Goal: Task Accomplishment & Management: Manage account settings

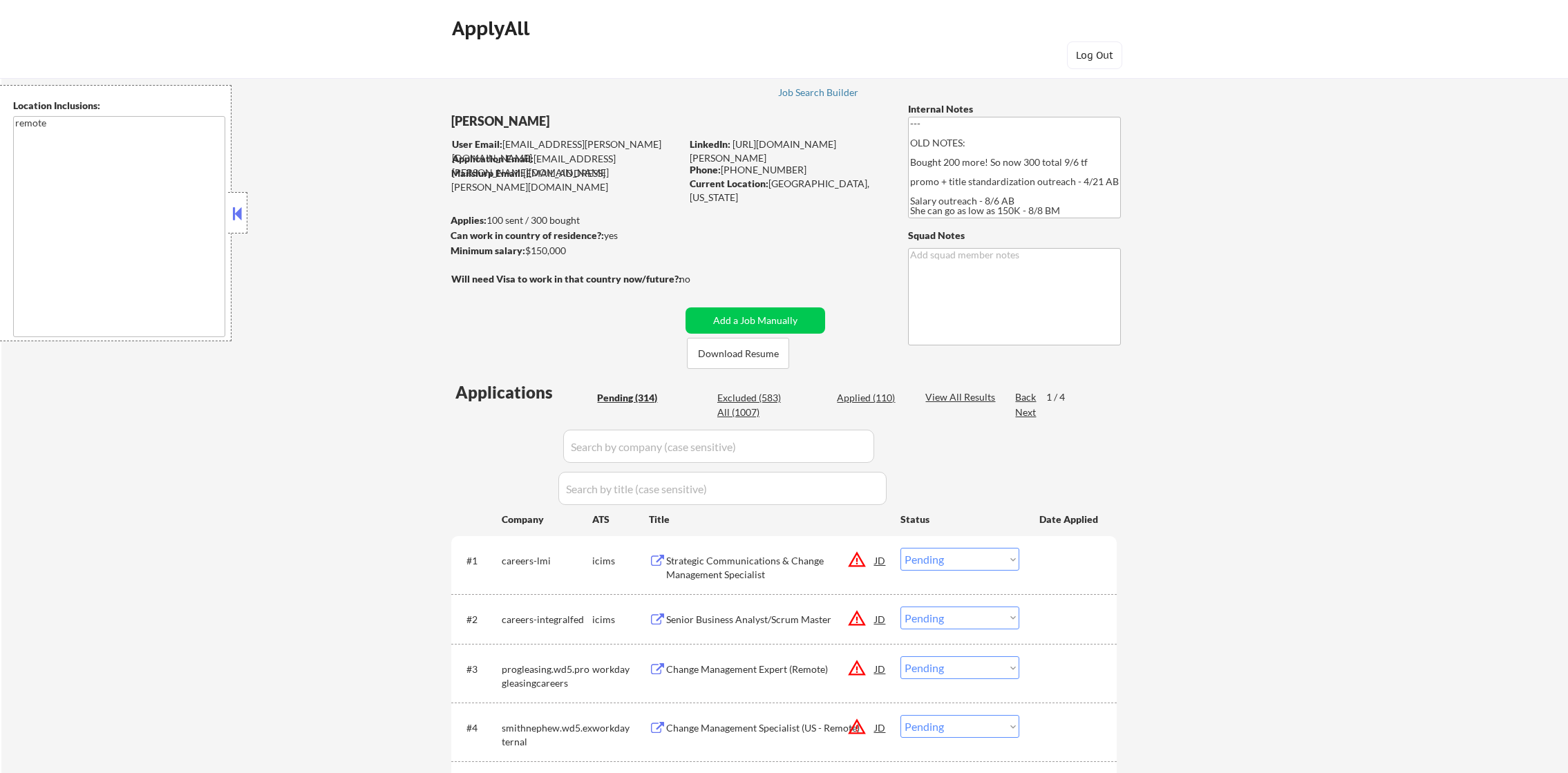
select select ""pending""
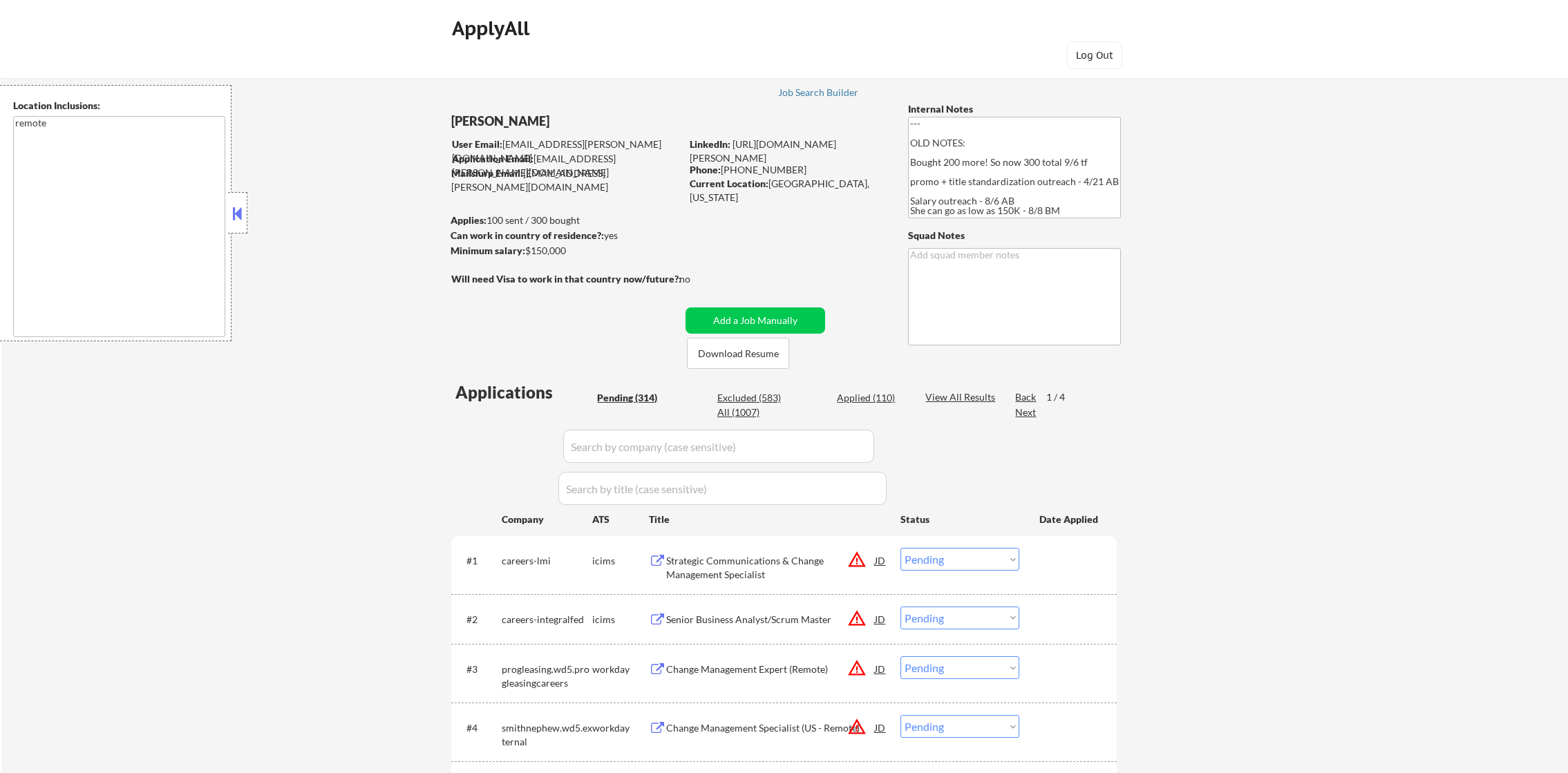
select select ""pending""
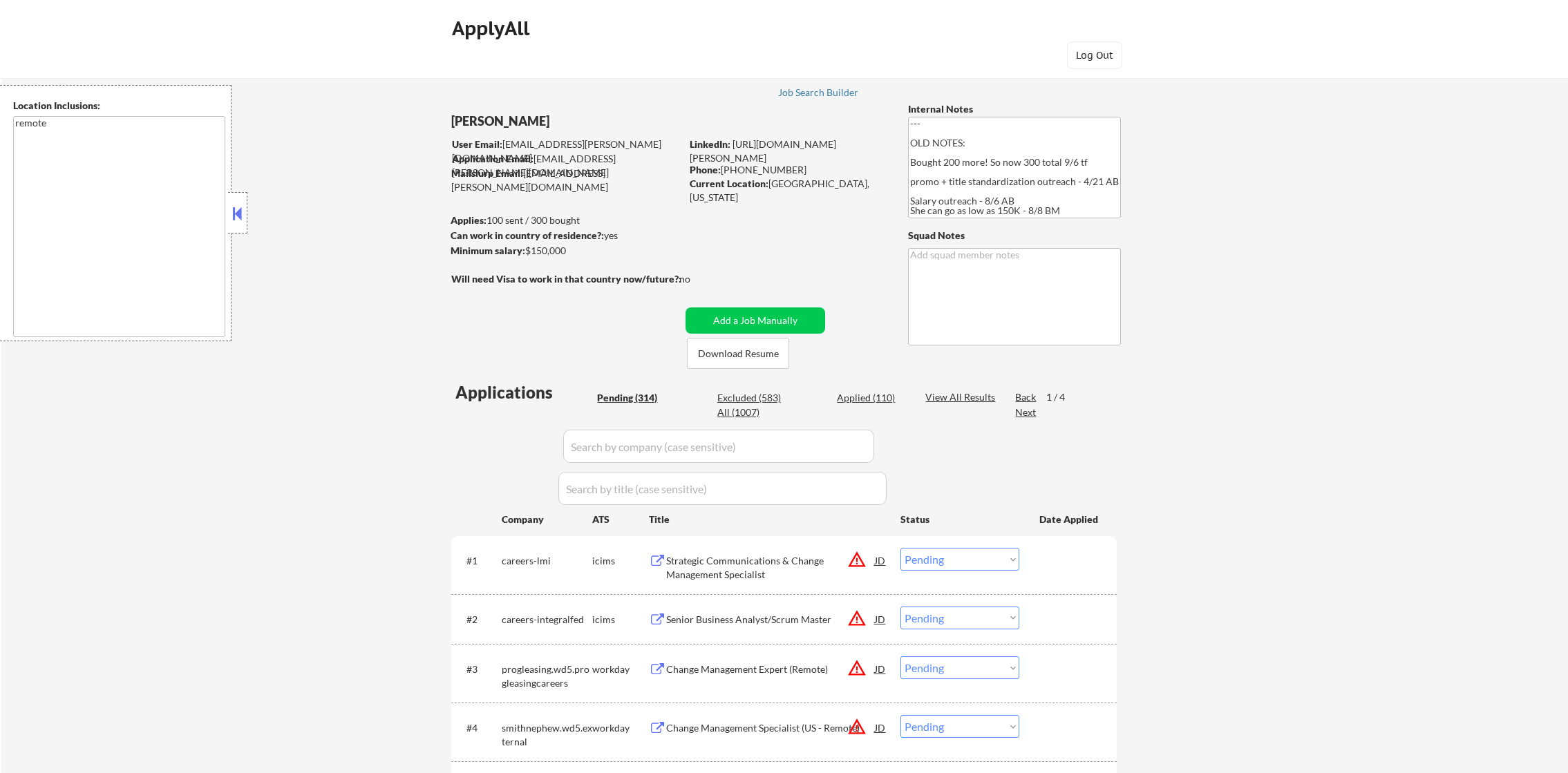
select select ""pending""
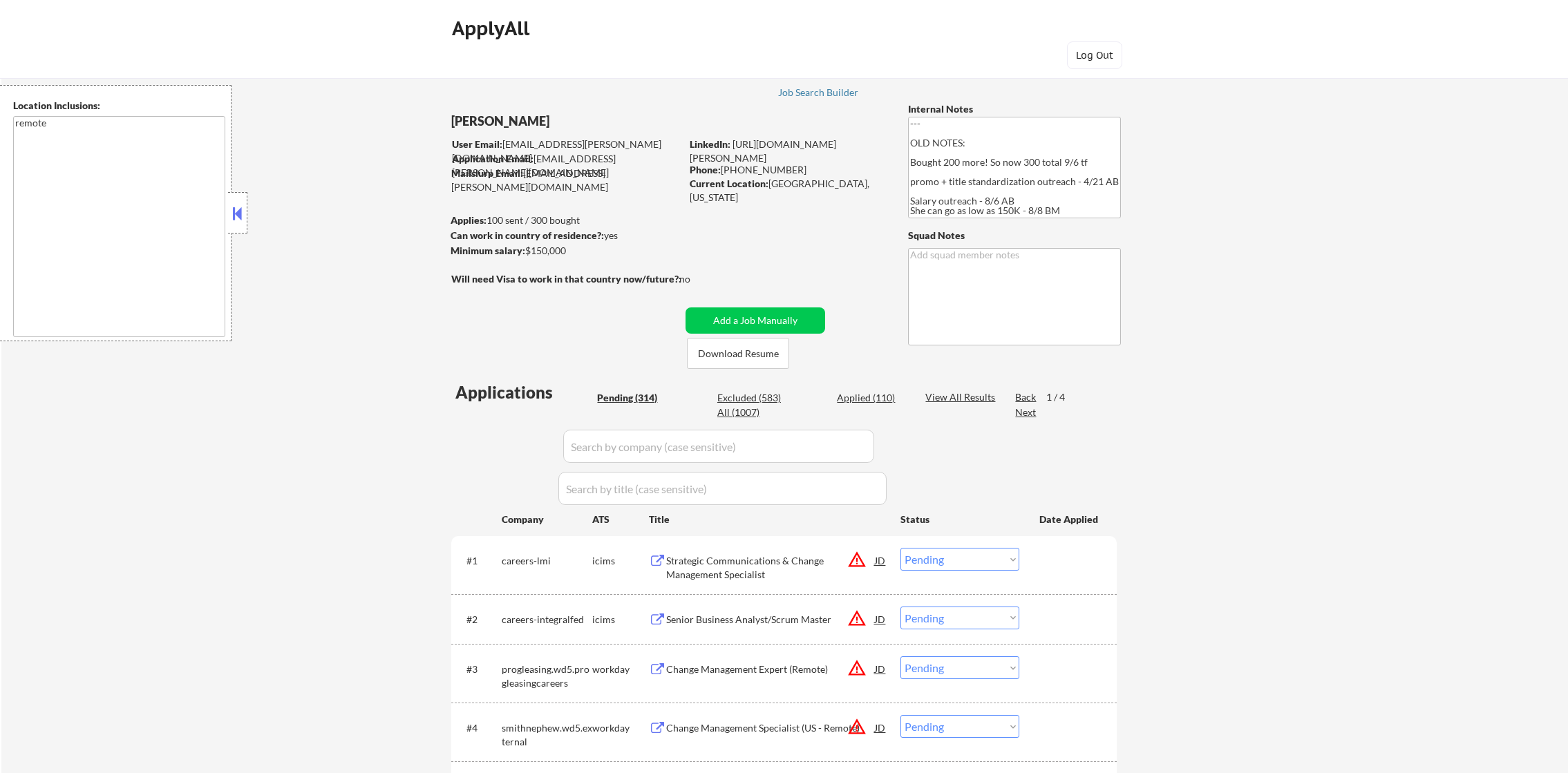
select select ""pending""
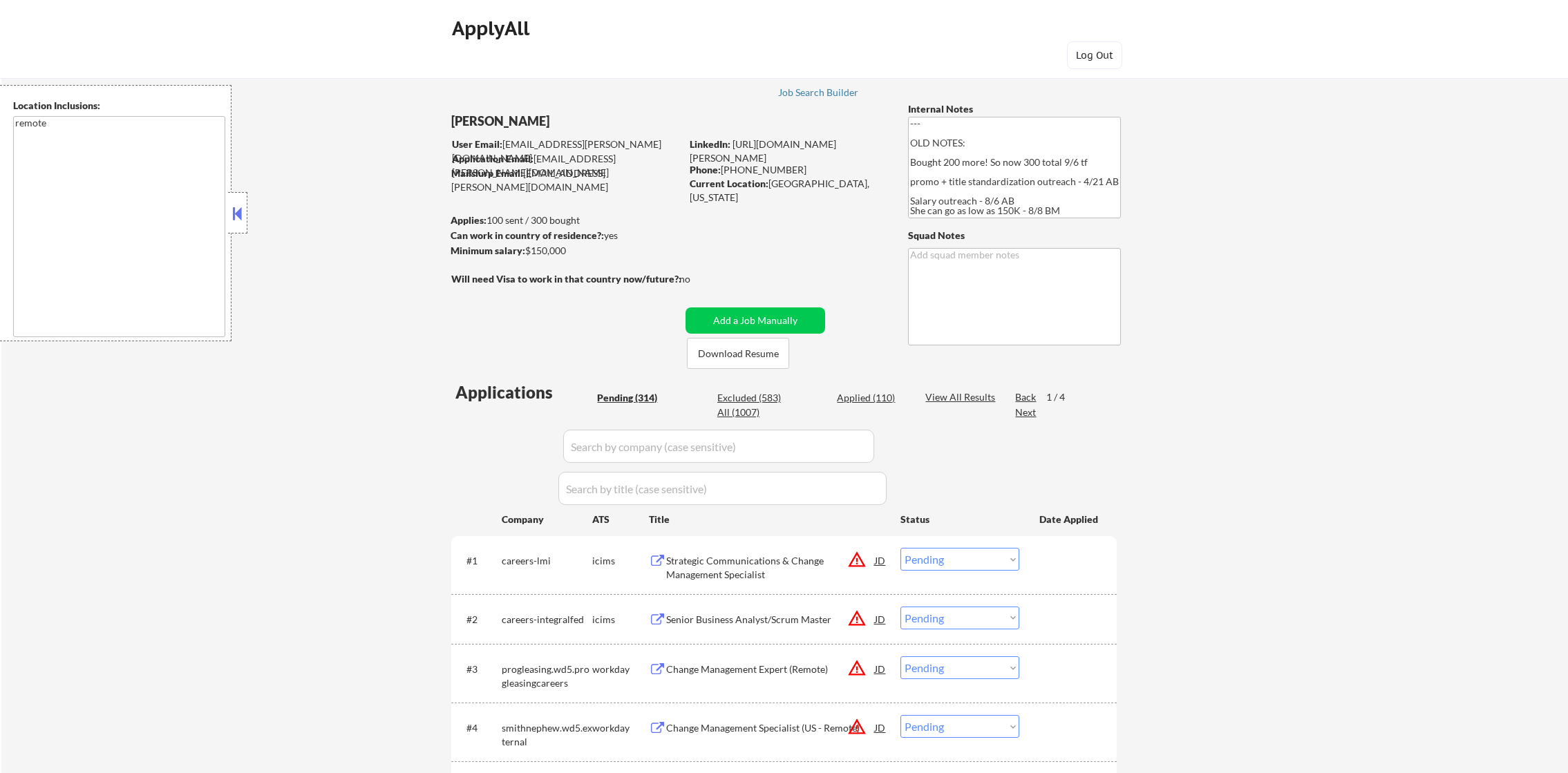
select select ""pending""
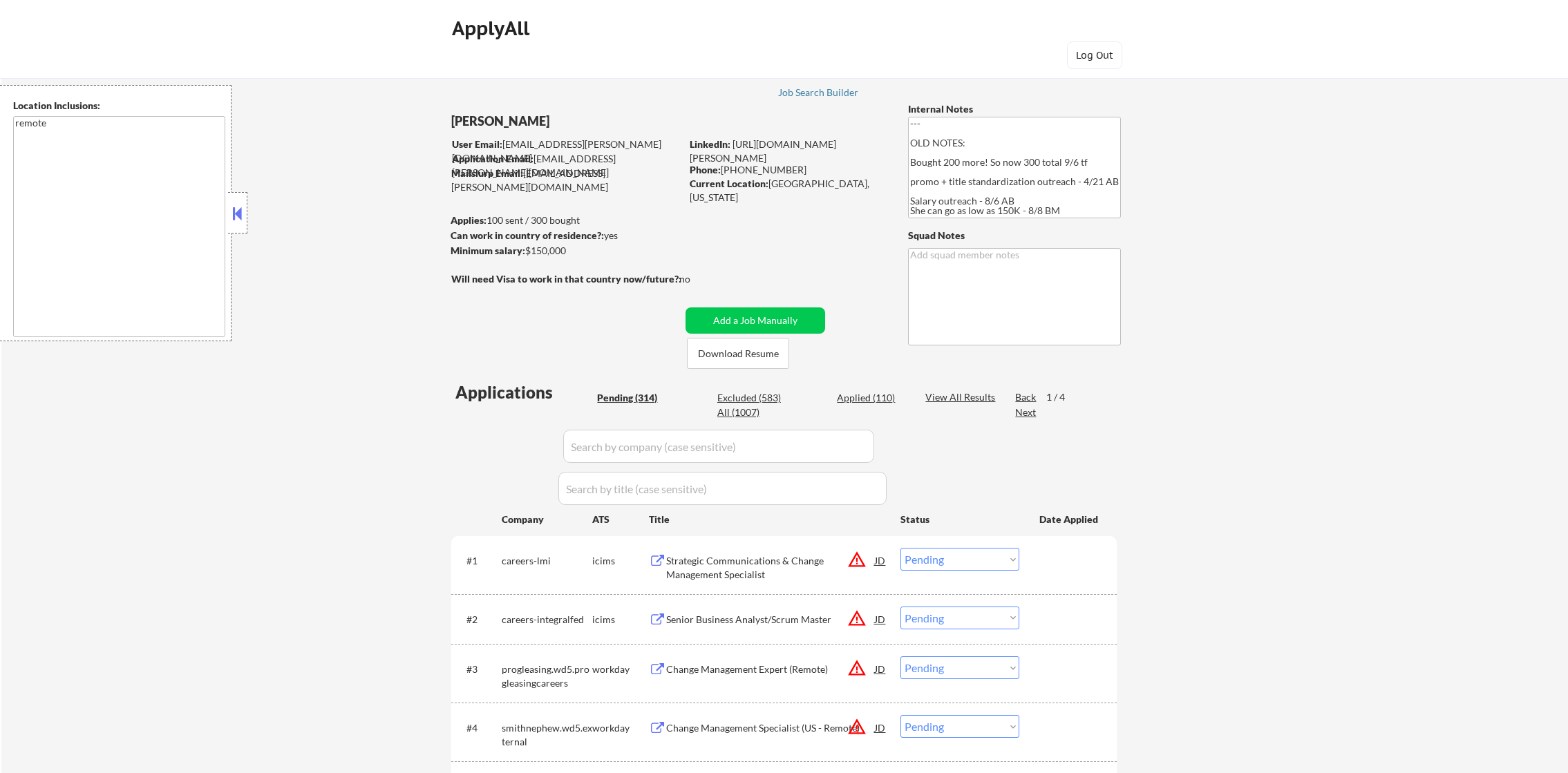
select select ""pending""
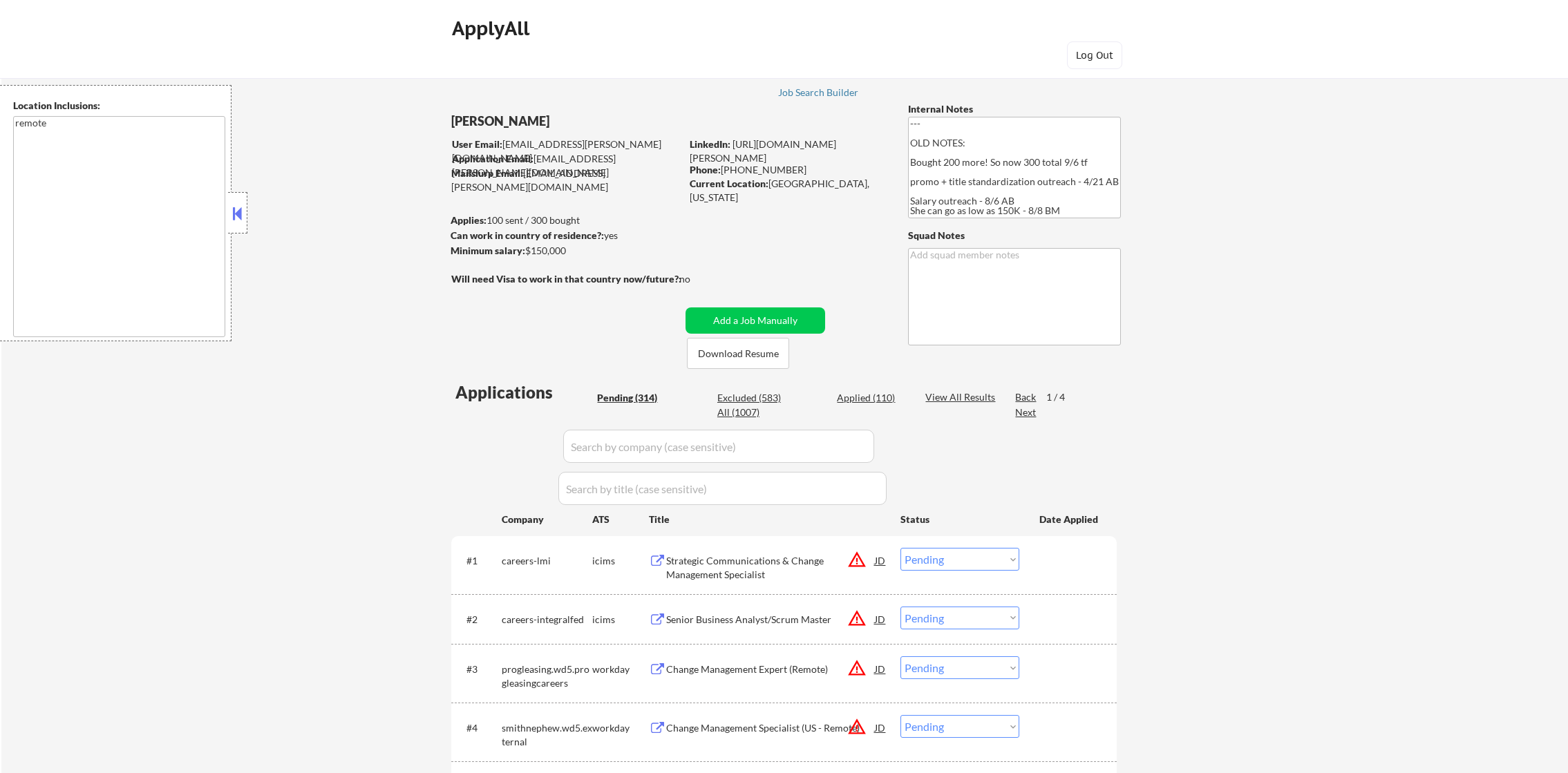
select select ""pending""
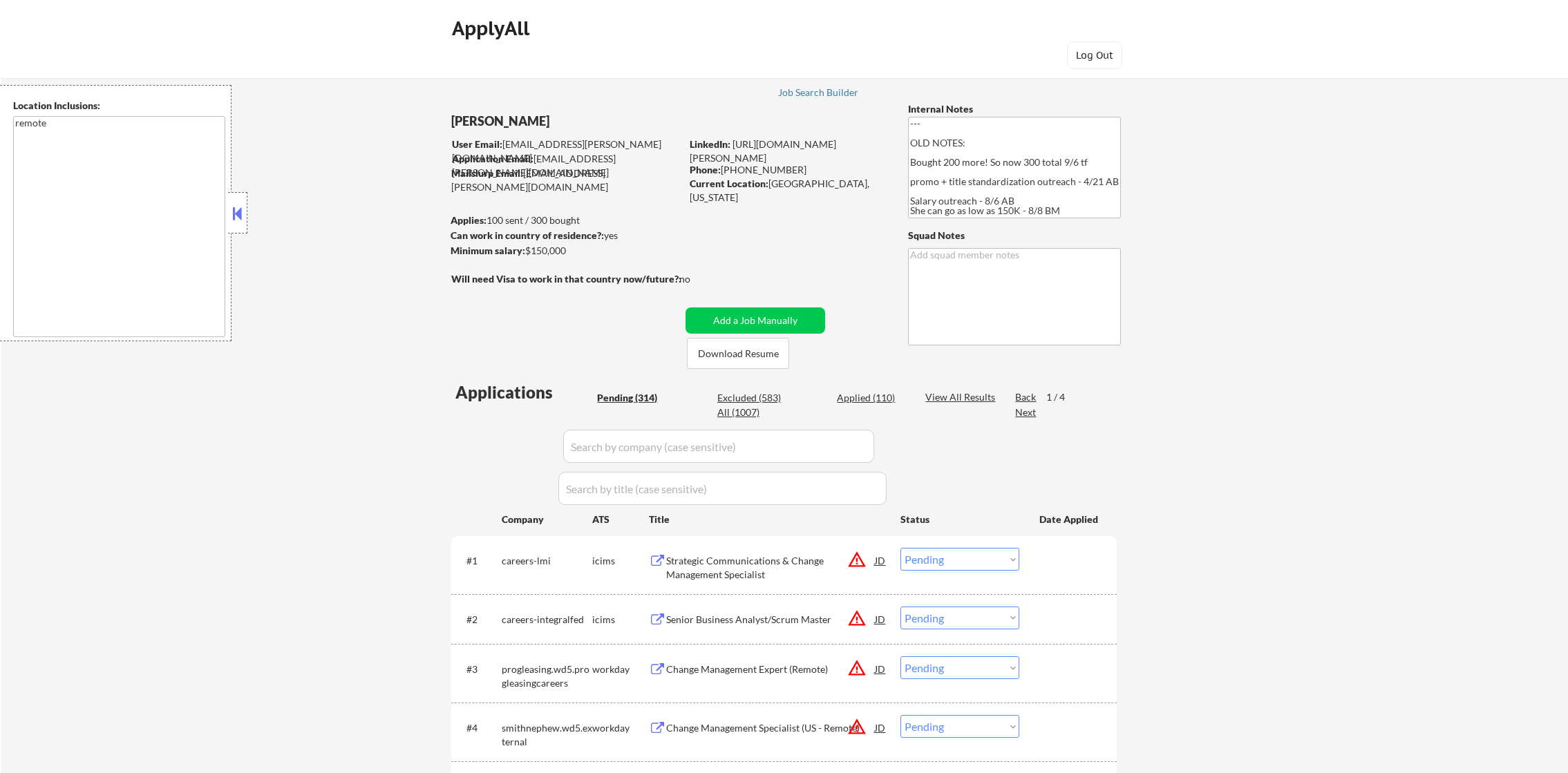
select select ""pending""
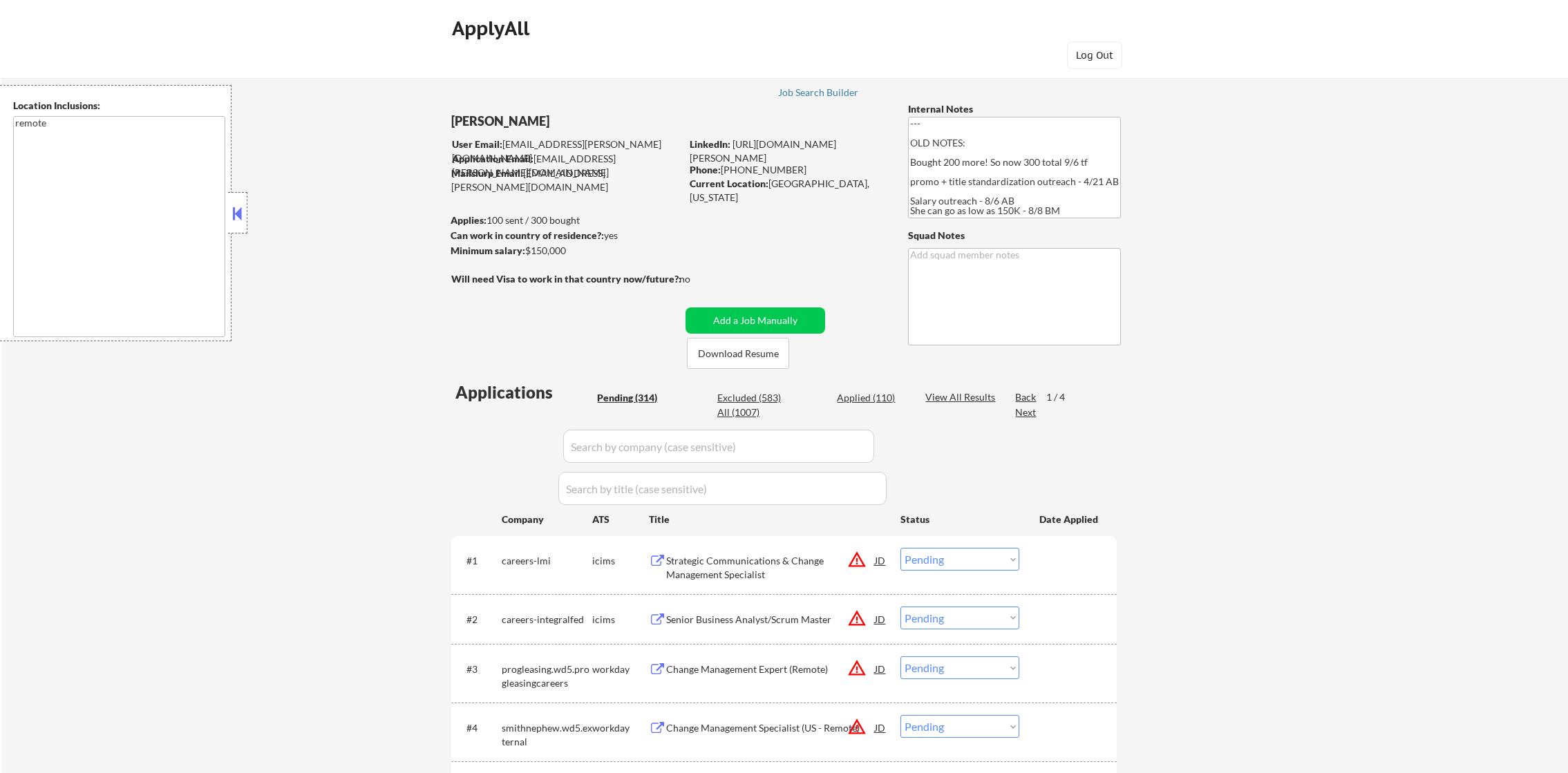
select select ""pending""
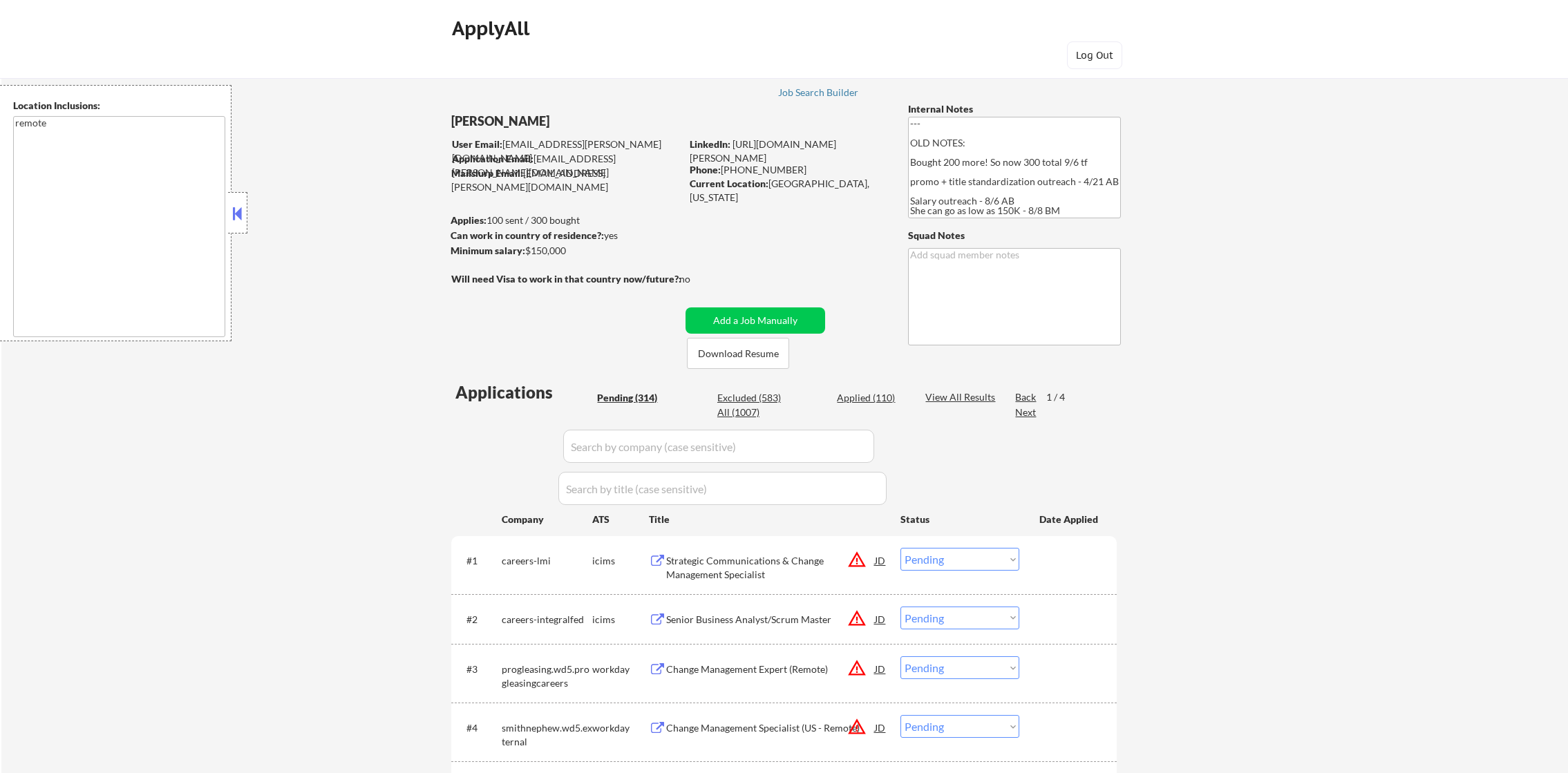
select select ""pending""
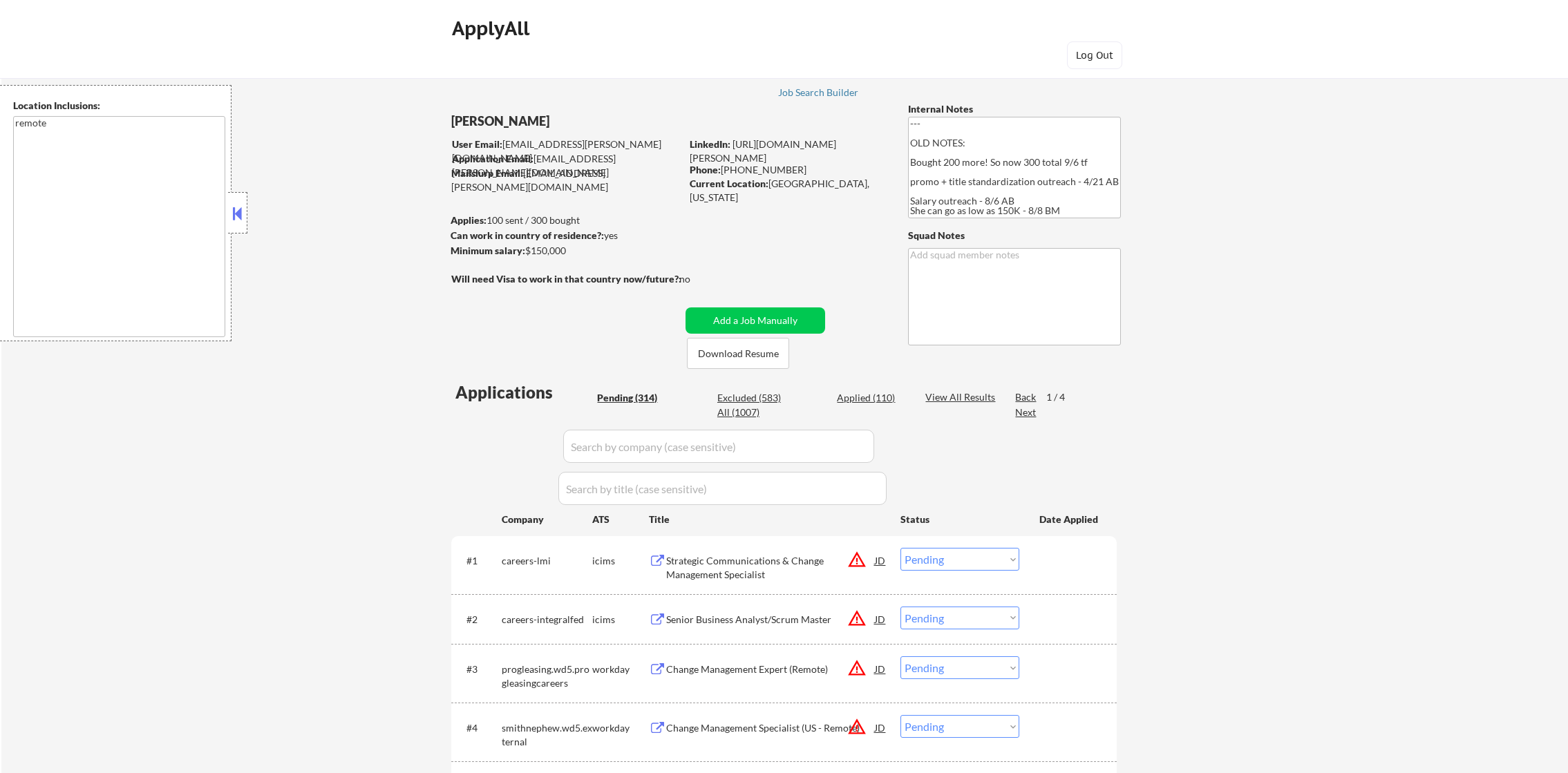
select select ""pending""
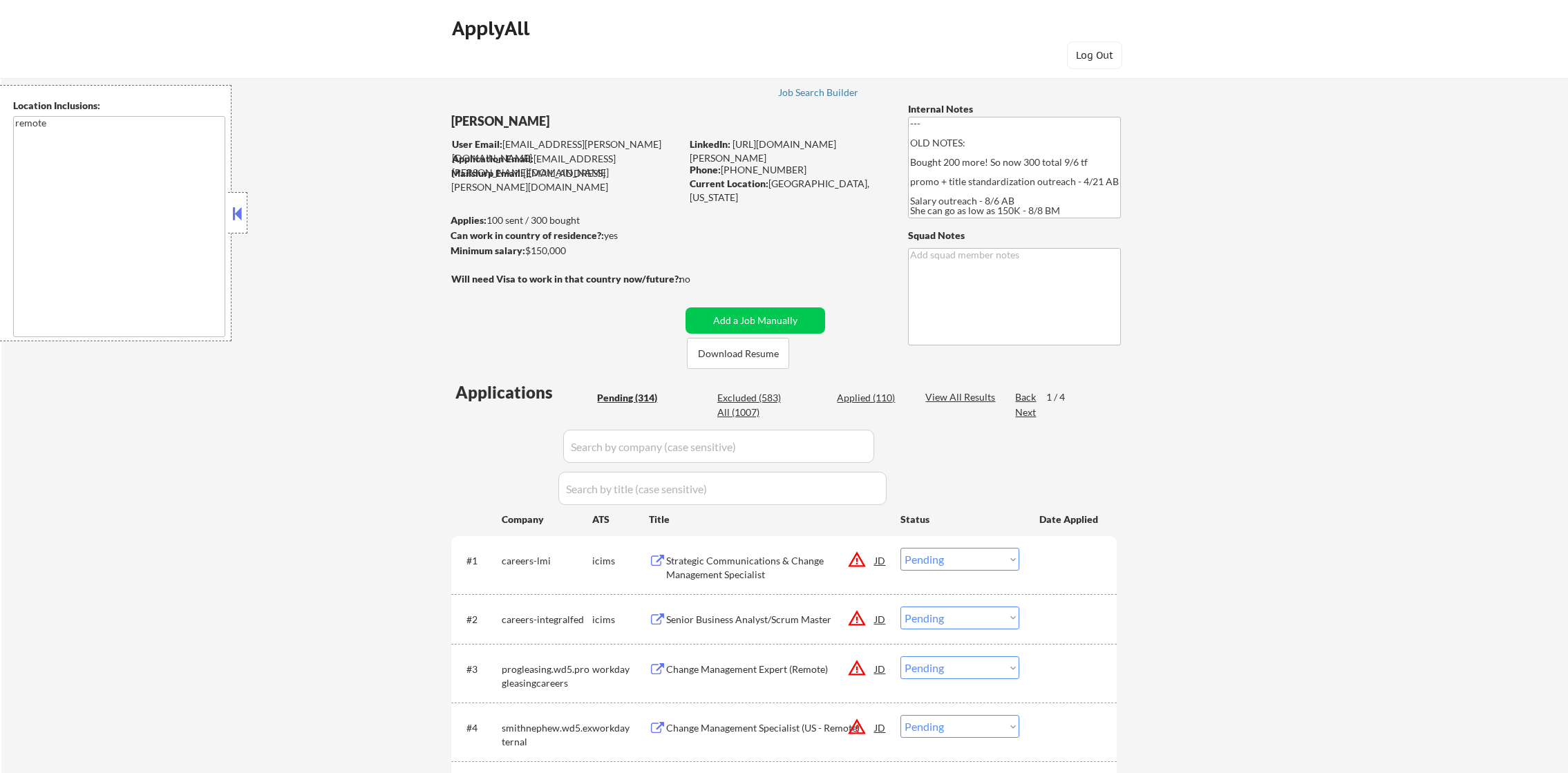
select select ""pending""
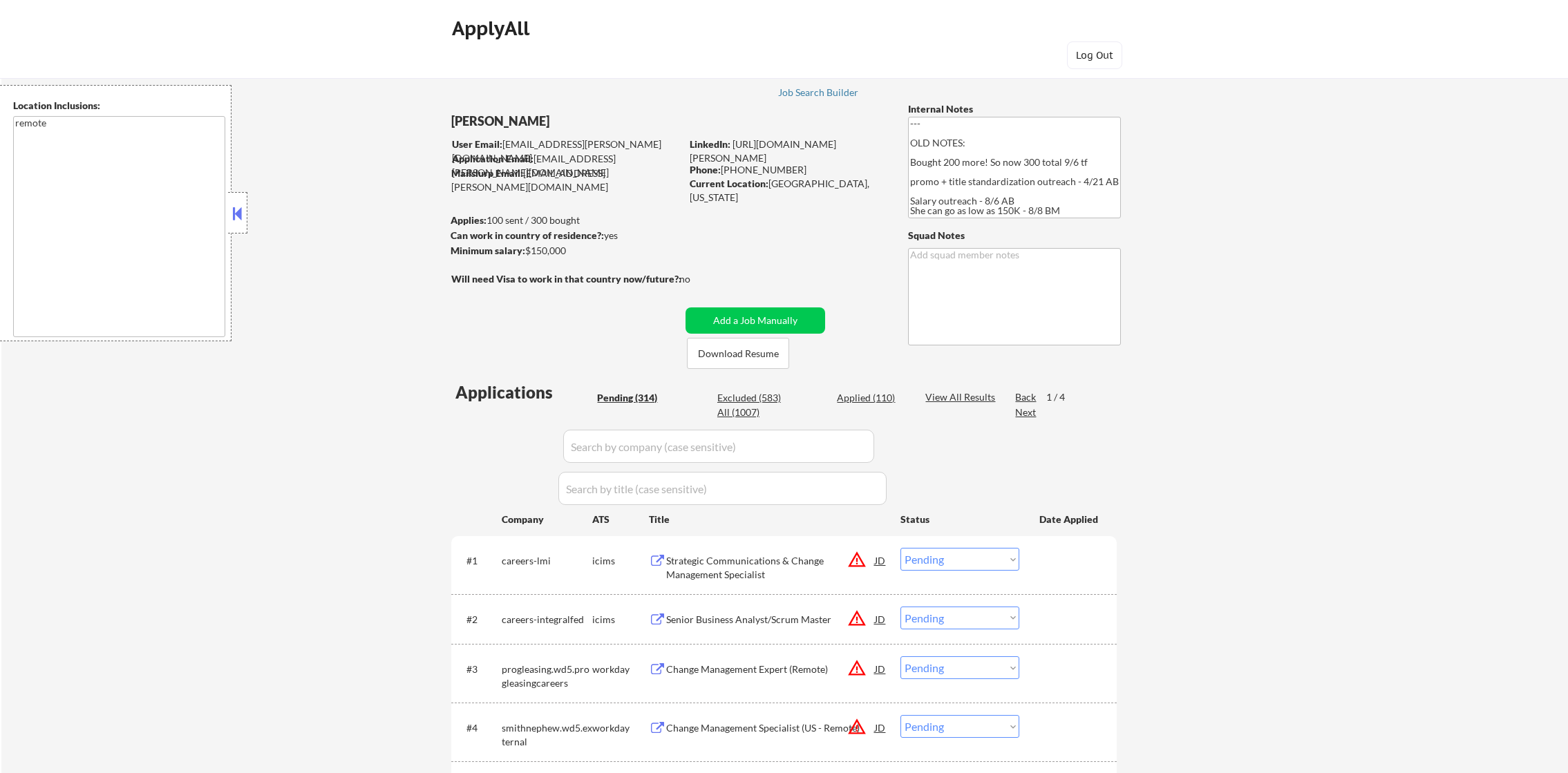
select select ""pending""
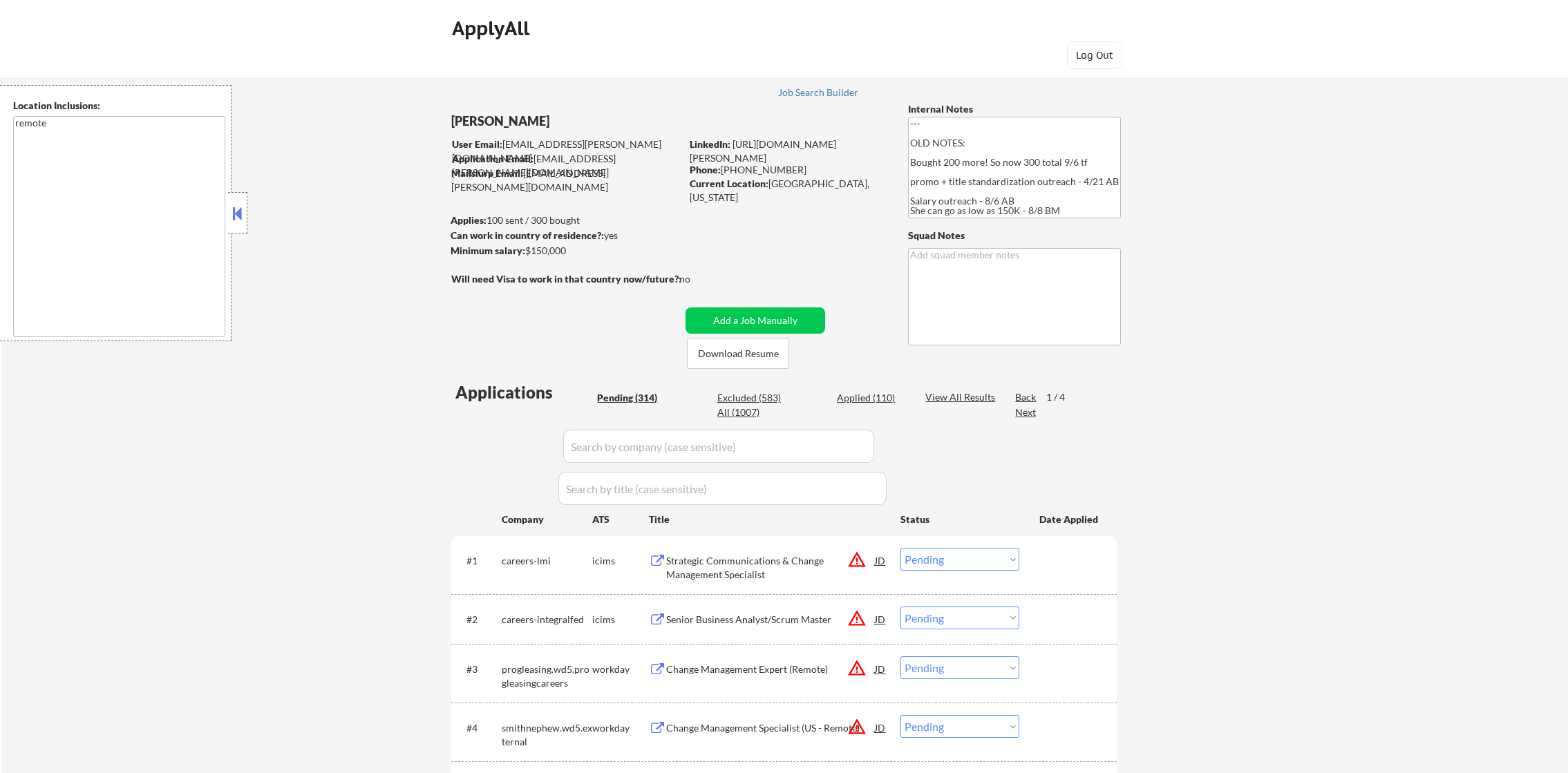
select select ""pending""
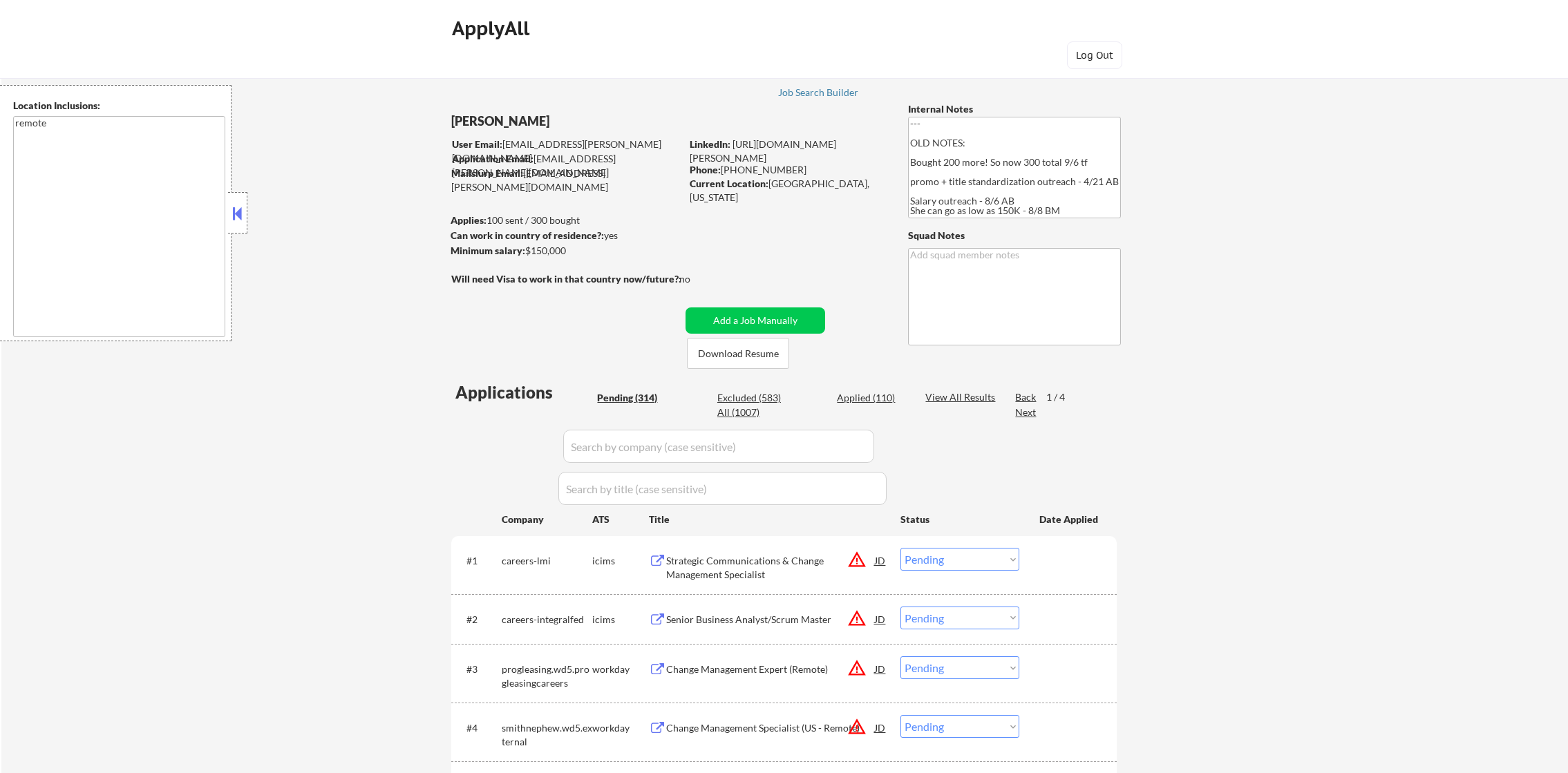
select select ""pending""
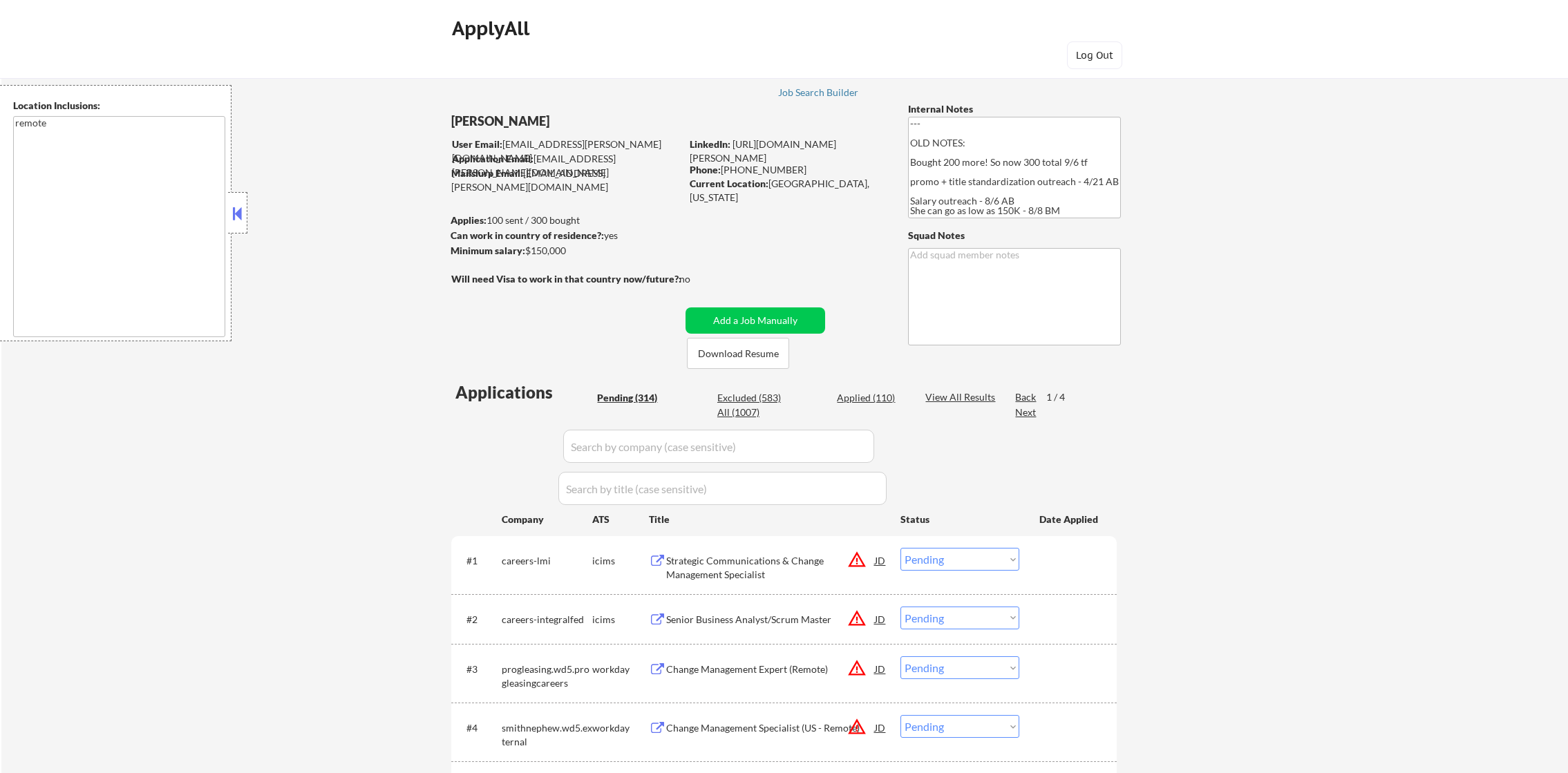
select select ""pending""
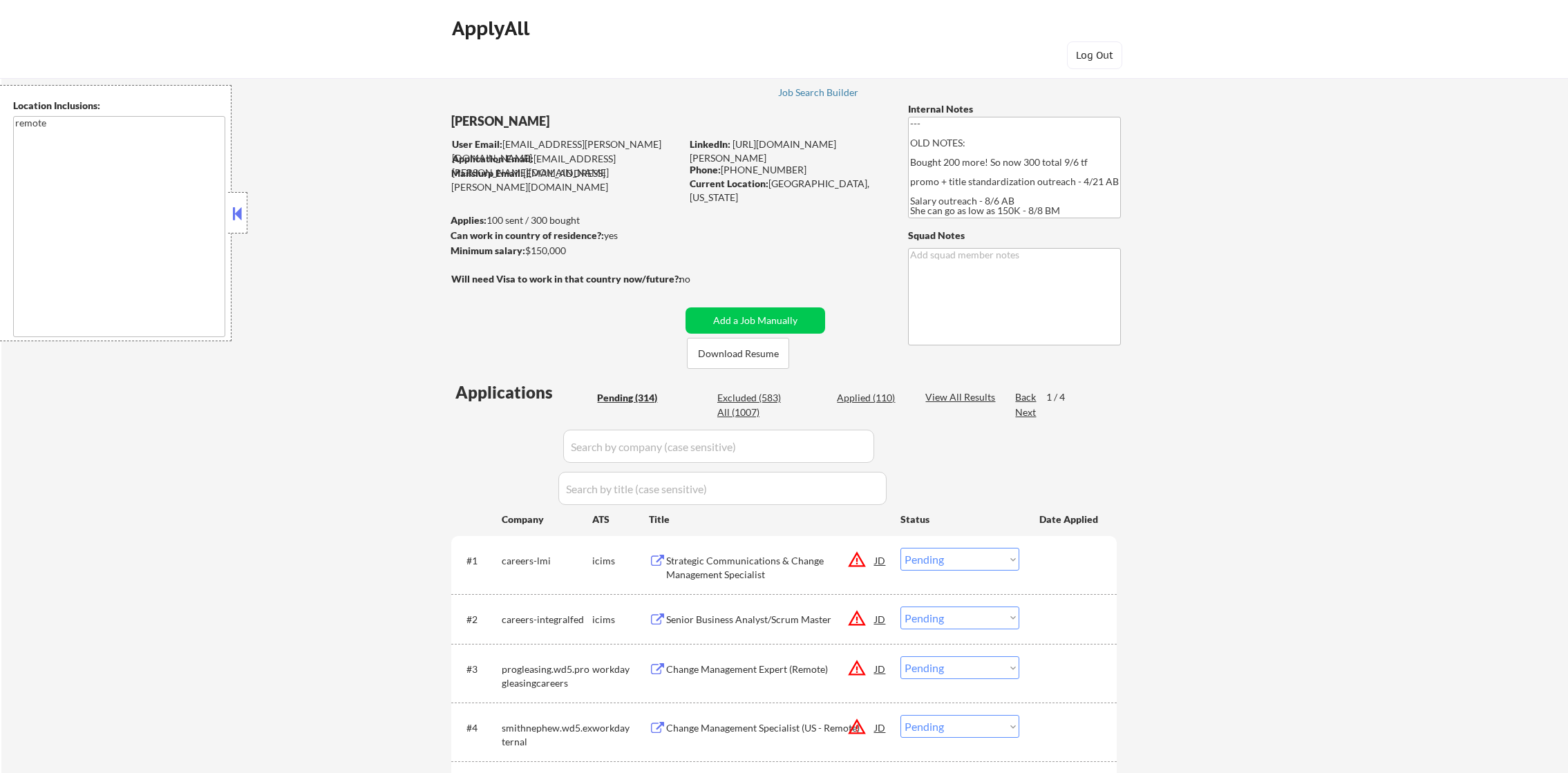
select select ""pending""
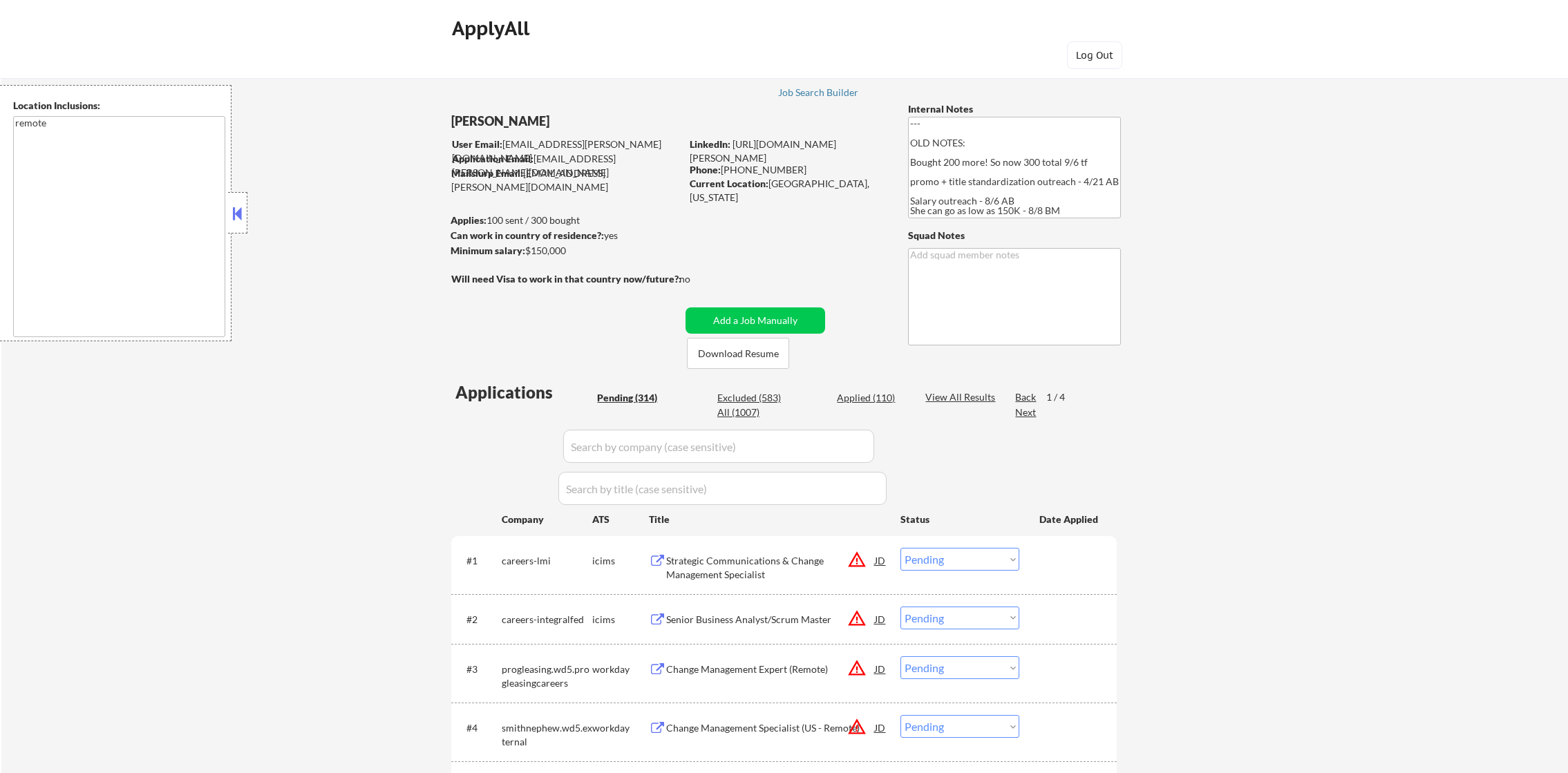
select select ""pending""
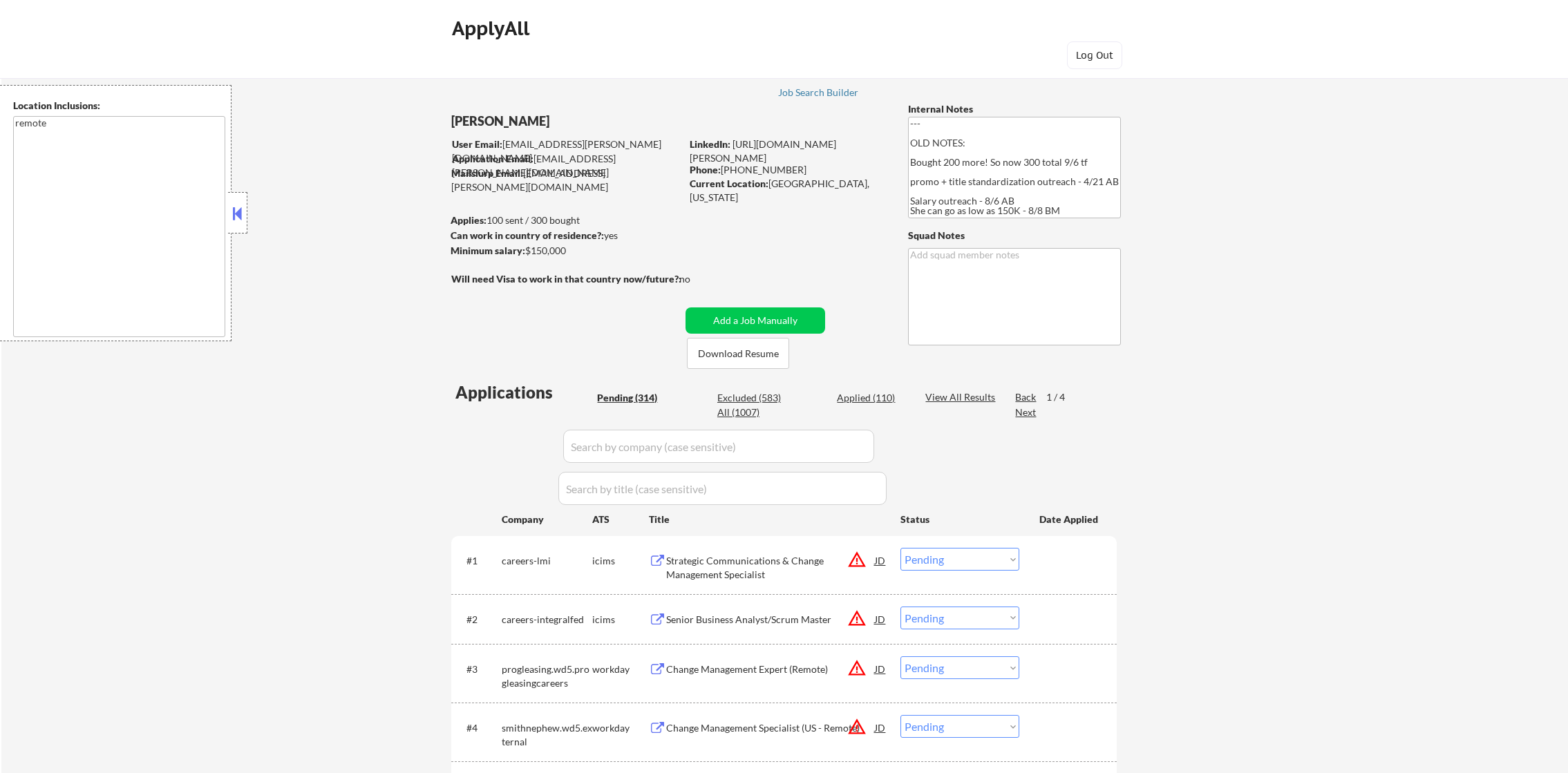
select select ""pending""
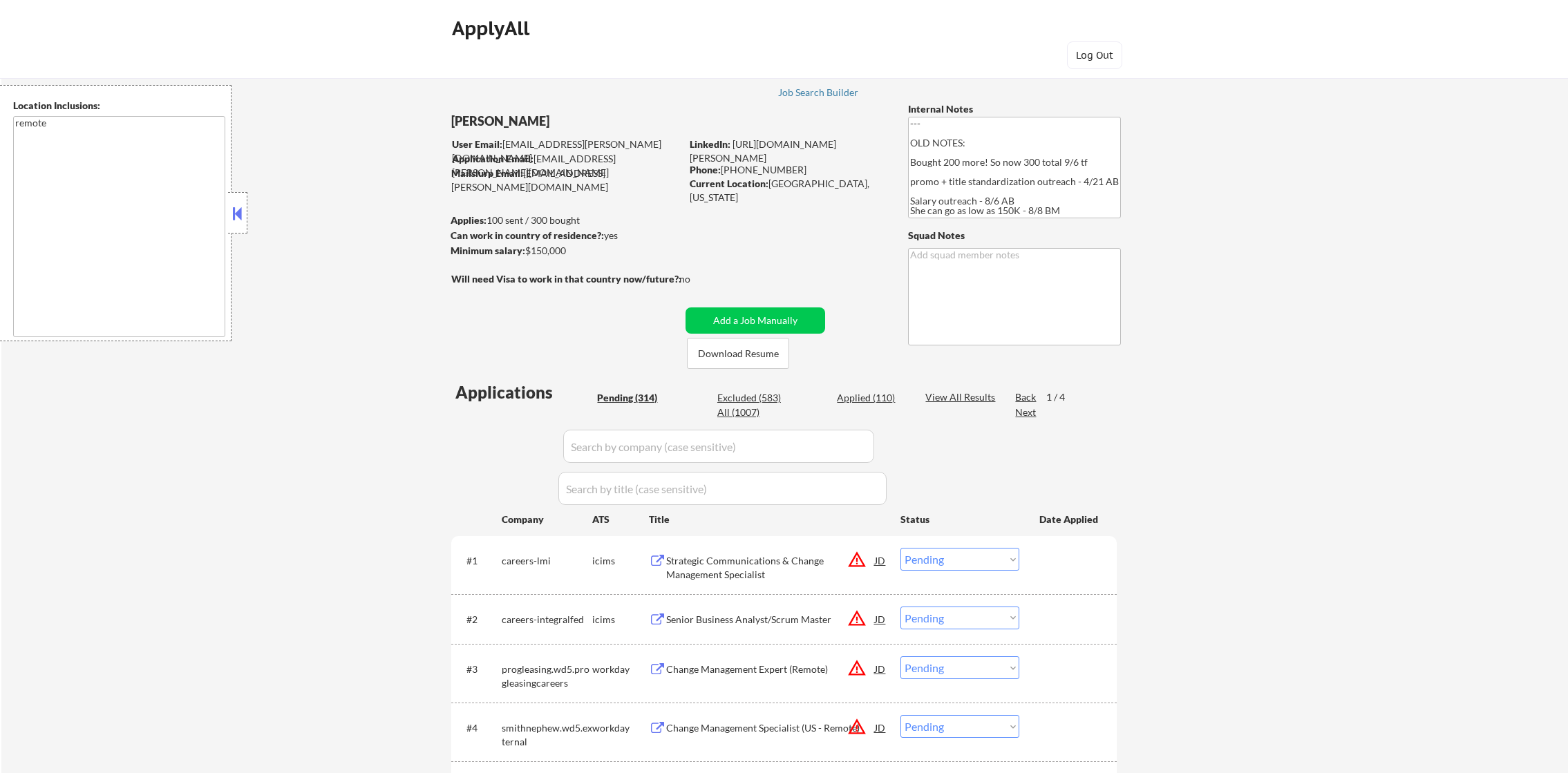
select select ""pending""
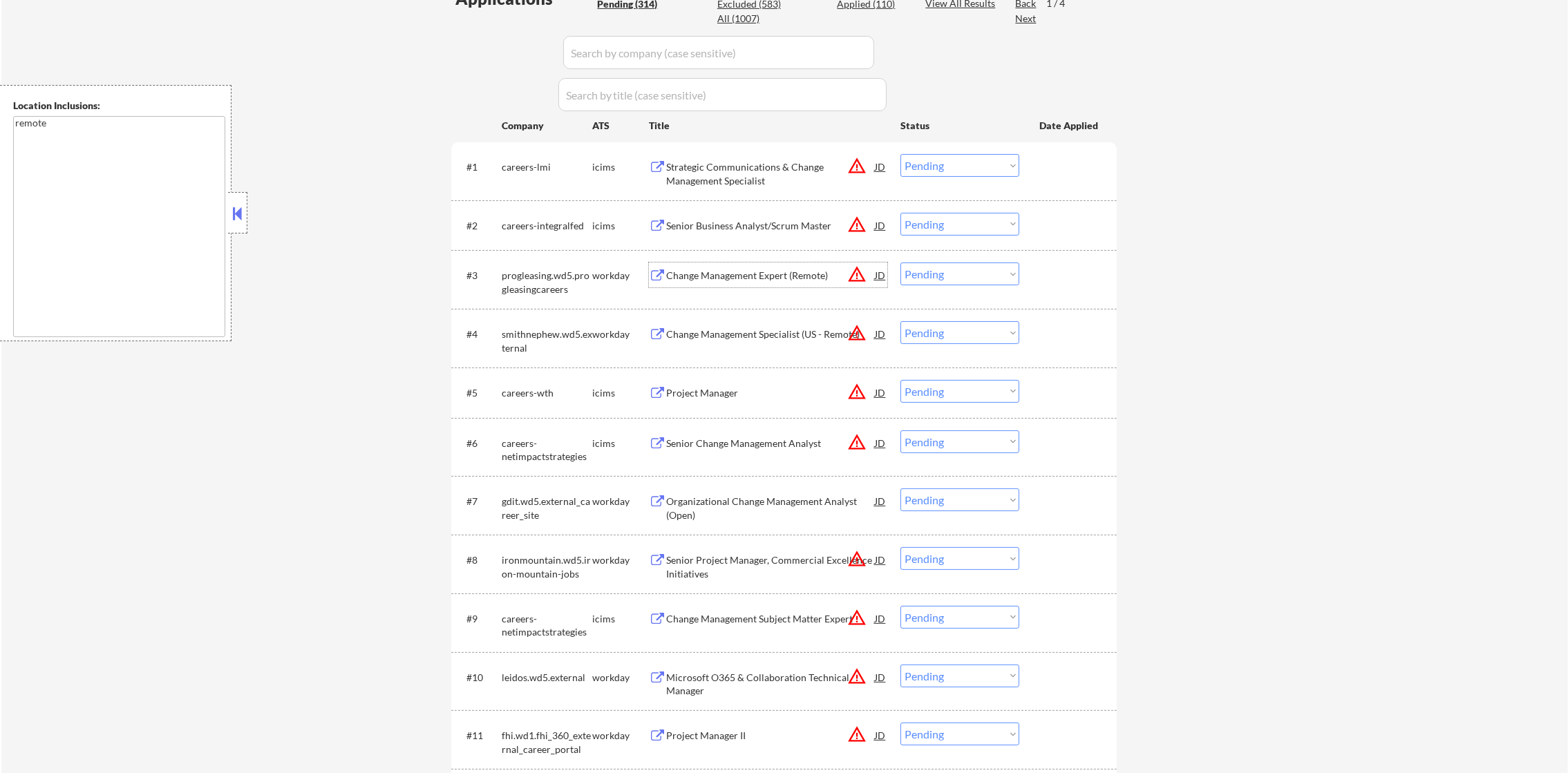
scroll to position [394, 0]
click at [945, 270] on select "Choose an option... Pending Applied Excluded (Questions) Excluded (Expired) Exc…" at bounding box center [959, 273] width 119 height 23
click at [900, 262] on select "Choose an option... Pending Applied Excluded (Questions) Excluded (Expired) Exc…" at bounding box center [959, 273] width 119 height 23
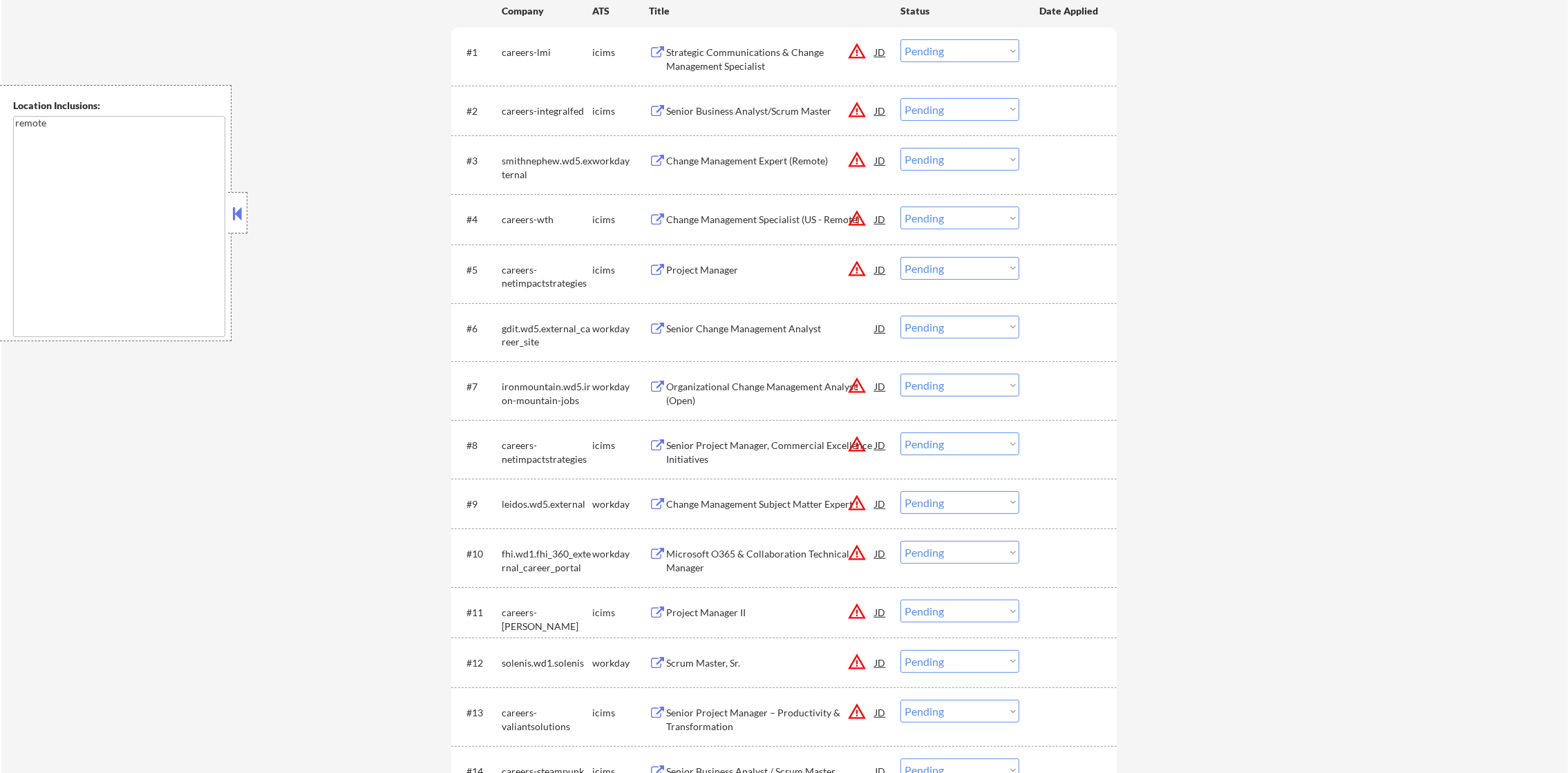
scroll to position [532, 0]
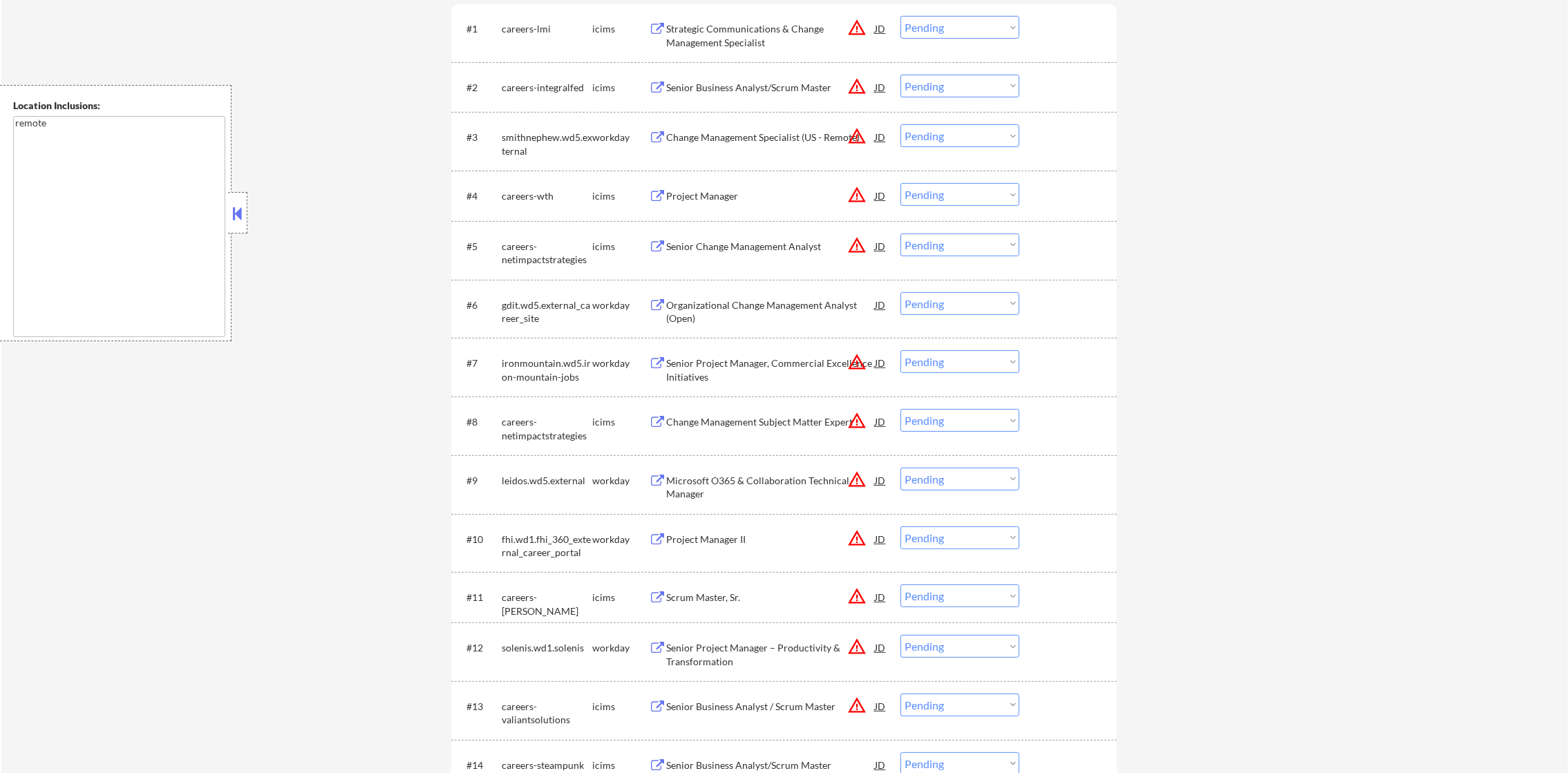
click at [786, 140] on div "Change Management Specialist (US - Remote)" at bounding box center [771, 137] width 209 height 14
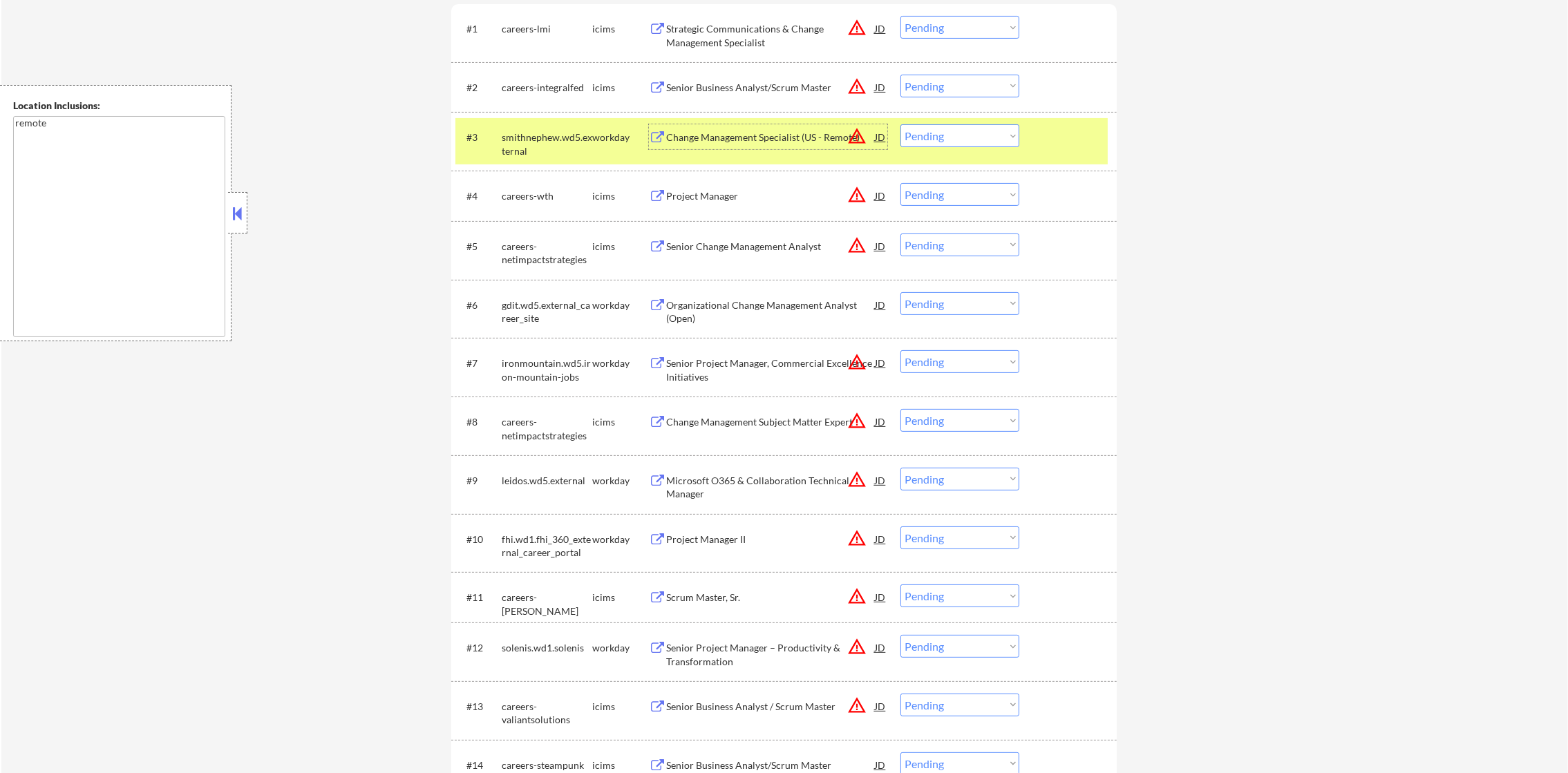
click at [985, 141] on select "Choose an option... Pending Applied Excluded (Questions) Excluded (Expired) Exc…" at bounding box center [959, 135] width 119 height 23
click at [900, 124] on select "Choose an option... Pending Applied Excluded (Questions) Excluded (Expired) Exc…" at bounding box center [959, 135] width 119 height 23
click at [562, 150] on div "smithnephew.wd5.external" at bounding box center [547, 144] width 90 height 27
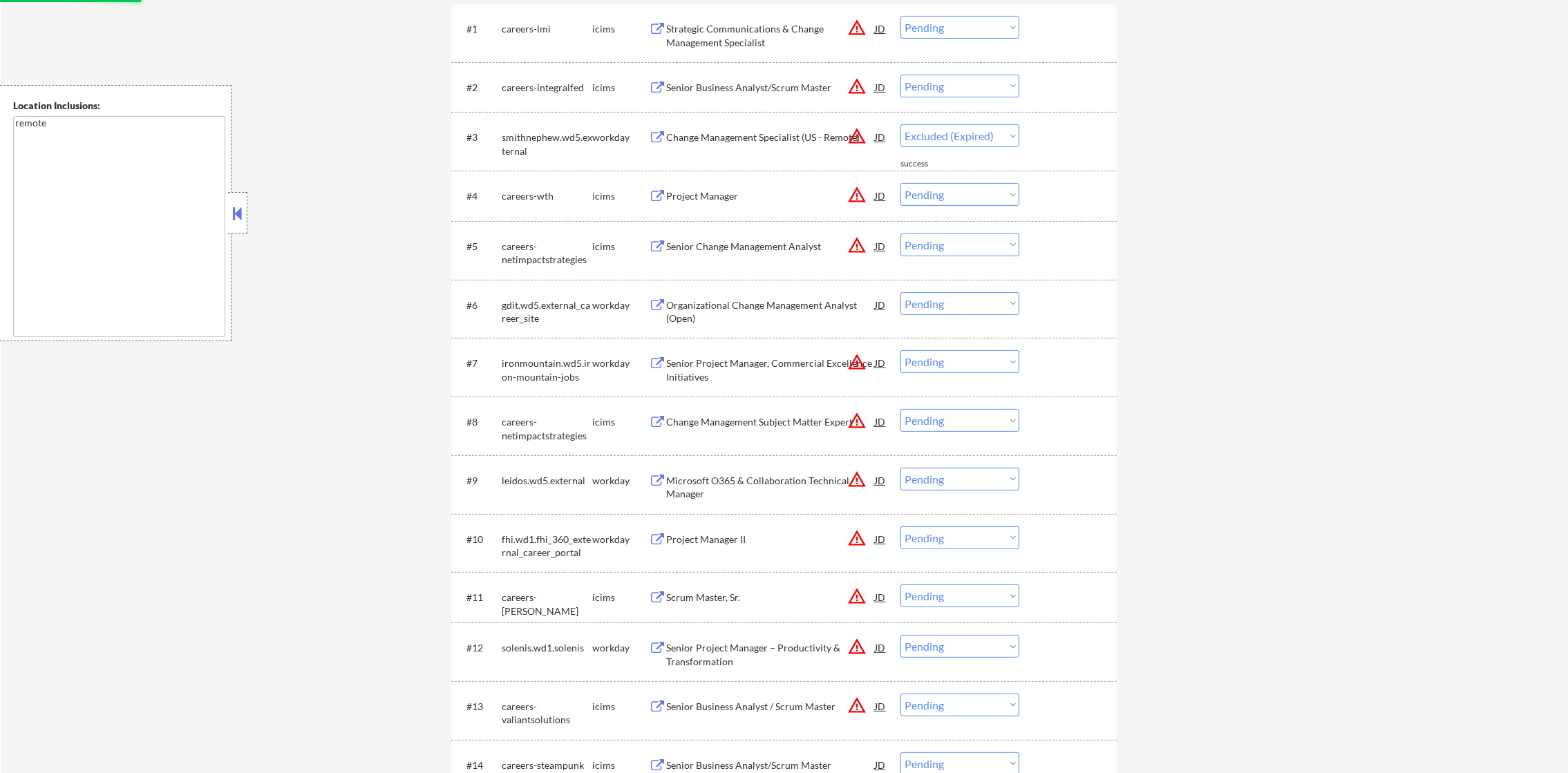
select select ""pending""
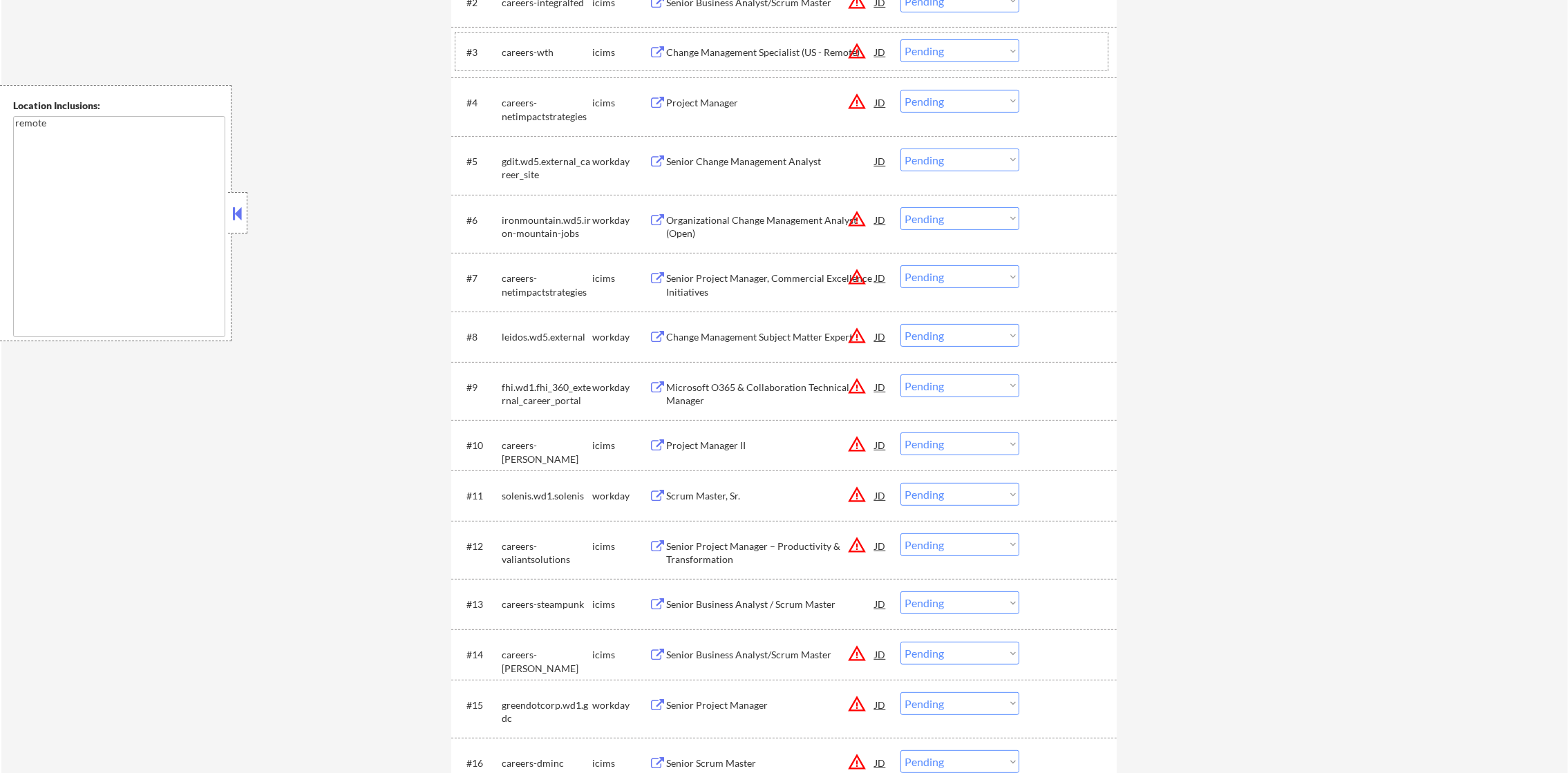
scroll to position [704, 0]
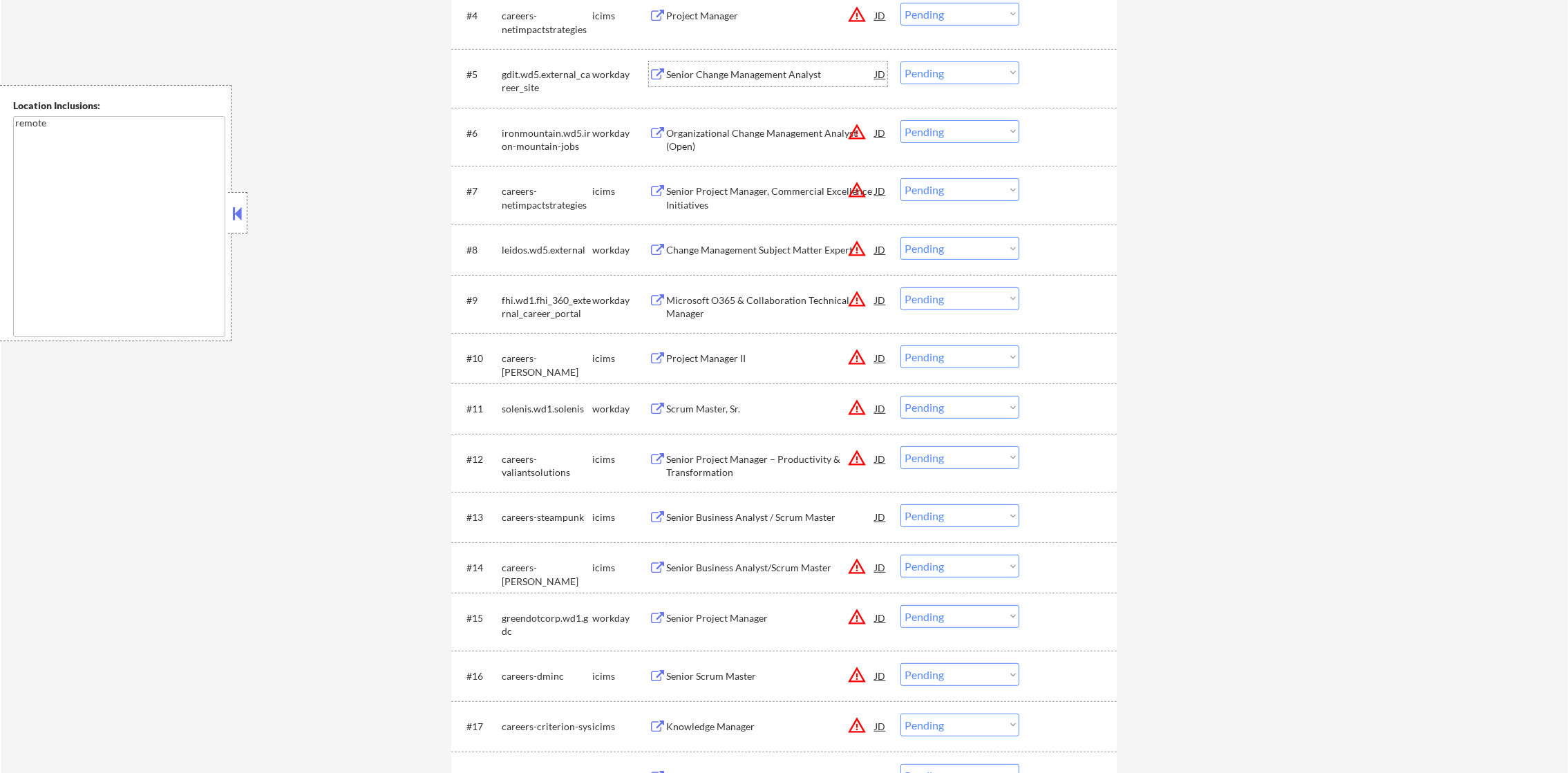
click at [787, 68] on div "Senior Change Management Analyst" at bounding box center [771, 75] width 209 height 14
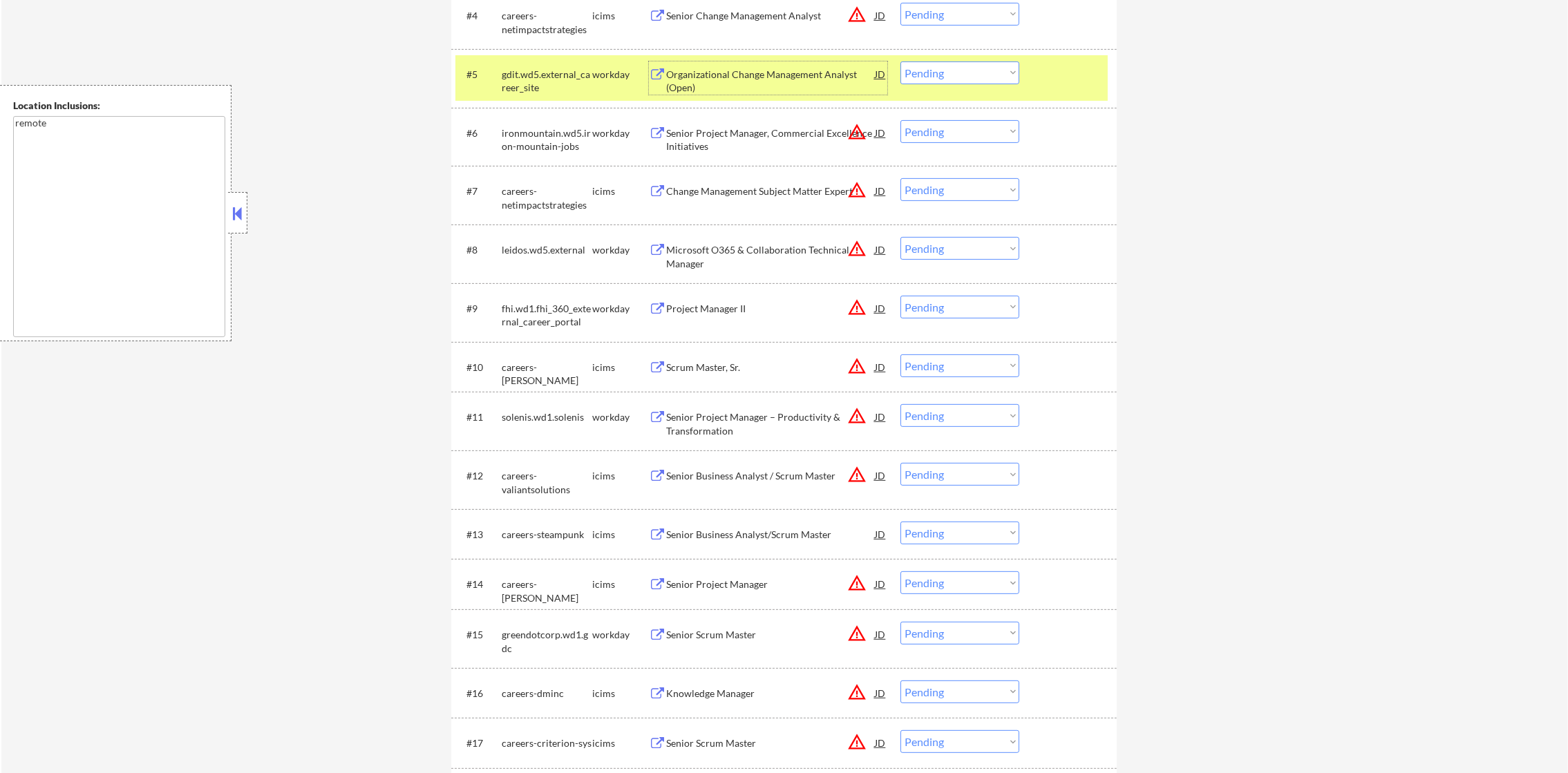
click at [975, 75] on select "Choose an option... Pending Applied Excluded (Questions) Excluded (Expired) Exc…" at bounding box center [959, 73] width 119 height 23
click at [900, 62] on select "Choose an option... Pending Applied Excluded (Questions) Excluded (Expired) Exc…" at bounding box center [959, 73] width 119 height 23
click at [557, 91] on div "gdit.wd5.external_career_site" at bounding box center [547, 81] width 90 height 27
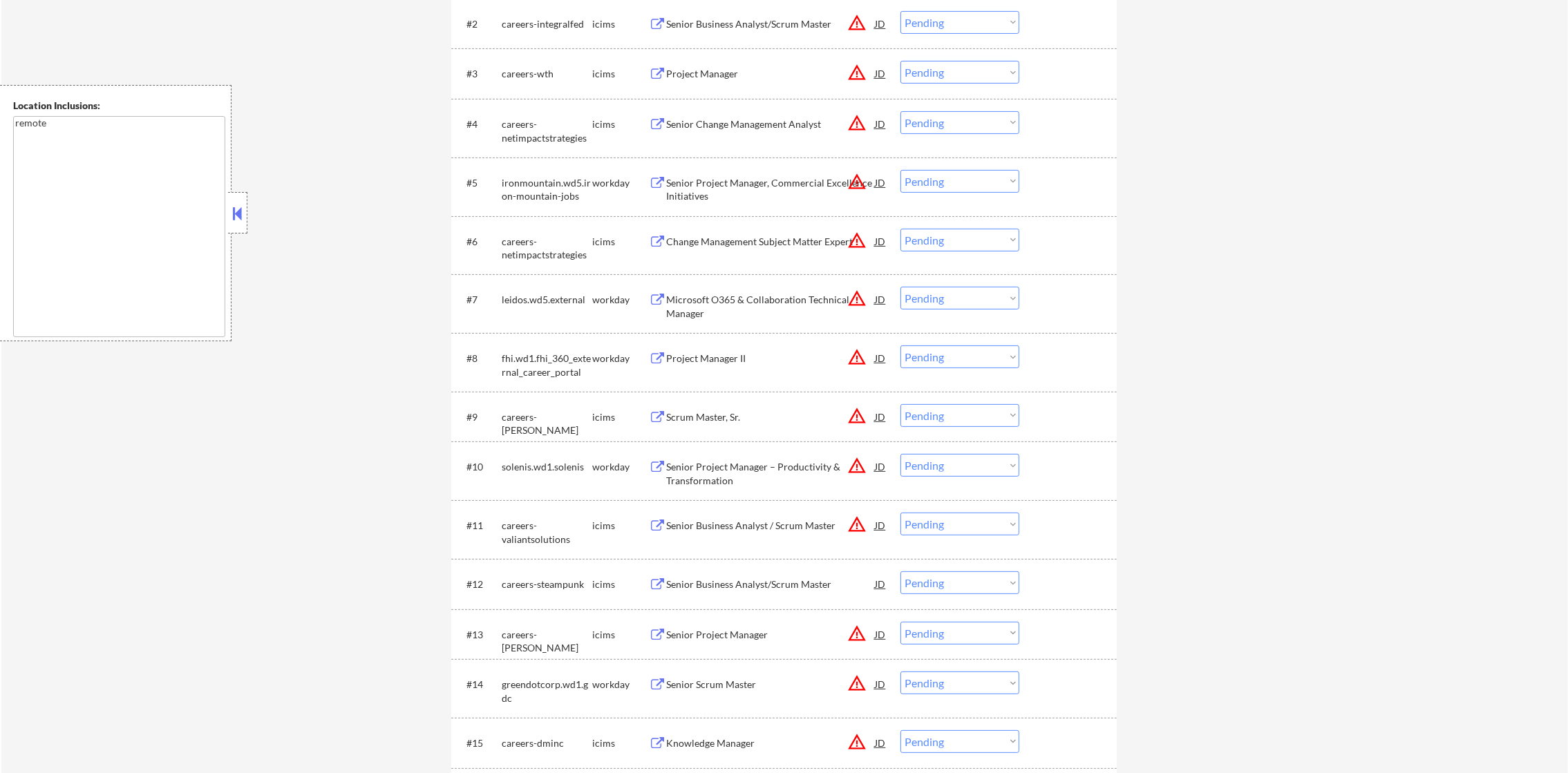
scroll to position [600, 0]
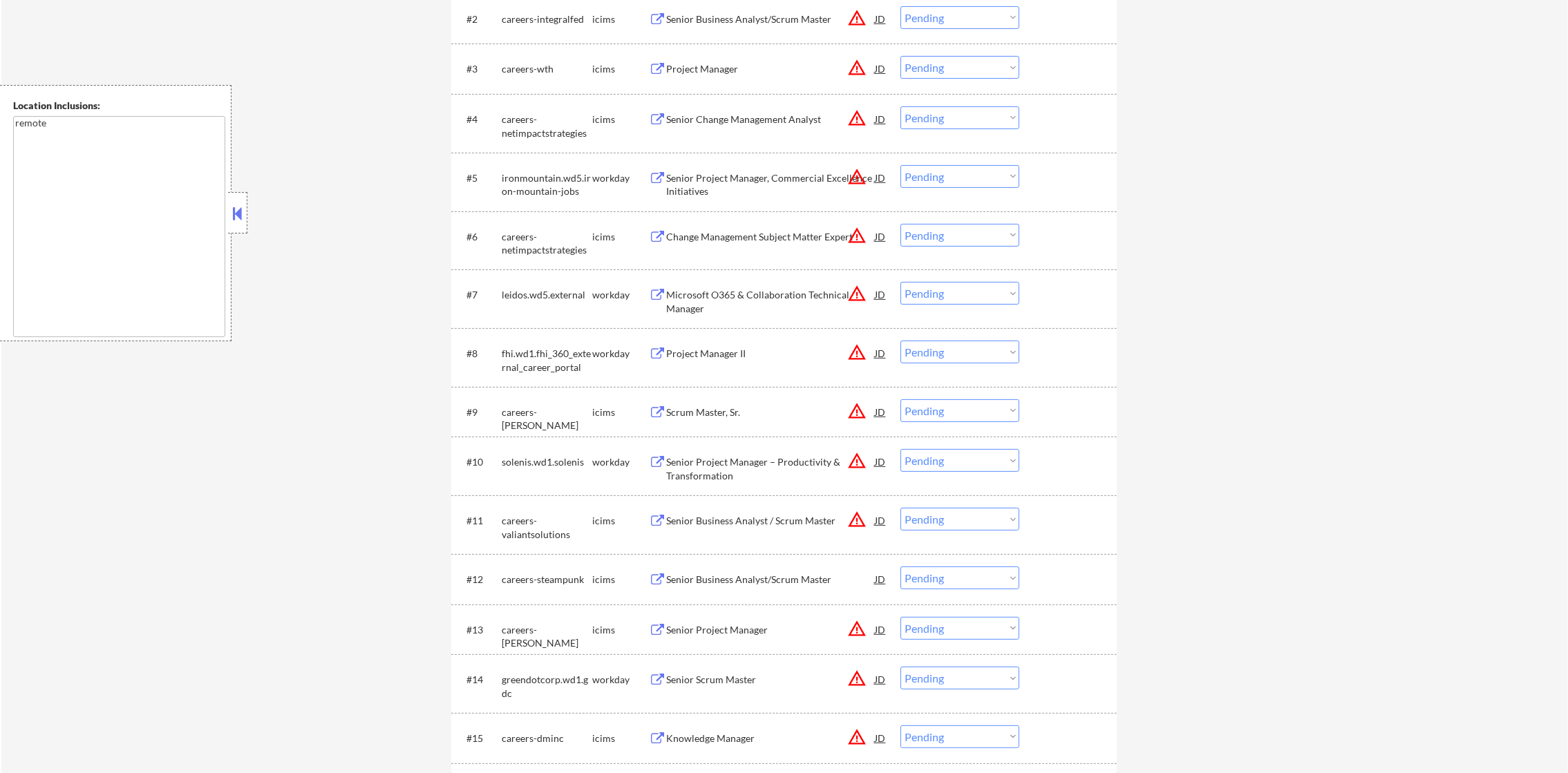
click at [849, 170] on button "warning_amber" at bounding box center [856, 177] width 19 height 19
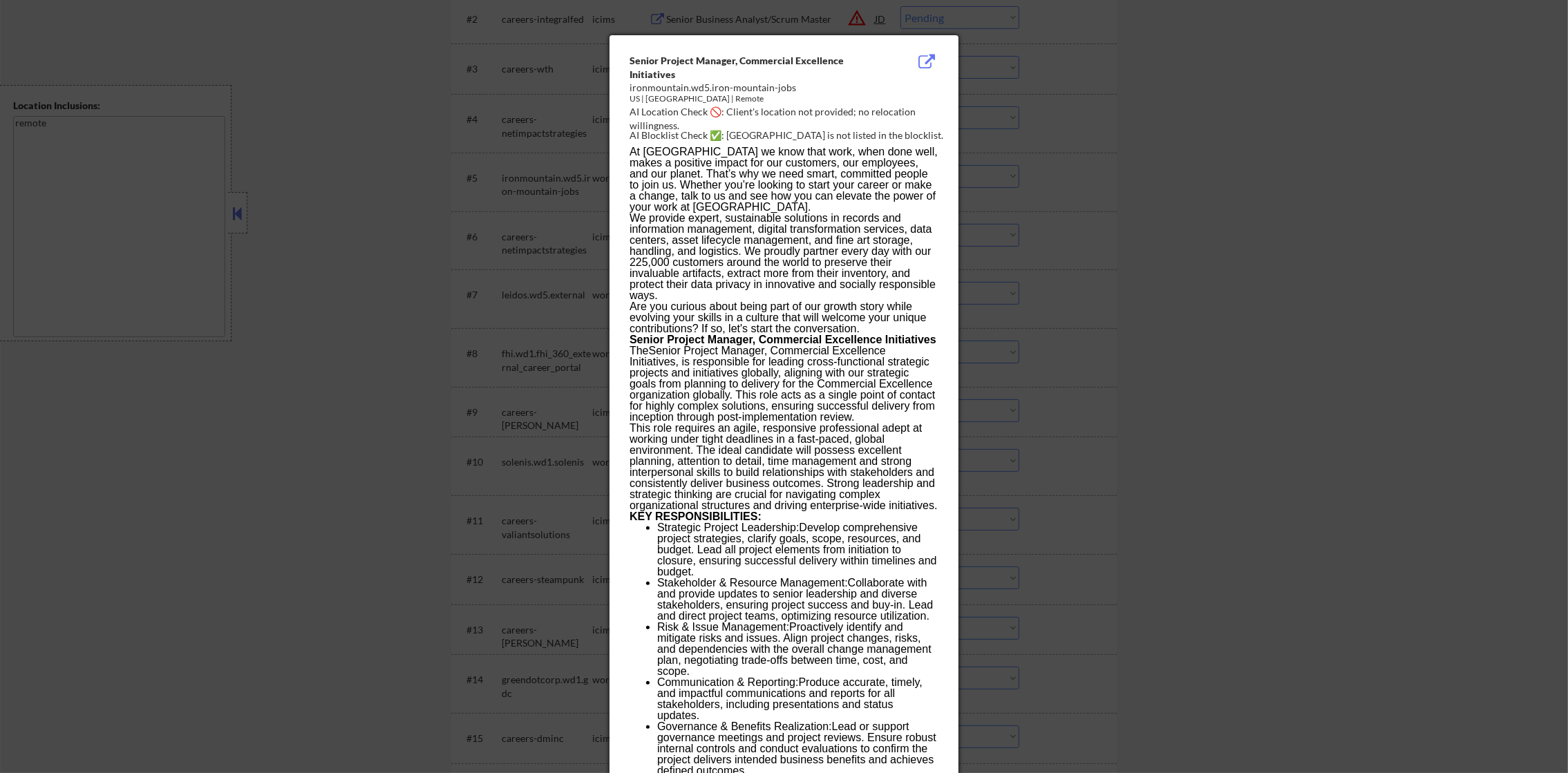
click at [1186, 156] on div at bounding box center [784, 386] width 1568 height 773
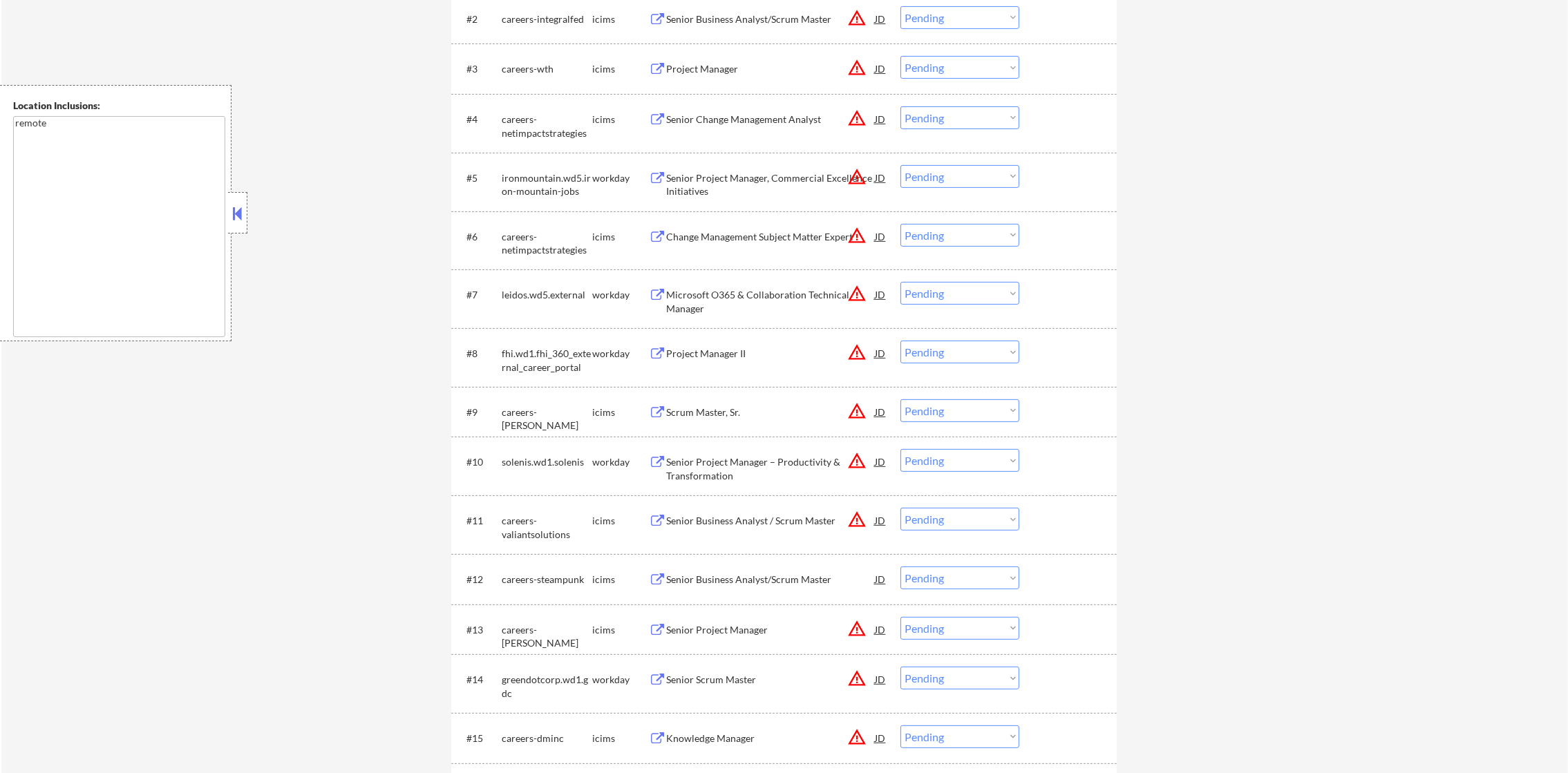
click at [706, 166] on div "Senior Project Manager, Commercial Excellence Initiatives" at bounding box center [771, 181] width 209 height 33
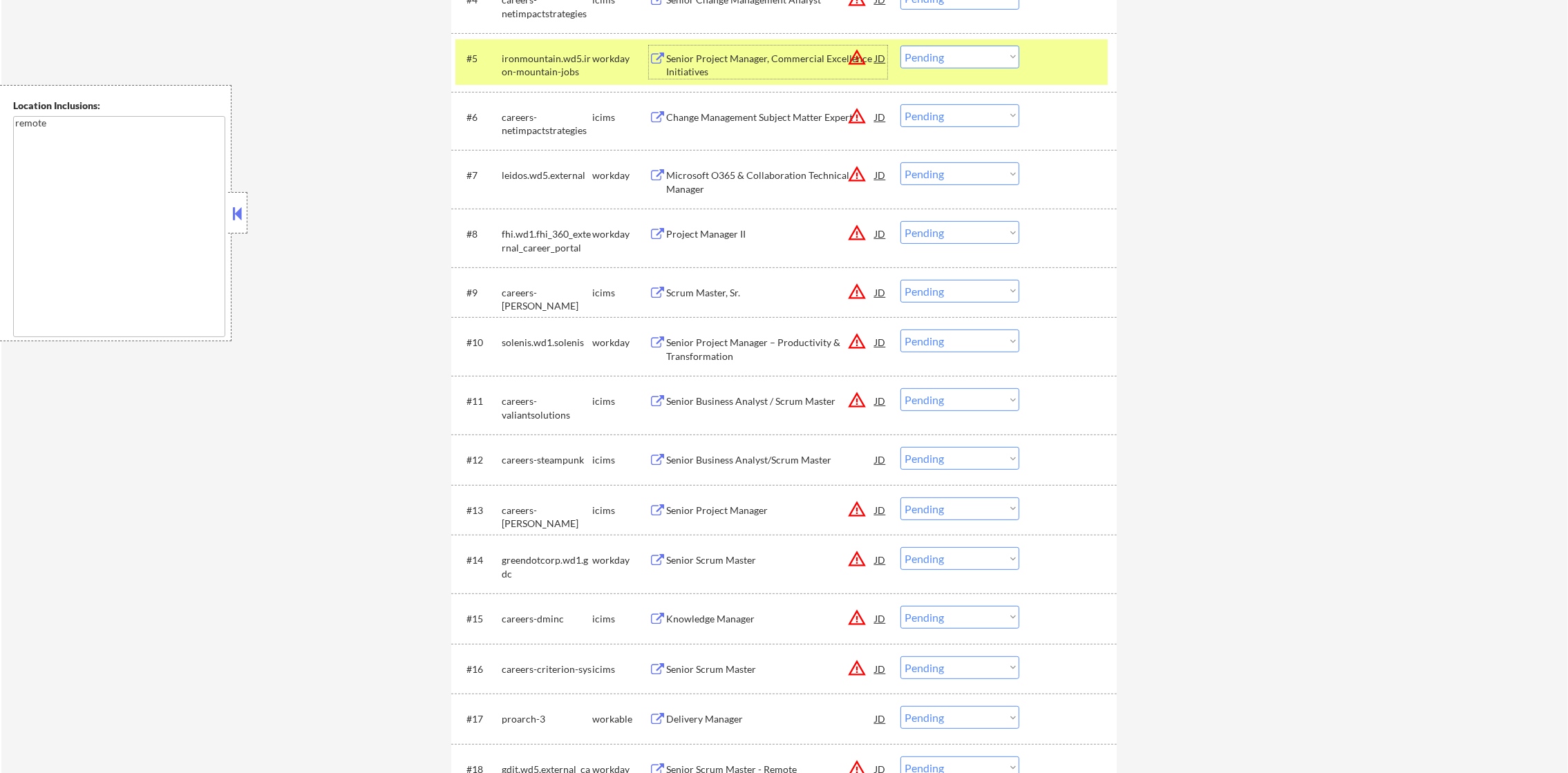
scroll to position [739, 0]
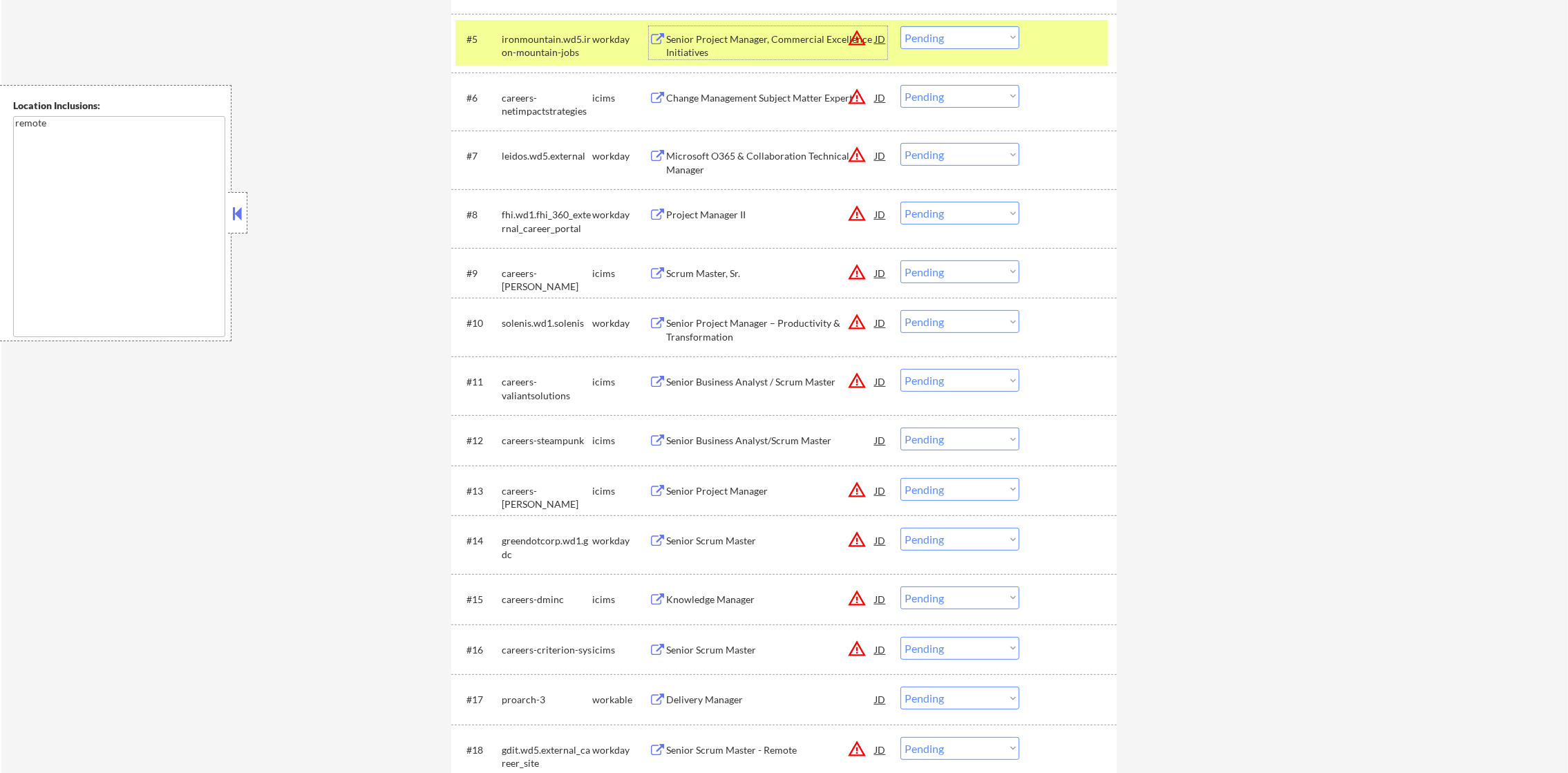
click at [949, 39] on select "Choose an option... Pending Applied Excluded (Questions) Excluded (Expired) Exc…" at bounding box center [959, 38] width 119 height 23
click at [900, 27] on select "Choose an option... Pending Applied Excluded (Questions) Excluded (Expired) Exc…" at bounding box center [959, 38] width 119 height 23
click at [571, 68] on div "#5 ironmountain.wd5.iron-mountain-jobs workday Senior Project Manager, Commerci…" at bounding box center [784, 43] width 666 height 59
click at [578, 50] on div "ironmountain.wd5.iron-mountain-jobs" at bounding box center [547, 45] width 90 height 27
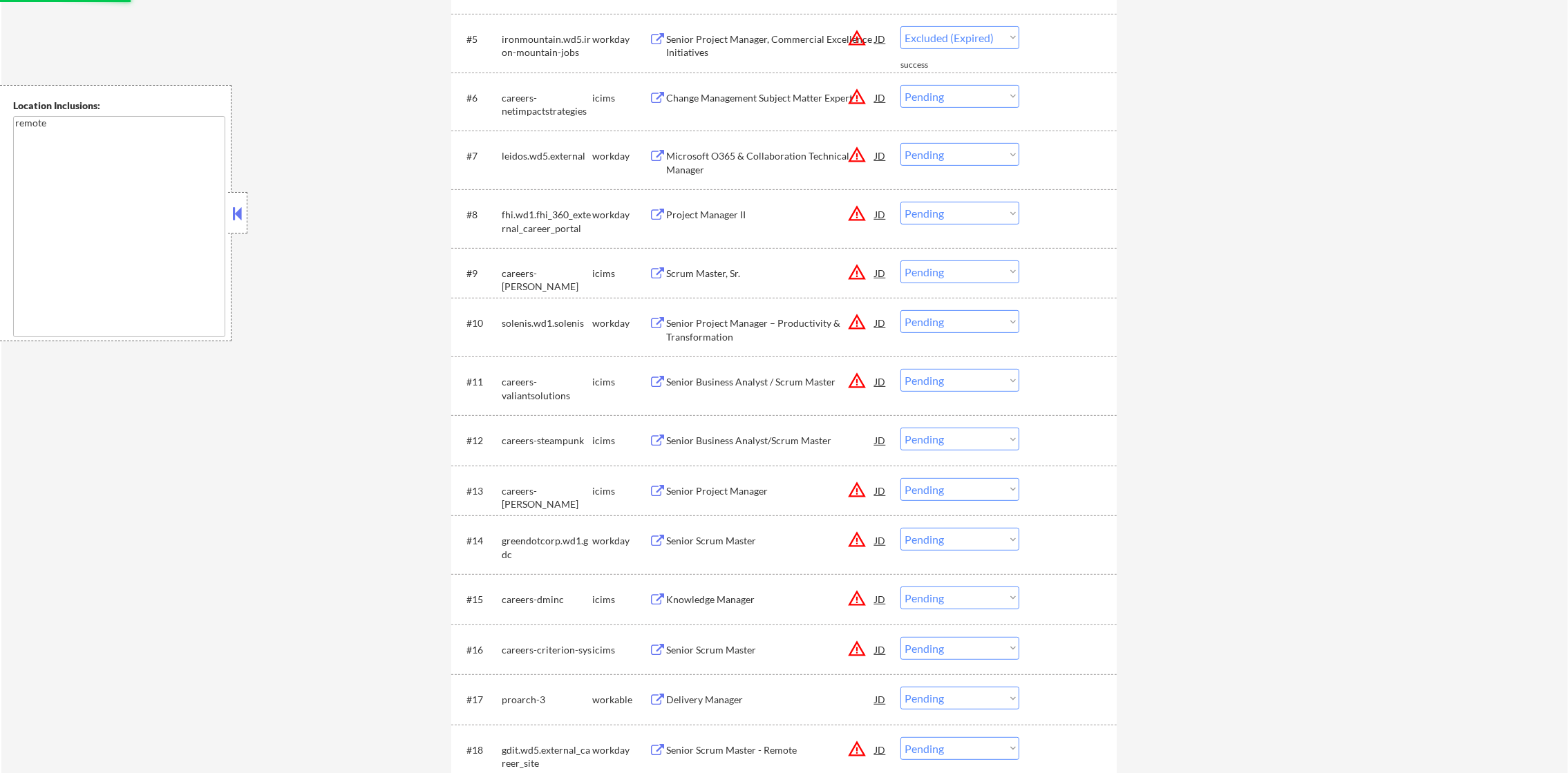
select select ""pending""
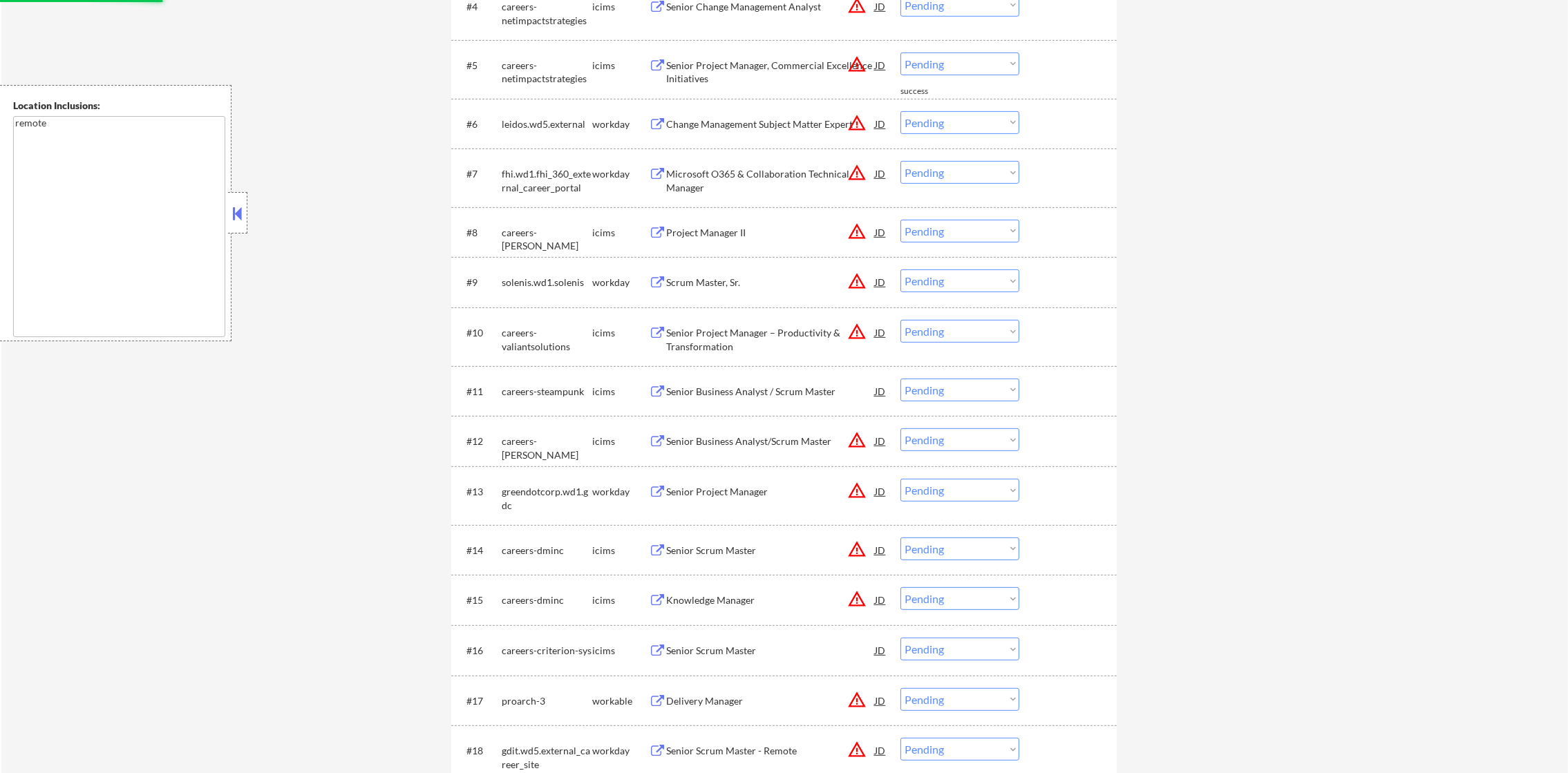
scroll to position [704, 0]
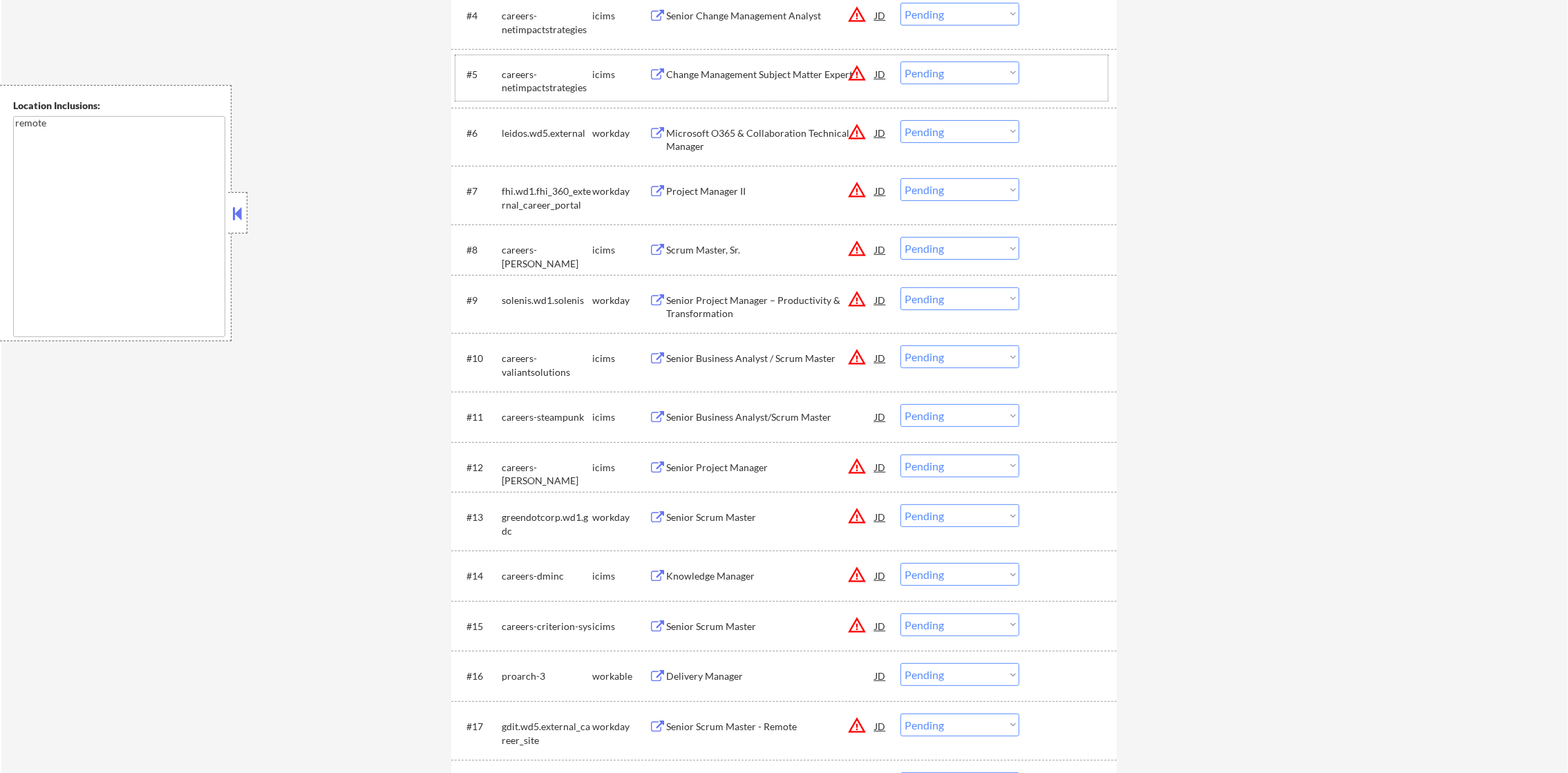
click at [856, 133] on button "warning_amber" at bounding box center [856, 132] width 19 height 19
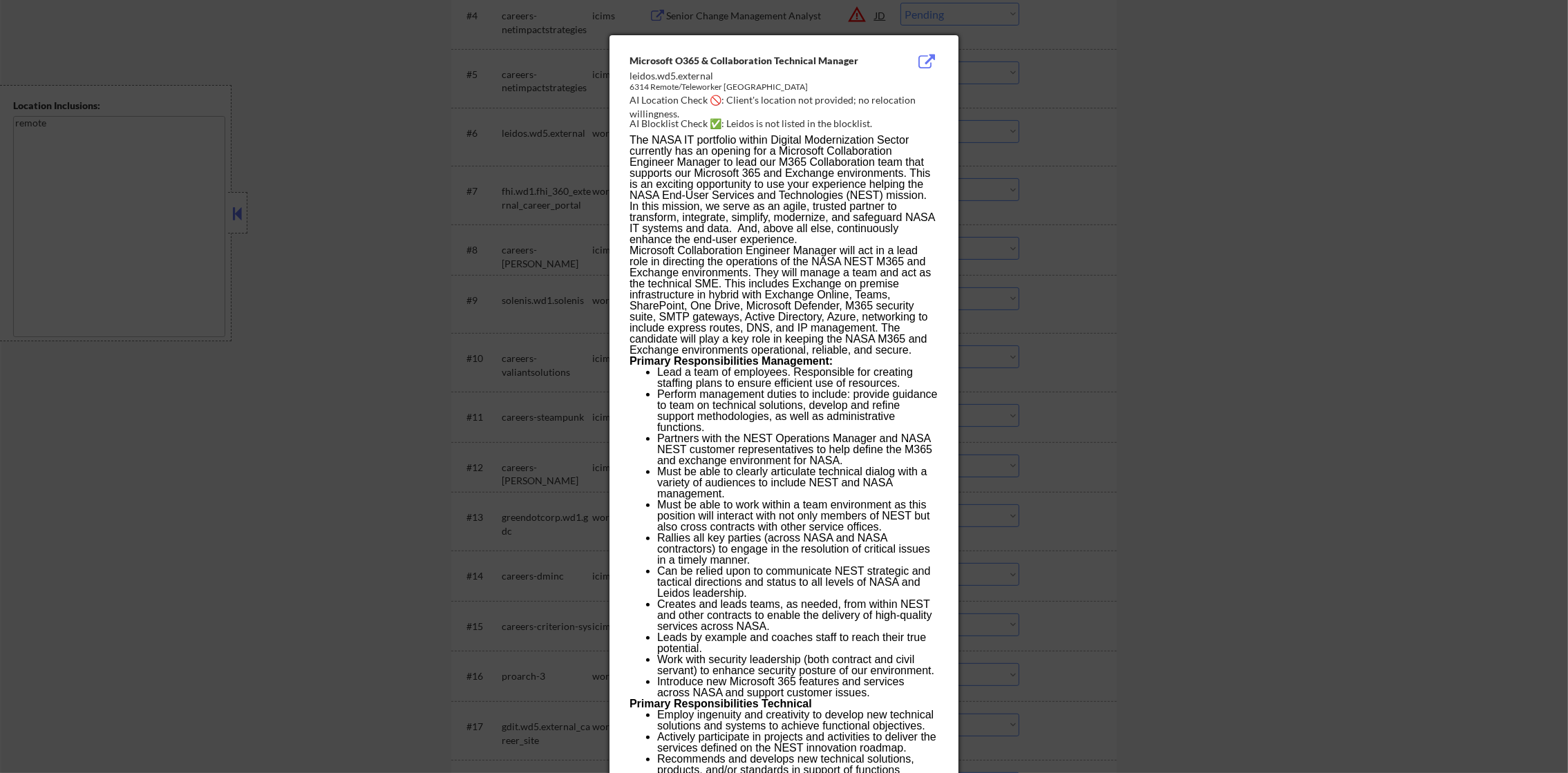
click at [1094, 123] on div at bounding box center [784, 386] width 1568 height 773
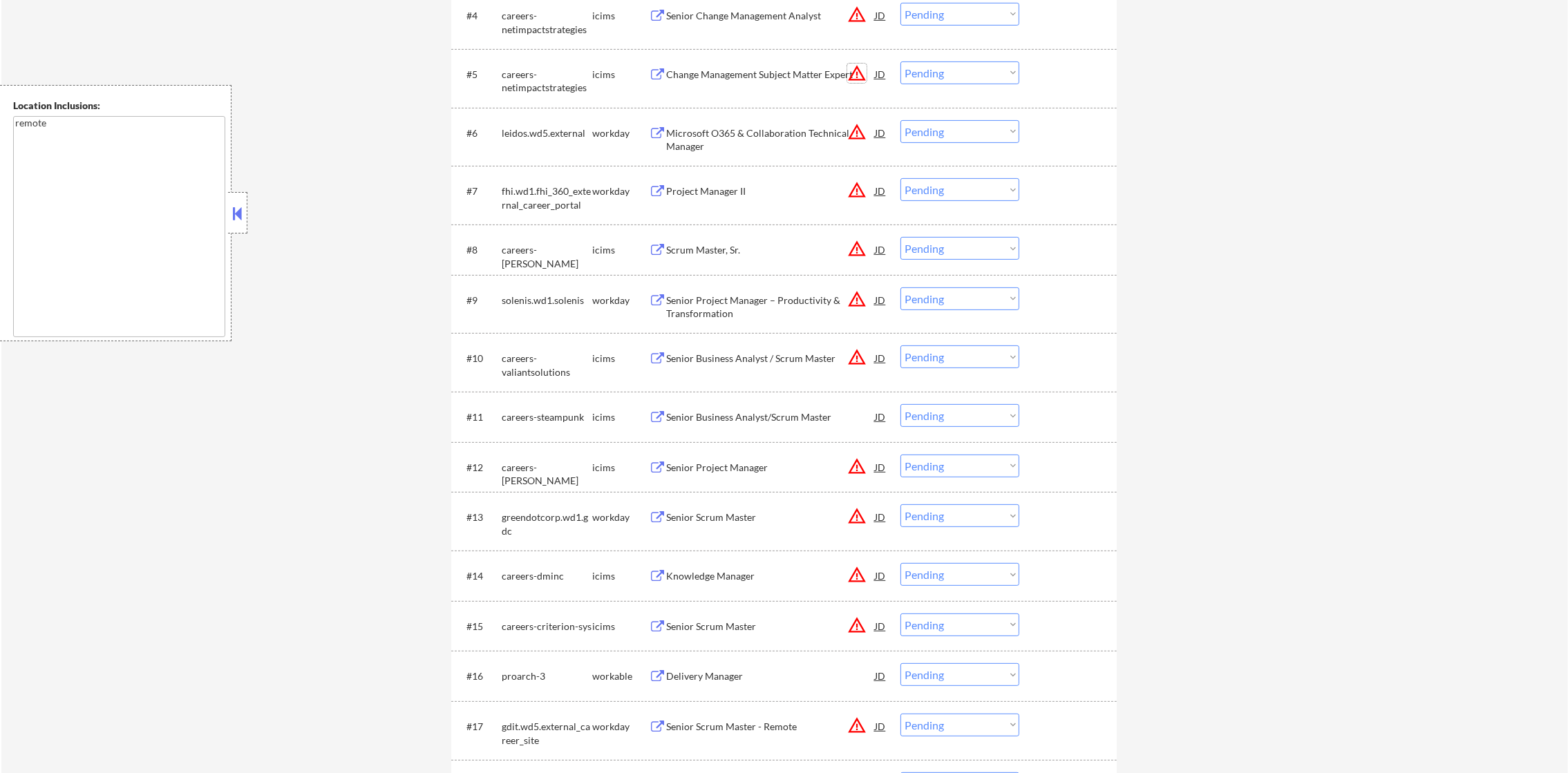
click at [853, 65] on button "warning_amber" at bounding box center [856, 73] width 19 height 19
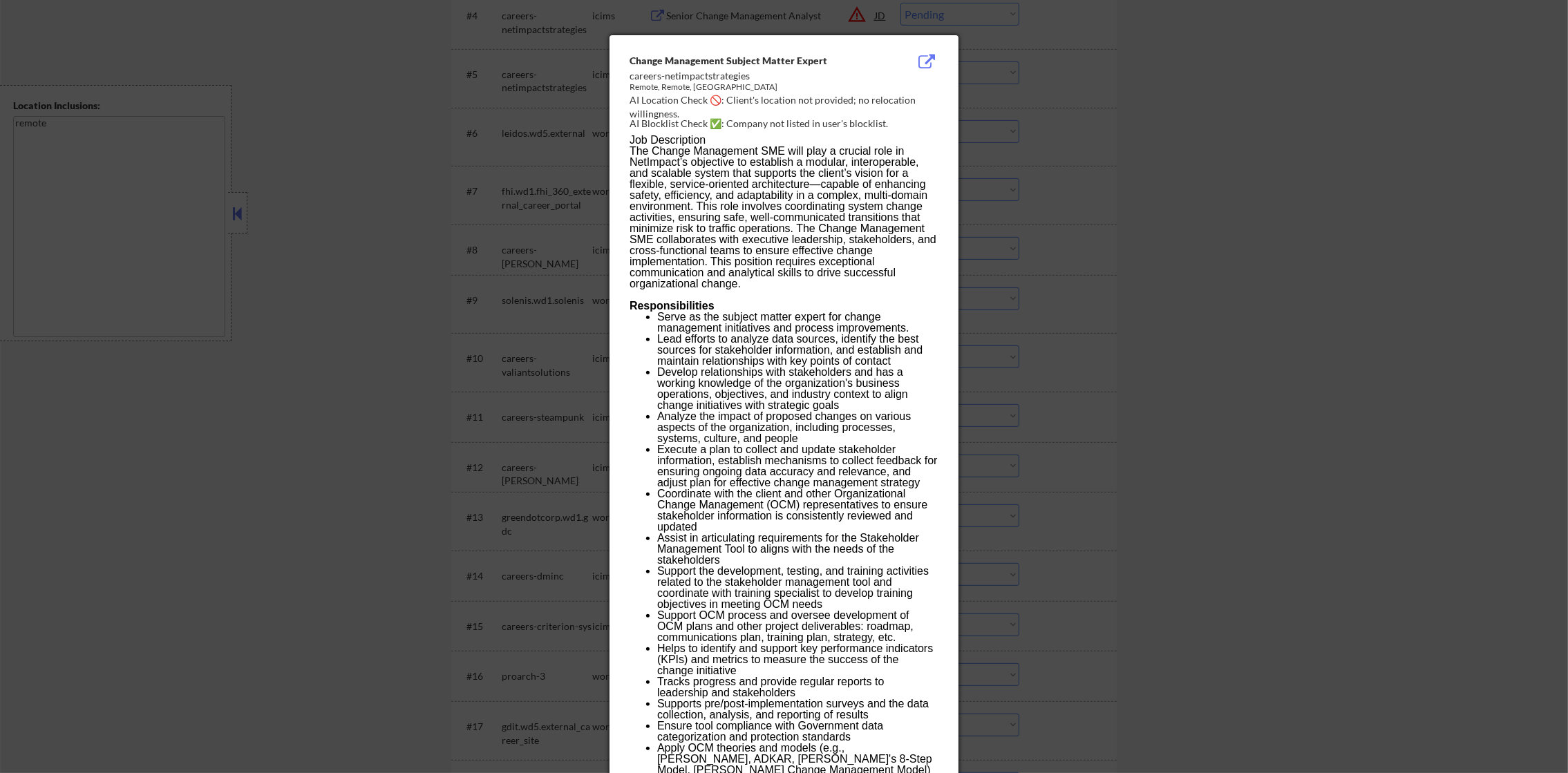
click at [1247, 98] on div at bounding box center [784, 386] width 1568 height 773
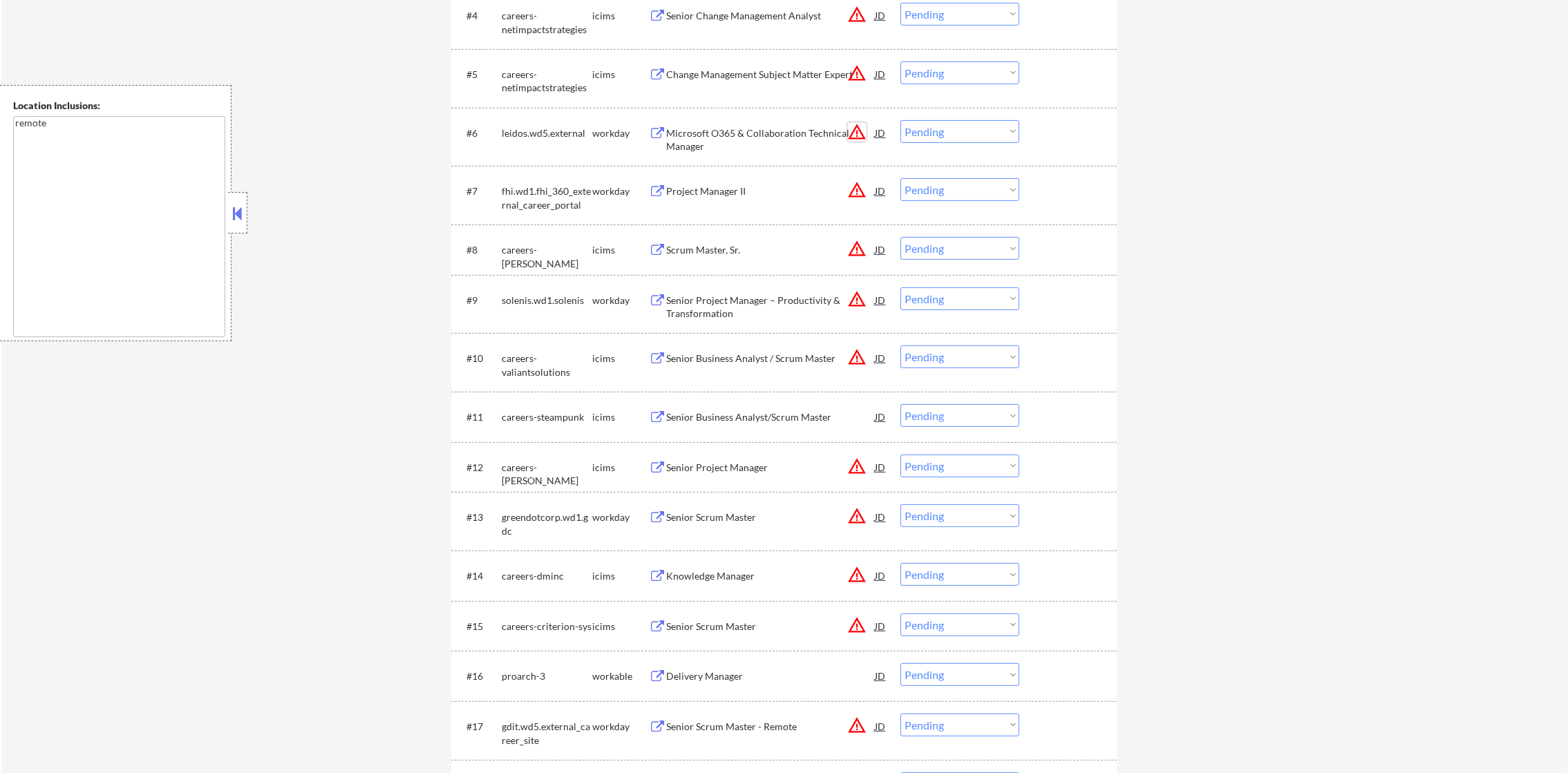
click at [864, 129] on button "warning_amber" at bounding box center [856, 132] width 19 height 19
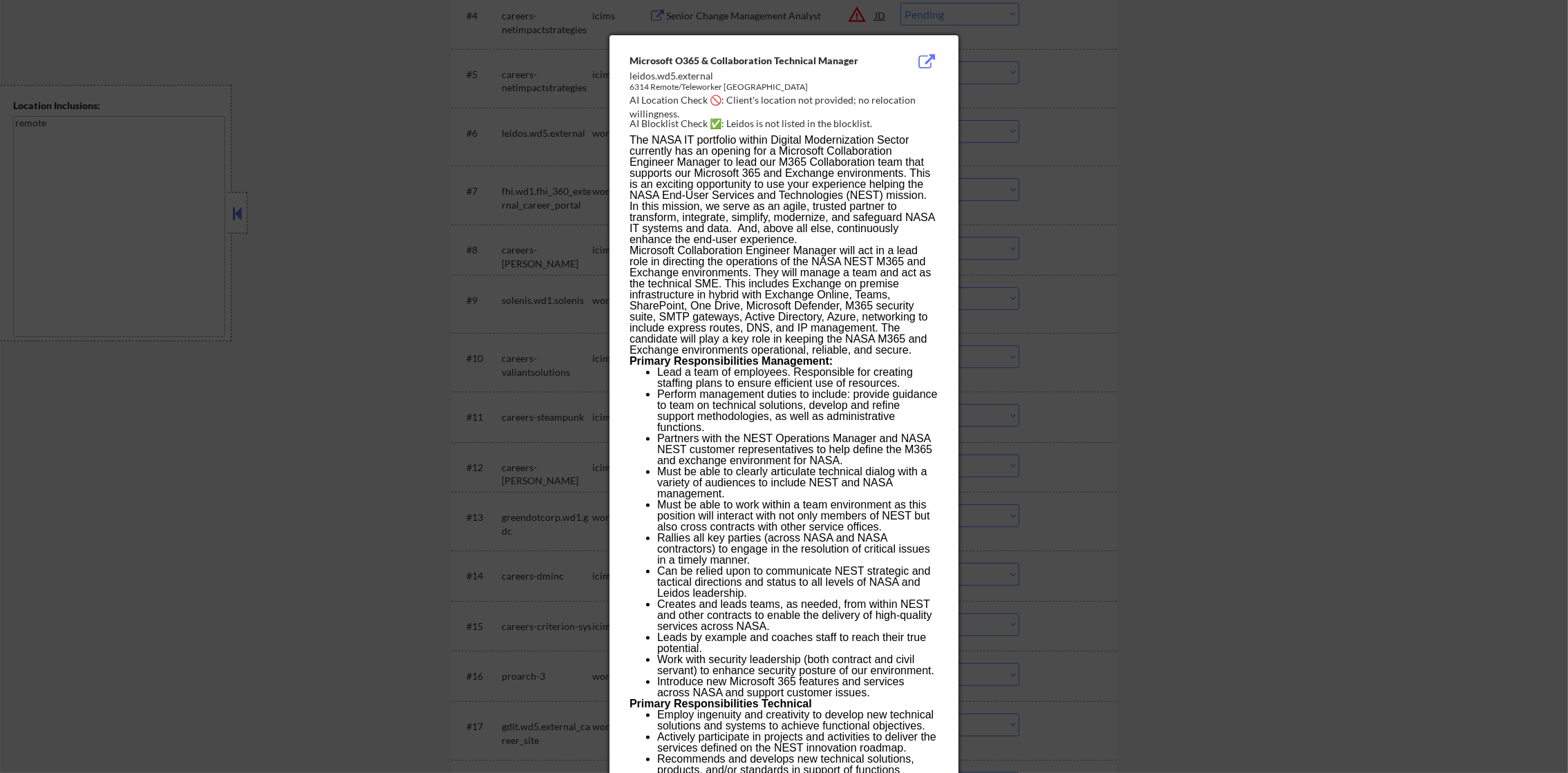
click at [1049, 126] on div at bounding box center [784, 386] width 1568 height 773
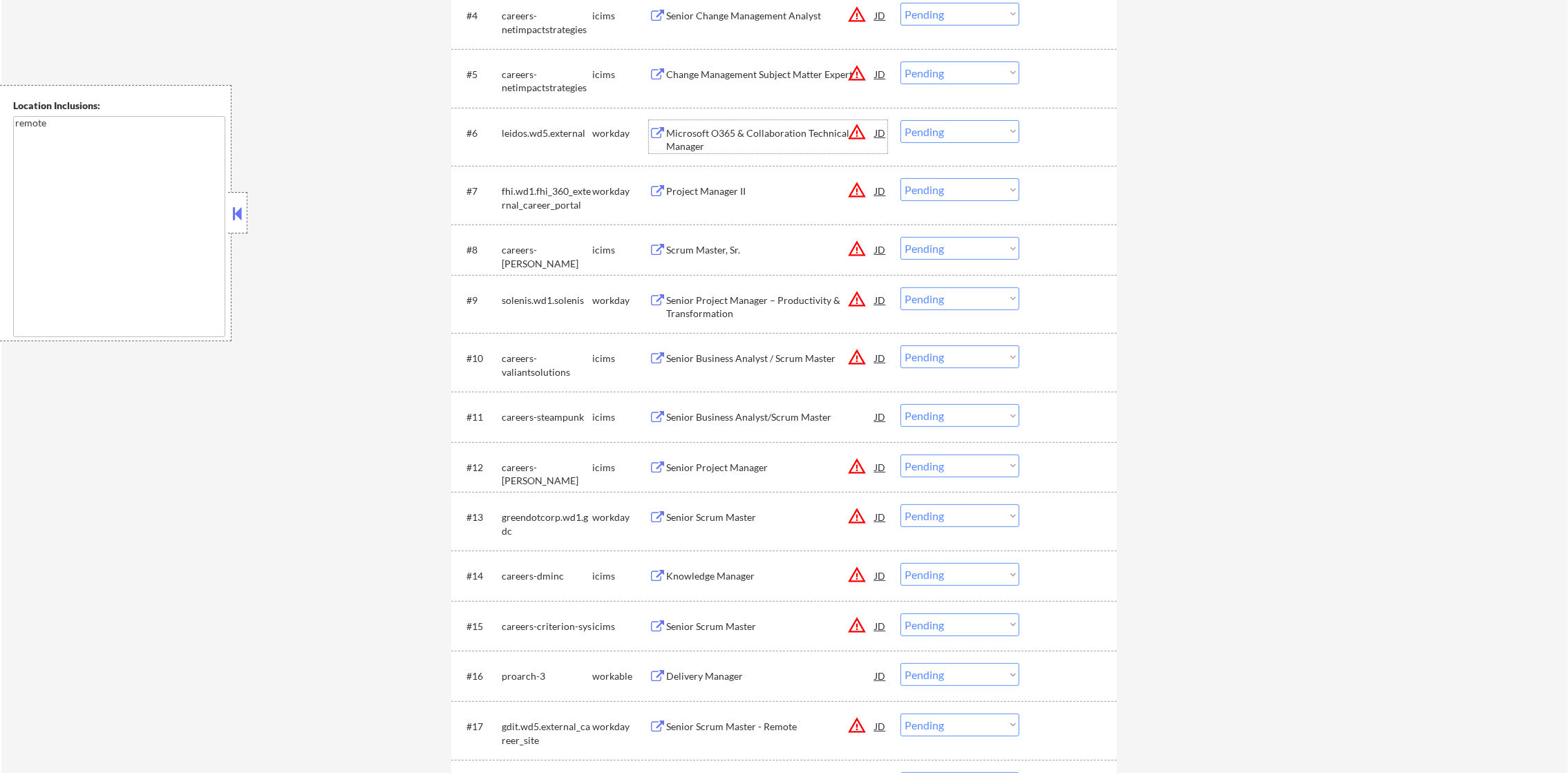
click at [810, 137] on div "Microsoft O365 & Collaboration Technical Manager" at bounding box center [771, 139] width 209 height 27
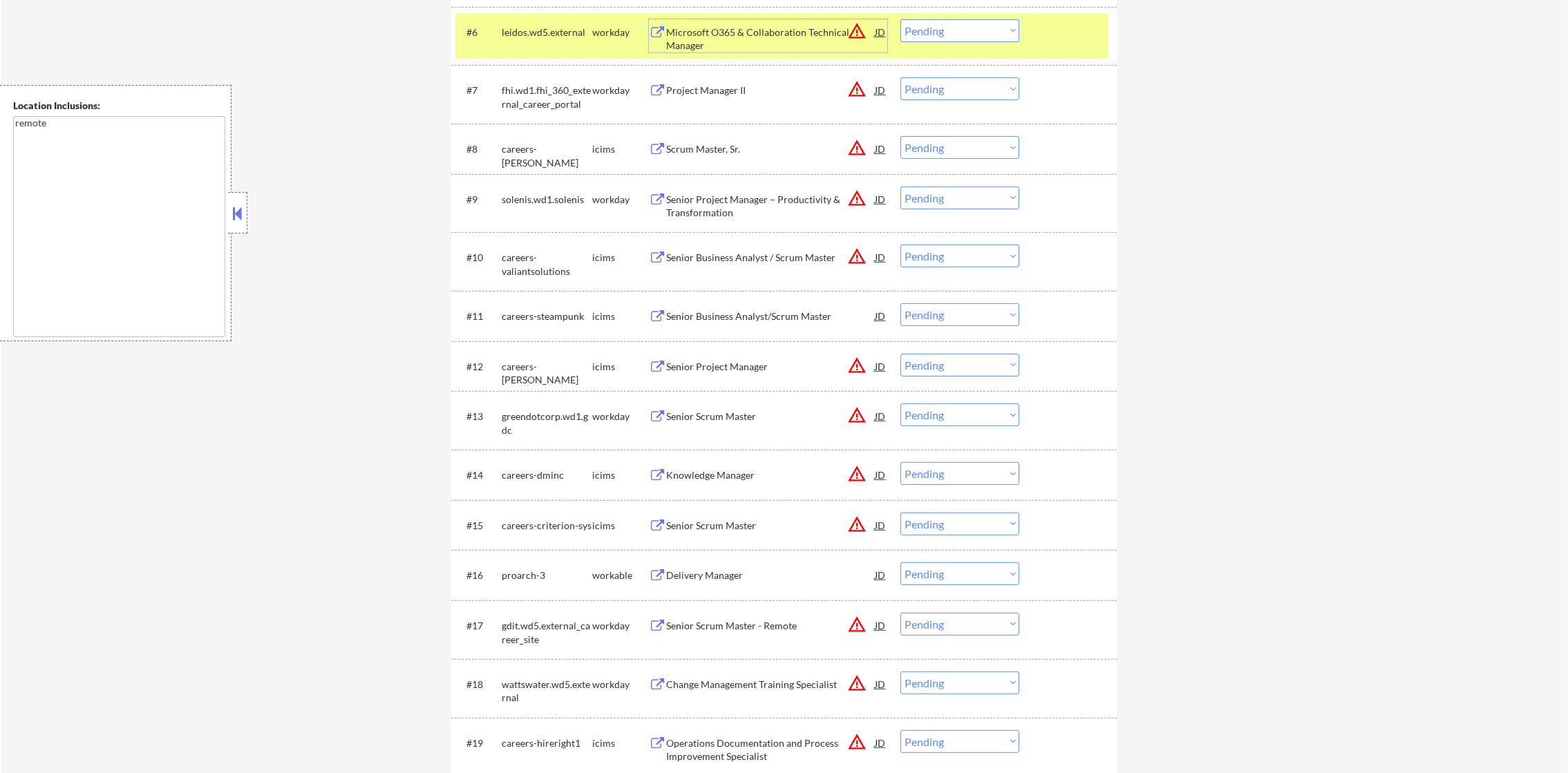
scroll to position [808, 0]
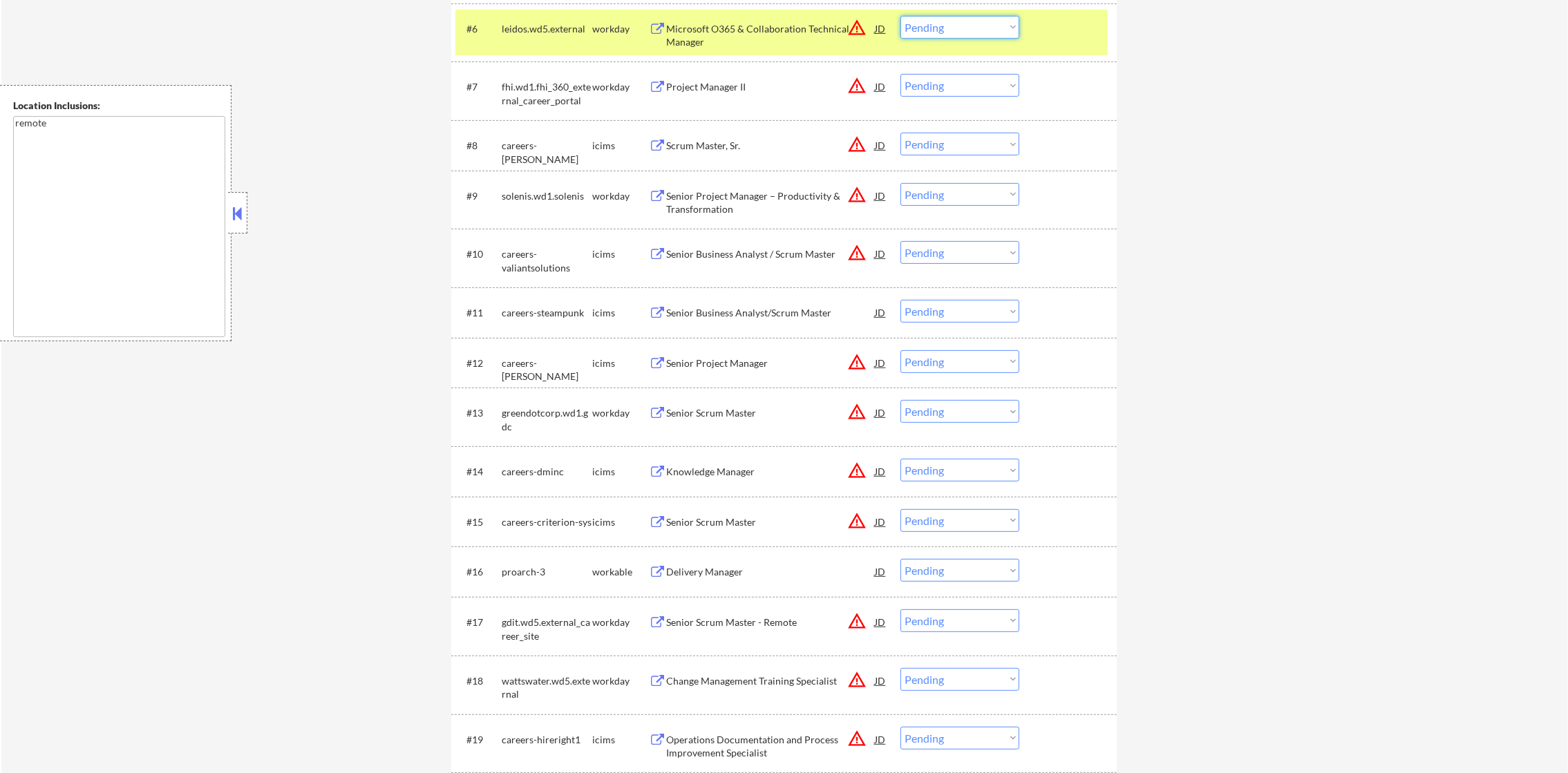
click at [940, 29] on select "Choose an option... Pending Applied Excluded (Questions) Excluded (Expired) Exc…" at bounding box center [959, 27] width 119 height 23
click at [900, 16] on select "Choose an option... Pending Applied Excluded (Questions) Excluded (Expired) Exc…" at bounding box center [959, 27] width 119 height 23
click at [558, 36] on div "leidos.wd5.external" at bounding box center [547, 28] width 90 height 25
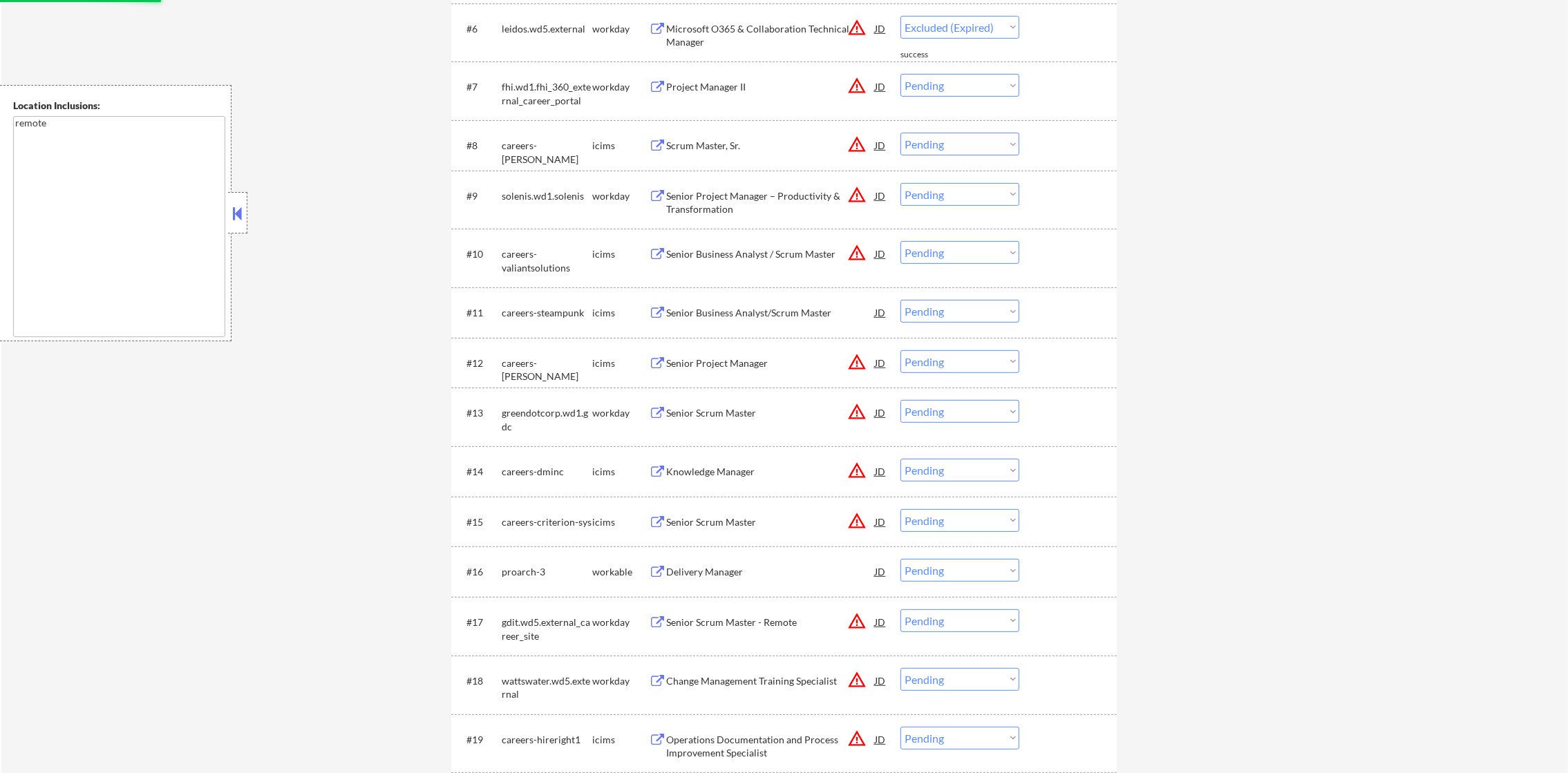
select select ""pending""
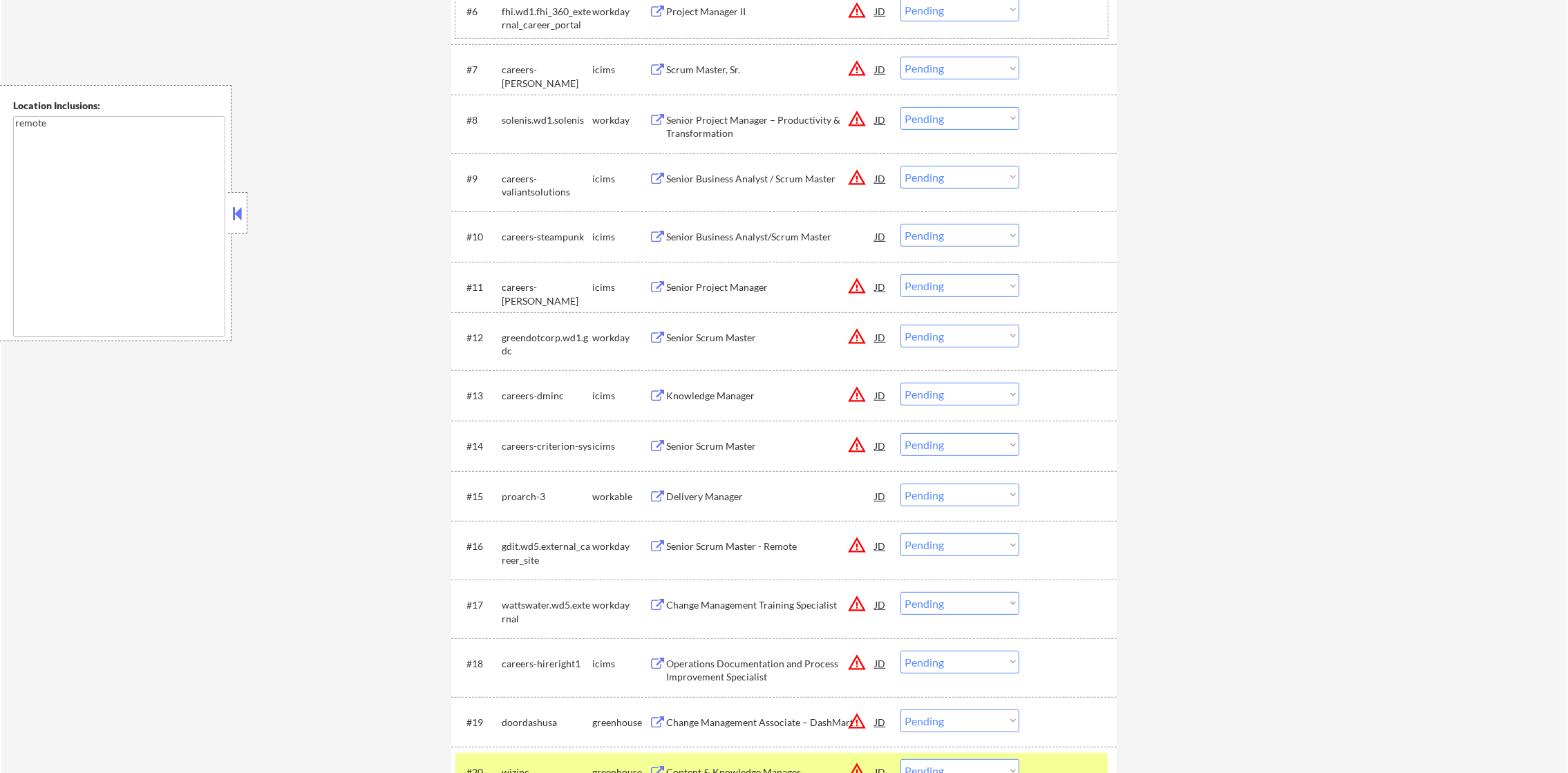
scroll to position [877, 0]
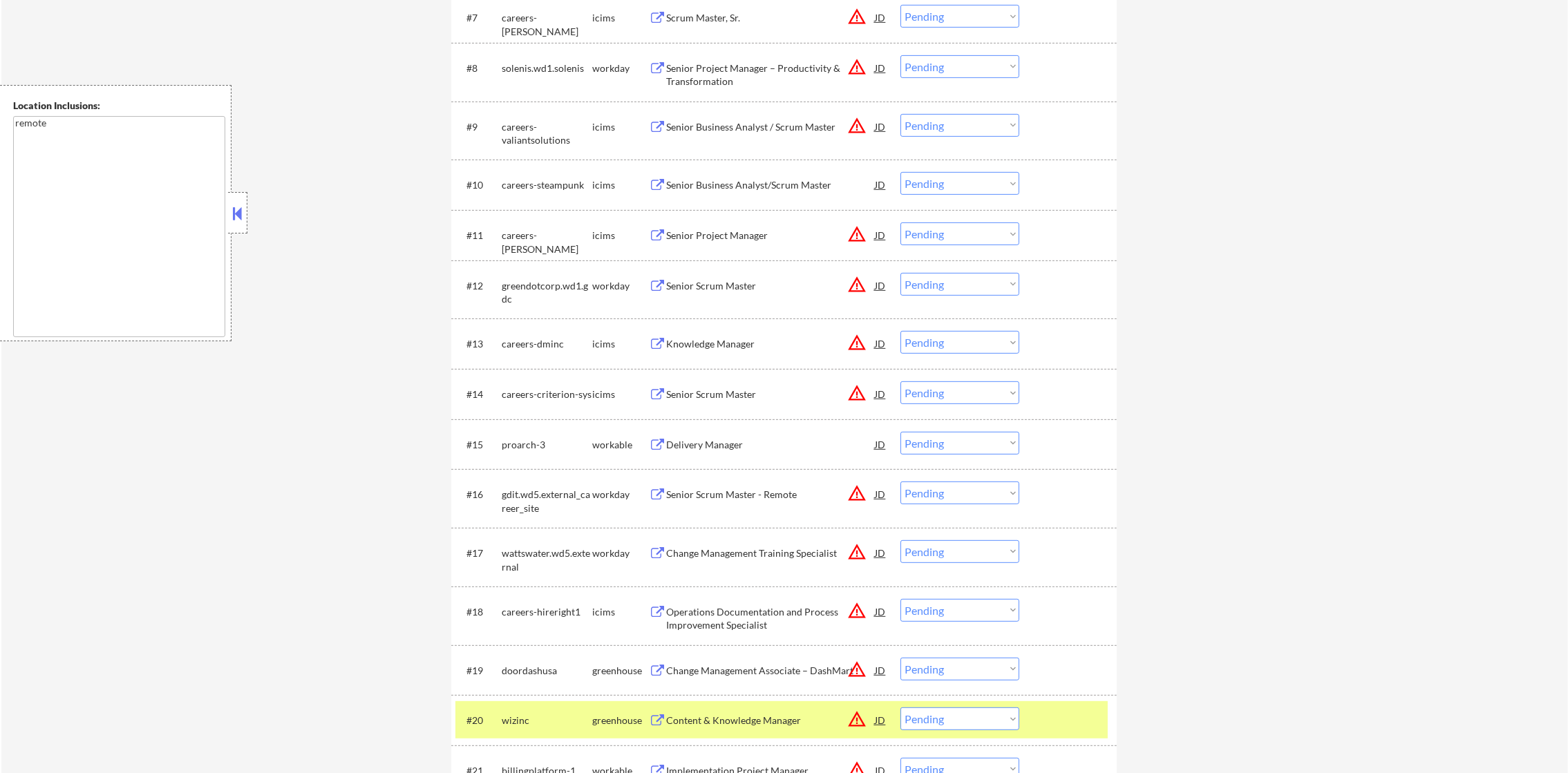
click at [475, 701] on div "#20 wizinc greenhouse Content & Knowledge Manager JD warning_amber Choose an op…" at bounding box center [782, 720] width 653 height 38
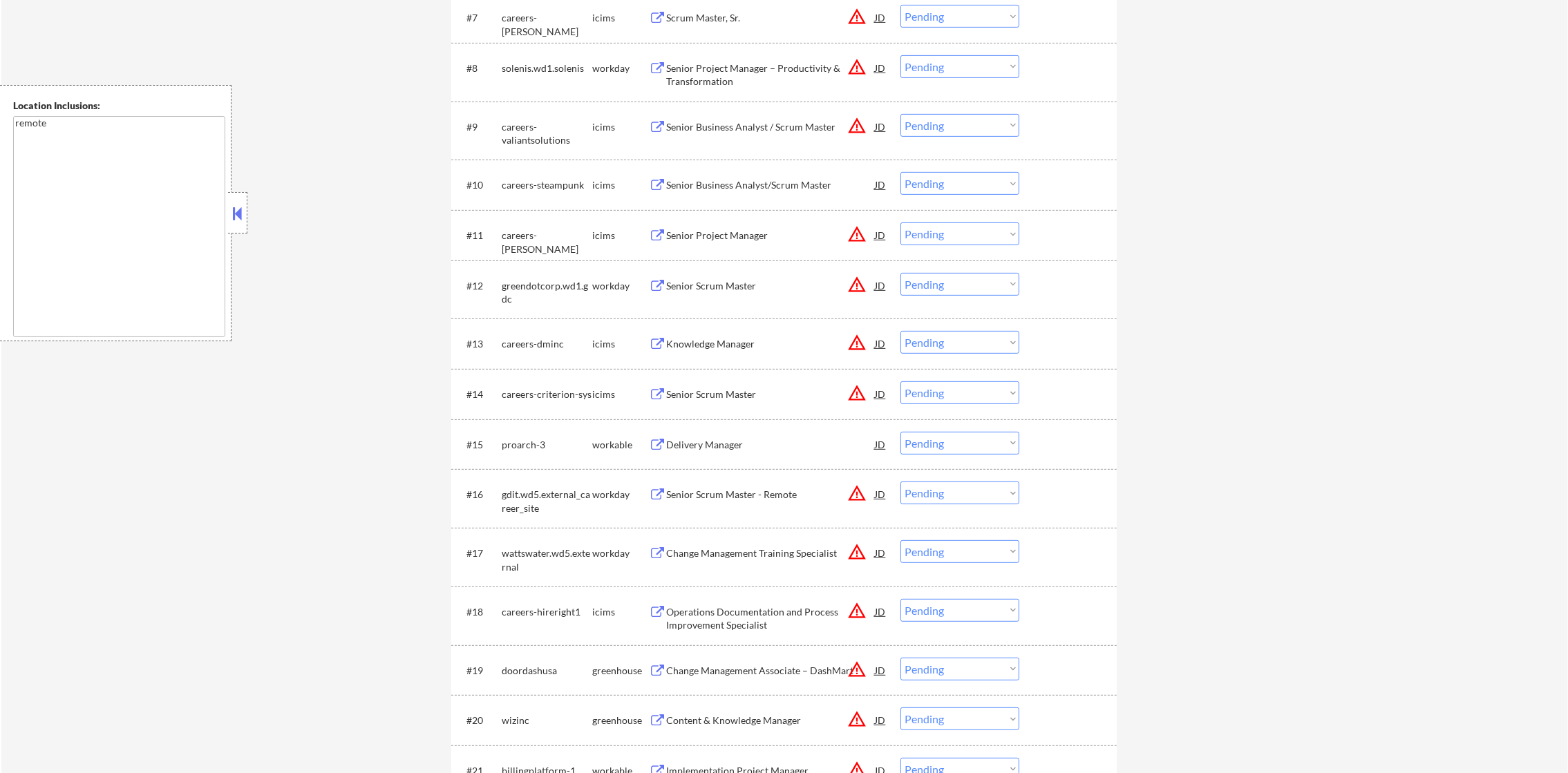
click at [491, 718] on div "#20" at bounding box center [479, 721] width 24 height 14
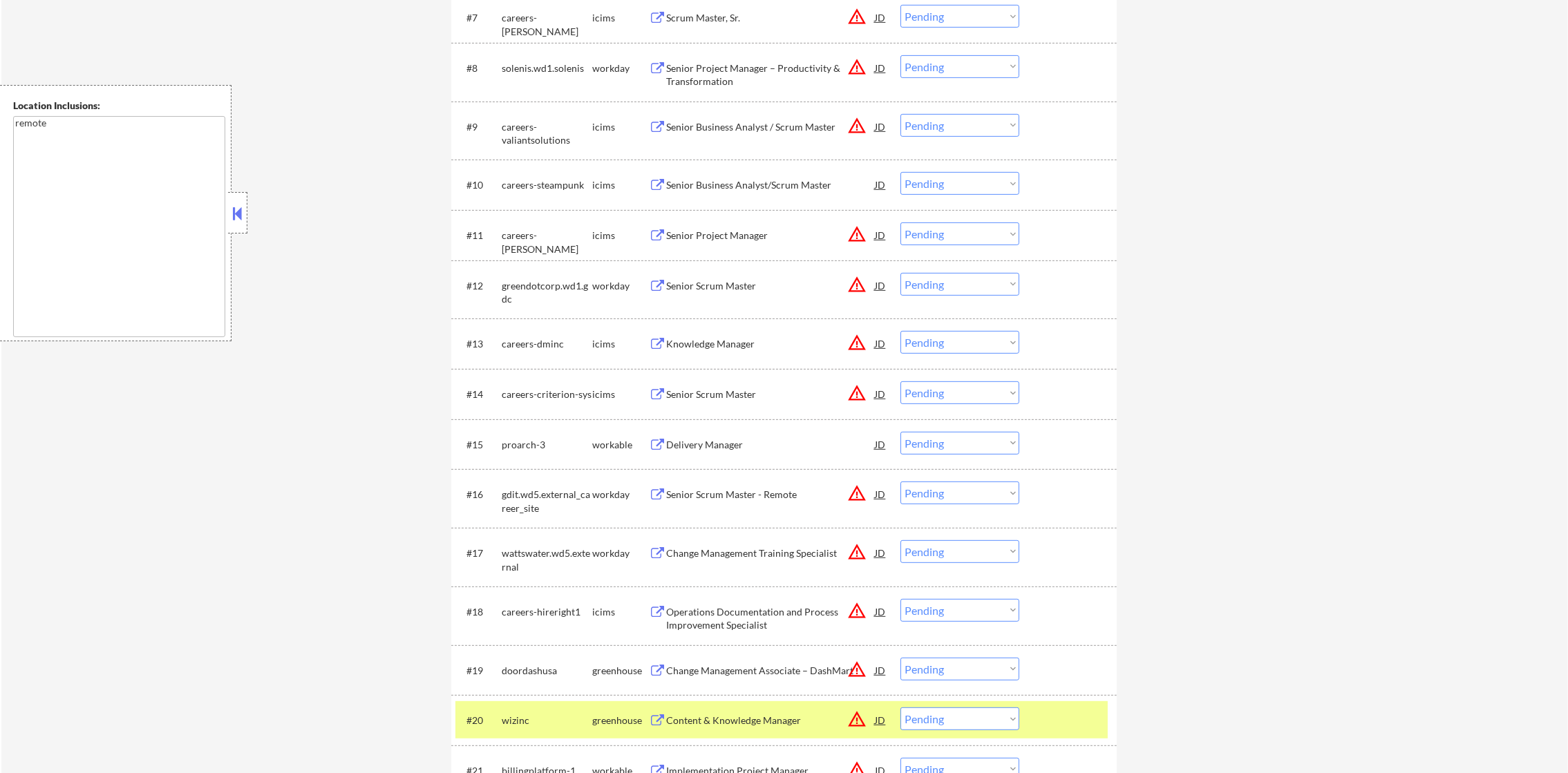
click at [491, 714] on div "#20" at bounding box center [479, 721] width 24 height 14
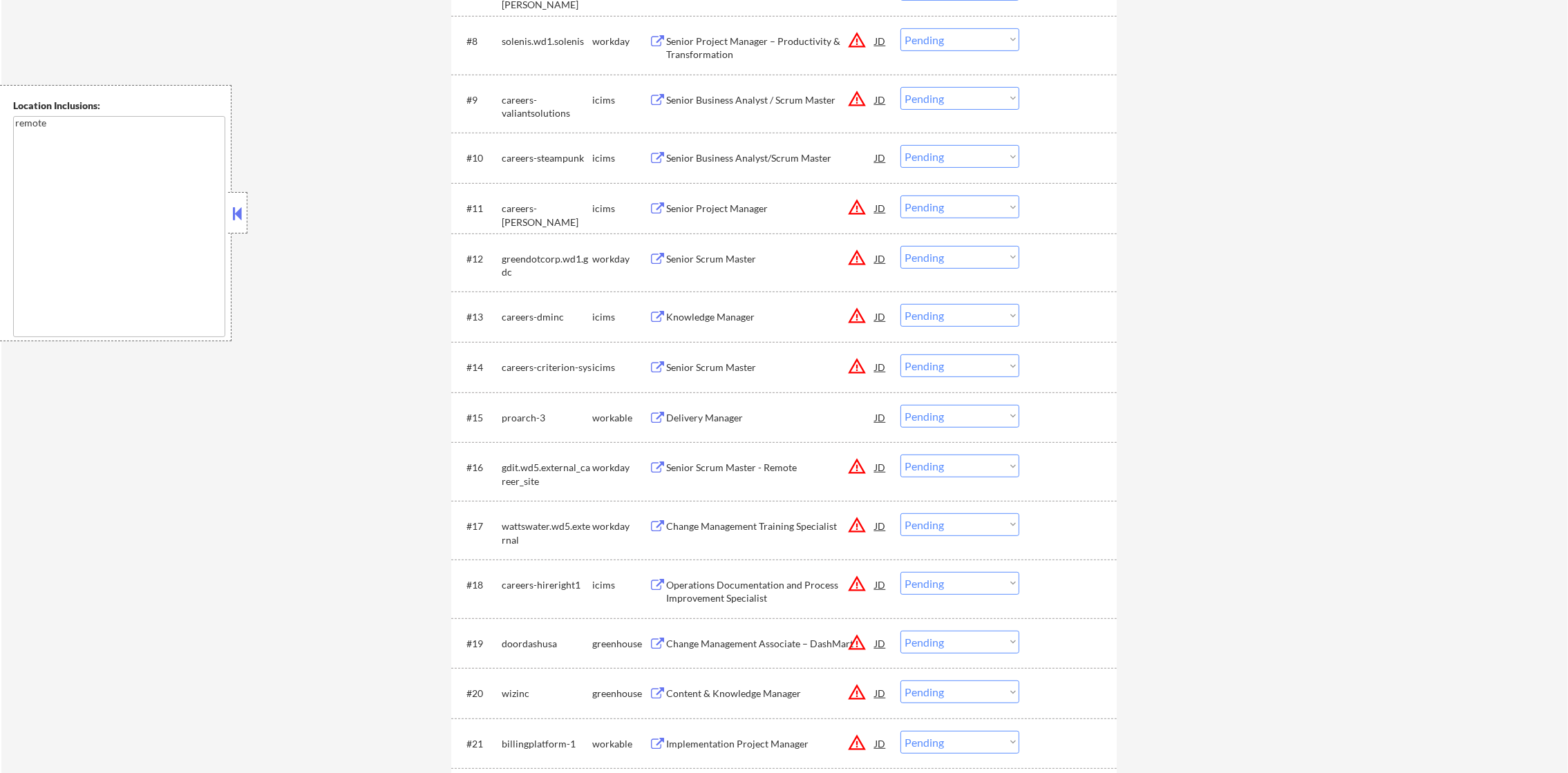
scroll to position [911, 0]
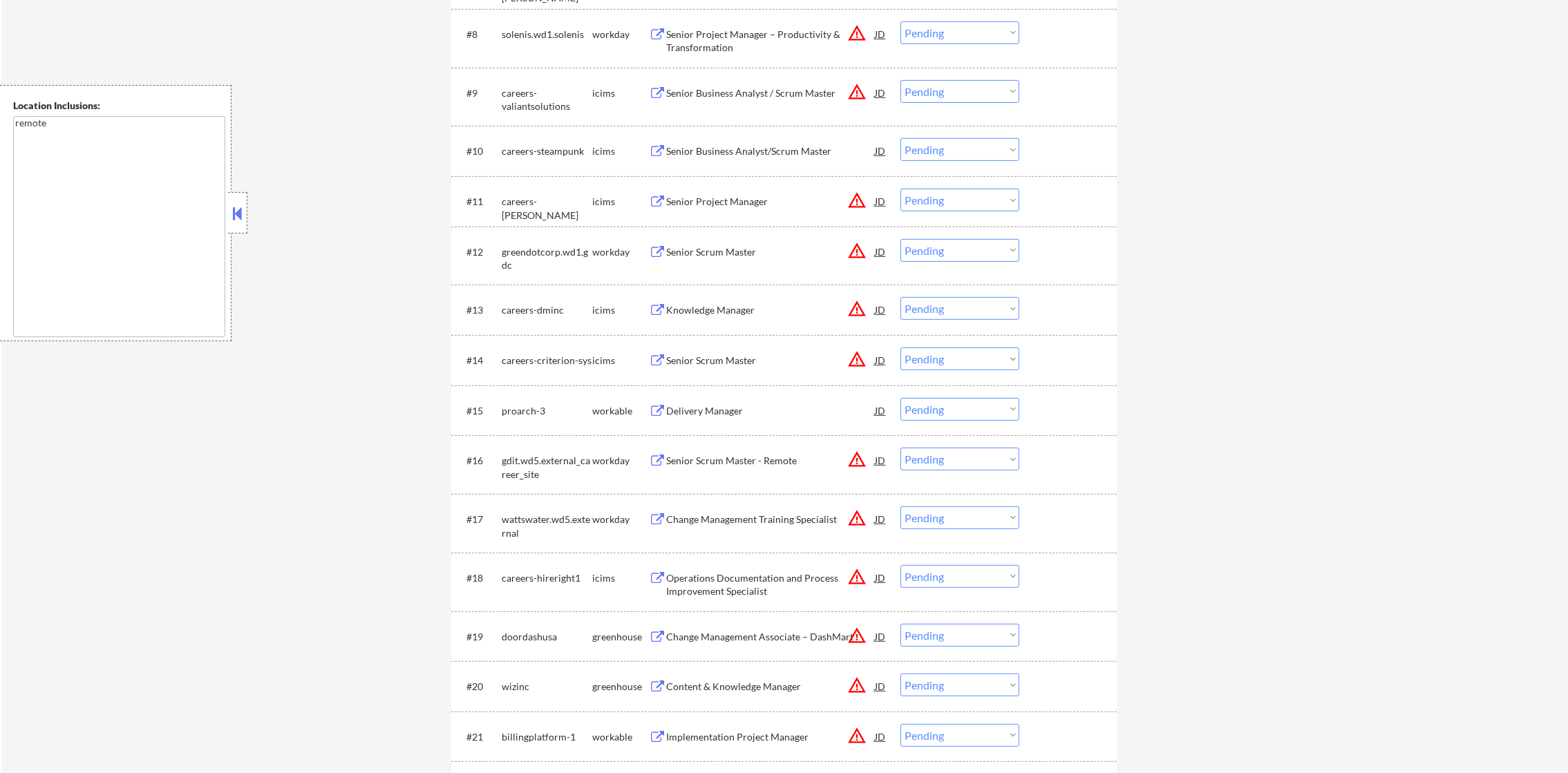
click at [854, 29] on button "warning_amber" at bounding box center [856, 33] width 19 height 19
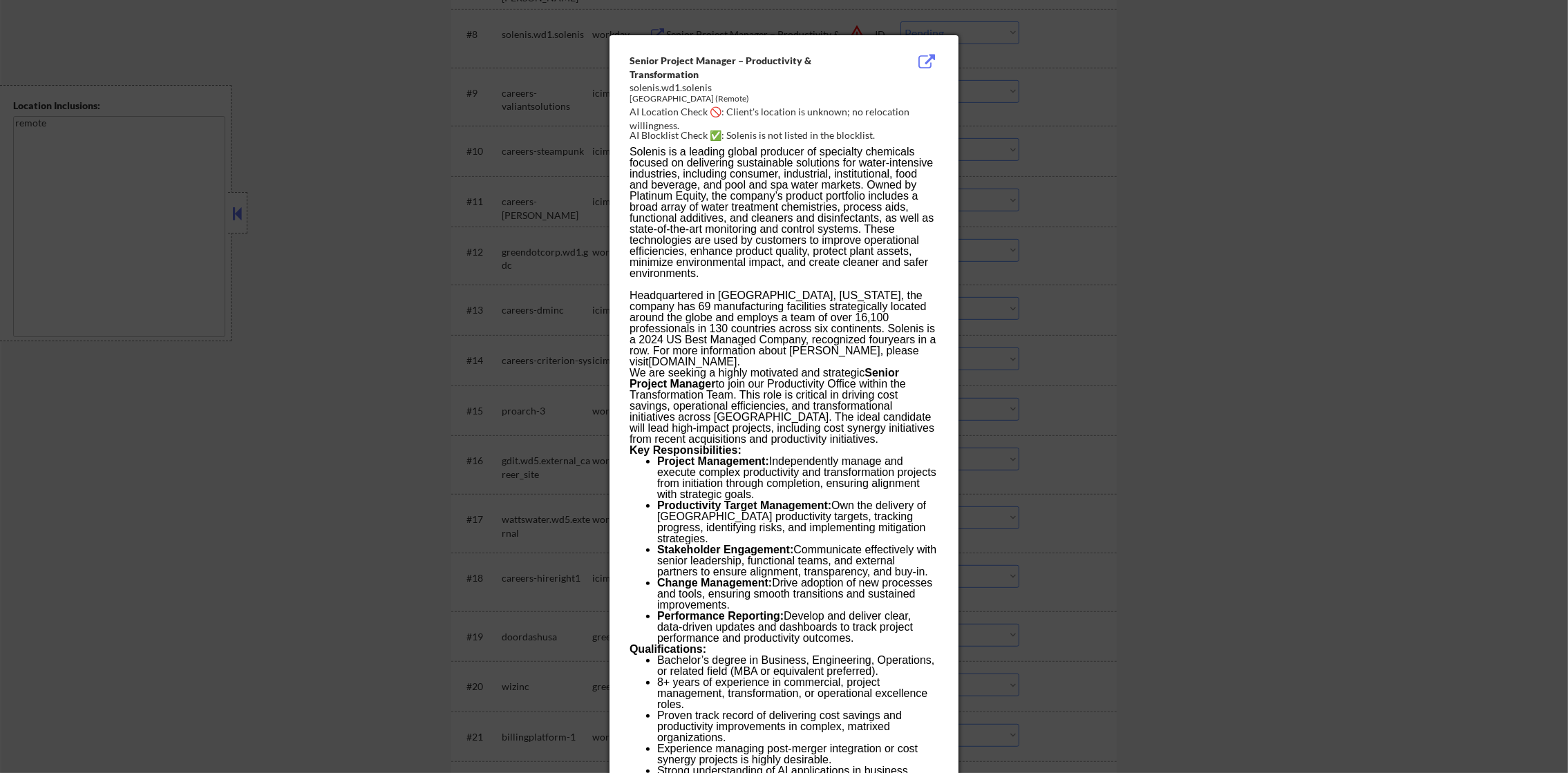
click at [1069, 74] on div at bounding box center [784, 386] width 1568 height 773
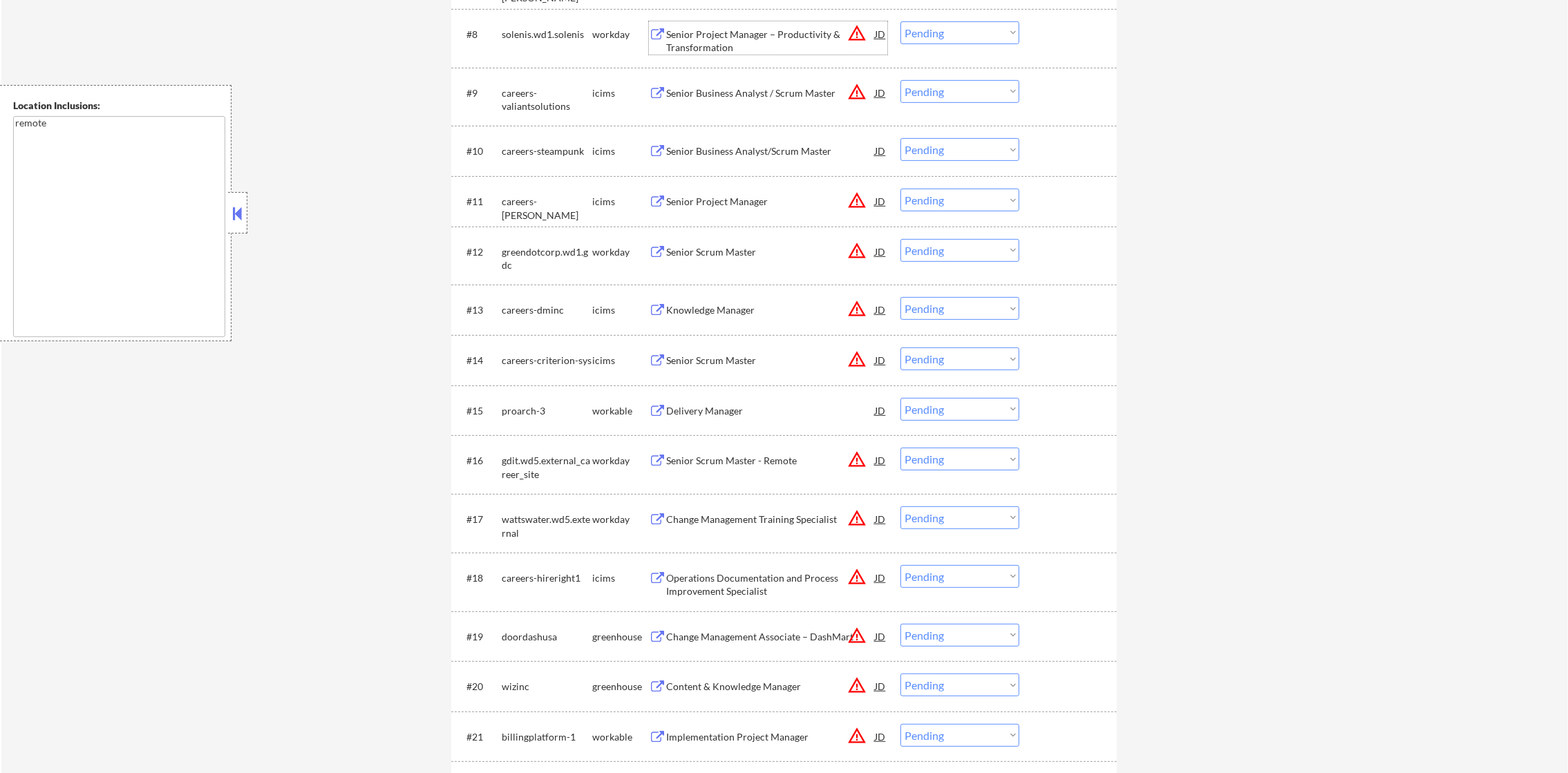
click at [819, 38] on div "Senior Project Manager – Productivity & Transformation" at bounding box center [771, 40] width 209 height 27
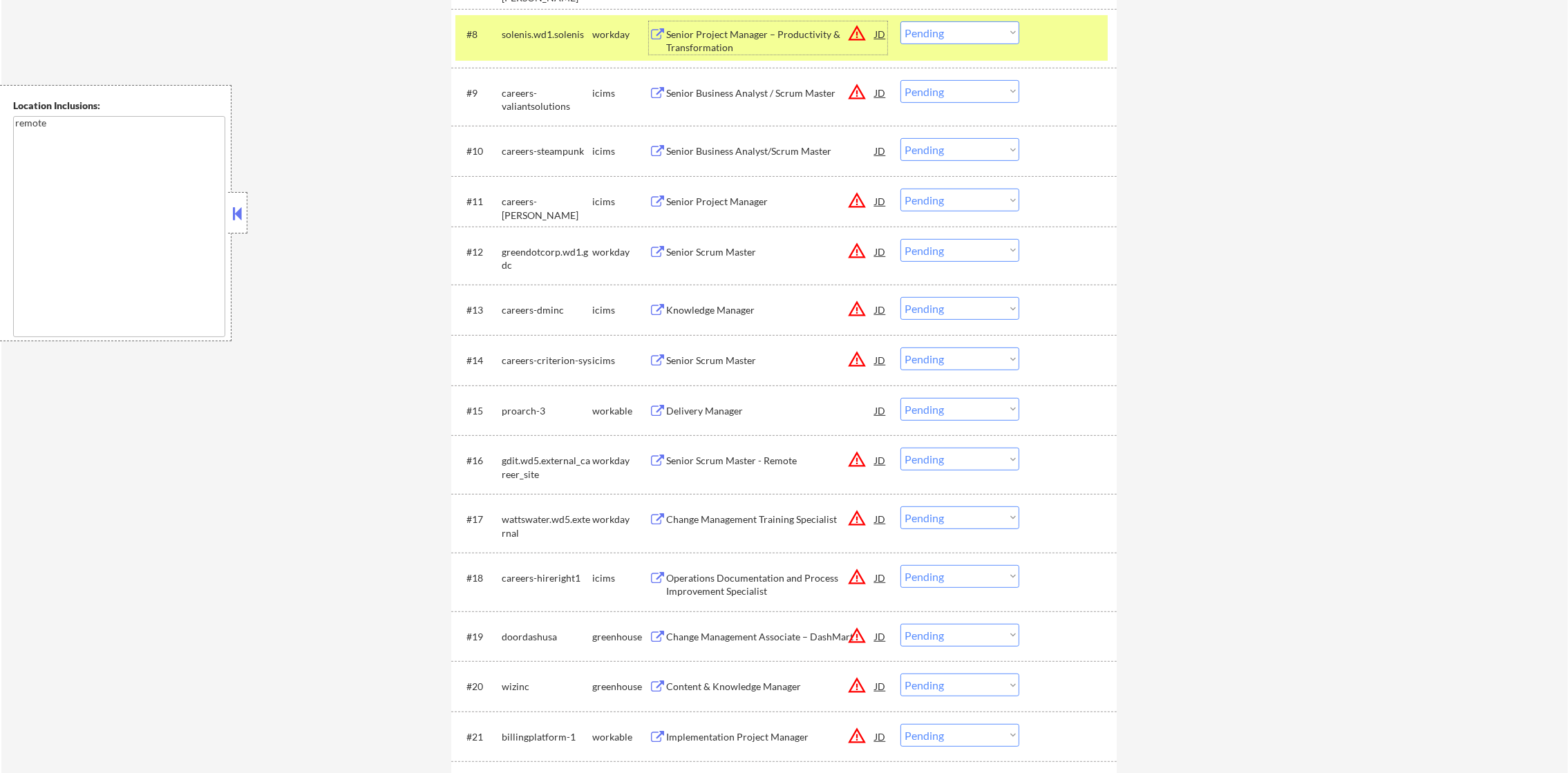
click at [971, 43] on div "#8 solenis.wd1.solenis workday Senior Project Manager – Productivity & Transfor…" at bounding box center [782, 39] width 653 height 46
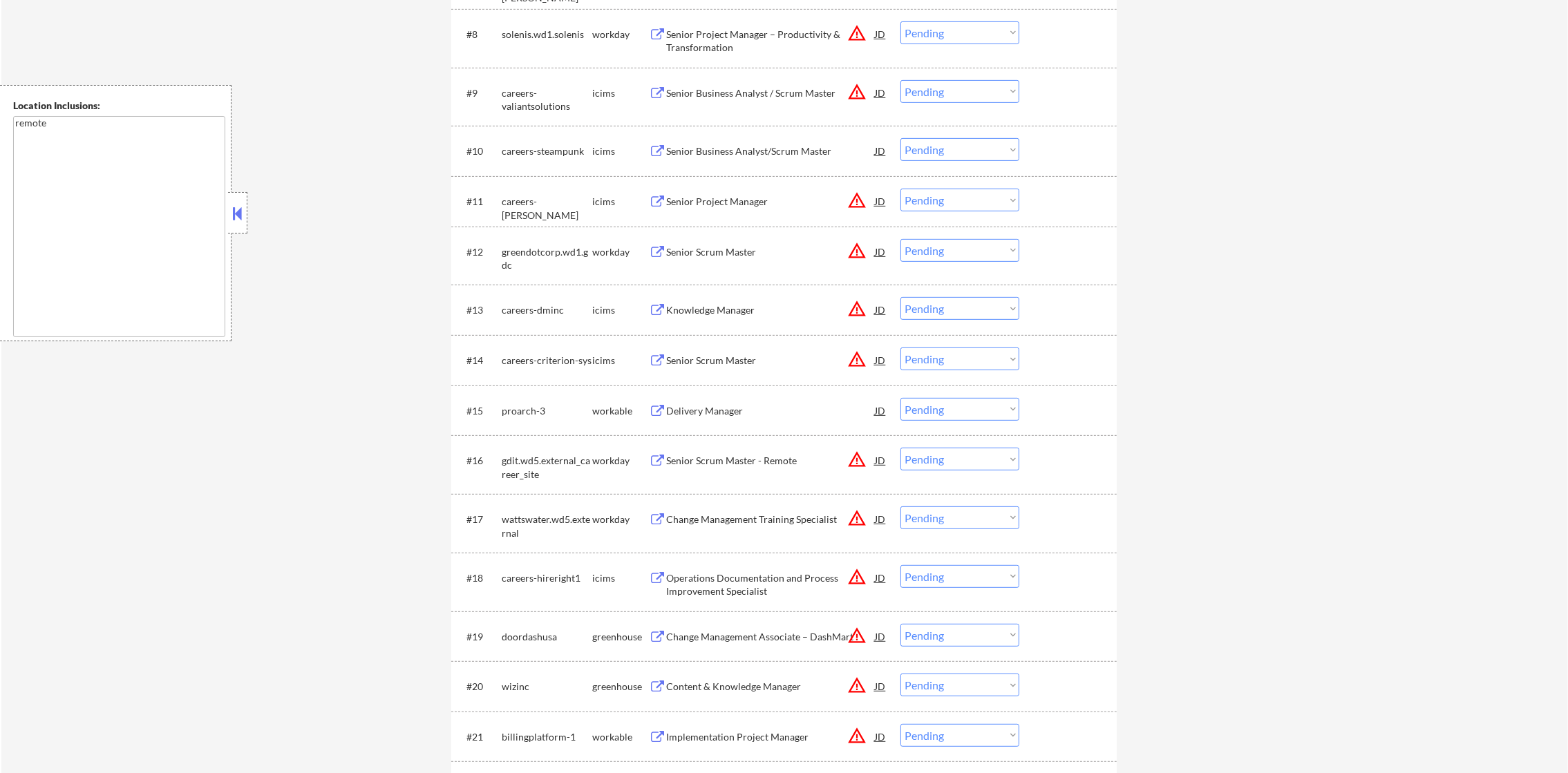
drag, startPoint x: 980, startPoint y: 34, endPoint x: 978, endPoint y: 40, distance: 6.3
click at [980, 34] on select "Choose an option... Pending Applied Excluded (Questions) Excluded (Expired) Exc…" at bounding box center [959, 32] width 119 height 23
click at [900, 21] on select "Choose an option... Pending Applied Excluded (Questions) Excluded (Expired) Exc…" at bounding box center [959, 32] width 119 height 23
select select ""pending""
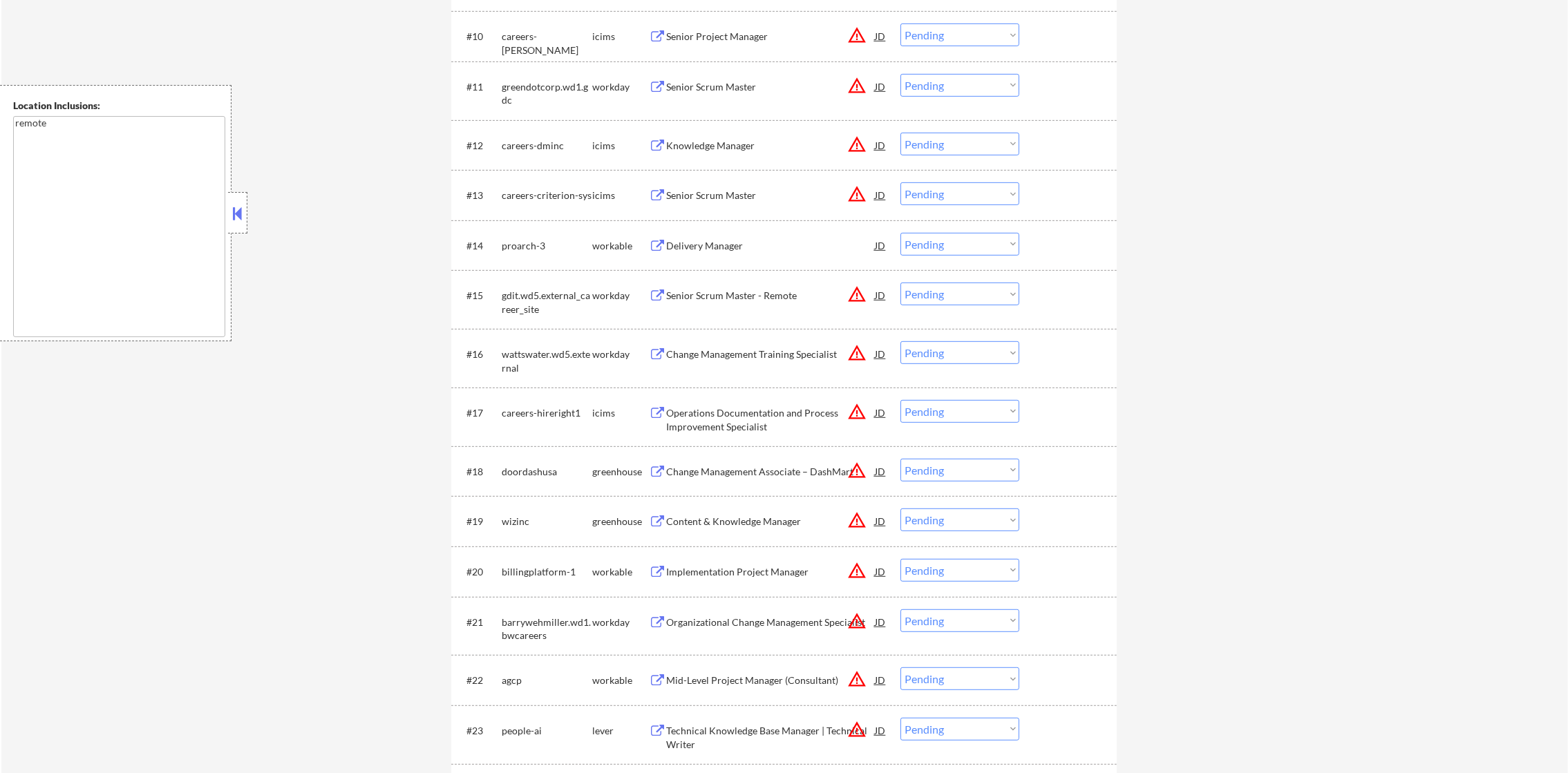
scroll to position [1050, 0]
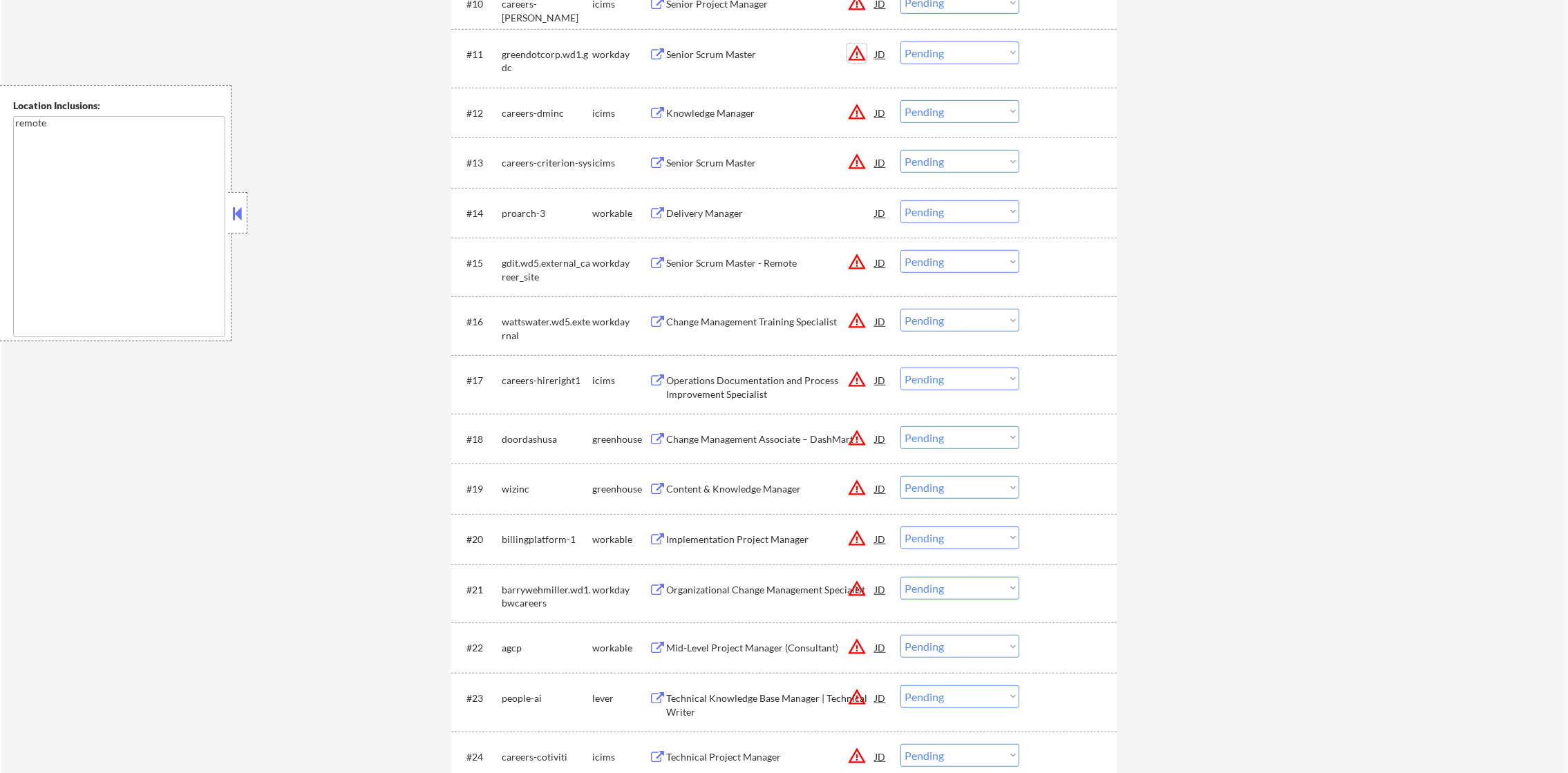
click at [855, 47] on button "warning_amber" at bounding box center [856, 52] width 19 height 19
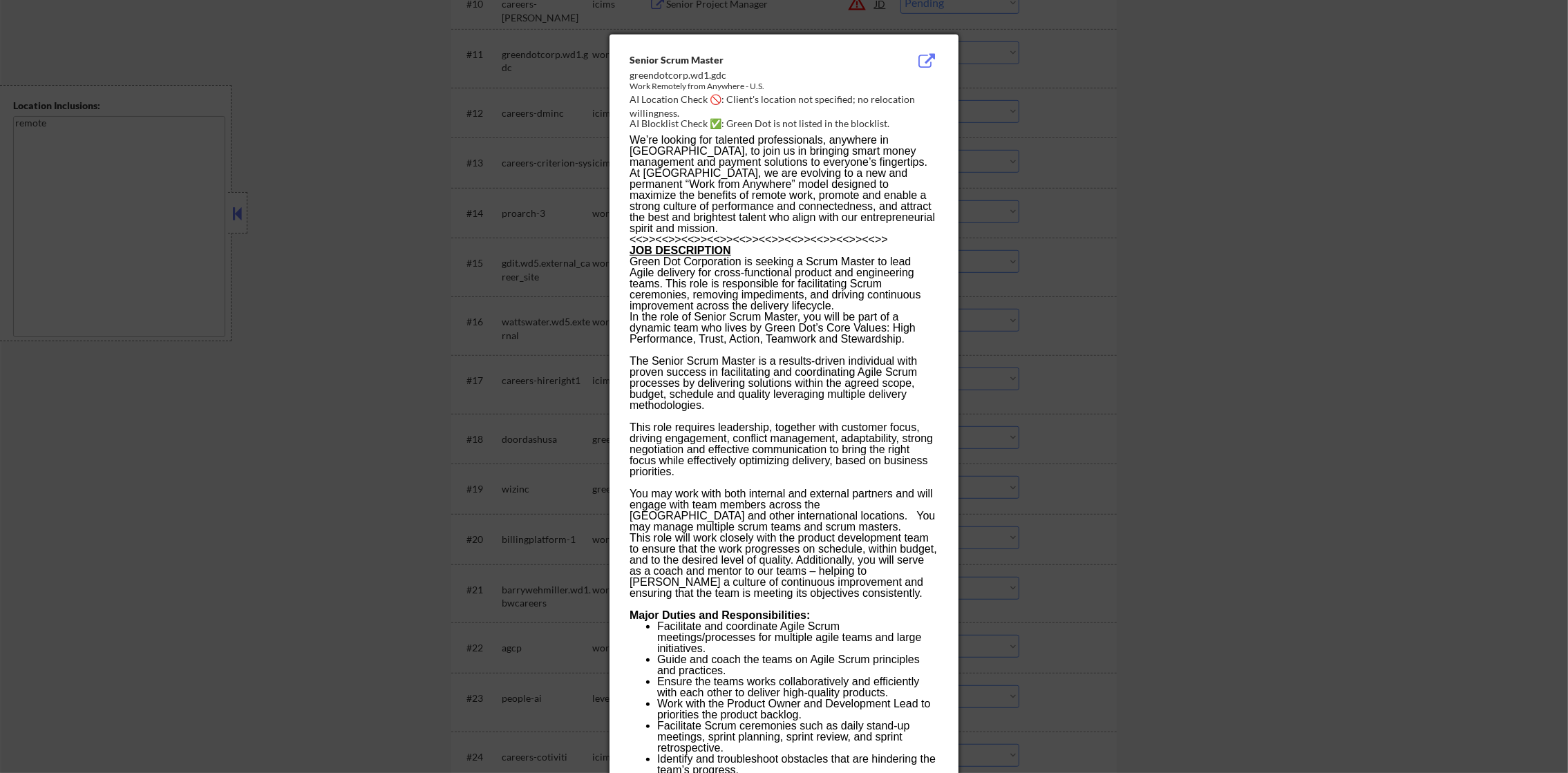
click at [1122, 82] on div at bounding box center [784, 386] width 1568 height 773
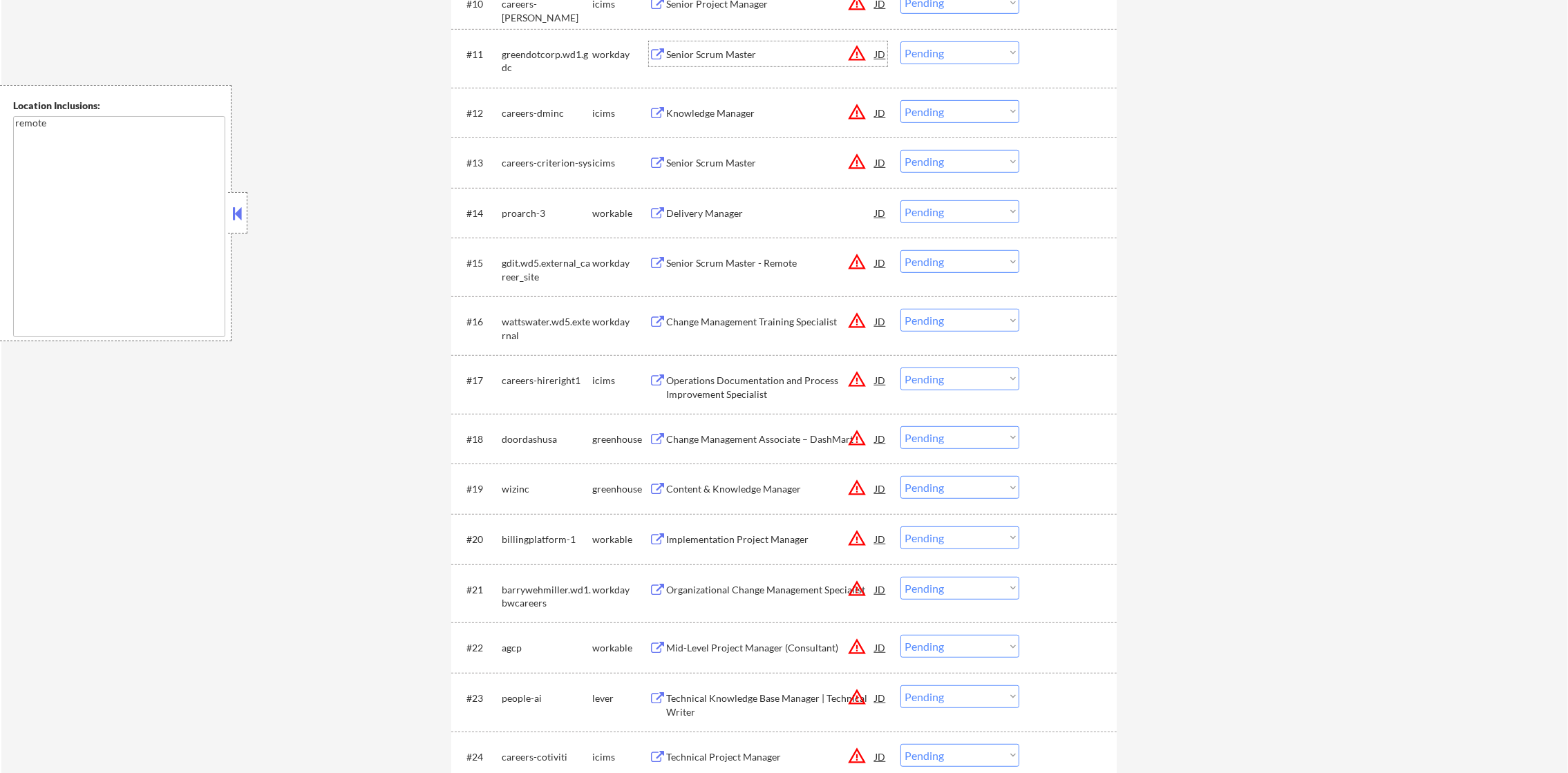
click at [830, 65] on div "Senior Scrum Master" at bounding box center [771, 53] width 209 height 25
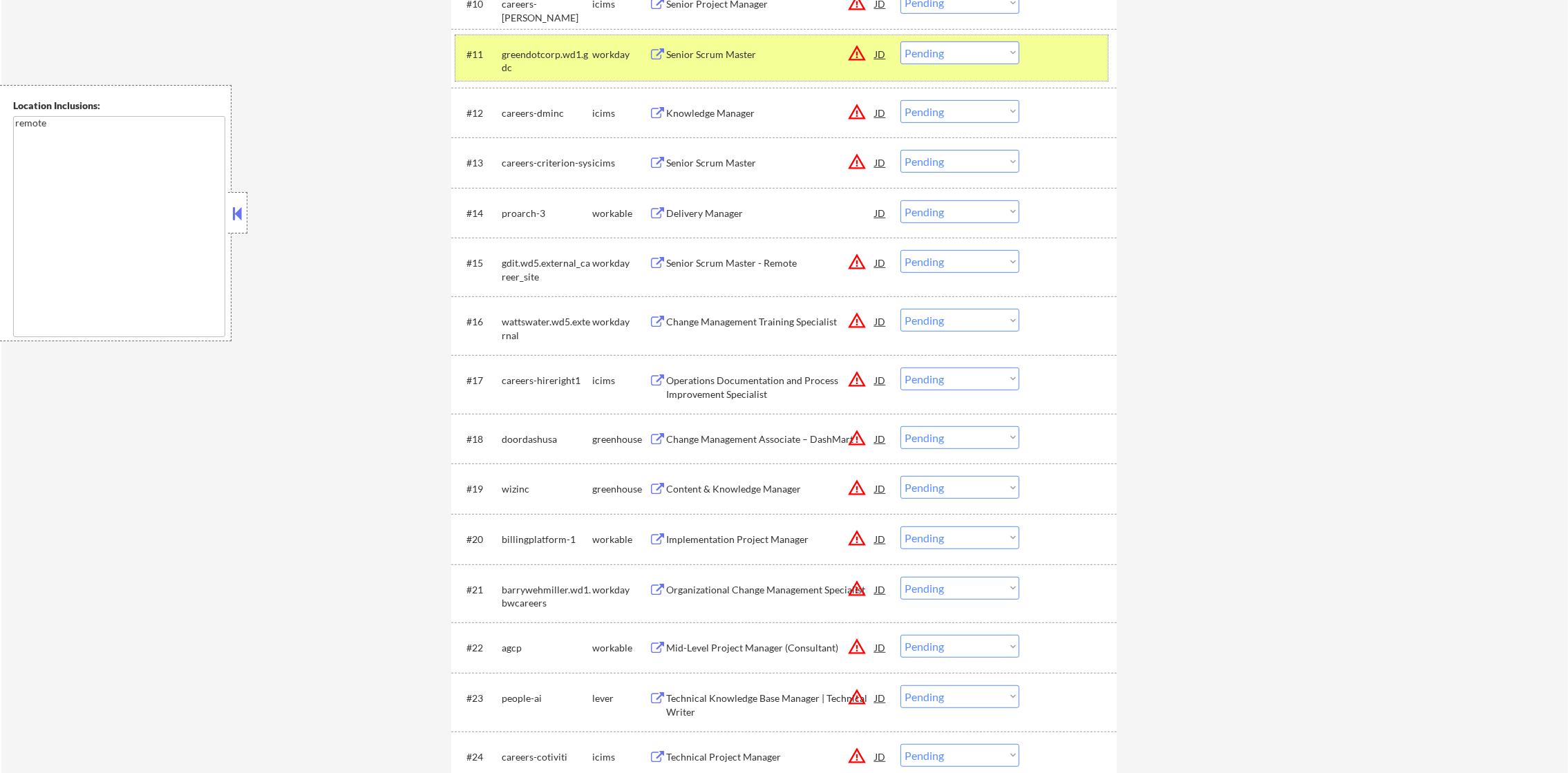
click at [957, 35] on div "#11 greendotcorp.wd1.gdc workday Senior Scrum Master JD warning_amber Choose an…" at bounding box center [782, 58] width 653 height 46
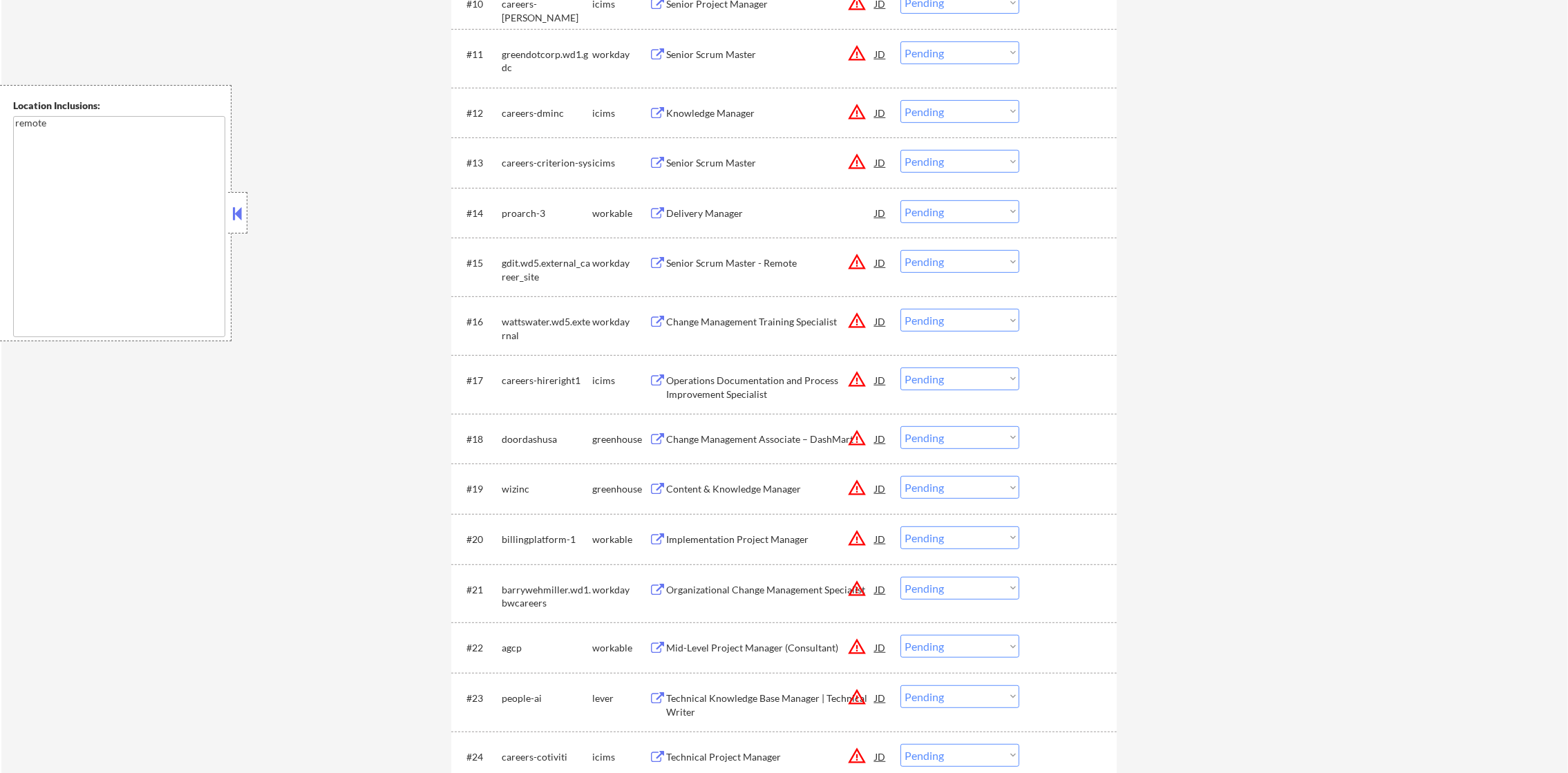
click at [951, 58] on select "Choose an option... Pending Applied Excluded (Questions) Excluded (Expired) Exc…" at bounding box center [959, 52] width 119 height 23
click at [900, 41] on select "Choose an option... Pending Applied Excluded (Questions) Excluded (Expired) Exc…" at bounding box center [959, 52] width 119 height 23
select select ""pending""
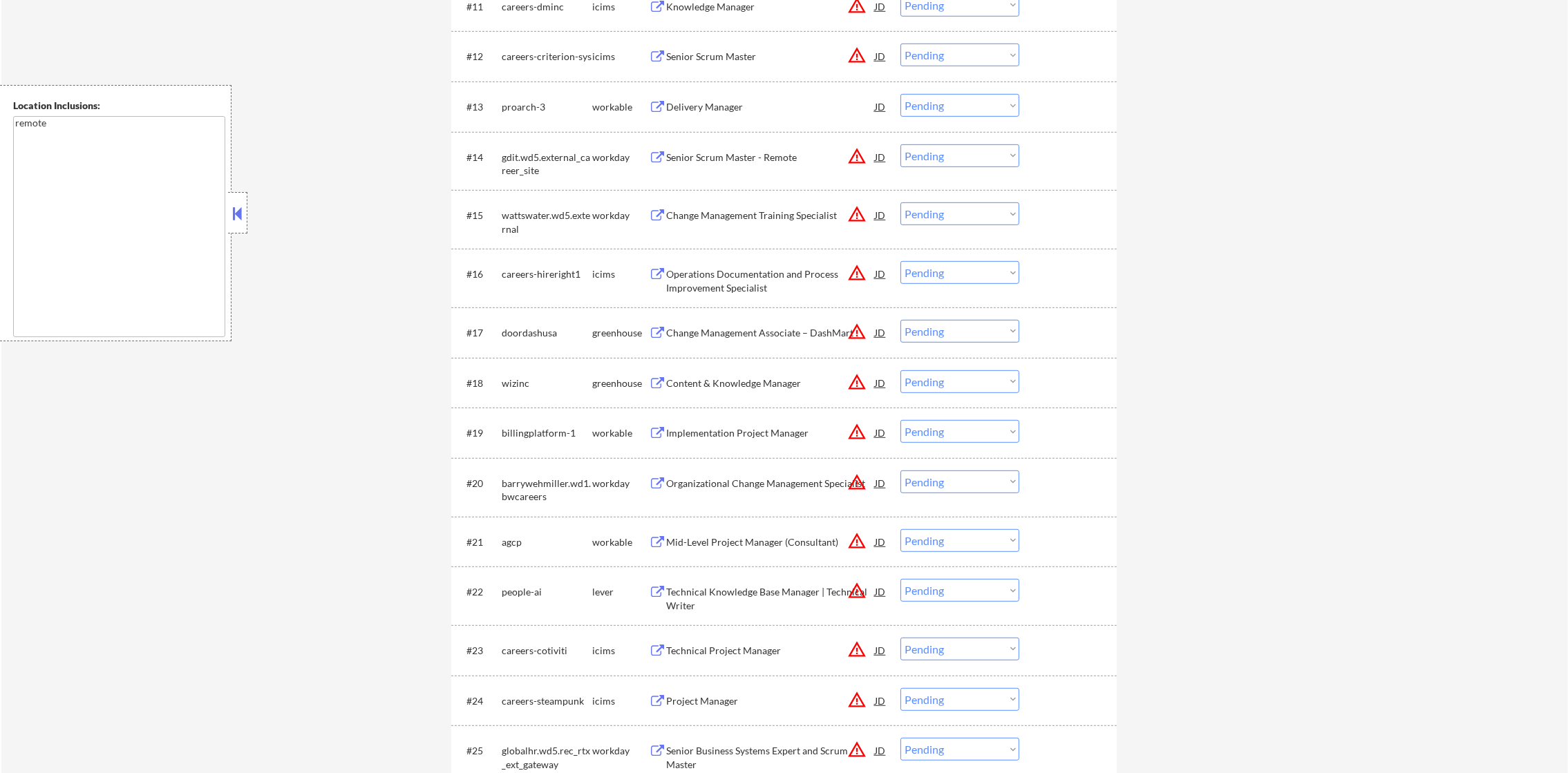
scroll to position [1154, 0]
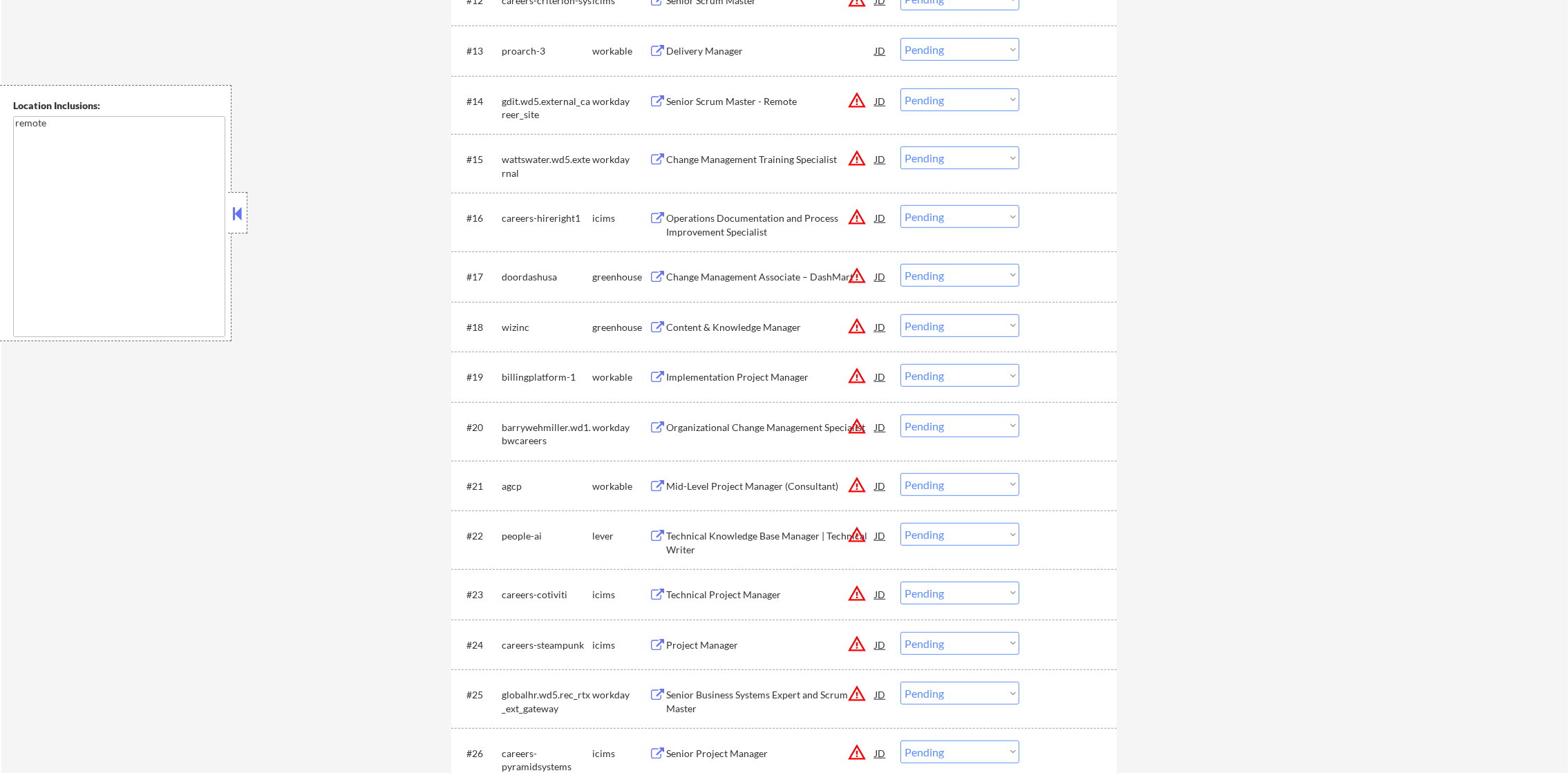
click at [736, 46] on div "Delivery Manager" at bounding box center [771, 51] width 209 height 14
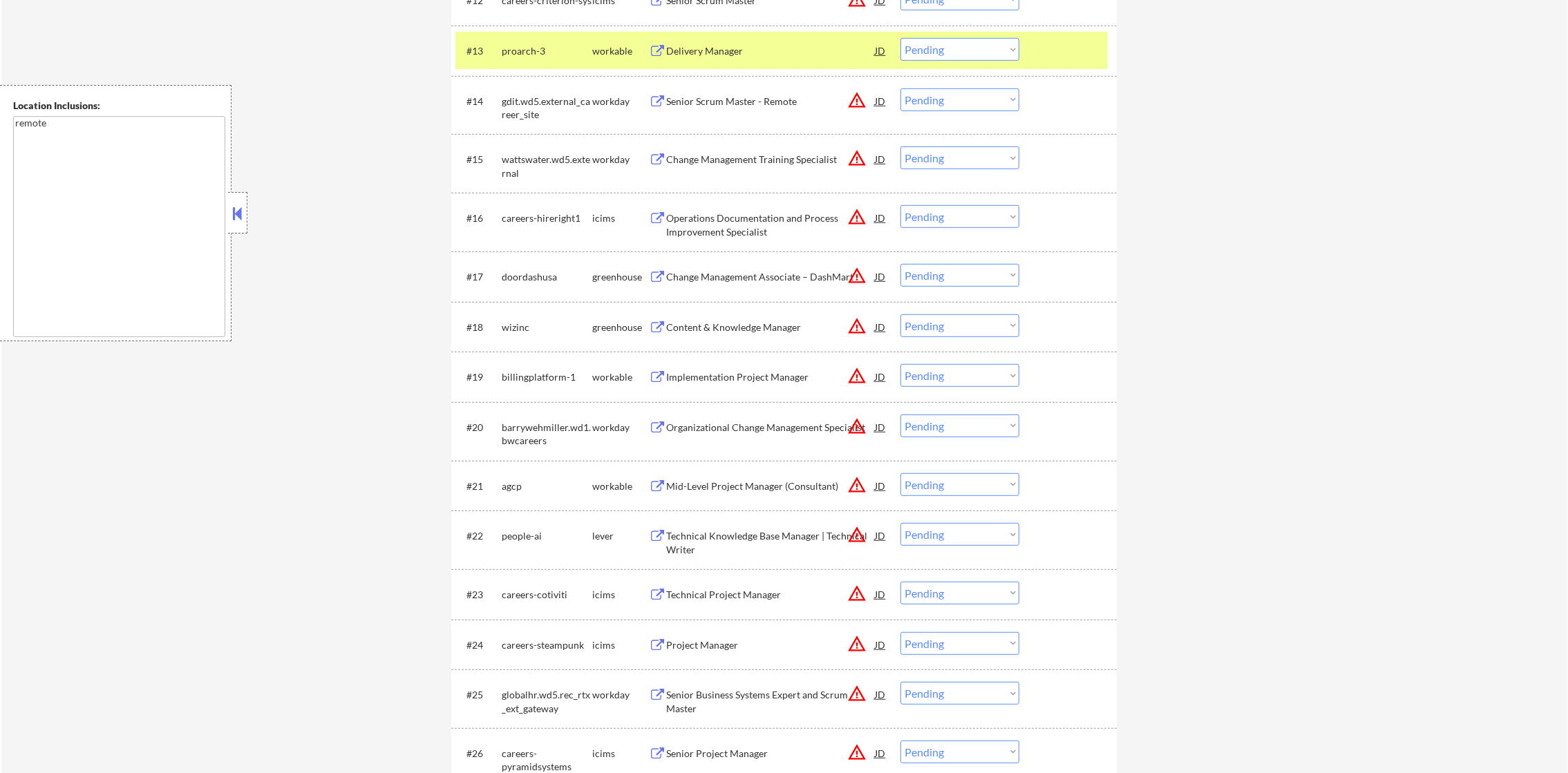
click at [964, 27] on div "#13 proarch-3 workable Delivery Manager JD warning_amber Choose an option... Pe…" at bounding box center [784, 51] width 666 height 51
click at [973, 63] on div "#13 proarch-3 workable Delivery Manager JD warning_amber Choose an option... Pe…" at bounding box center [782, 51] width 653 height 38
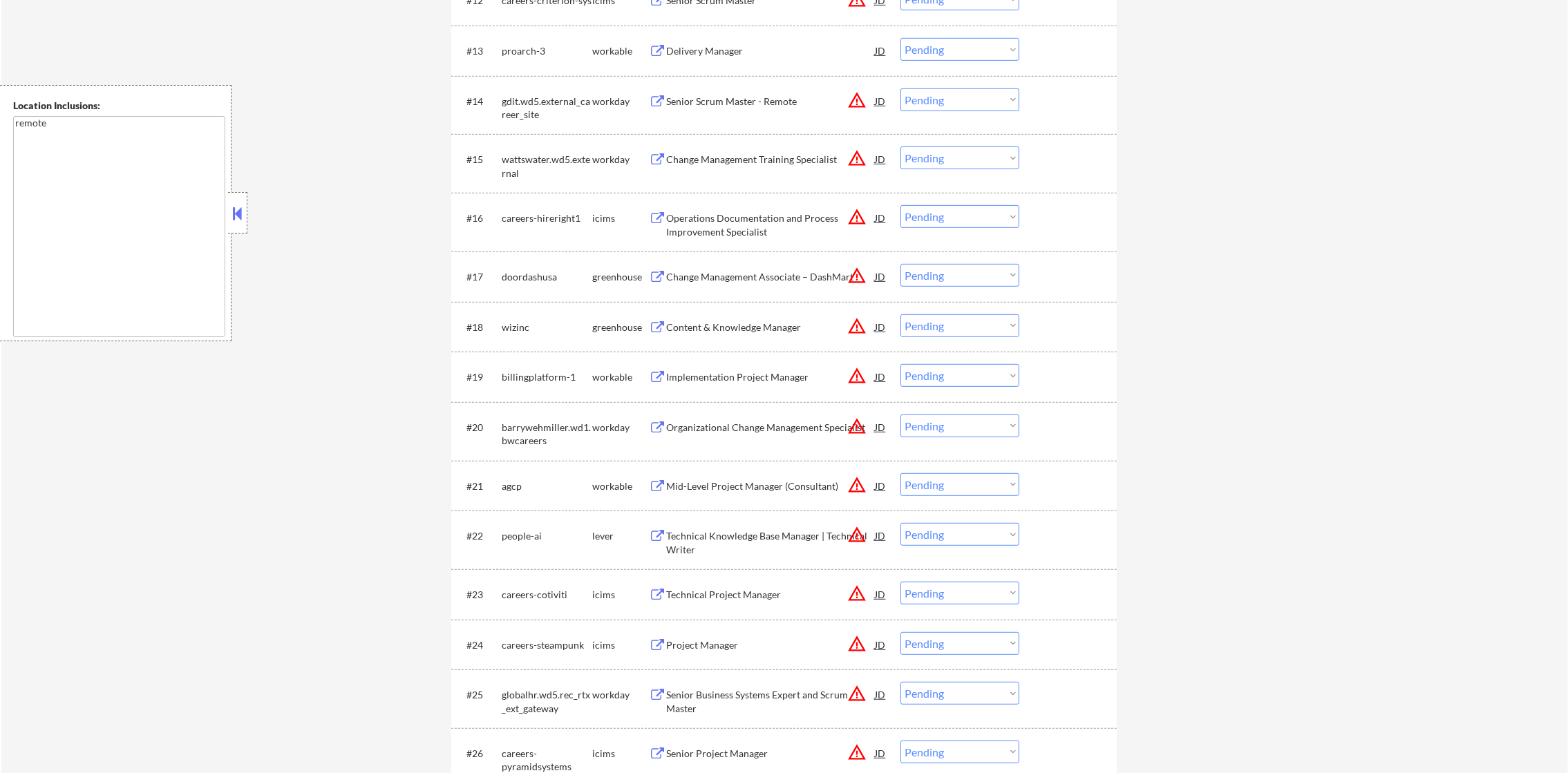
click at [978, 49] on select "Choose an option... Pending Applied Excluded (Questions) Excluded (Expired) Exc…" at bounding box center [959, 49] width 119 height 23
click at [900, 38] on select "Choose an option... Pending Applied Excluded (Questions) Excluded (Expired) Exc…" at bounding box center [959, 49] width 119 height 23
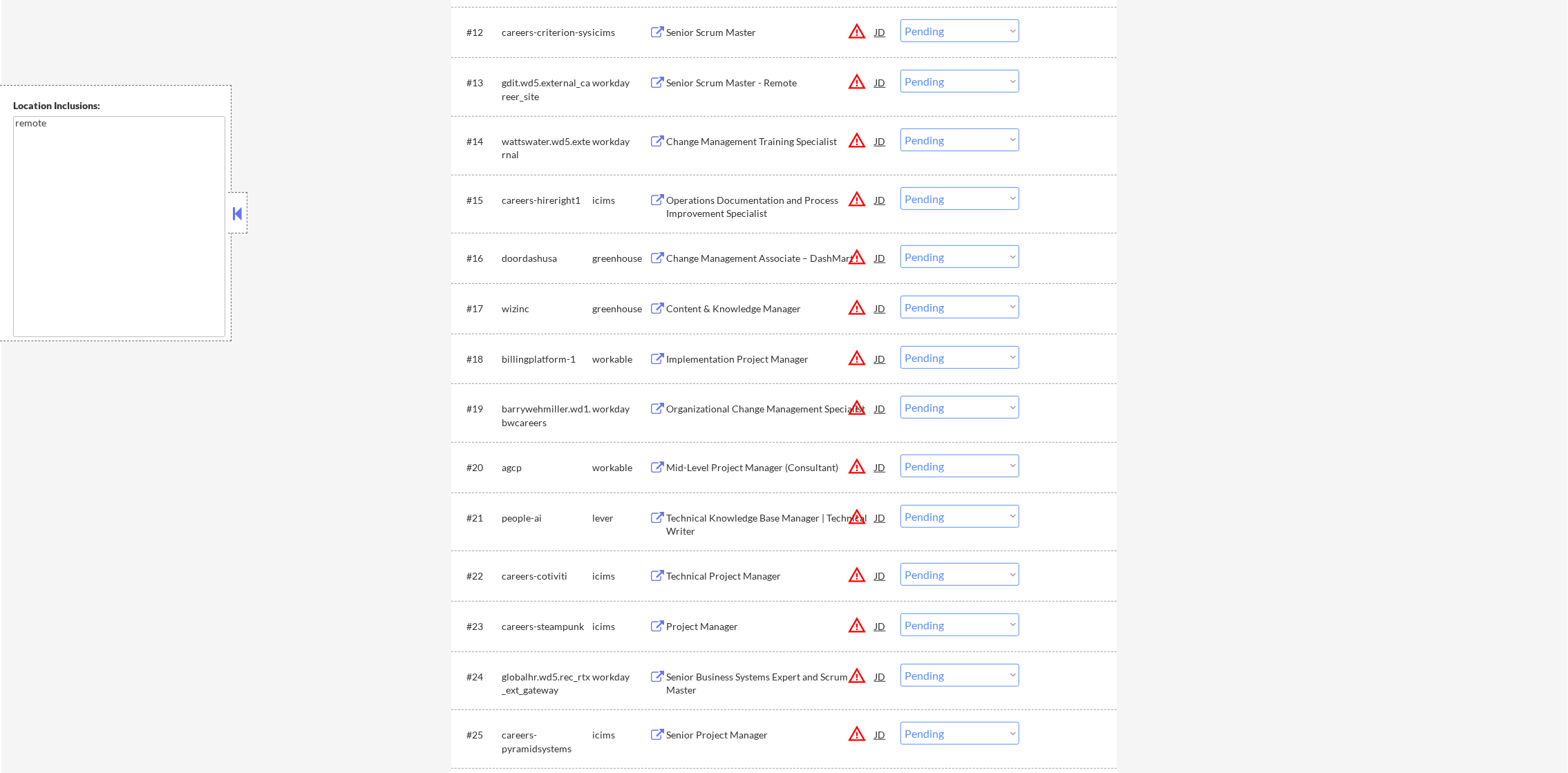
scroll to position [1188, 0]
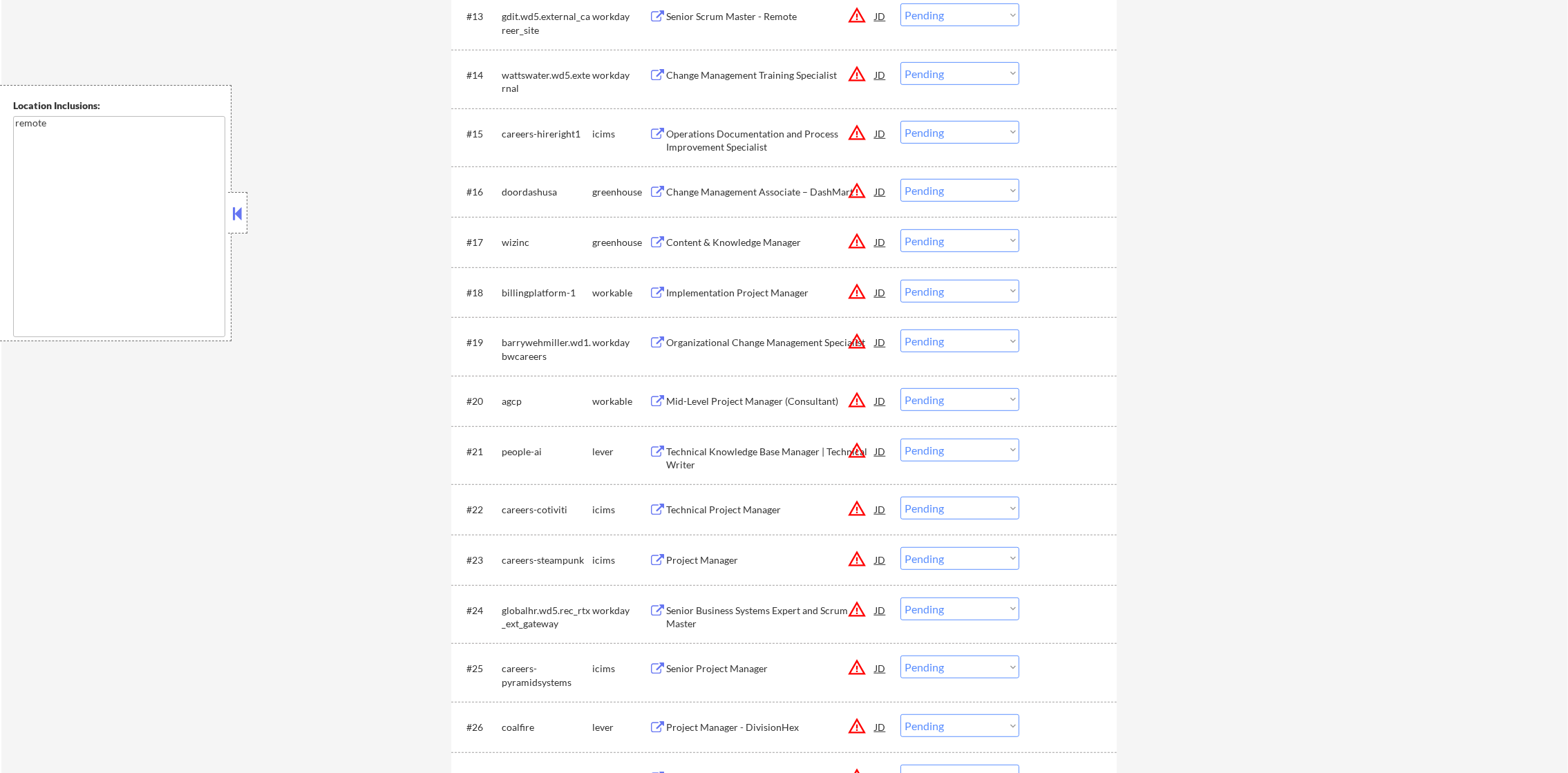
click at [848, 19] on button "warning_amber" at bounding box center [856, 15] width 19 height 19
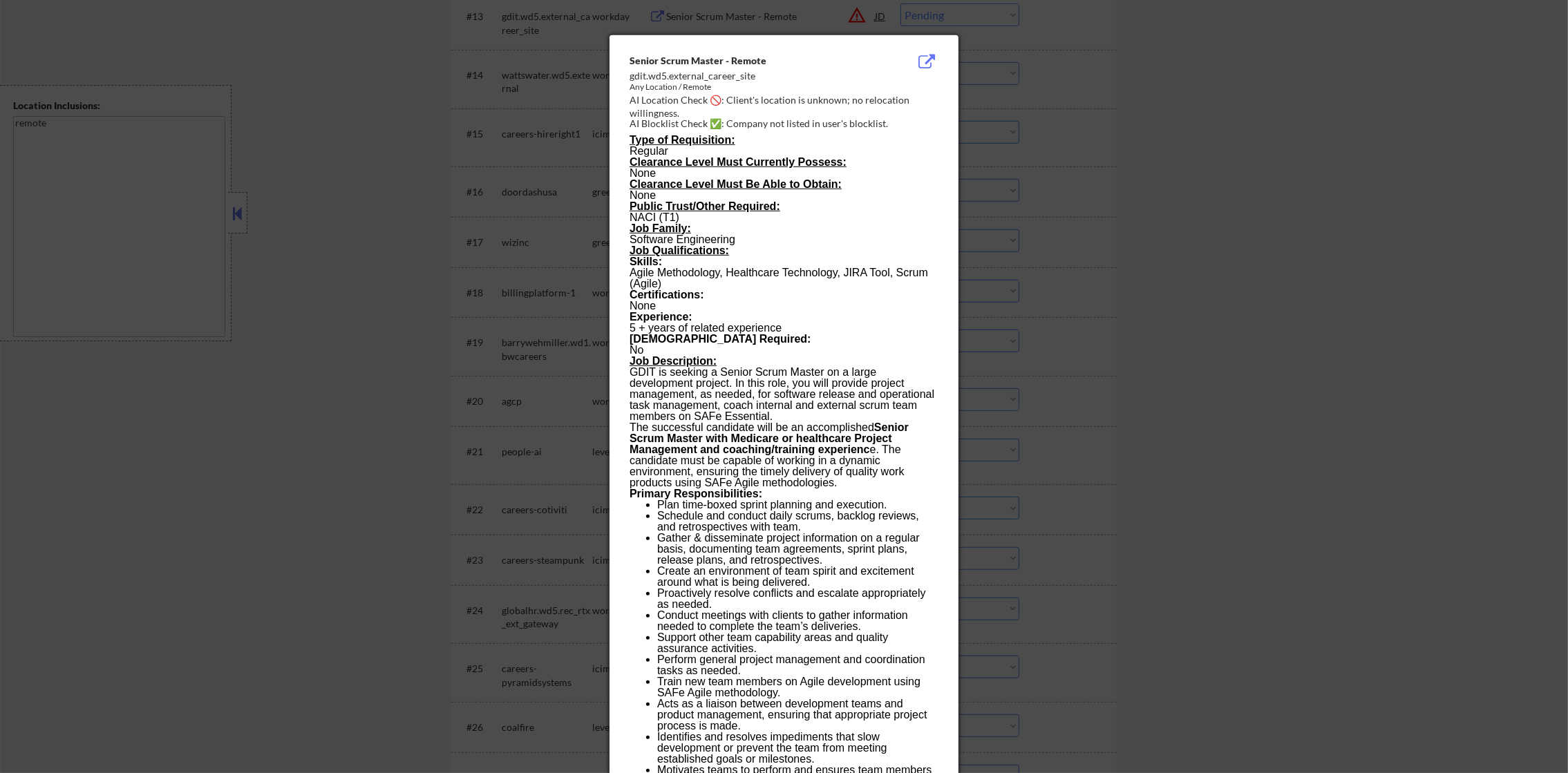
click at [1206, 291] on div at bounding box center [784, 386] width 1568 height 773
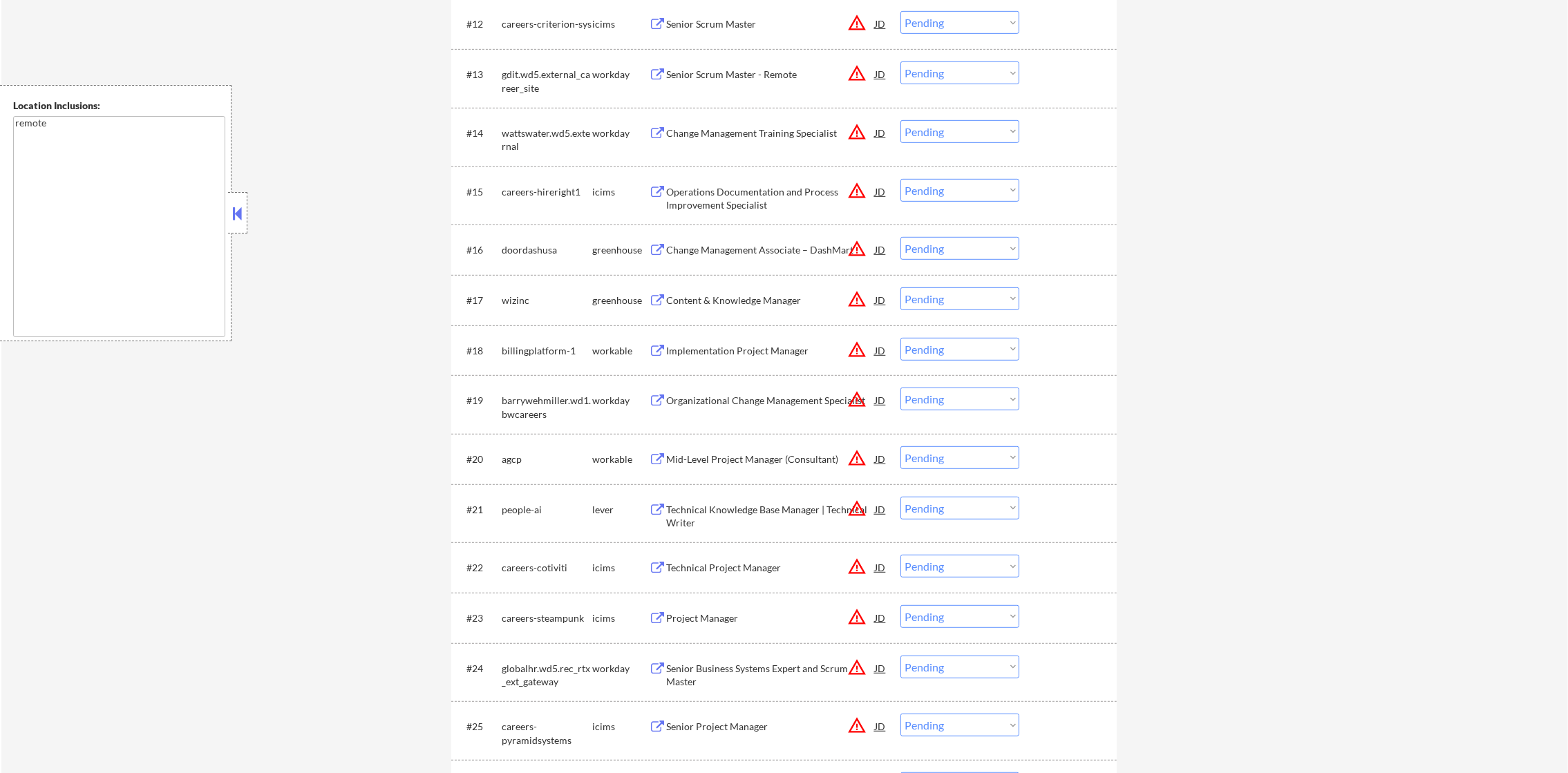
scroll to position [1118, 0]
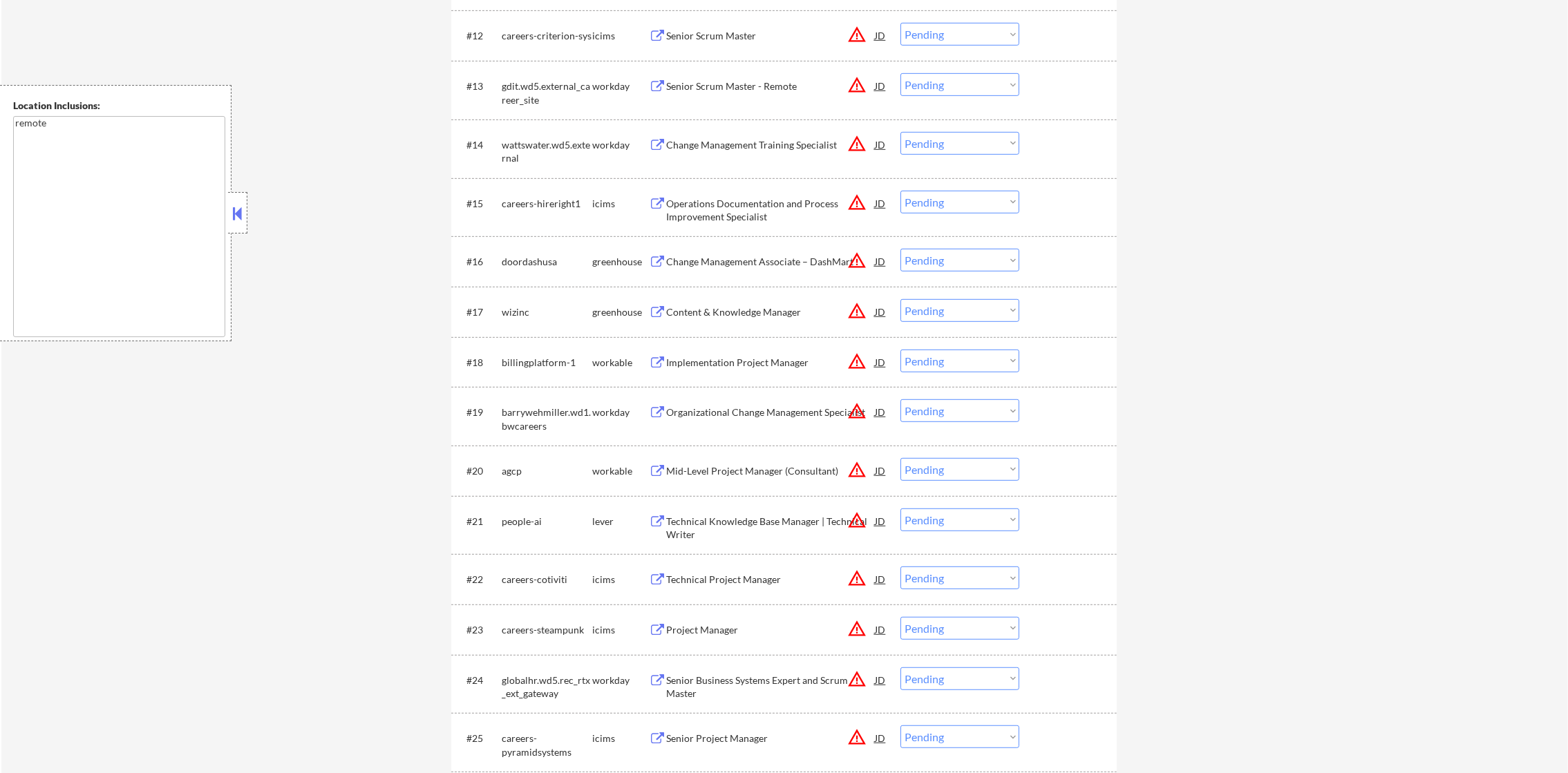
click at [855, 85] on button "warning_amber" at bounding box center [856, 85] width 19 height 19
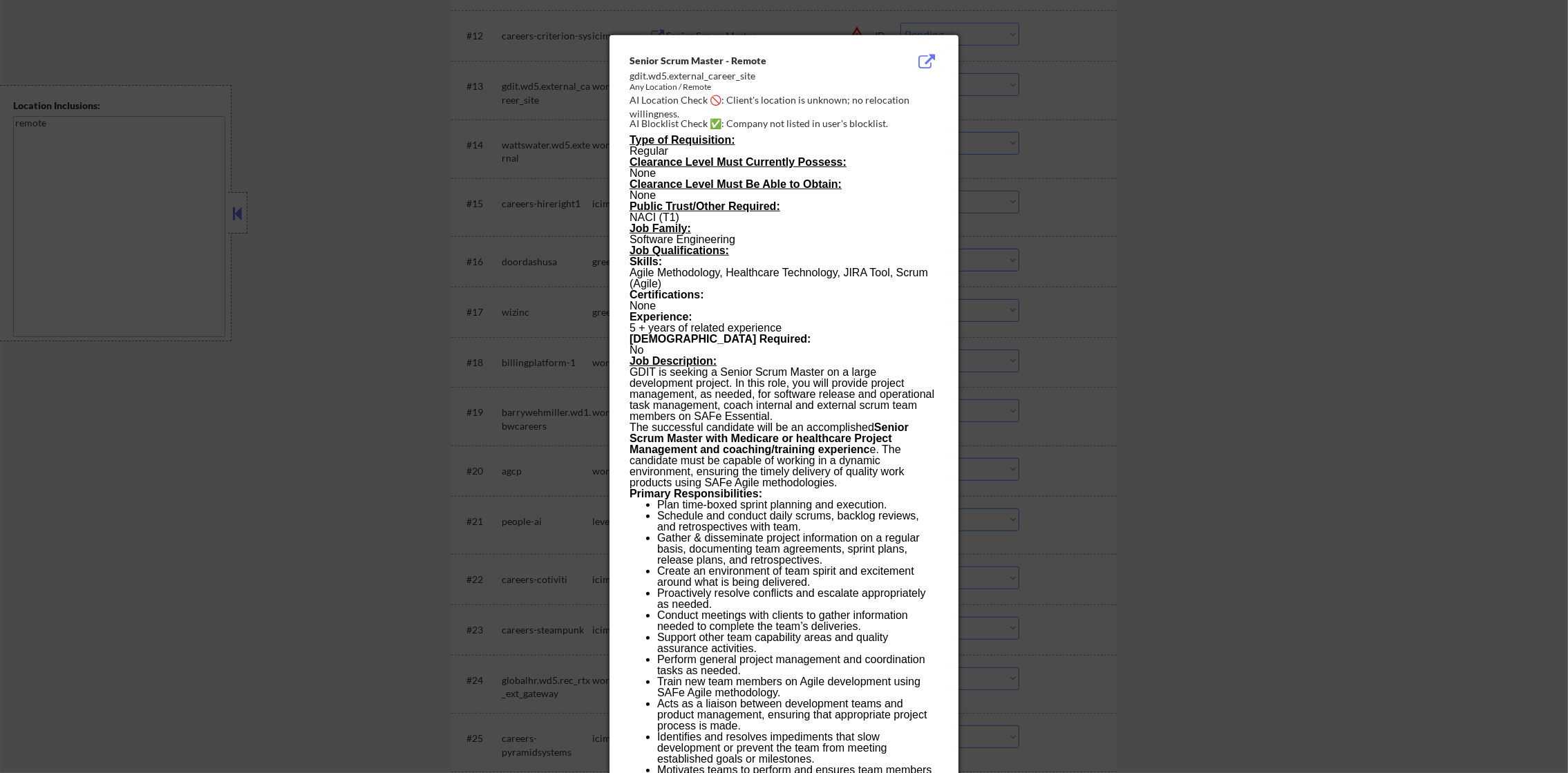
click at [1008, 83] on div at bounding box center [784, 386] width 1568 height 773
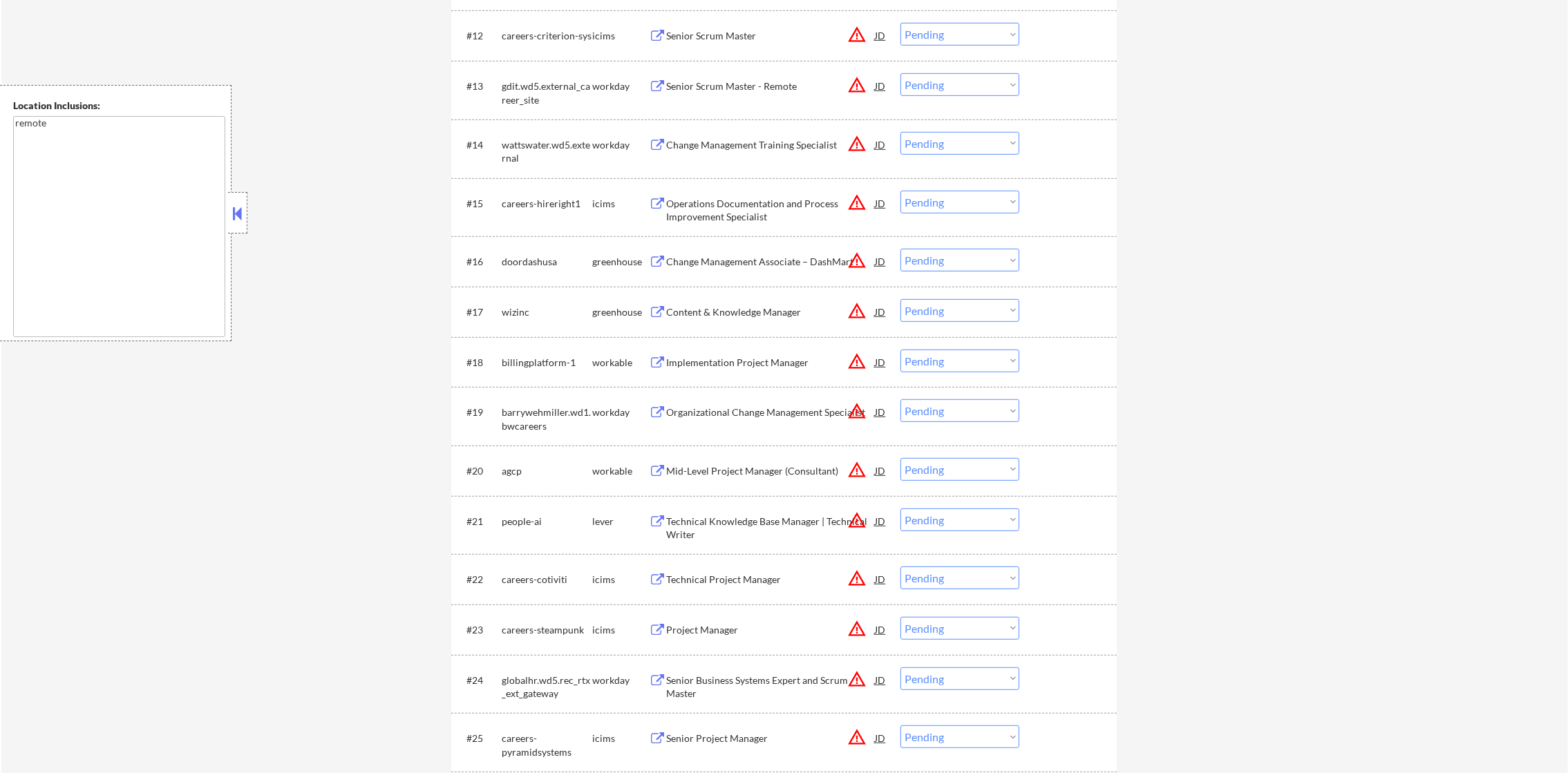
click at [811, 83] on div "Senior Scrum Master - Remote" at bounding box center [771, 86] width 209 height 14
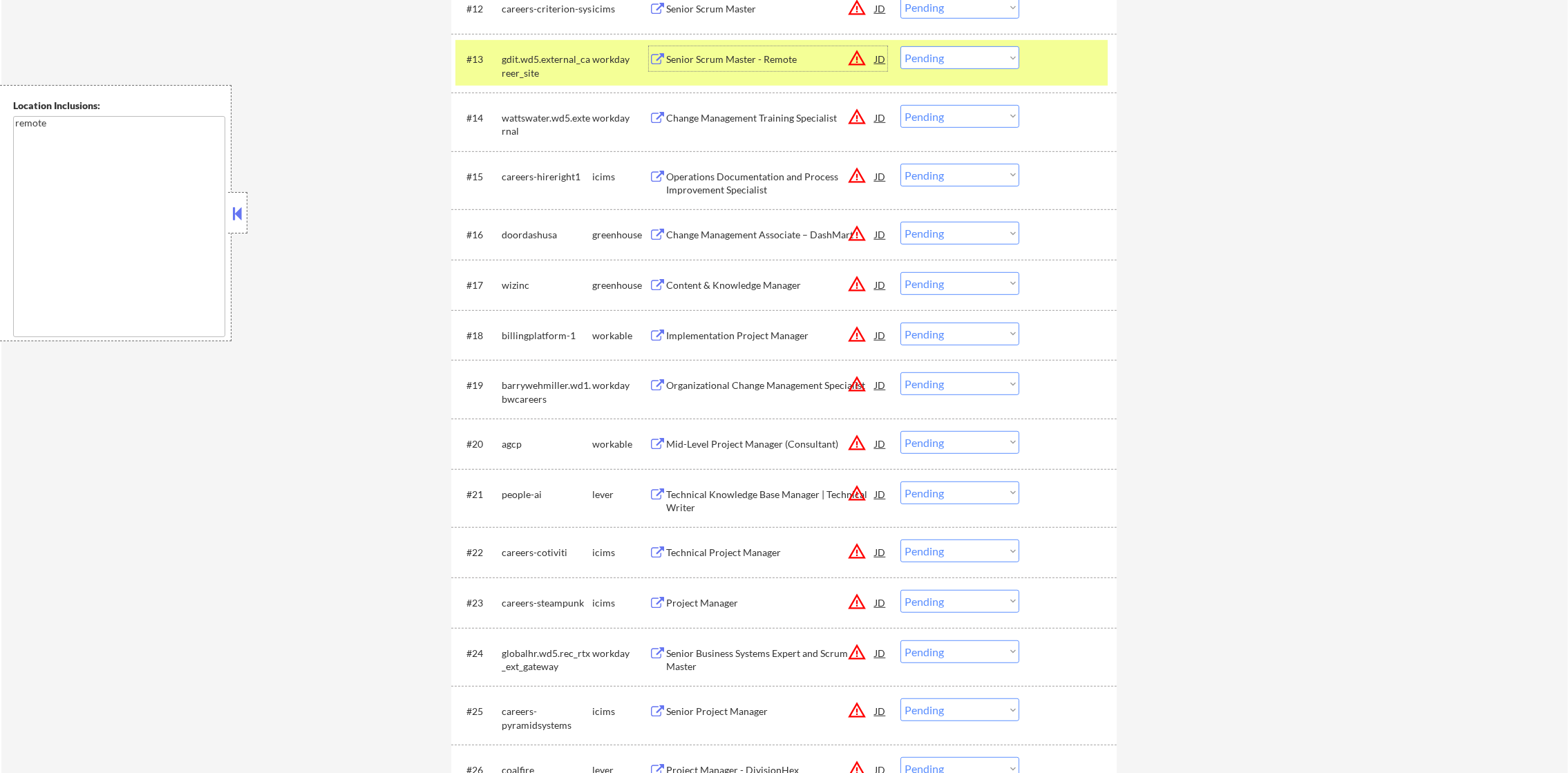
scroll to position [1154, 0]
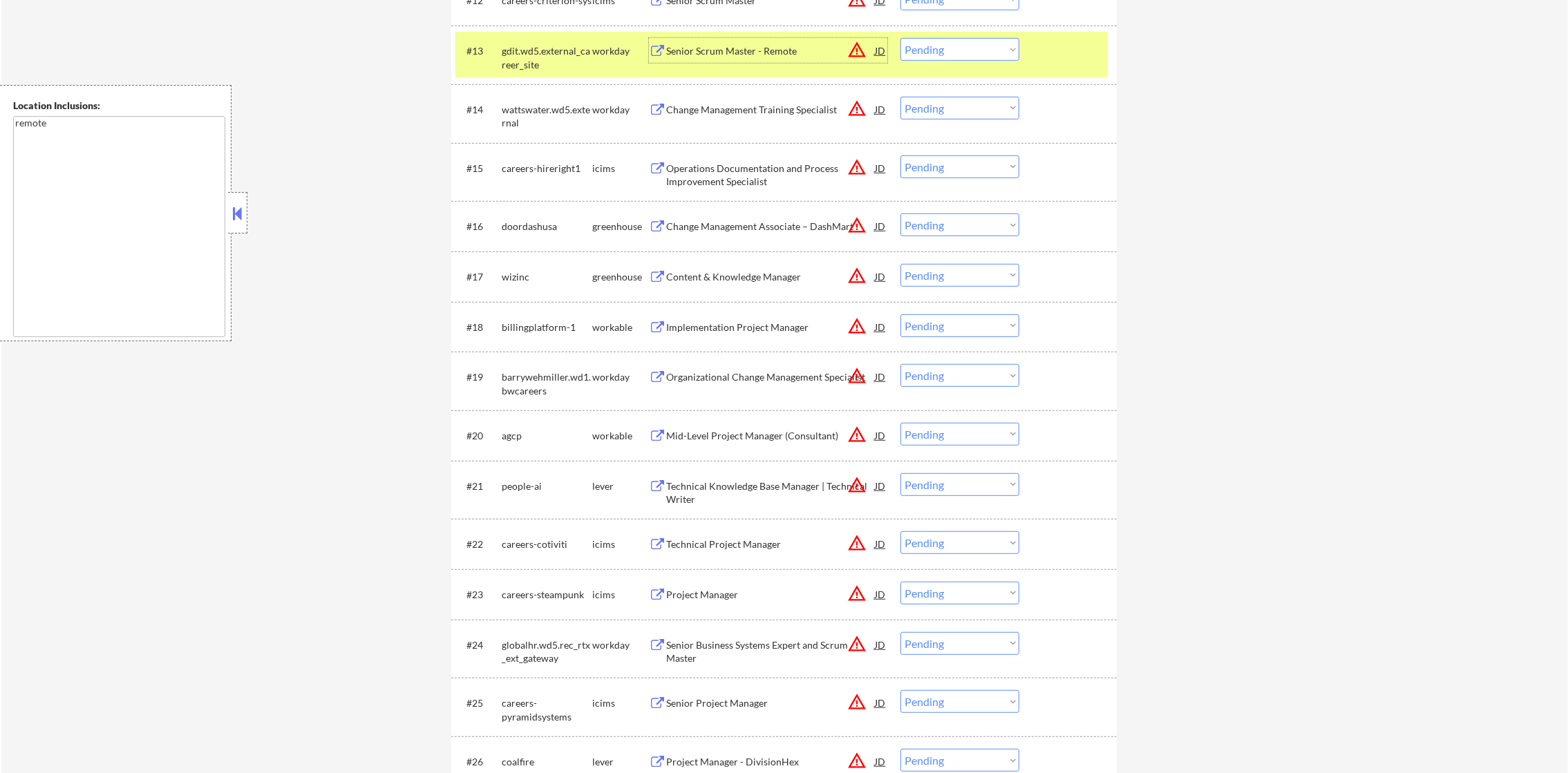
click at [945, 54] on select "Choose an option... Pending Applied Excluded (Questions) Excluded (Expired) Exc…" at bounding box center [959, 49] width 119 height 23
click at [900, 38] on select "Choose an option... Pending Applied Excluded (Questions) Excluded (Expired) Exc…" at bounding box center [959, 49] width 119 height 23
click at [566, 57] on div "gdit.wd5.external_career_site" at bounding box center [547, 57] width 90 height 27
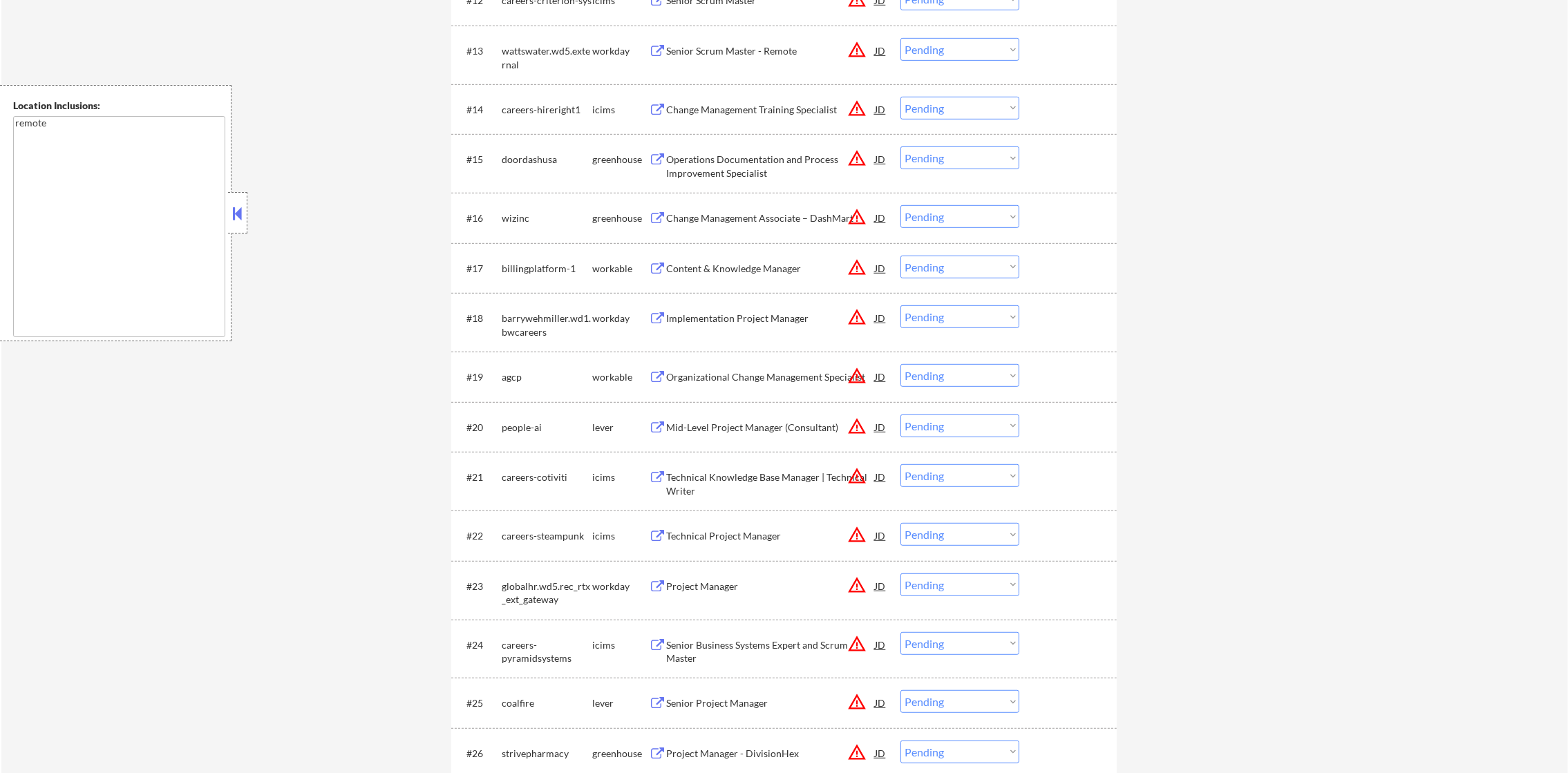
click at [811, 36] on div "#13 wattswater.wd5.external workday Senior Scrum Master - Remote JD warning_amb…" at bounding box center [782, 55] width 653 height 46
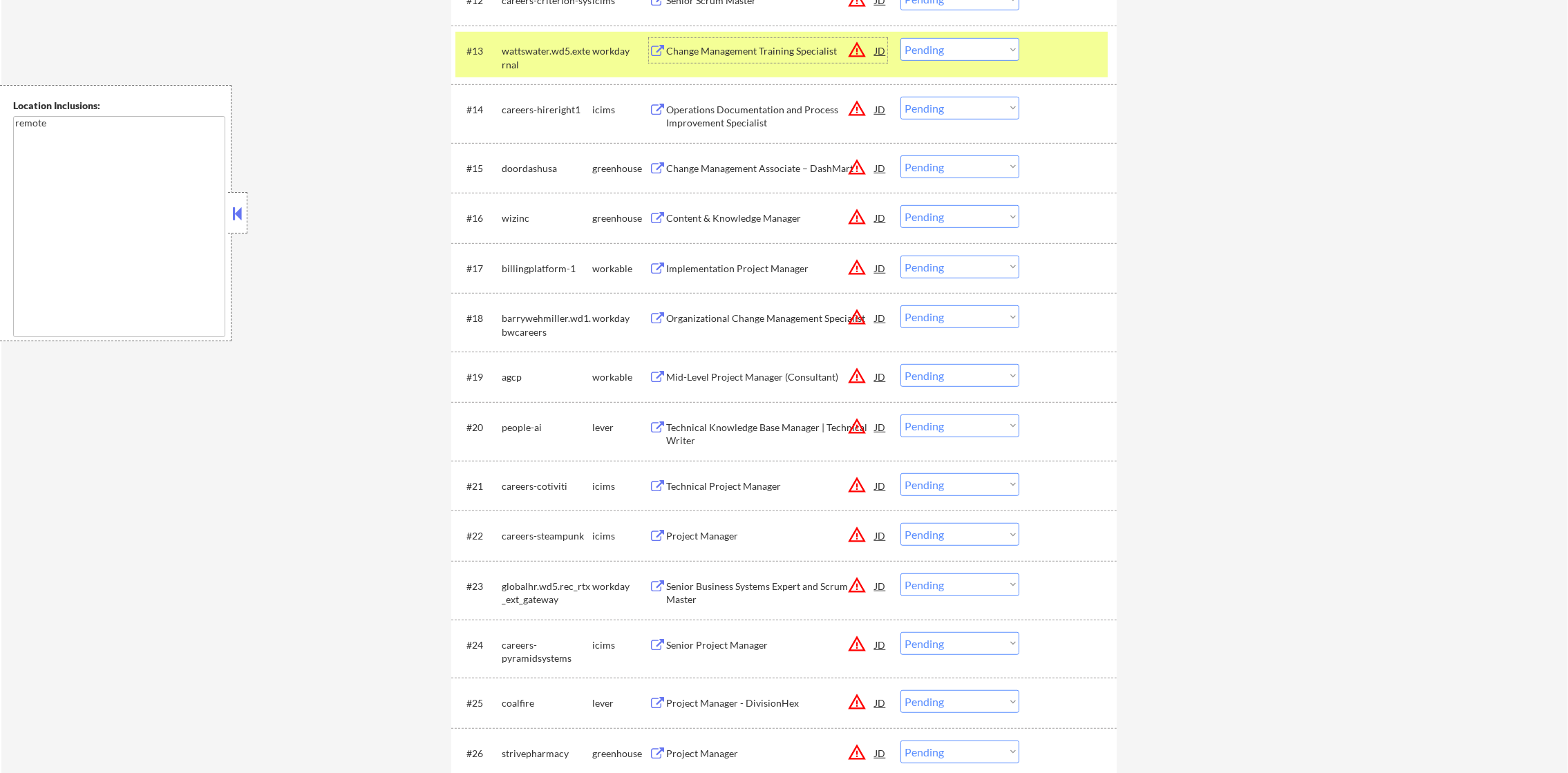
click at [793, 51] on div "Change Management Training Specialist" at bounding box center [771, 51] width 209 height 14
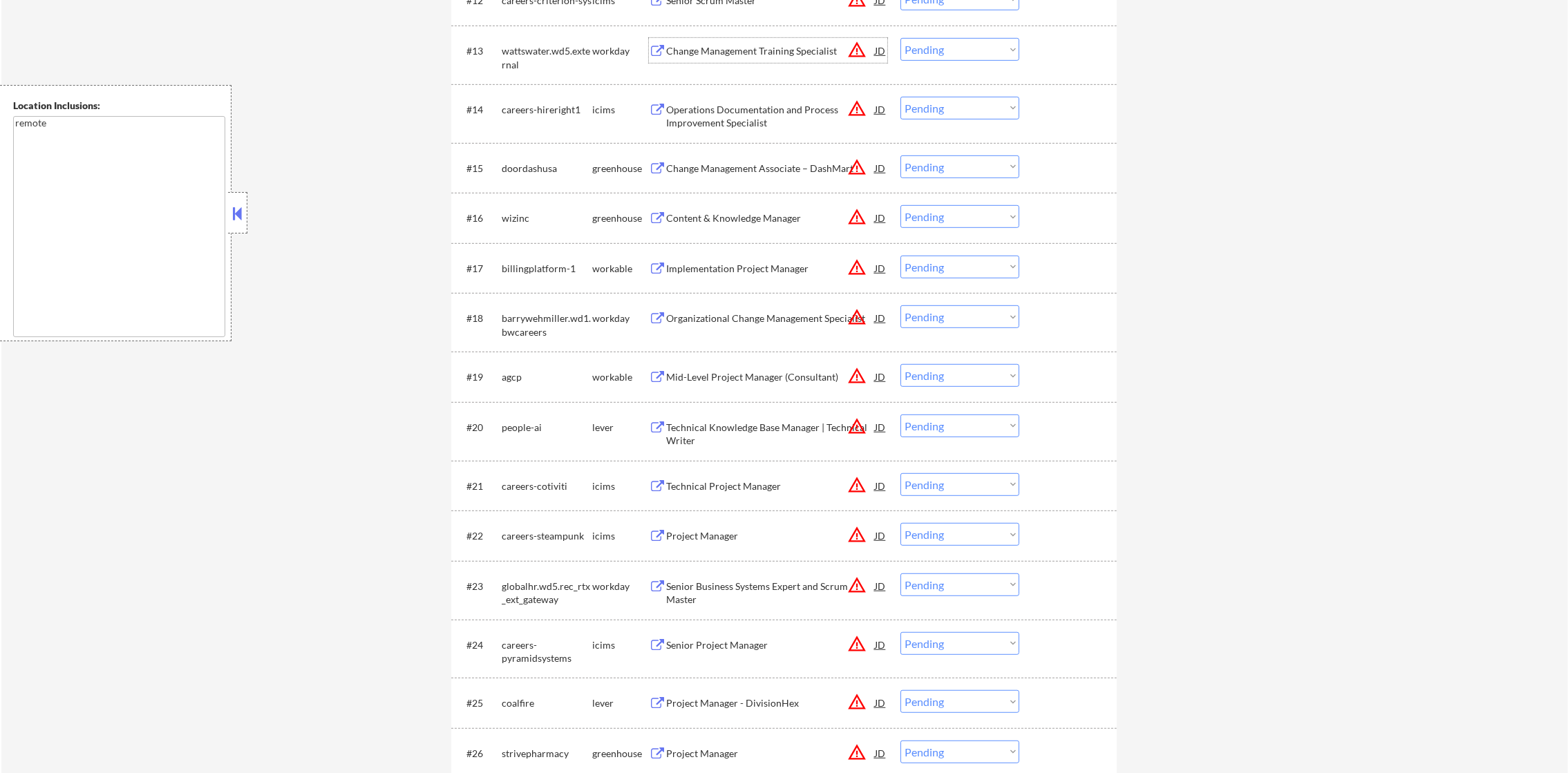
click at [517, 63] on div "wattswater.wd5.external" at bounding box center [547, 57] width 90 height 27
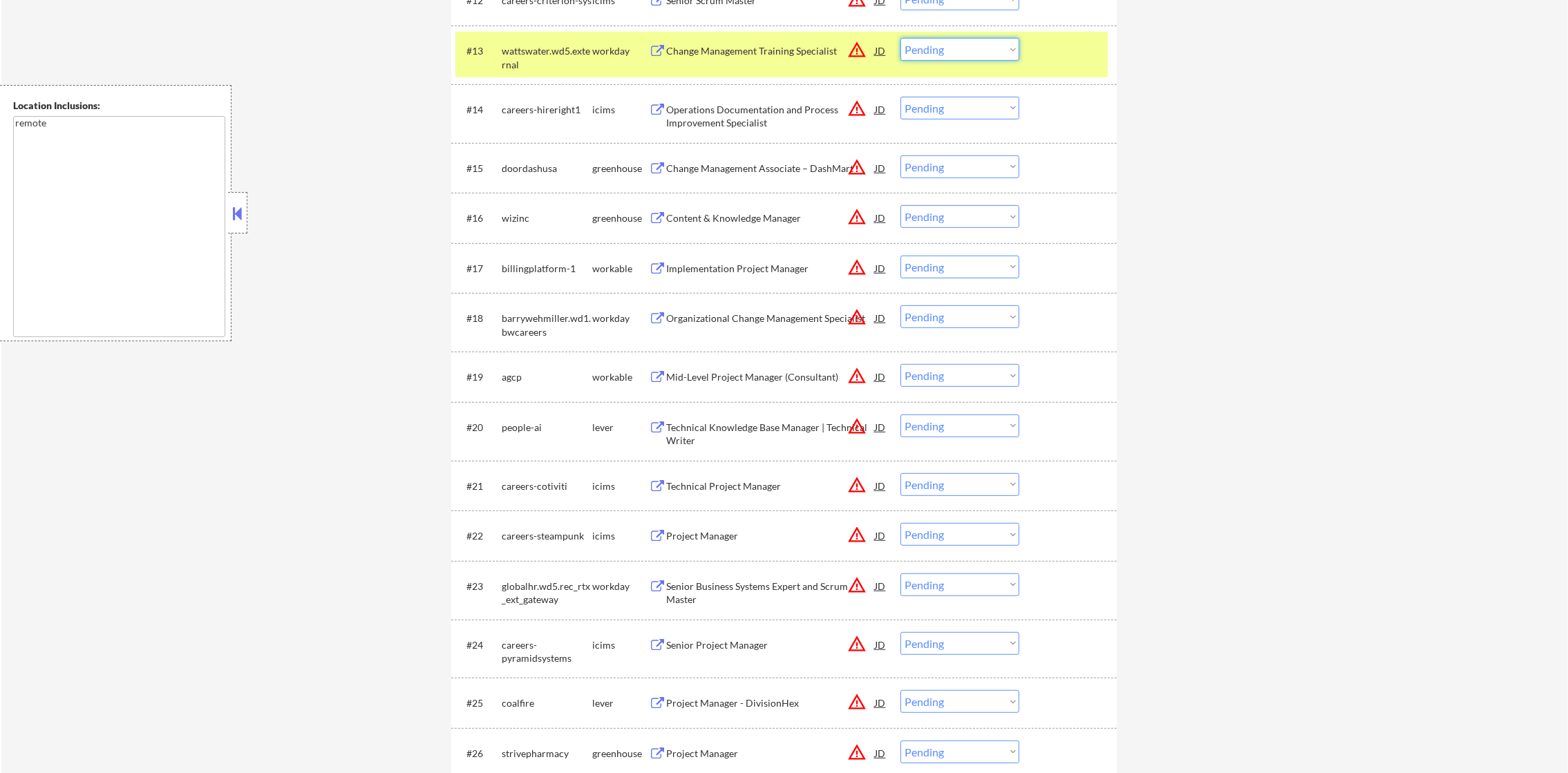
click at [935, 49] on select "Choose an option... Pending Applied Excluded (Questions) Excluded (Expired) Exc…" at bounding box center [959, 49] width 119 height 23
click at [900, 38] on select "Choose an option... Pending Applied Excluded (Questions) Excluded (Expired) Exc…" at bounding box center [959, 49] width 119 height 23
drag, startPoint x: 528, startPoint y: 29, endPoint x: 522, endPoint y: 33, distance: 7.2
click at [526, 29] on div "#13 wattswater.wd5.external workday Change Management Training Specialist JD wa…" at bounding box center [784, 55] width 666 height 59
click at [515, 44] on div "wattswater.wd5.external" at bounding box center [547, 57] width 90 height 27
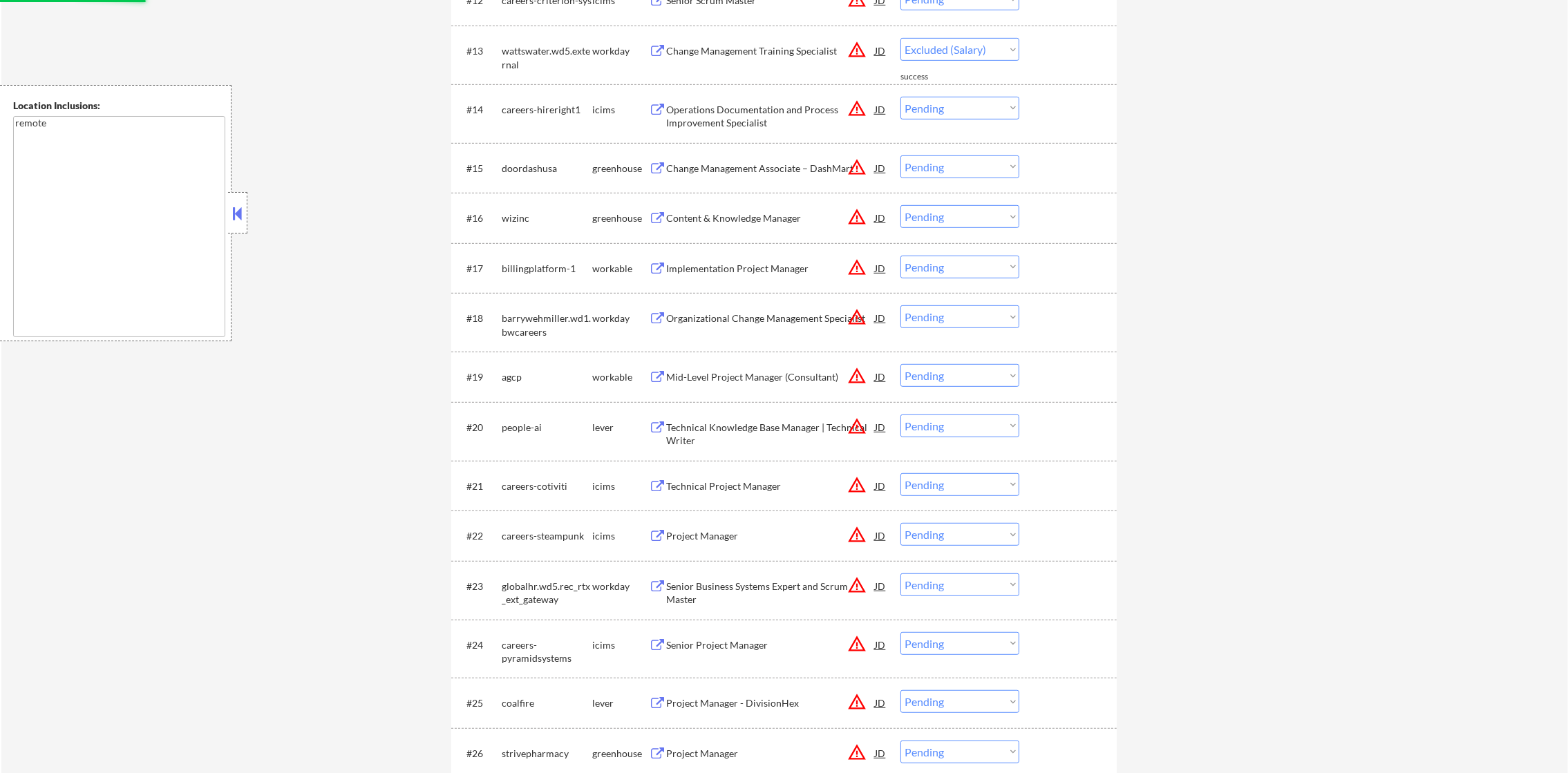
select select ""pending""
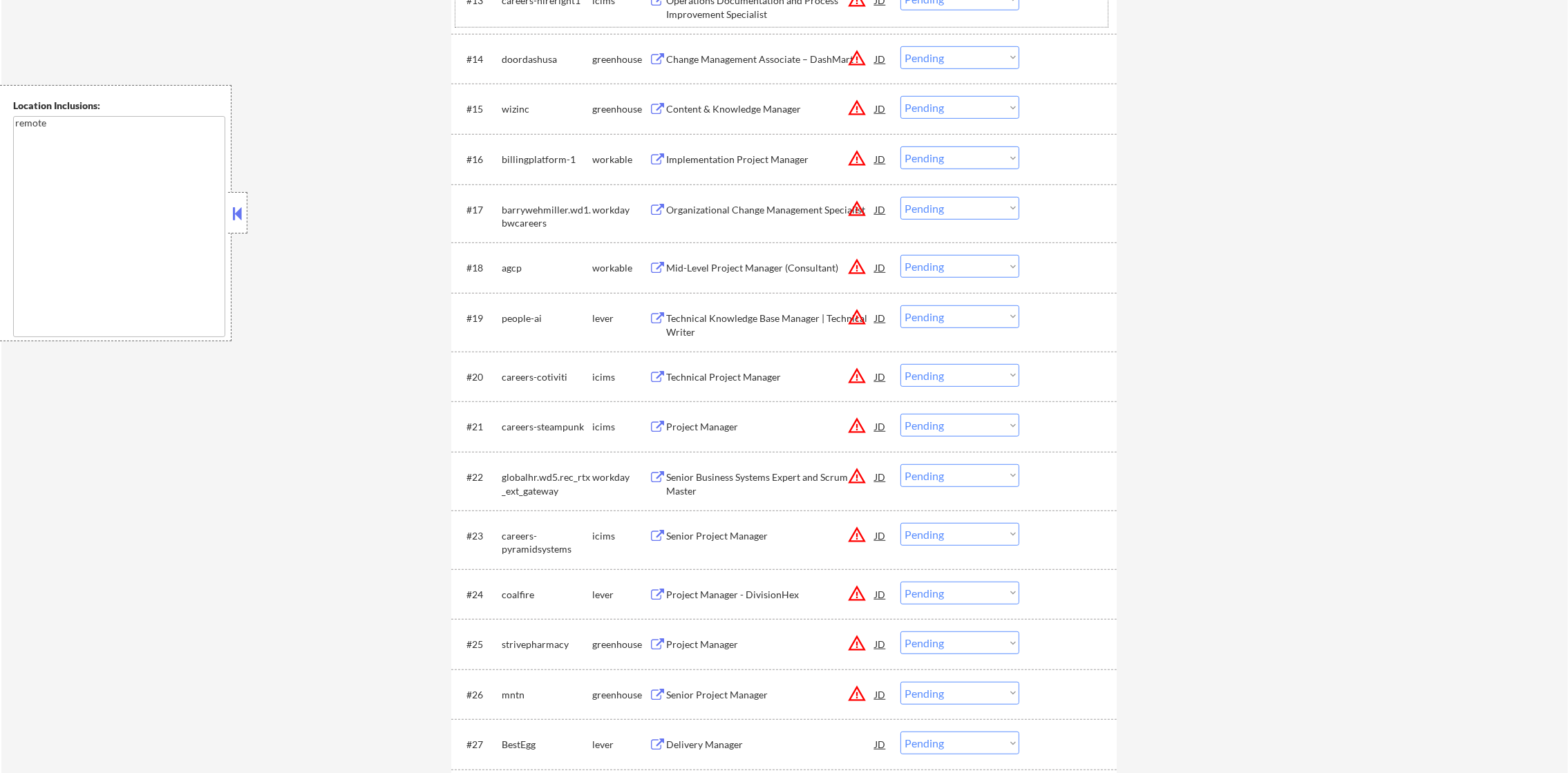
scroll to position [1222, 0]
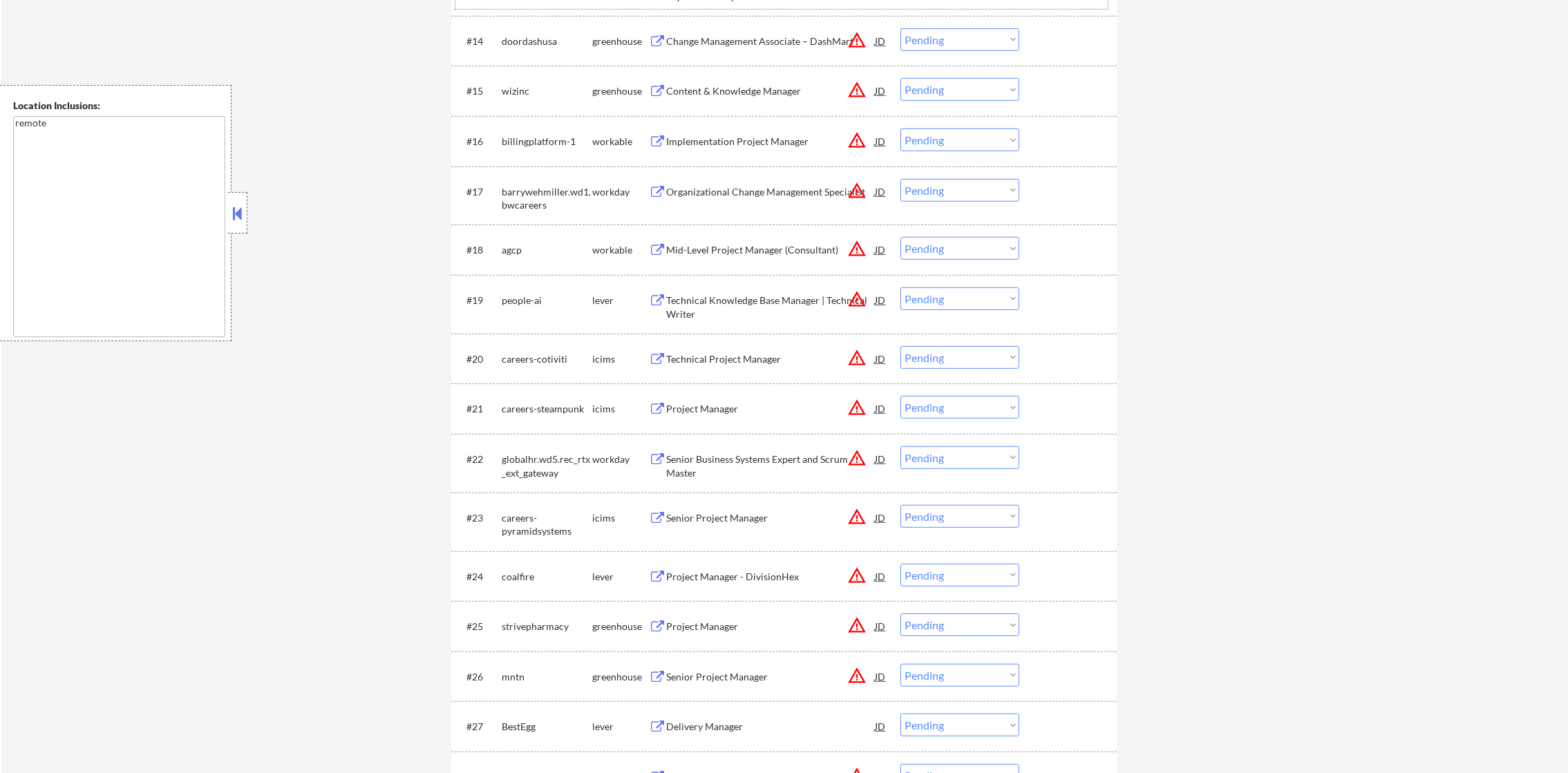
click at [858, 40] on button "warning_amber" at bounding box center [856, 40] width 19 height 19
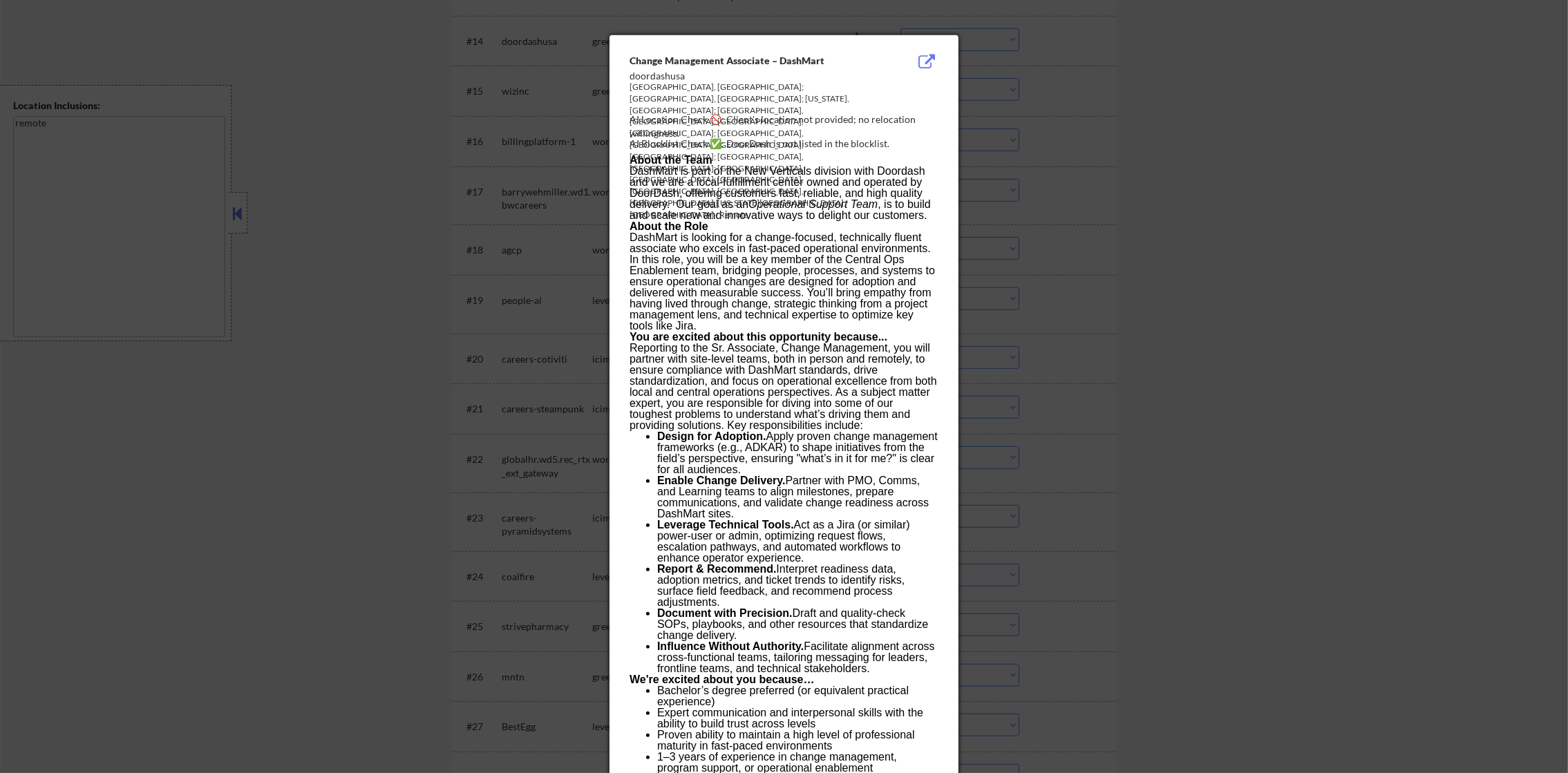
click at [1092, 70] on div at bounding box center [784, 386] width 1568 height 773
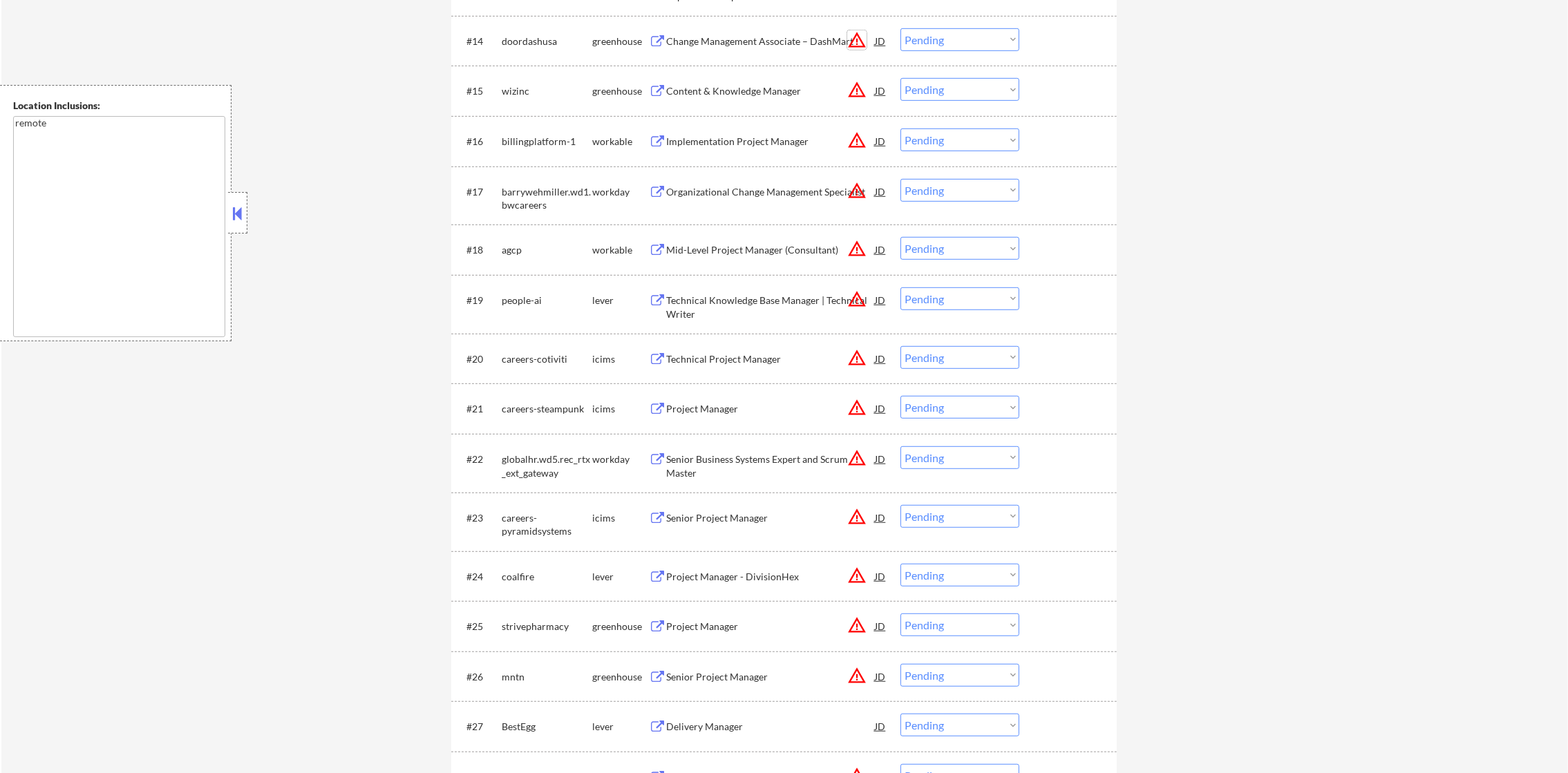
click at [853, 39] on button "warning_amber" at bounding box center [856, 40] width 19 height 19
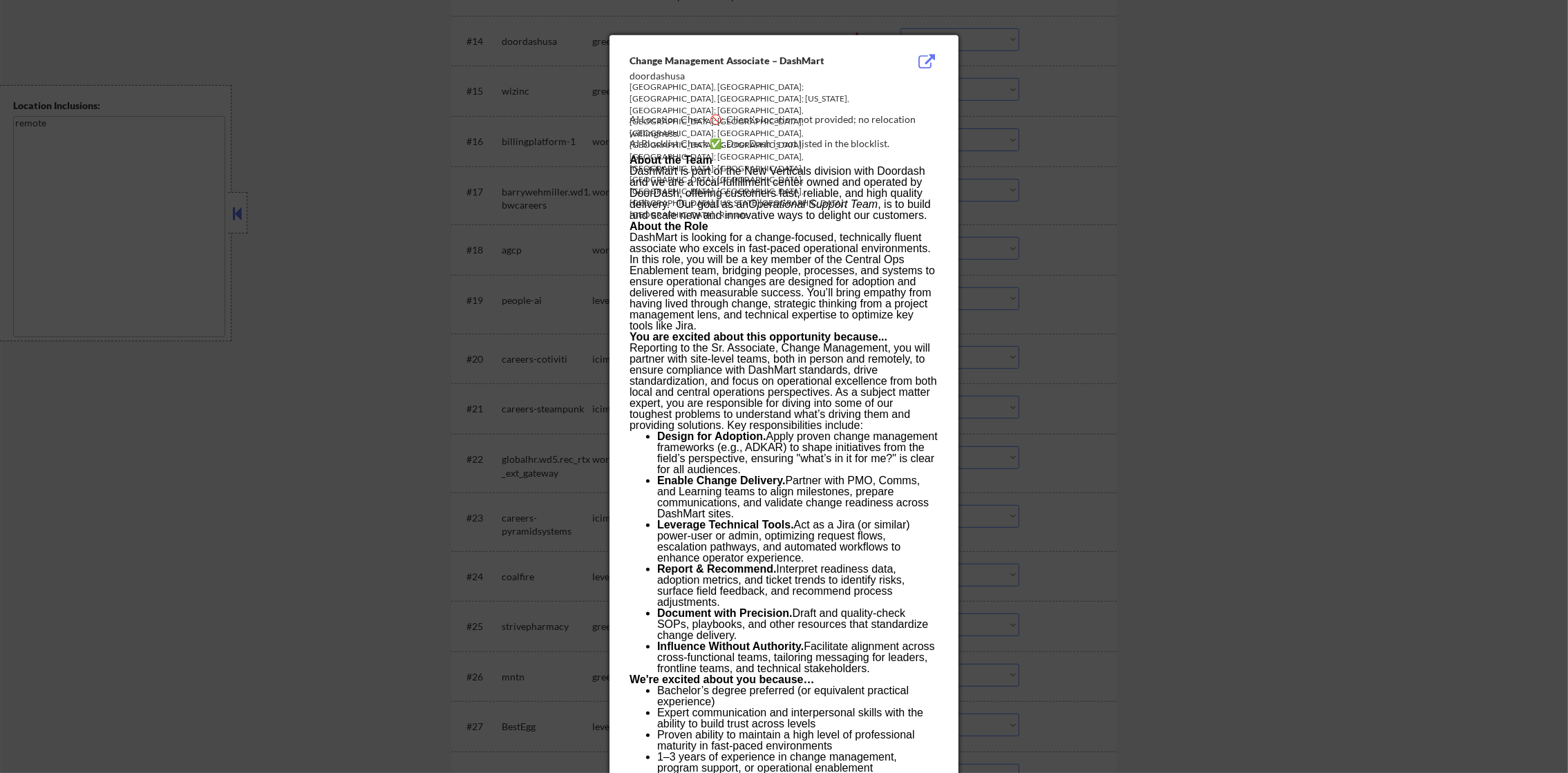
click at [1031, 74] on div at bounding box center [784, 386] width 1568 height 773
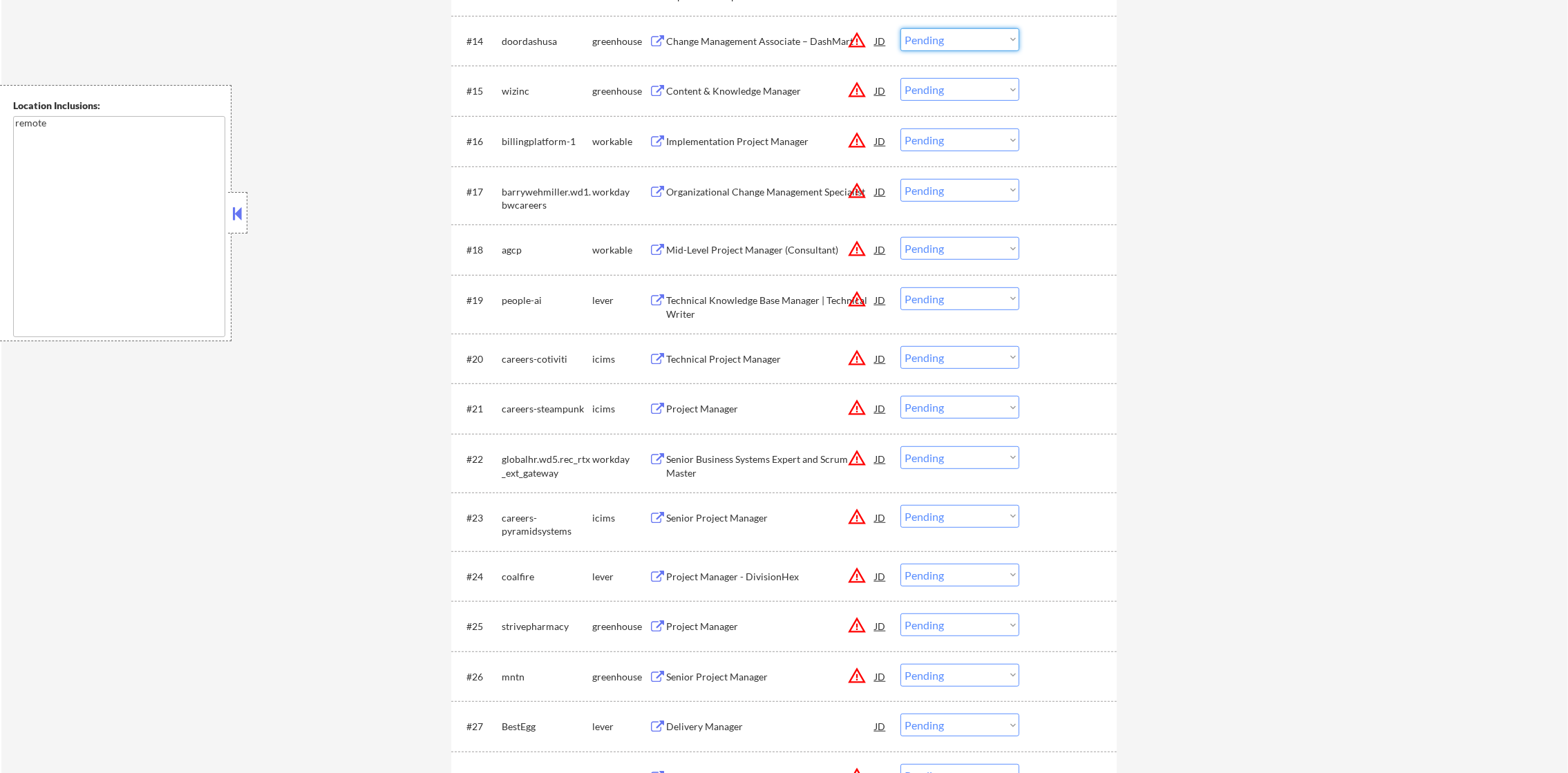
click at [989, 44] on select "Choose an option... Pending Applied Excluded (Questions) Excluded (Expired) Exc…" at bounding box center [959, 40] width 119 height 23
click at [900, 29] on select "Choose an option... Pending Applied Excluded (Questions) Excluded (Expired) Exc…" at bounding box center [959, 40] width 119 height 23
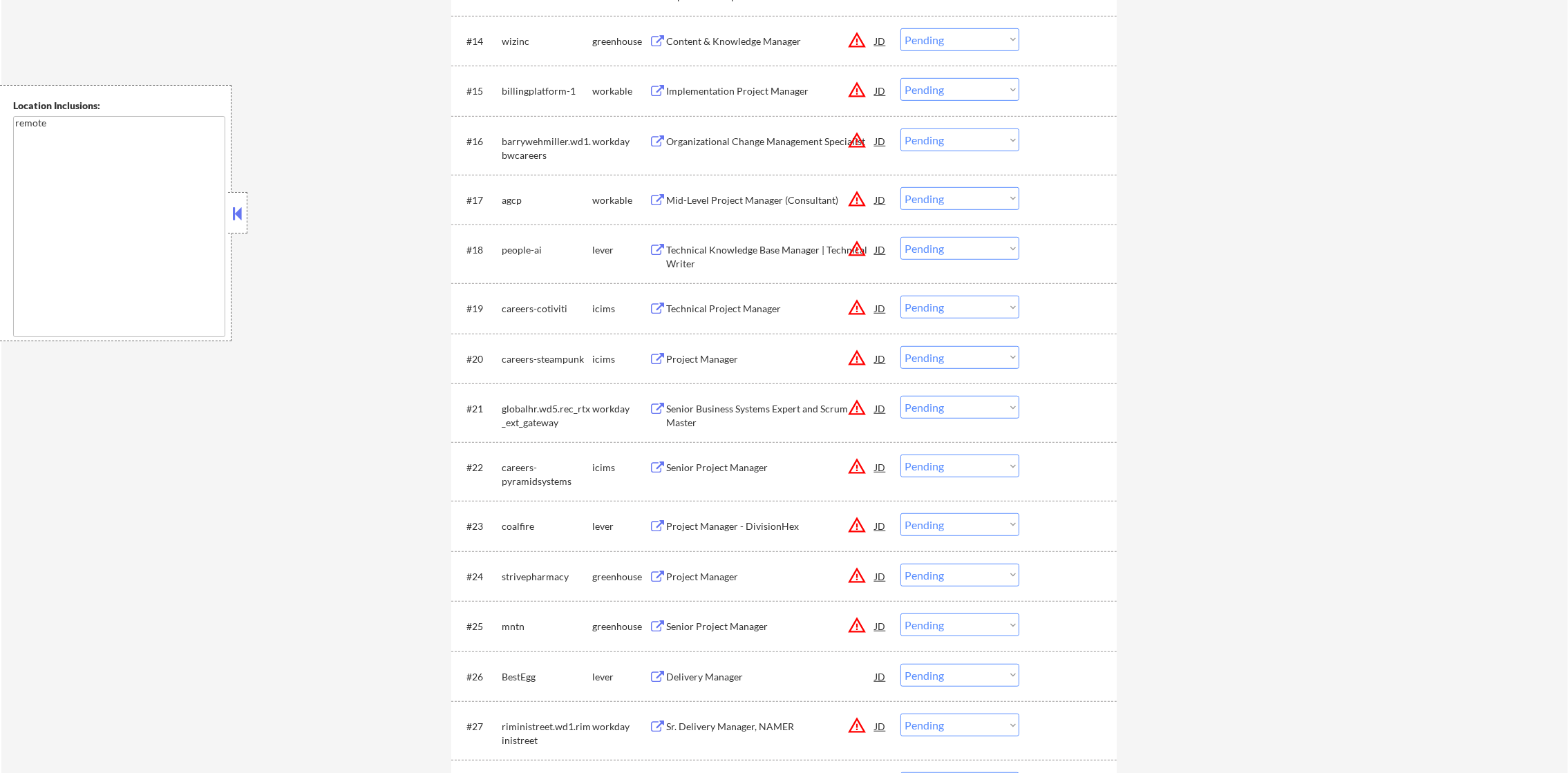
click at [741, 24] on div "#14 wizinc greenhouse Content & Knowledge Manager JD warning_amber Choose an op…" at bounding box center [782, 40] width 653 height 38
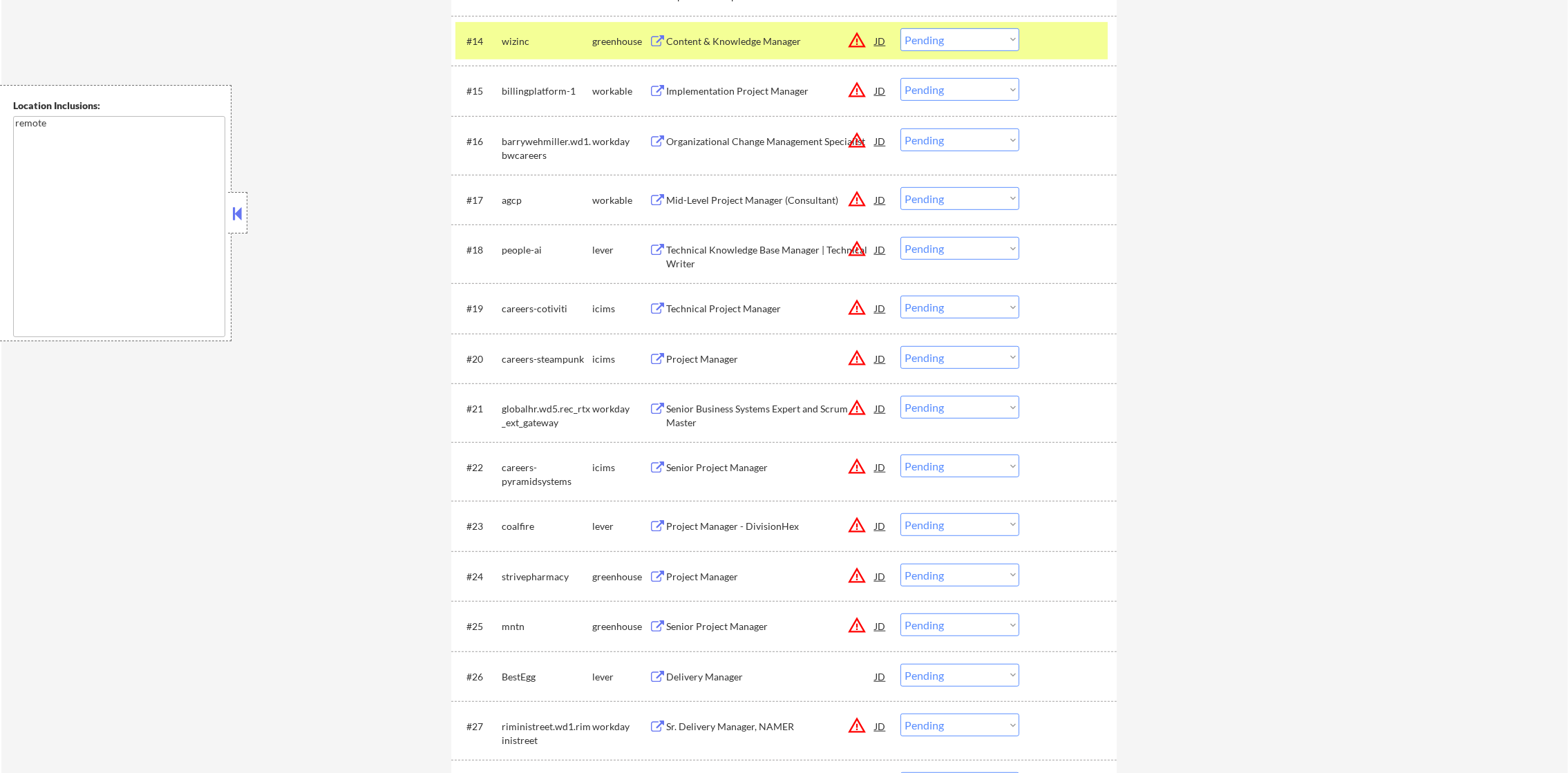
click at [738, 46] on div "Content & Knowledge Manager" at bounding box center [771, 41] width 209 height 14
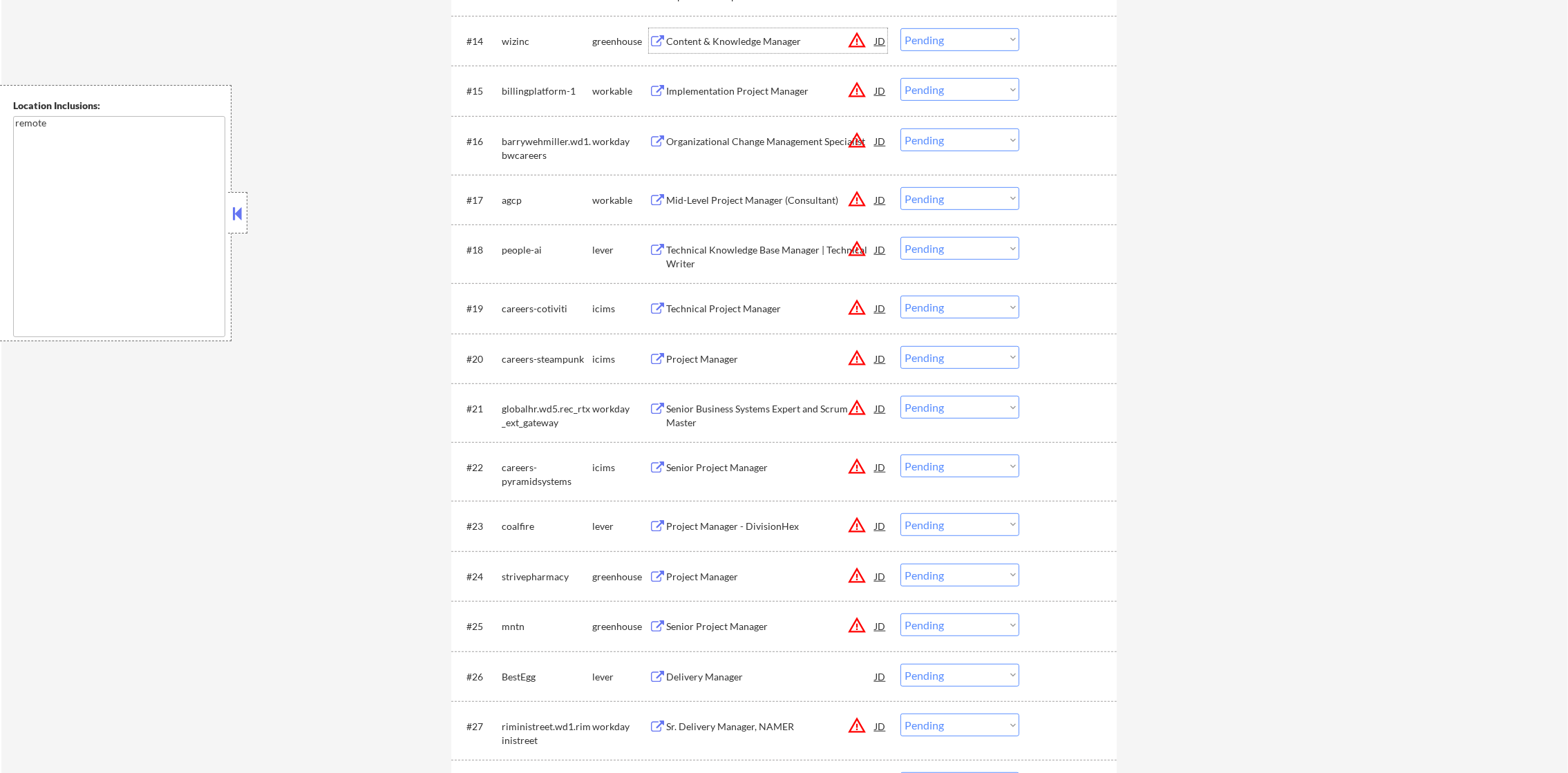
click at [550, 47] on div "wizinc" at bounding box center [547, 40] width 90 height 25
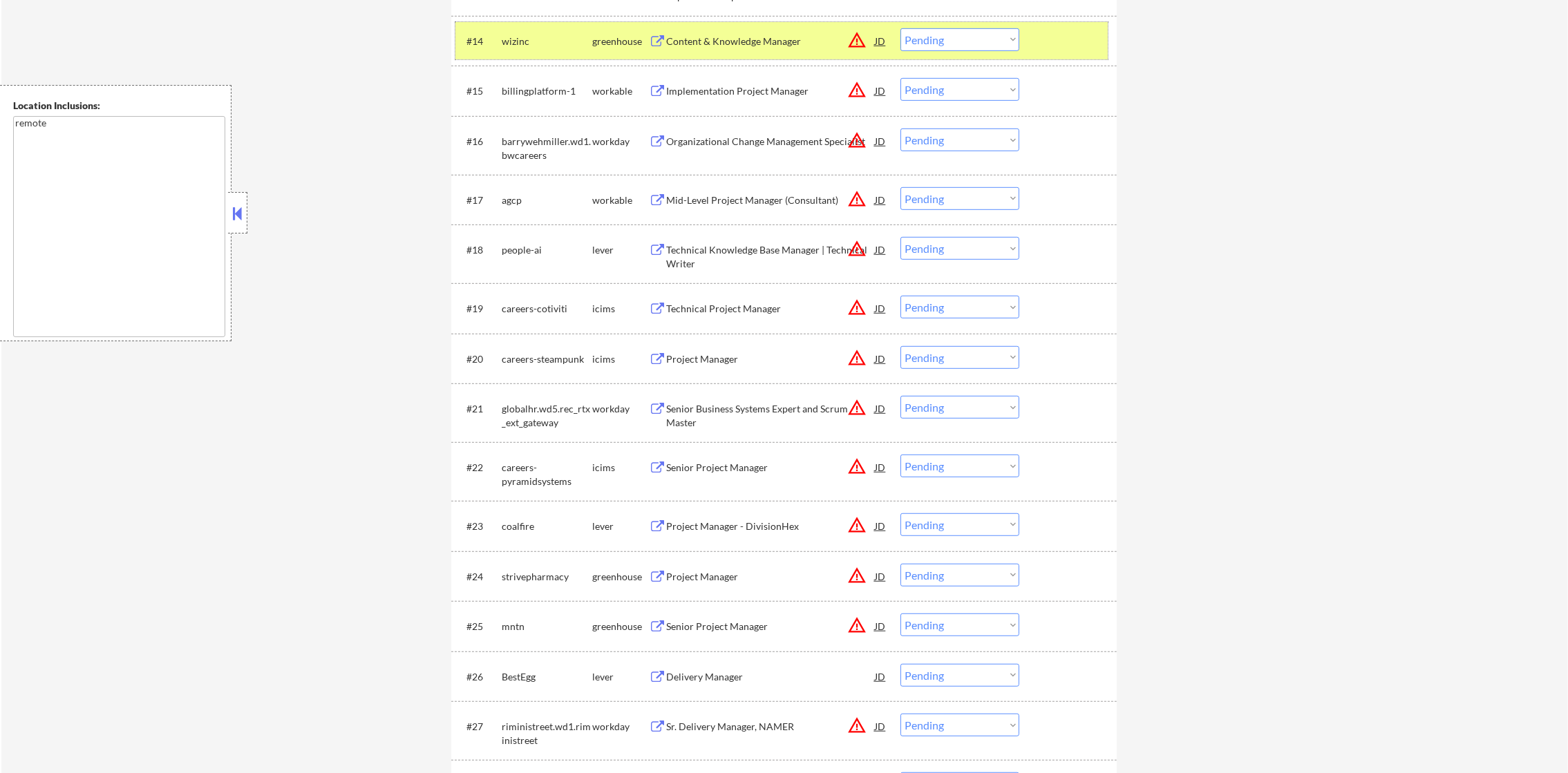
click at [856, 41] on button "warning_amber" at bounding box center [856, 40] width 19 height 19
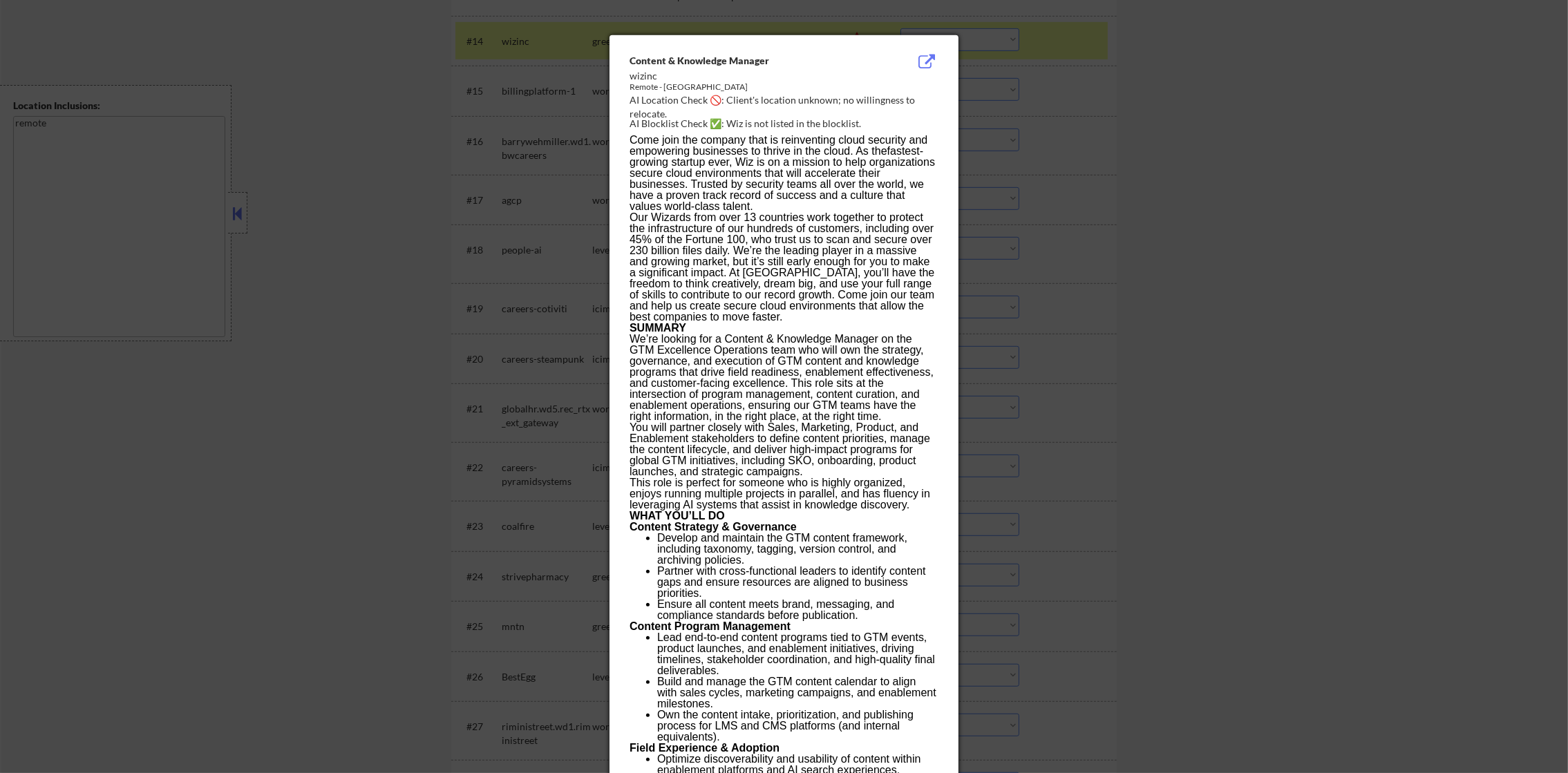
click at [1221, 40] on div at bounding box center [784, 386] width 1568 height 773
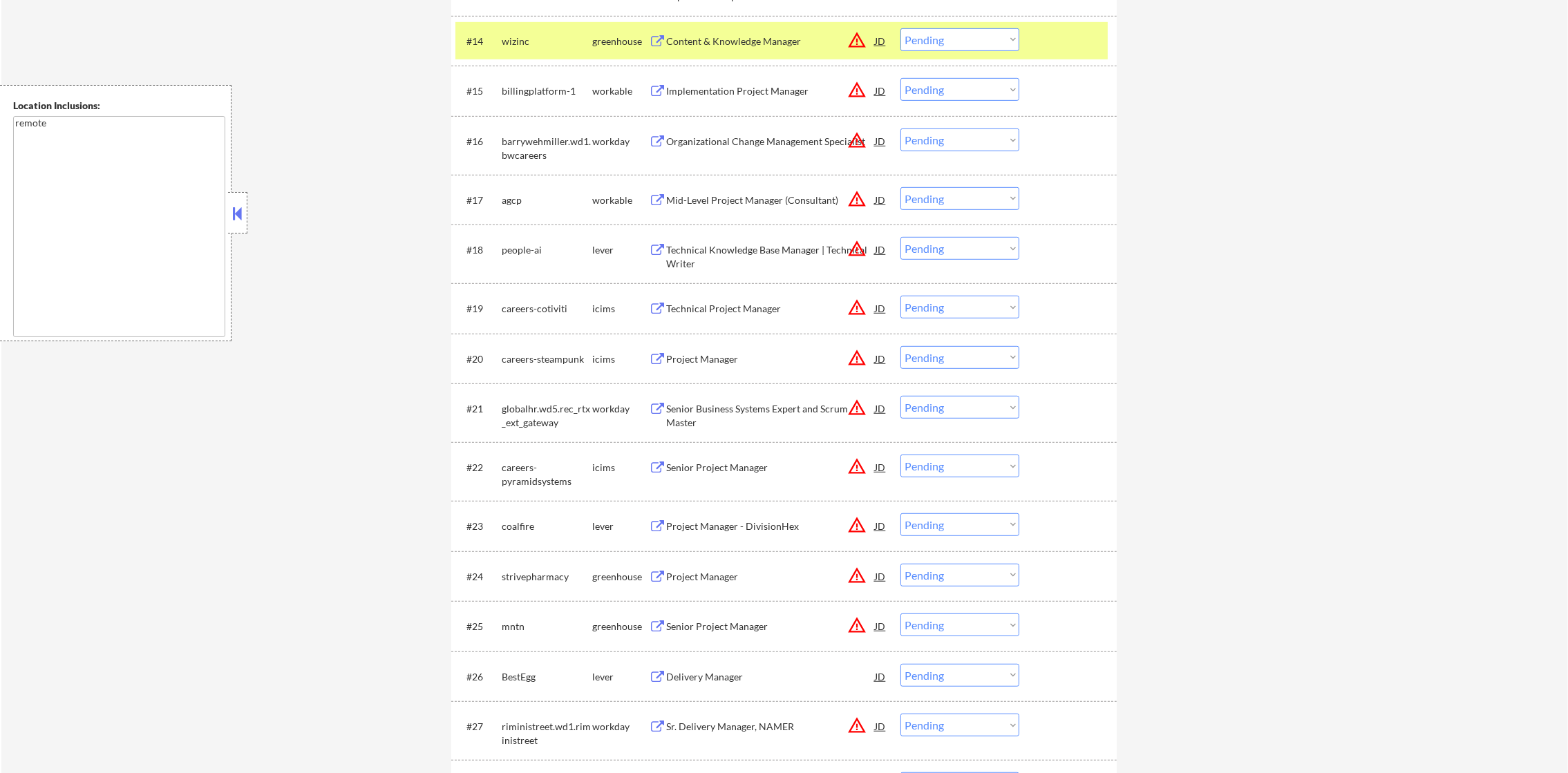
click at [943, 38] on select "Choose an option... Pending Applied Excluded (Questions) Excluded (Expired) Exc…" at bounding box center [959, 40] width 119 height 23
click at [900, 29] on select "Choose an option... Pending Applied Excluded (Questions) Excluded (Expired) Exc…" at bounding box center [959, 40] width 119 height 23
click at [531, 25] on div "#14 wizinc greenhouse Content & Knowledge Manager JD warning_amber Choose an op…" at bounding box center [782, 40] width 653 height 38
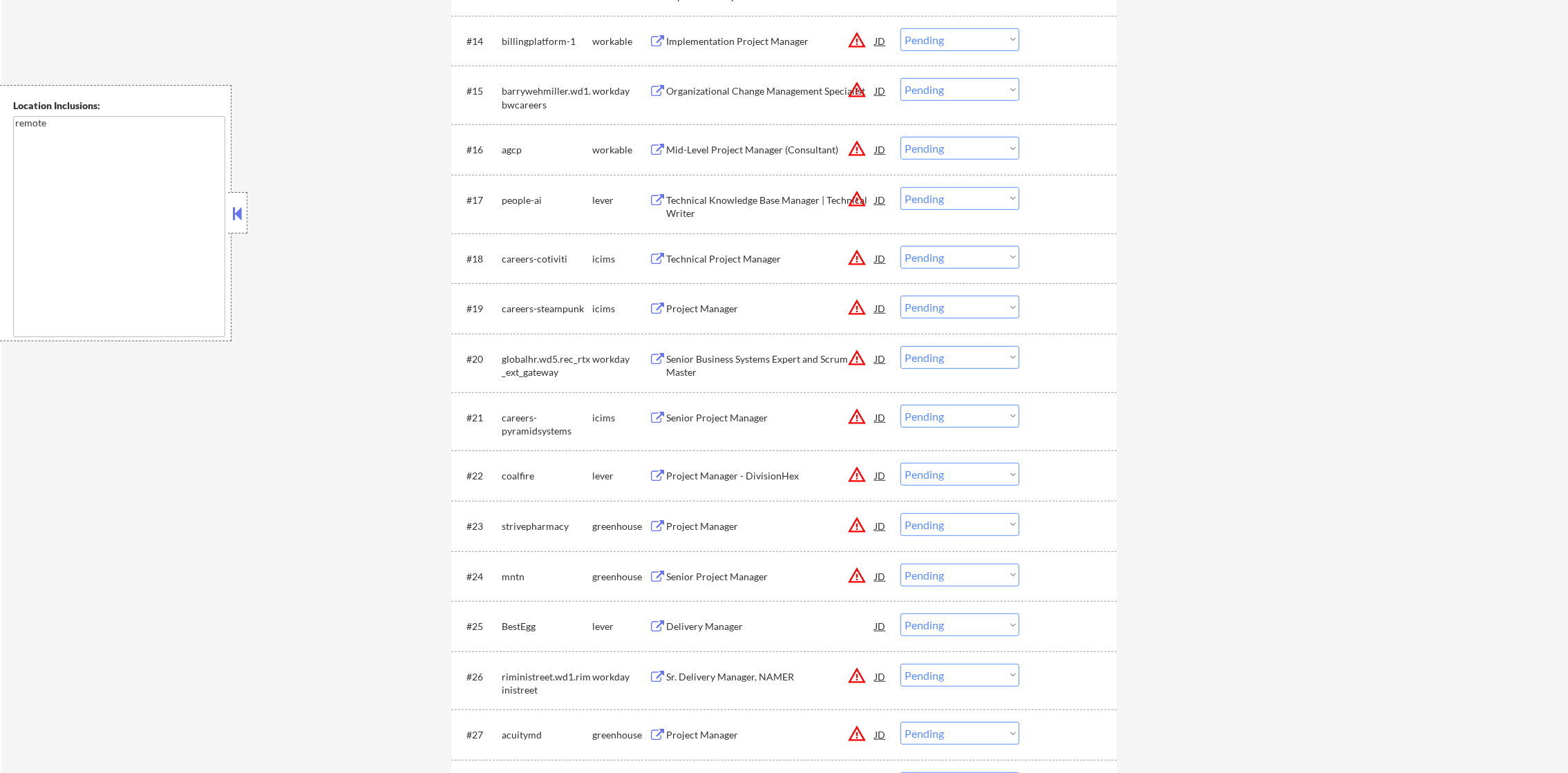
click at [853, 38] on button "warning_amber" at bounding box center [856, 40] width 19 height 19
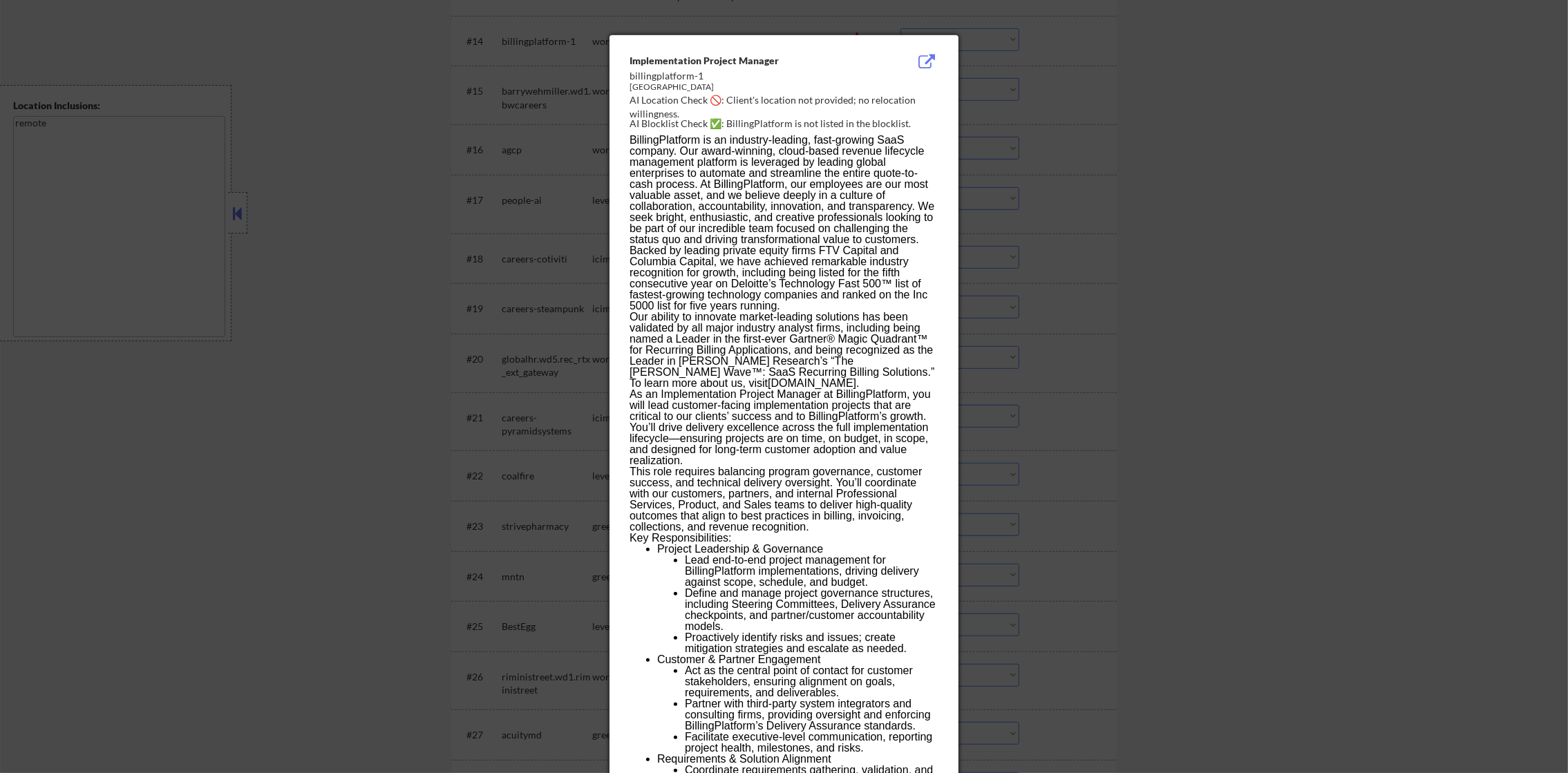
click at [1063, 82] on div at bounding box center [784, 386] width 1568 height 773
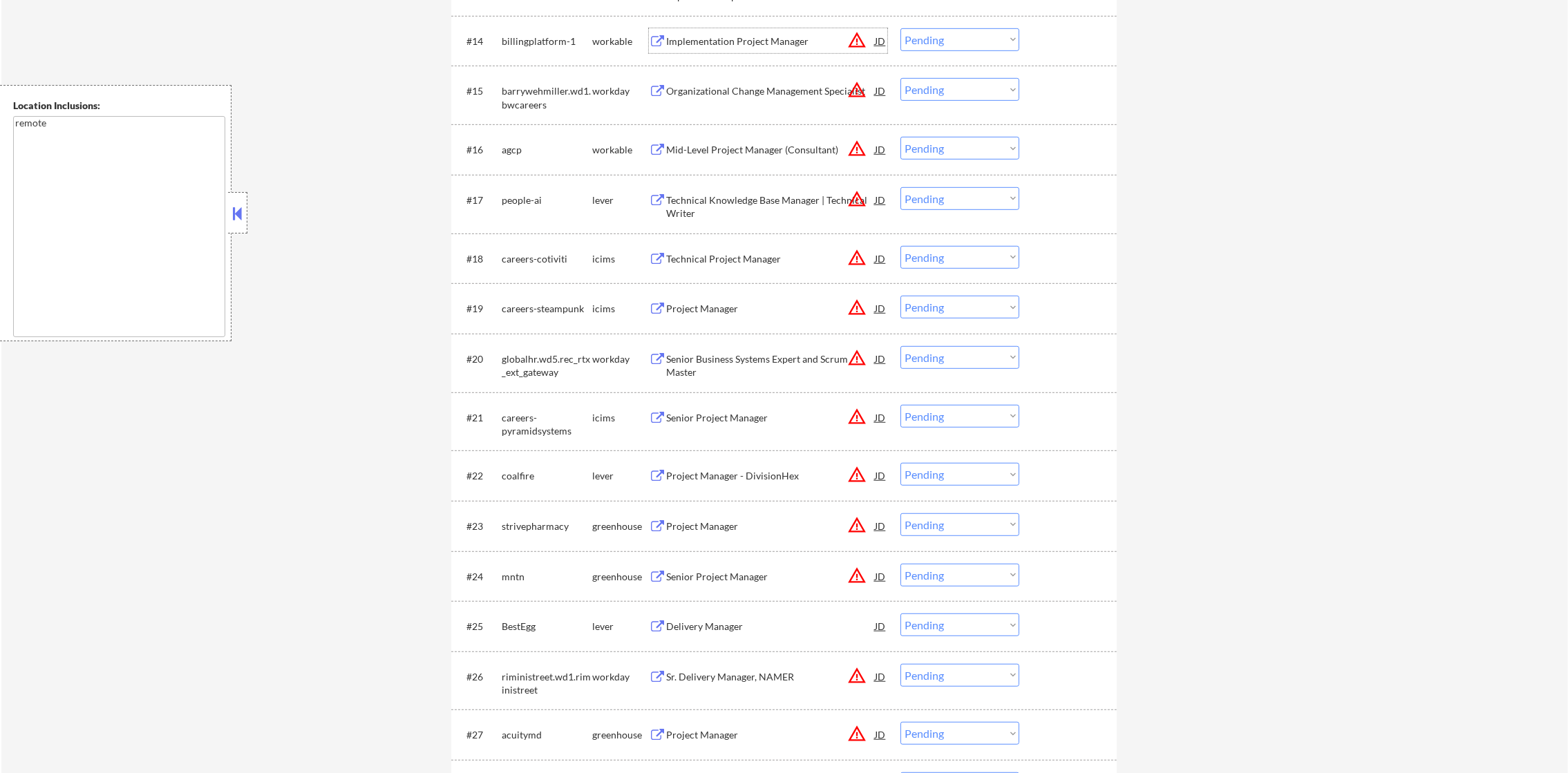
click at [783, 47] on div "Implementation Project Manager" at bounding box center [771, 40] width 209 height 25
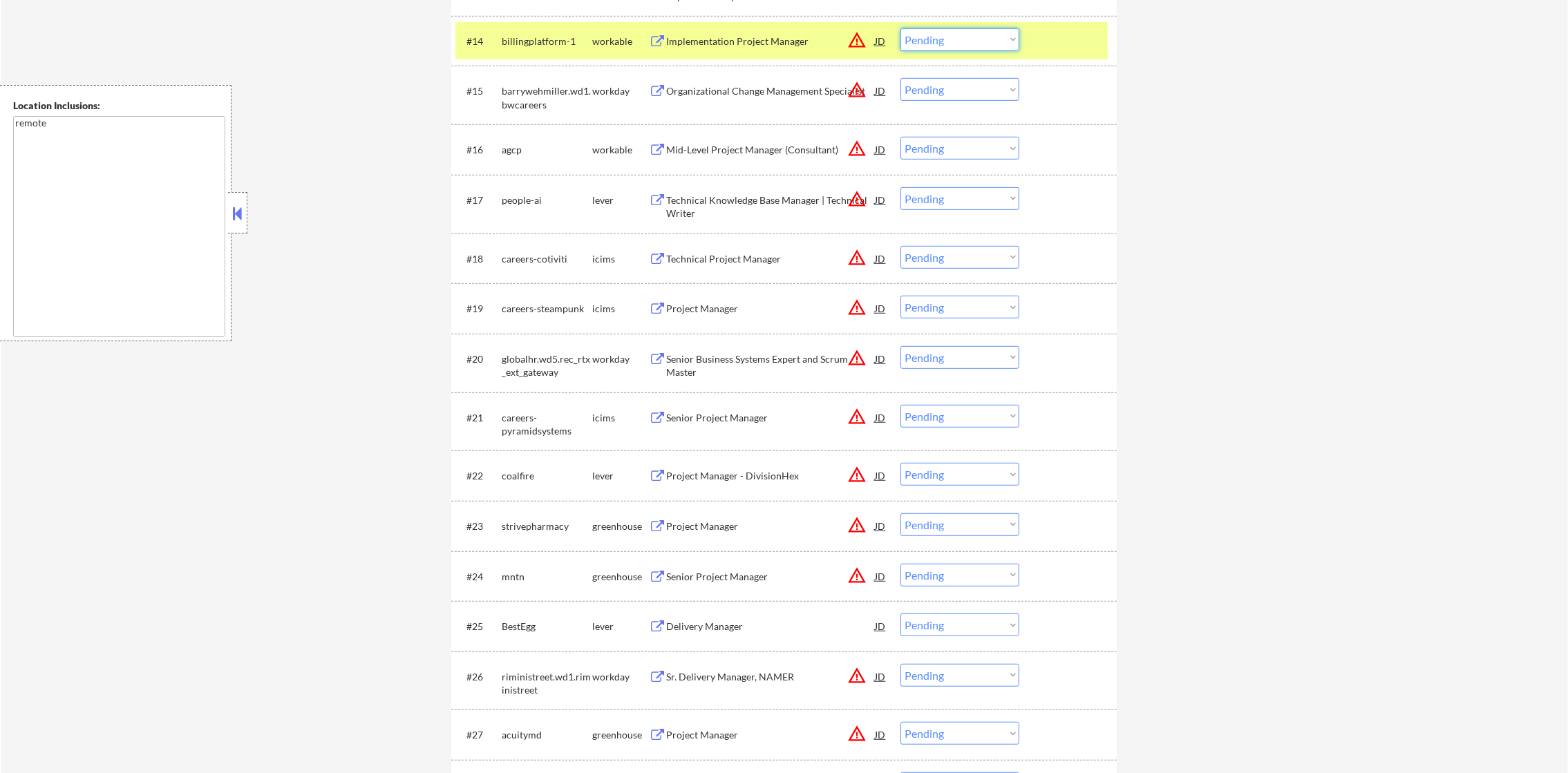
click at [958, 45] on select "Choose an option... Pending Applied Excluded (Questions) Excluded (Expired) Exc…" at bounding box center [959, 40] width 119 height 23
click at [900, 29] on select "Choose an option... Pending Applied Excluded (Questions) Excluded (Expired) Exc…" at bounding box center [959, 40] width 119 height 23
click at [529, 40] on div "billingplatform-1" at bounding box center [547, 41] width 90 height 14
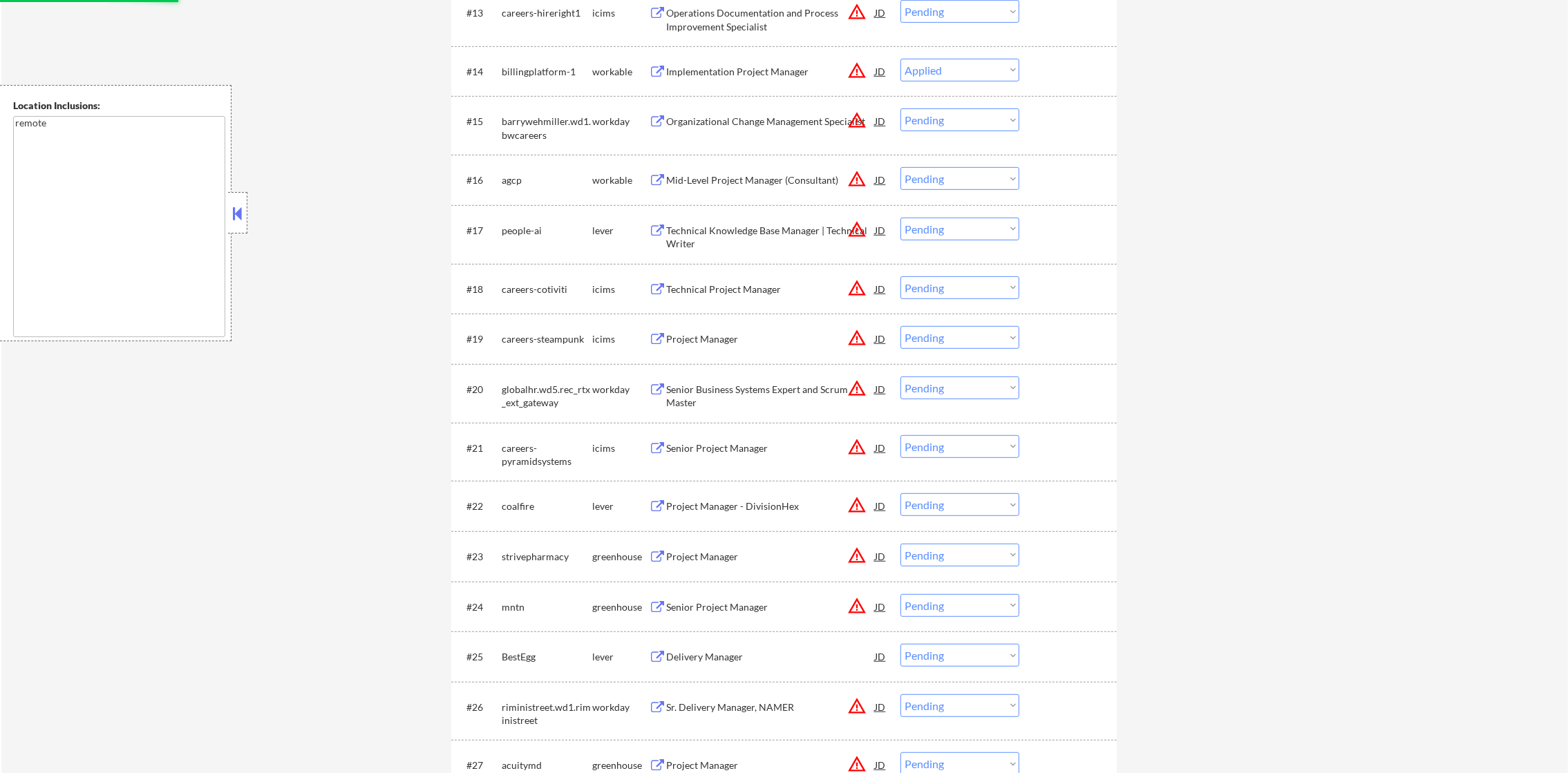
scroll to position [1188, 0]
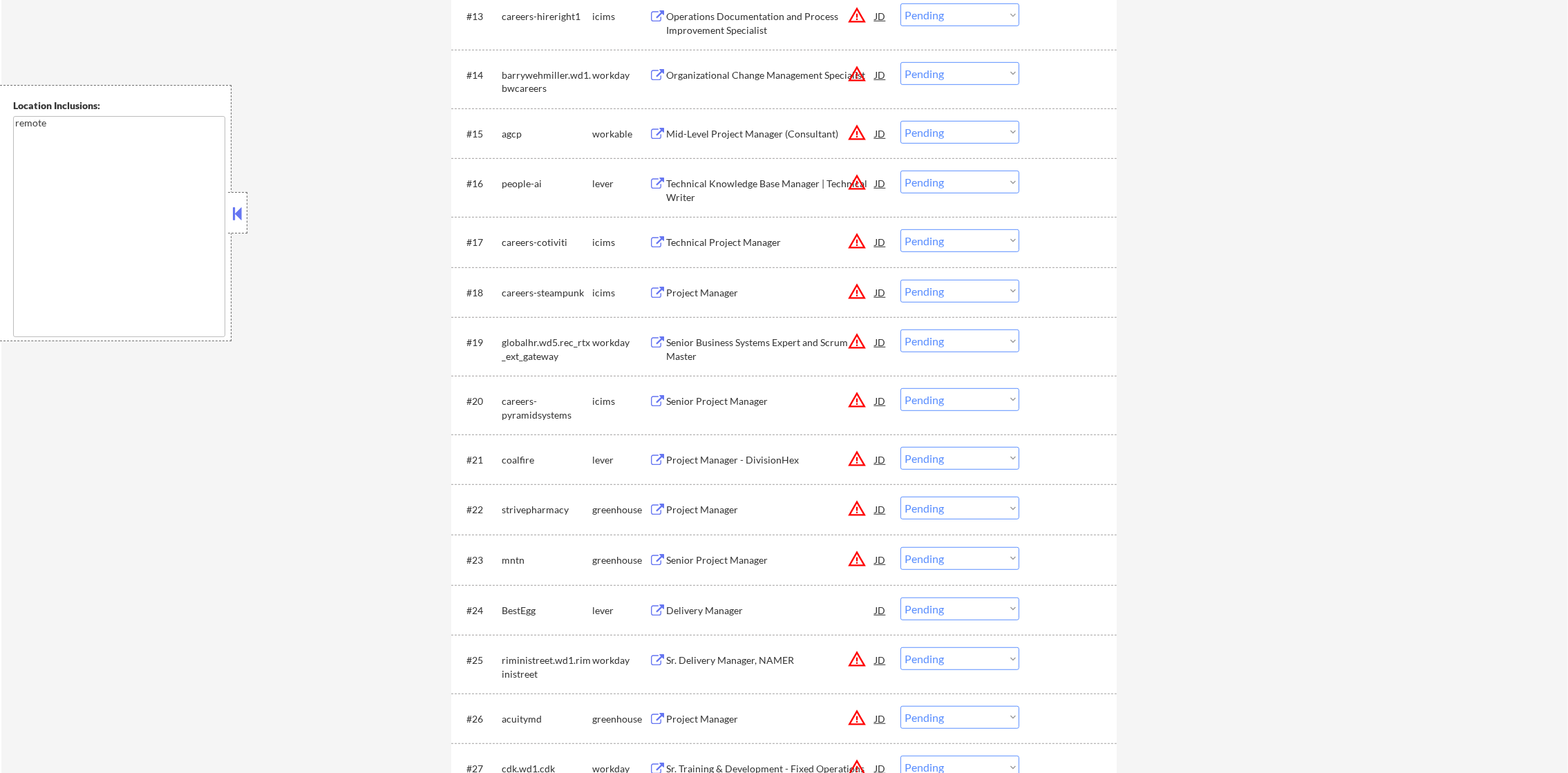
click at [833, 75] on div "Organizational Change Management Specialist" at bounding box center [771, 75] width 209 height 14
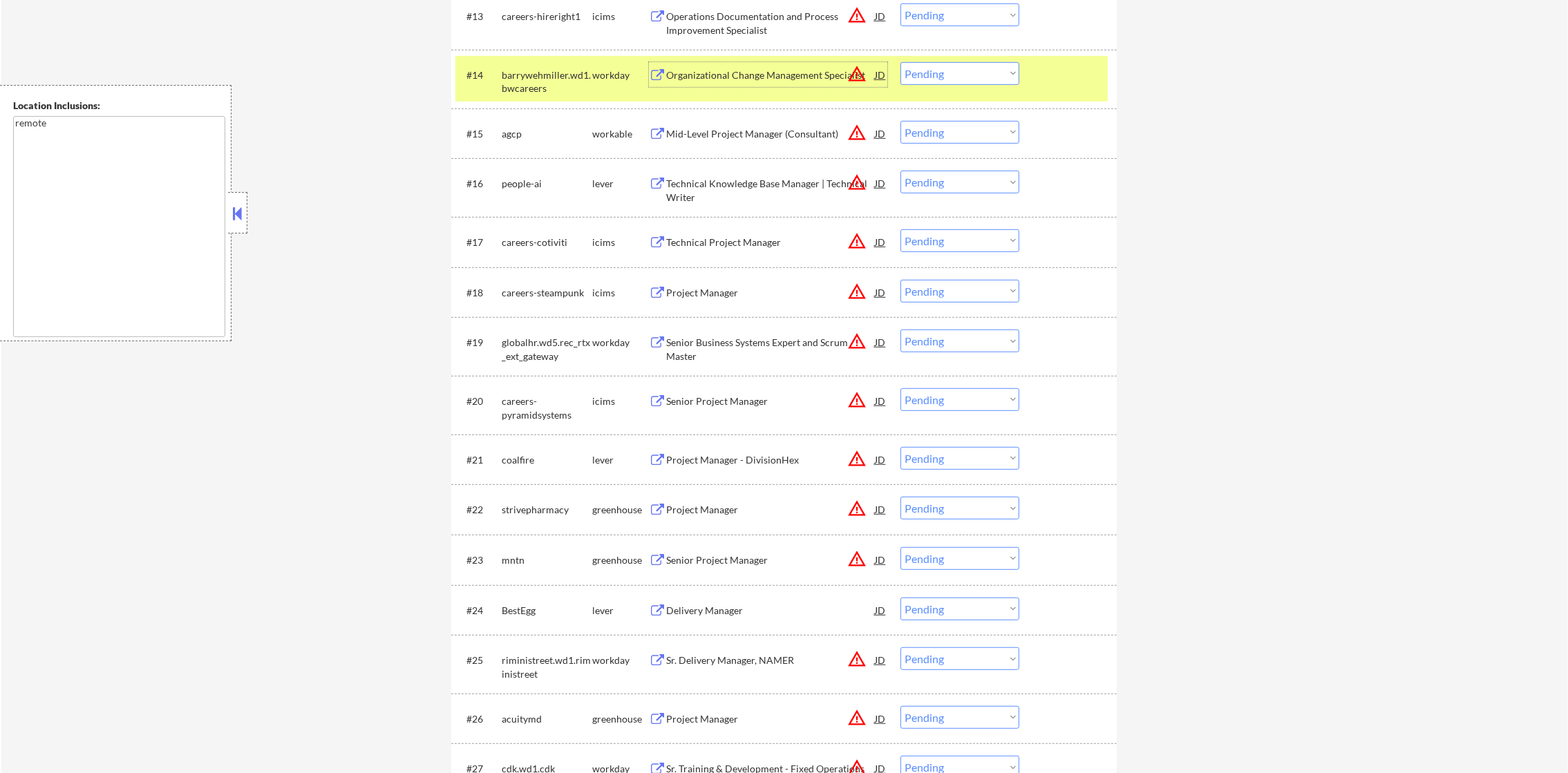
click at [942, 63] on select "Choose an option... Pending Applied Excluded (Questions) Excluded (Expired) Exc…" at bounding box center [959, 74] width 119 height 23
click at [900, 63] on select "Choose an option... Pending Applied Excluded (Questions) Excluded (Expired) Exc…" at bounding box center [959, 74] width 119 height 23
click at [537, 69] on div "barrywehmiller.wd1.bwcareers" at bounding box center [547, 81] width 90 height 27
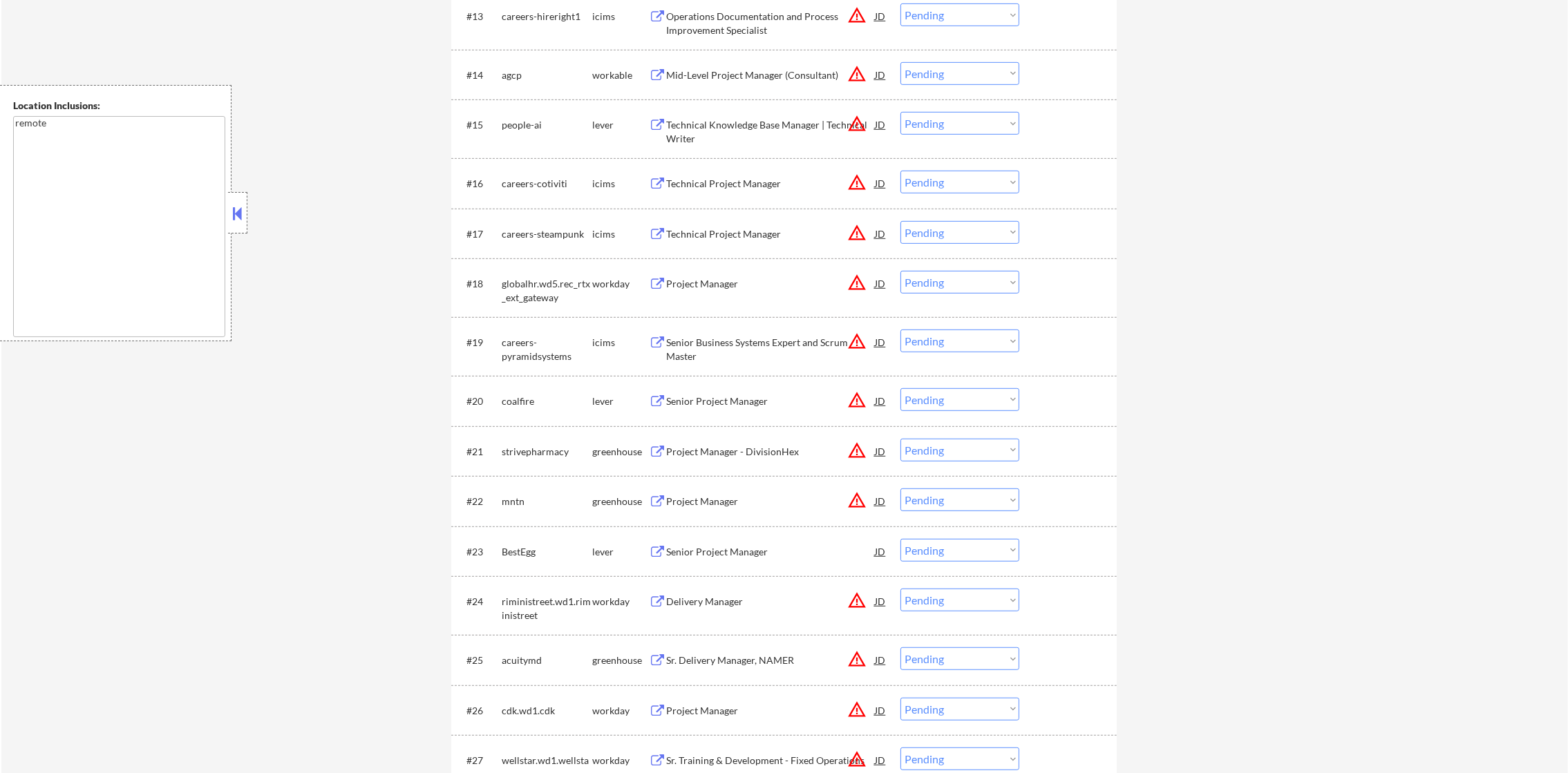
click at [855, 74] on button "warning_amber" at bounding box center [856, 74] width 19 height 19
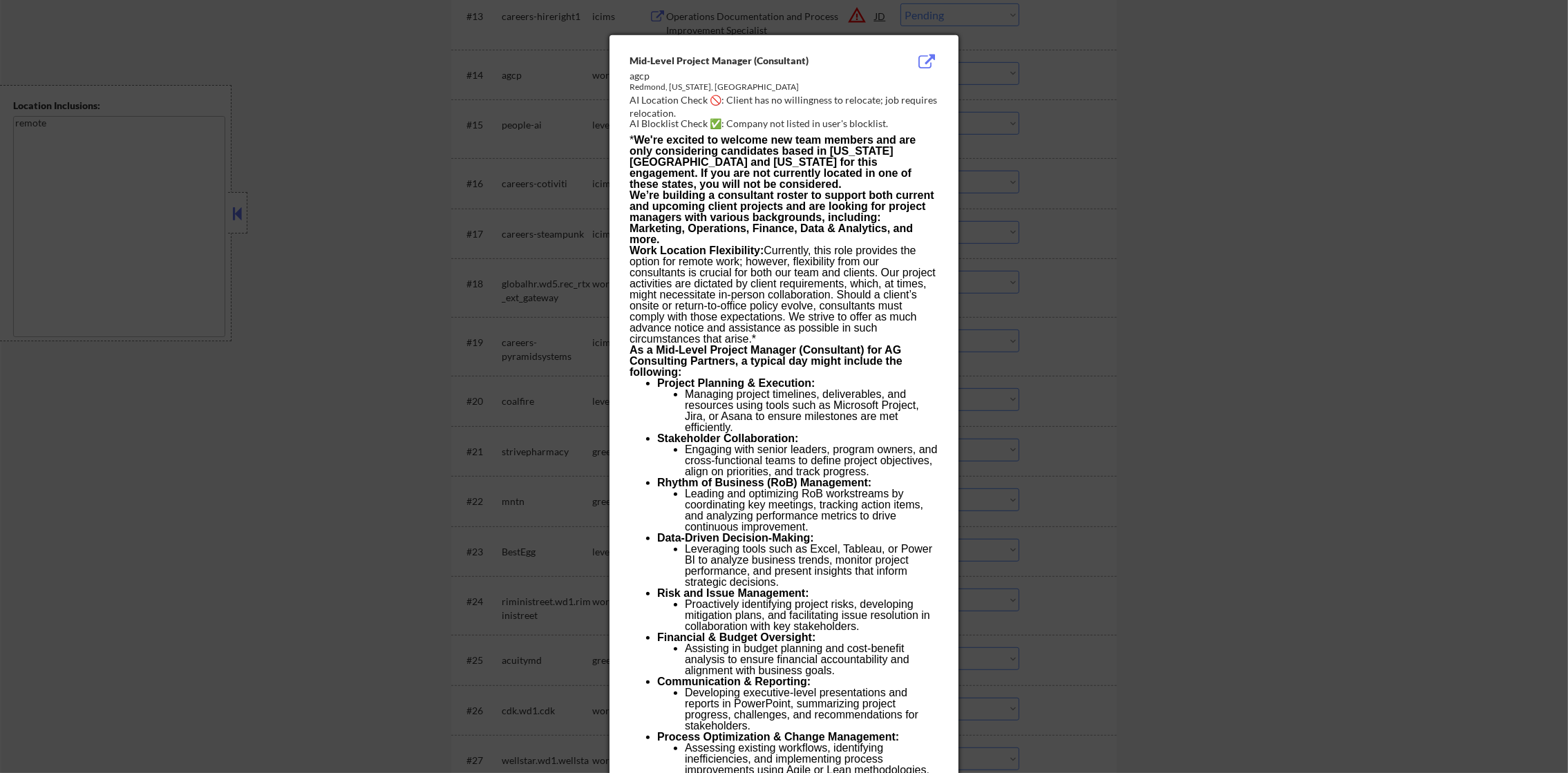
click at [1074, 71] on div at bounding box center [784, 386] width 1568 height 773
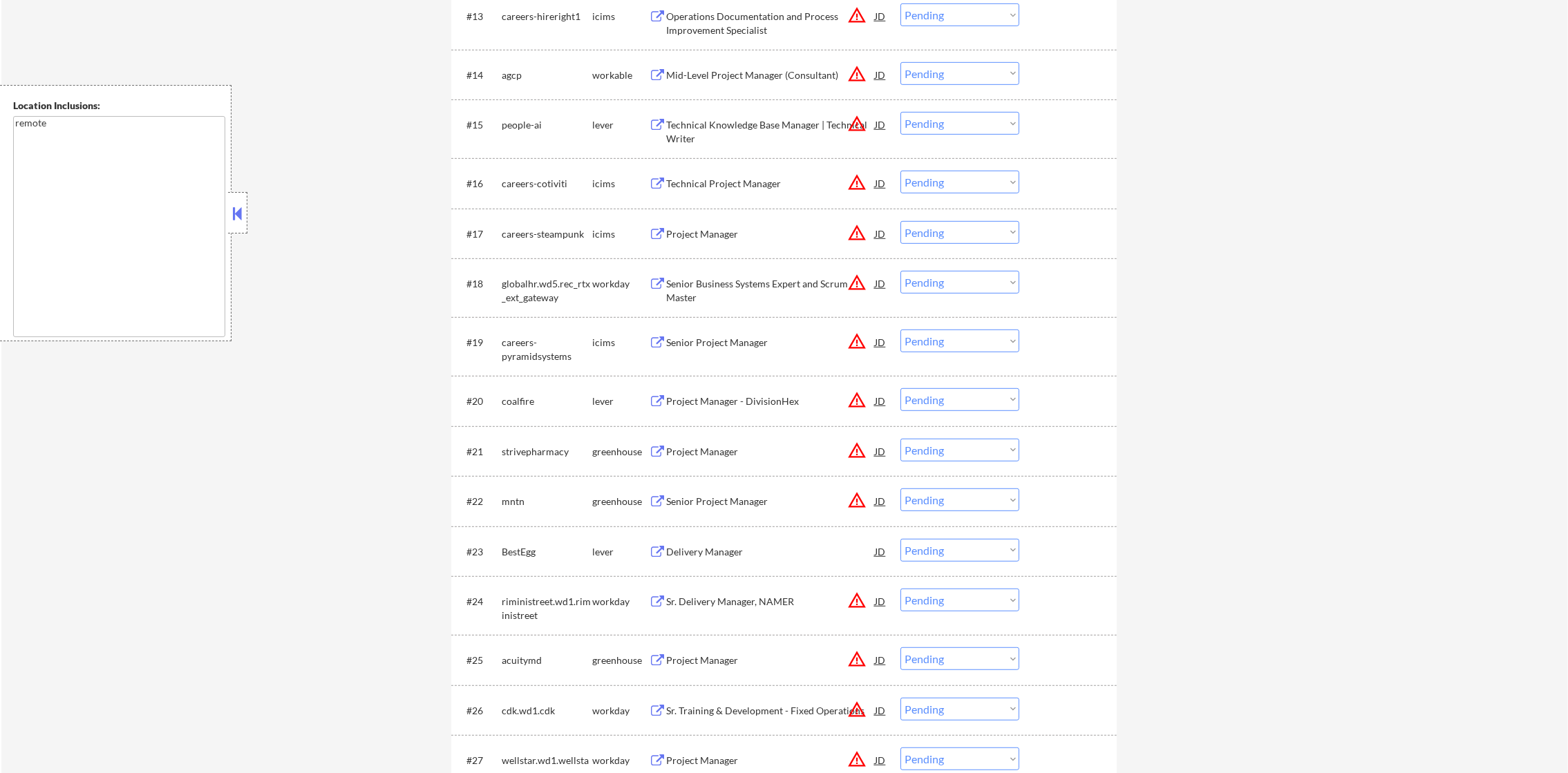
drag, startPoint x: 938, startPoint y: 74, endPoint x: 941, endPoint y: 86, distance: 12.4
click at [938, 74] on select "Choose an option... Pending Applied Excluded (Questions) Excluded (Expired) Exc…" at bounding box center [959, 74] width 119 height 23
click at [900, 63] on select "Choose an option... Pending Applied Excluded (Questions) Excluded (Expired) Exc…" at bounding box center [959, 74] width 119 height 23
click at [853, 116] on button "warning_amber" at bounding box center [856, 123] width 19 height 19
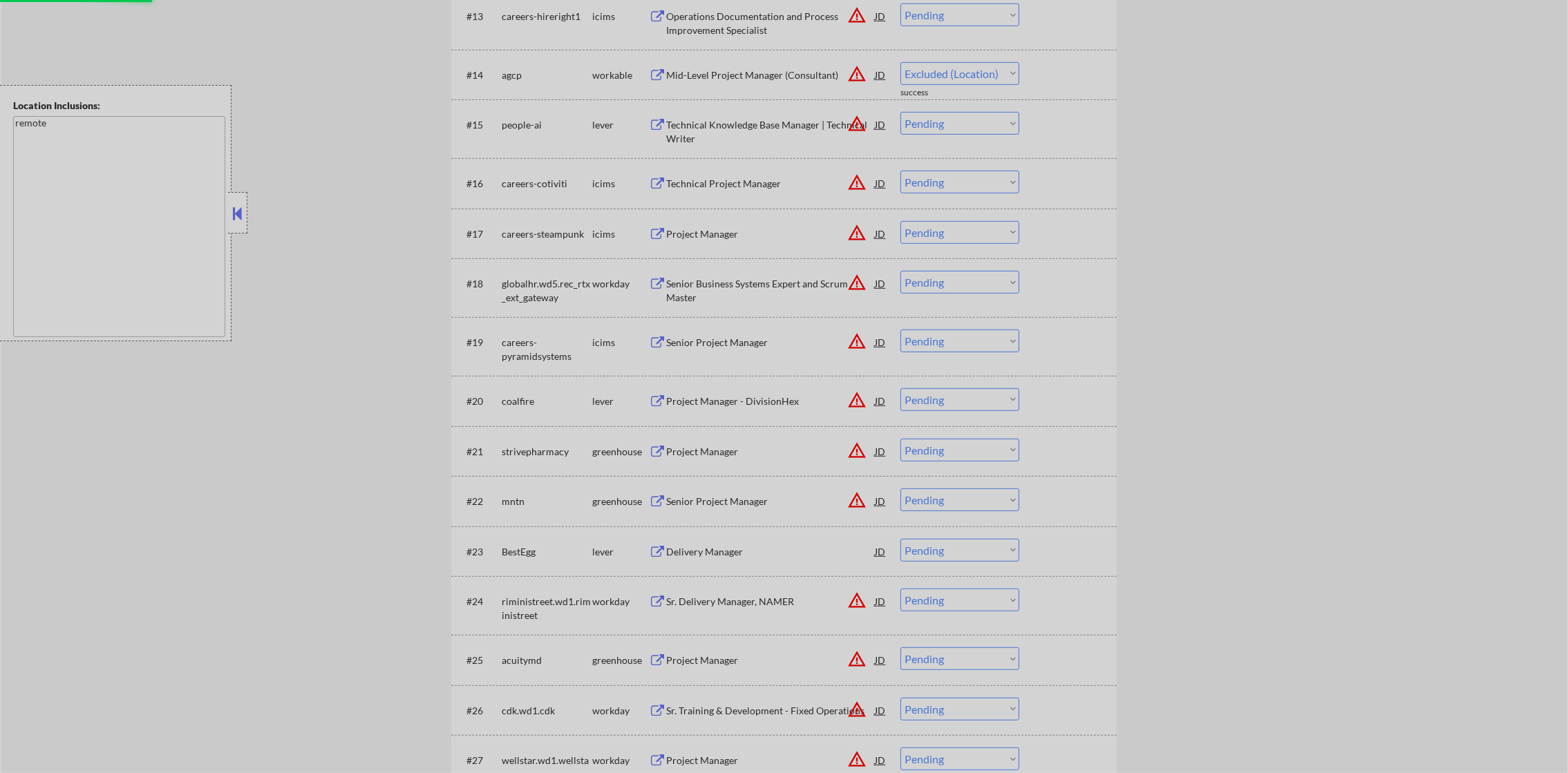
click at [853, 117] on div "AI Blocklist Check ✅: [URL] is not listed in the blocklist." at bounding box center [787, 123] width 315 height 14
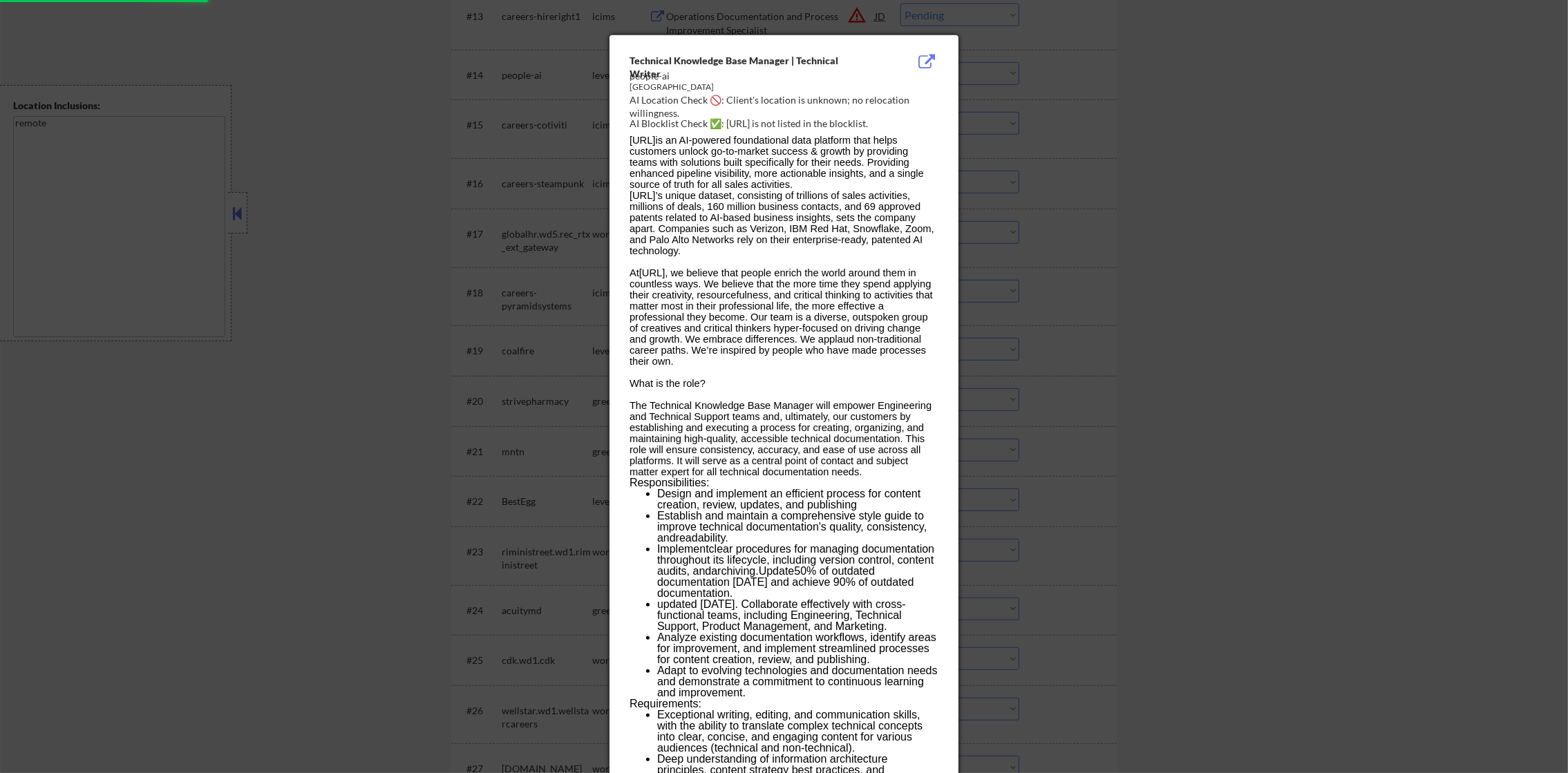
click at [983, 110] on div at bounding box center [784, 386] width 1568 height 773
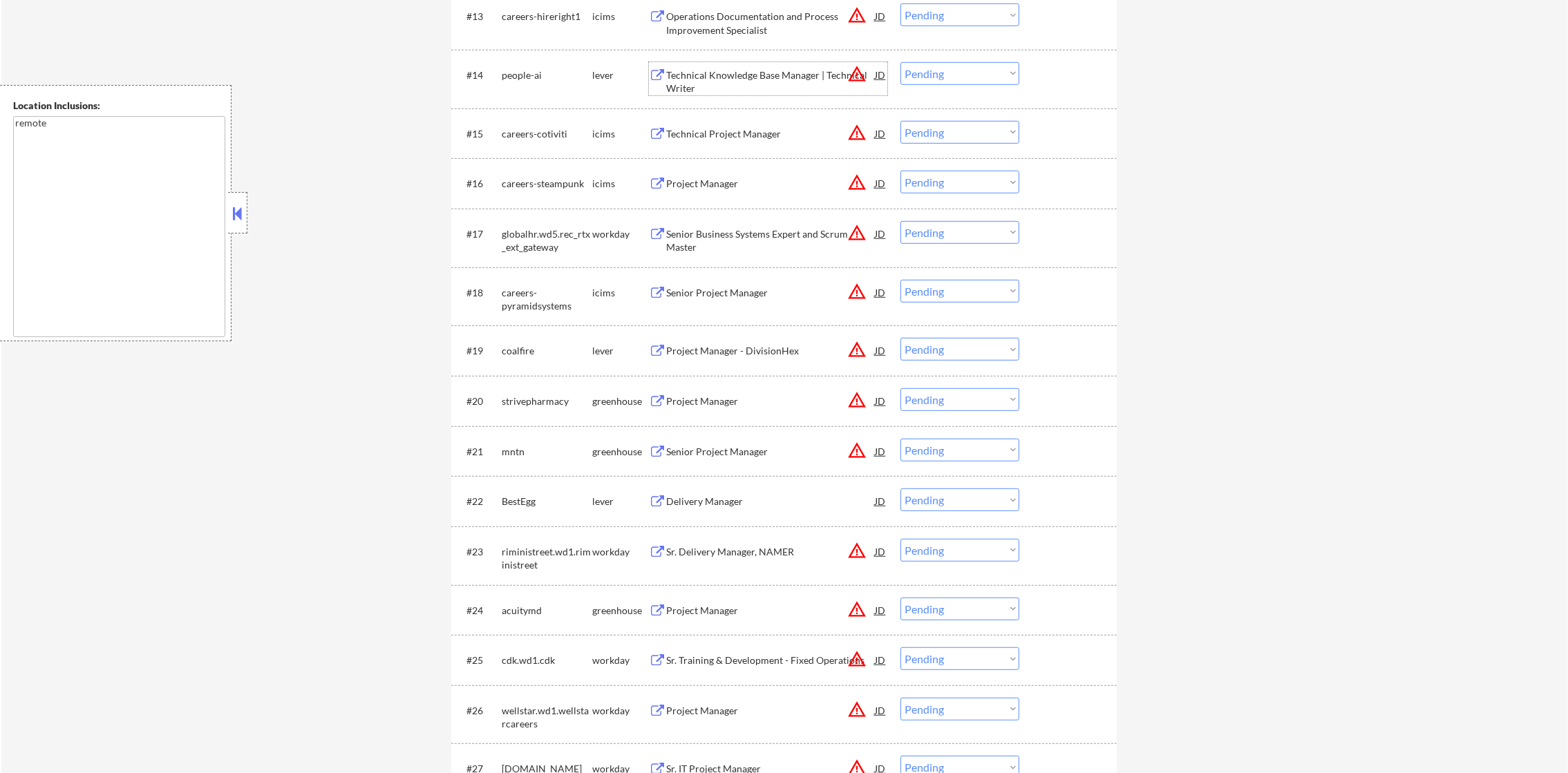
click at [811, 75] on div "Technical Knowledge Base Manager | Technical Writer" at bounding box center [771, 81] width 209 height 27
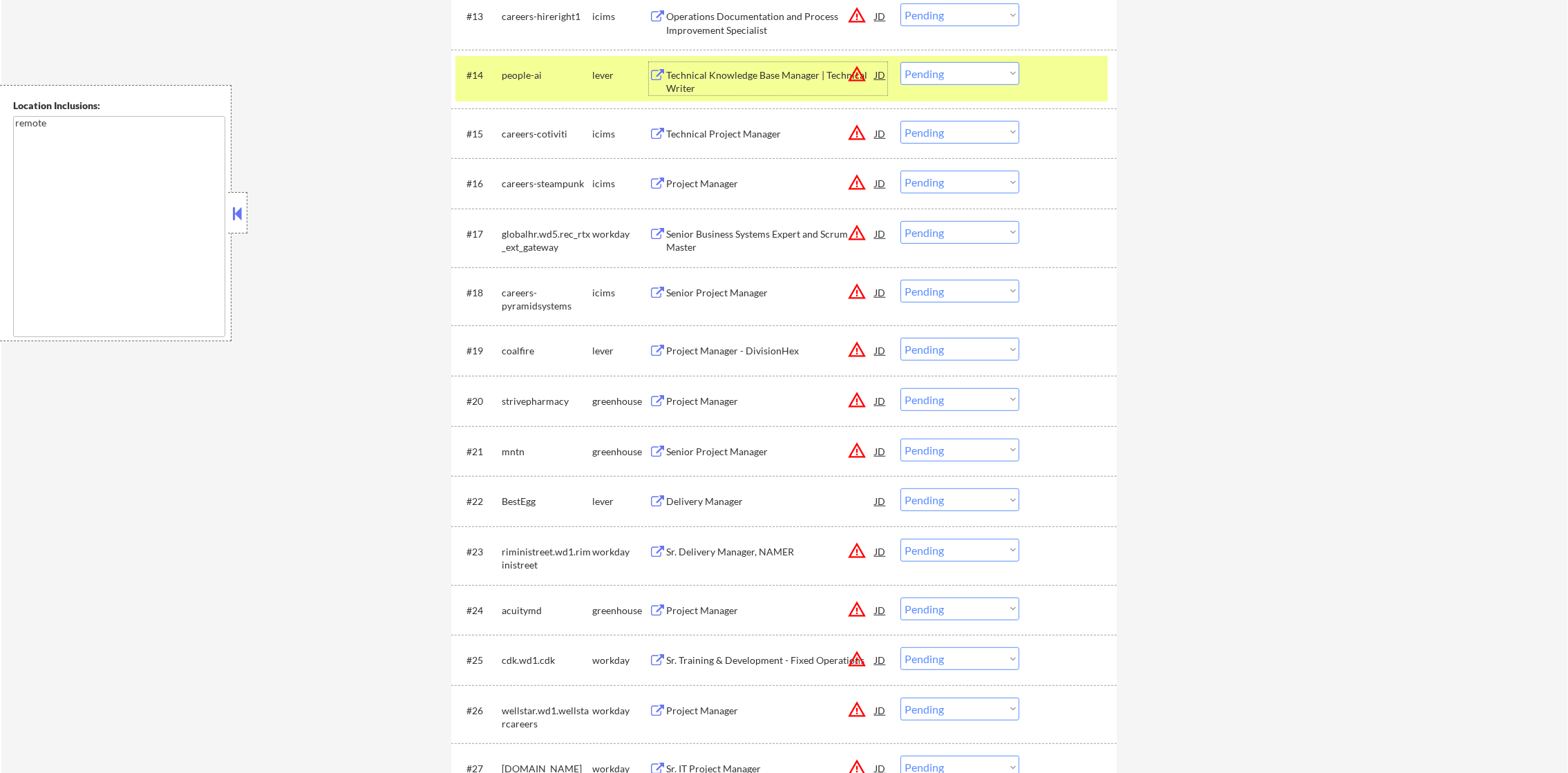
click at [949, 71] on select "Choose an option... Pending Applied Excluded (Questions) Excluded (Expired) Exc…" at bounding box center [959, 74] width 119 height 23
click at [900, 63] on select "Choose an option... Pending Applied Excluded (Questions) Excluded (Expired) Exc…" at bounding box center [959, 74] width 119 height 23
click at [544, 72] on div "people-ai" at bounding box center [547, 75] width 90 height 14
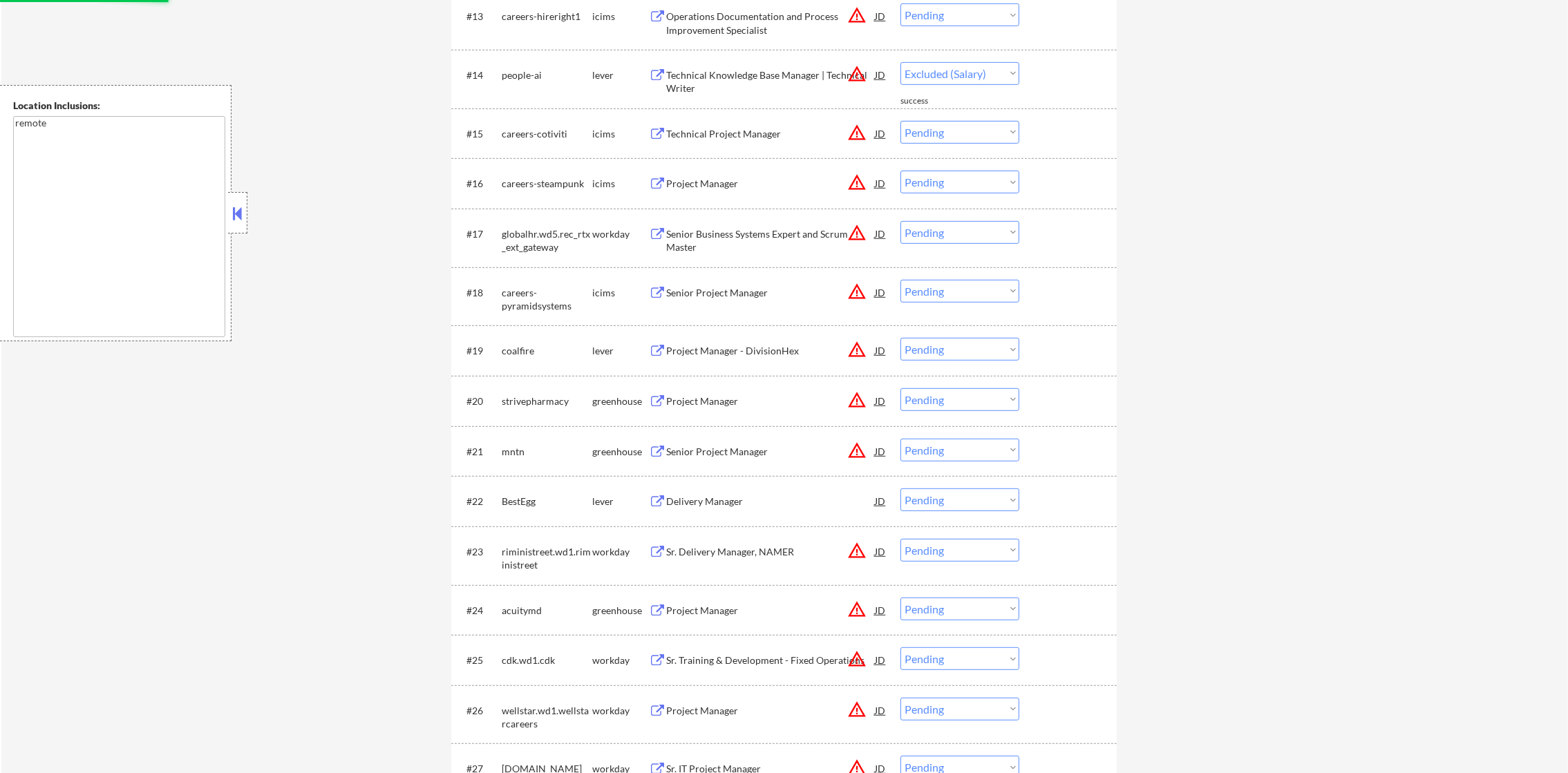
select select ""pending""
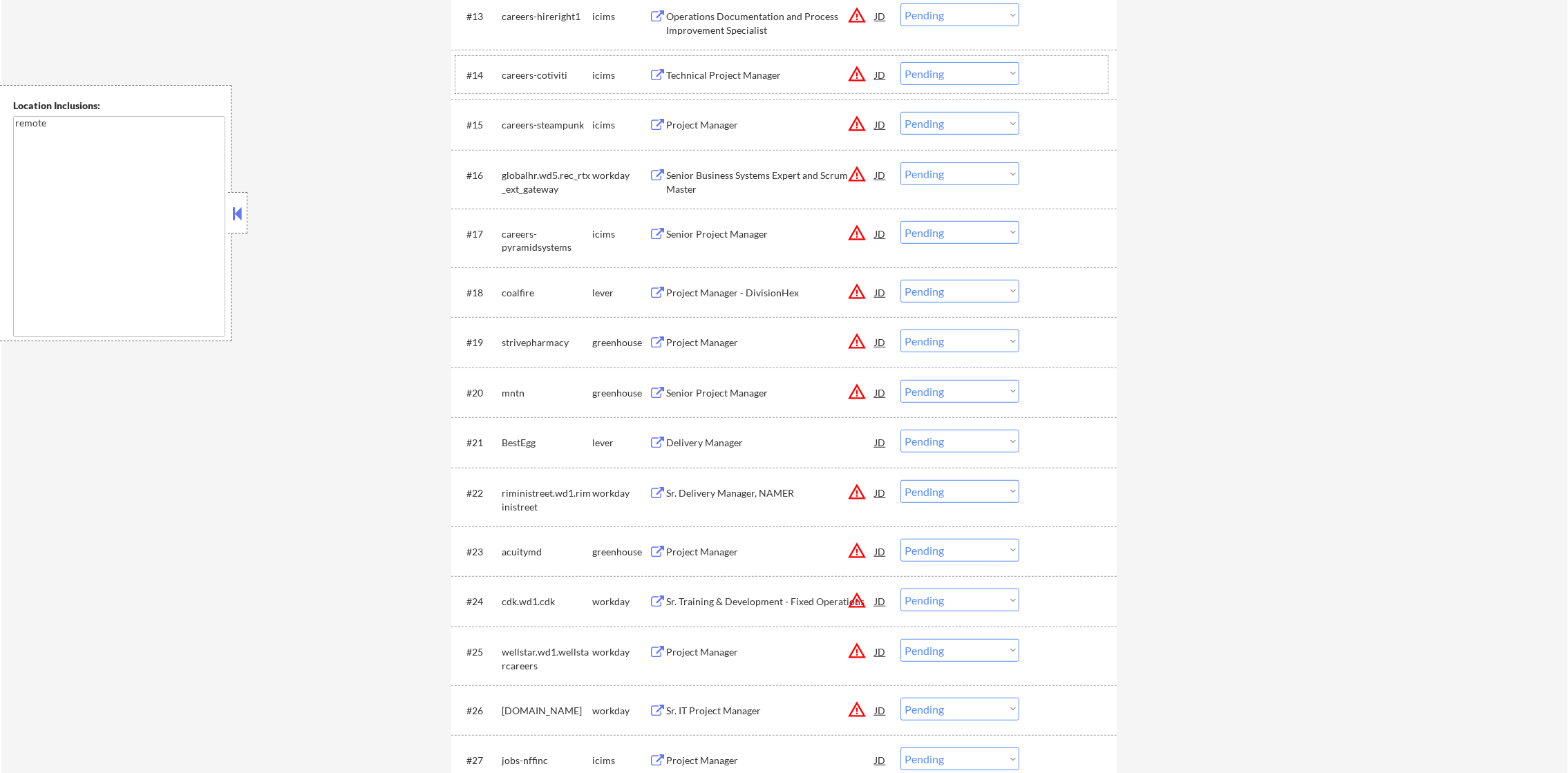
click at [855, 168] on button "warning_amber" at bounding box center [856, 174] width 19 height 19
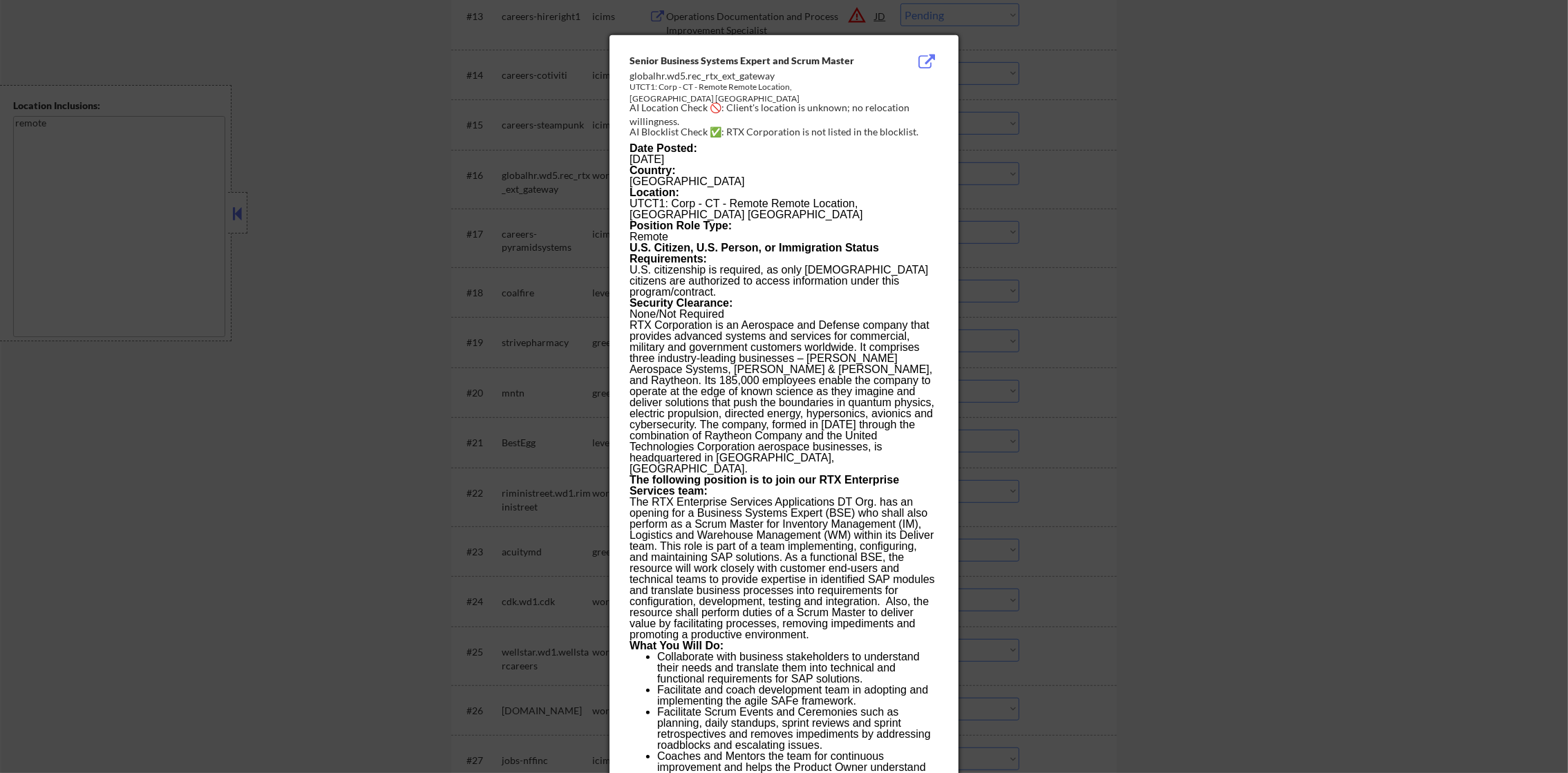
click at [1019, 2] on div at bounding box center [784, 386] width 1568 height 773
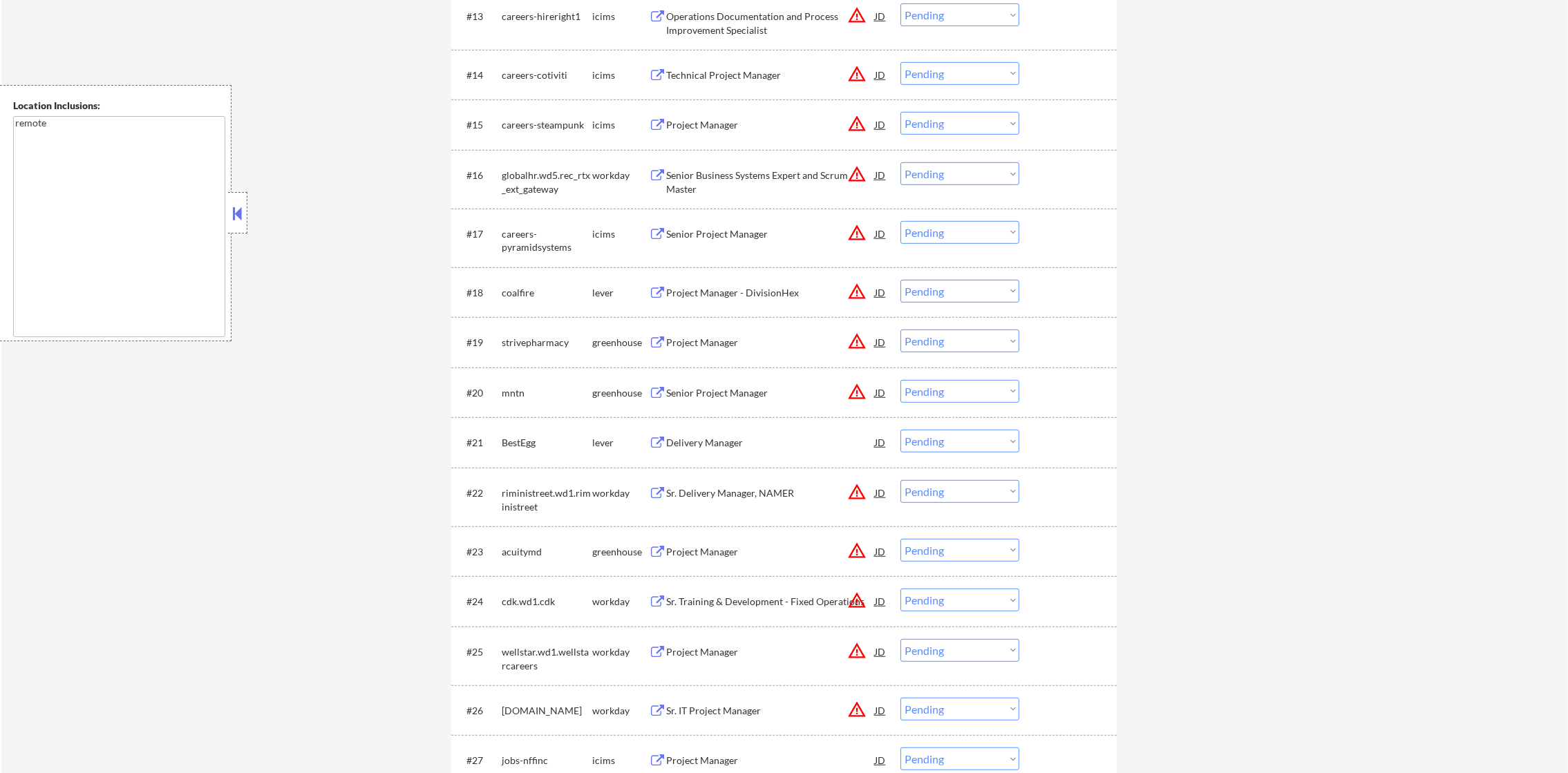
click at [855, 181] on button "warning_amber" at bounding box center [856, 174] width 19 height 19
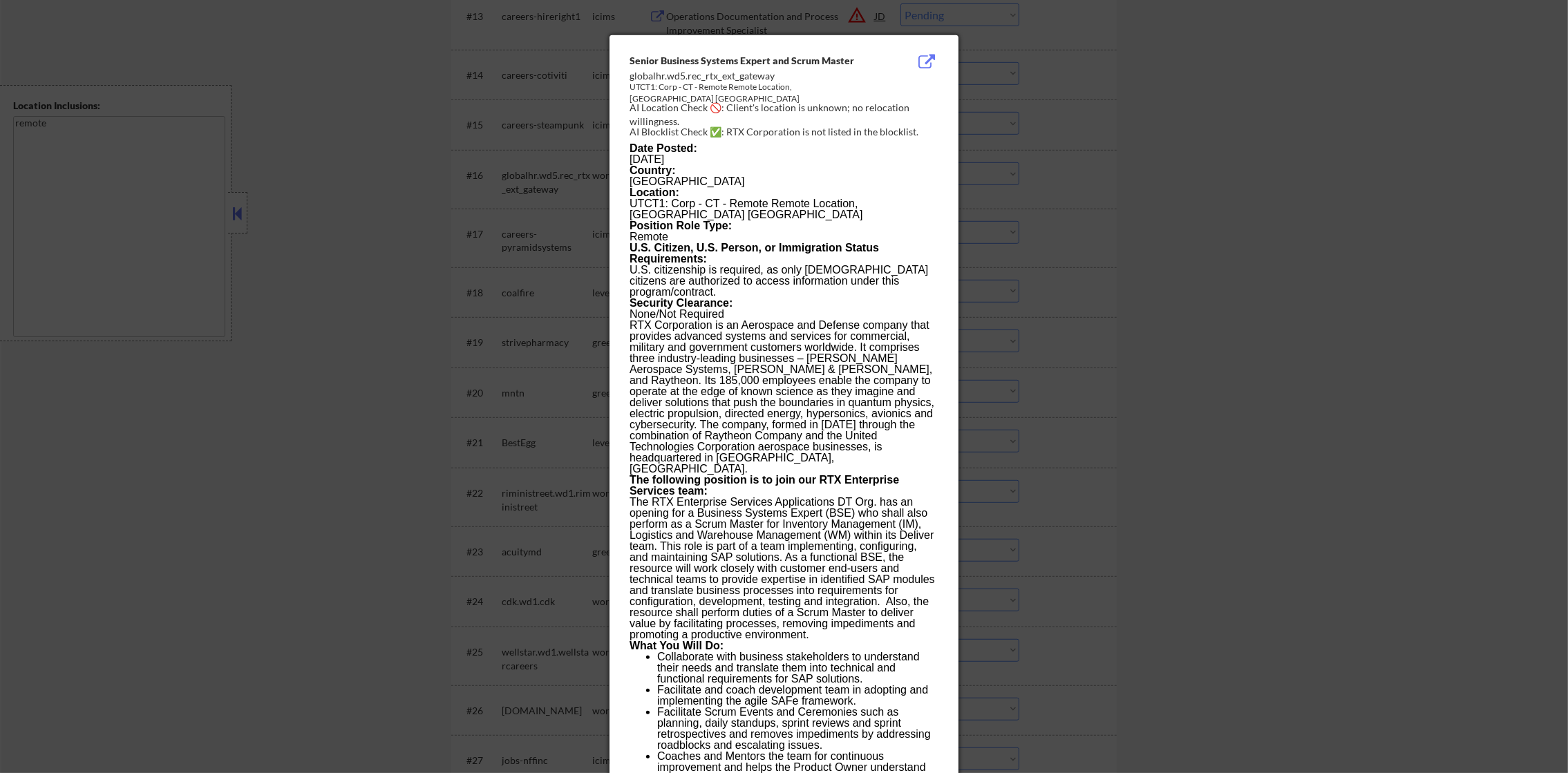
click at [1144, 165] on div at bounding box center [784, 386] width 1568 height 773
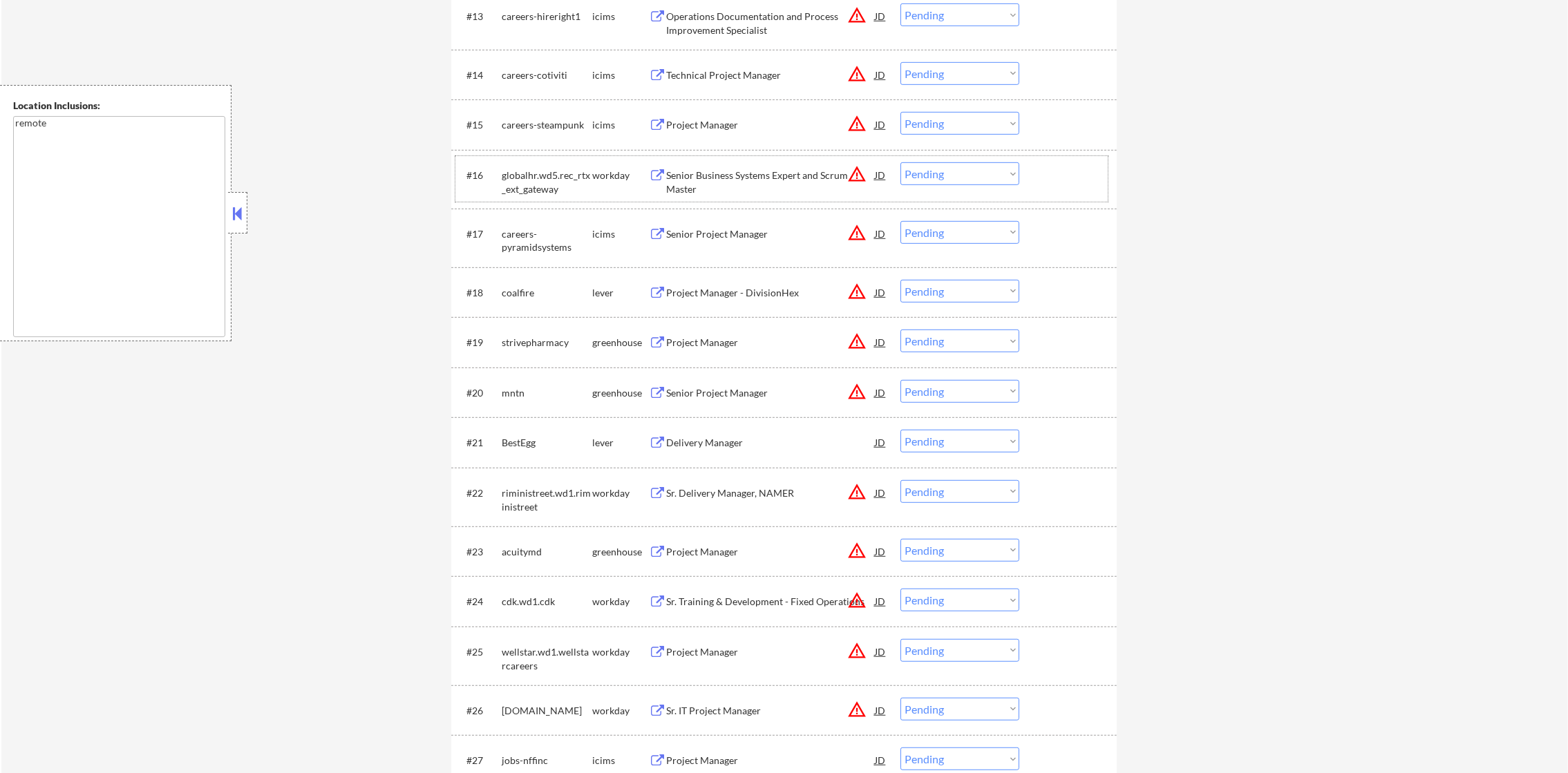
click at [982, 190] on div "#16 globalhr.wd5.rec_rtx_ext_gateway workday Senior Business Systems Expert and…" at bounding box center [782, 179] width 653 height 46
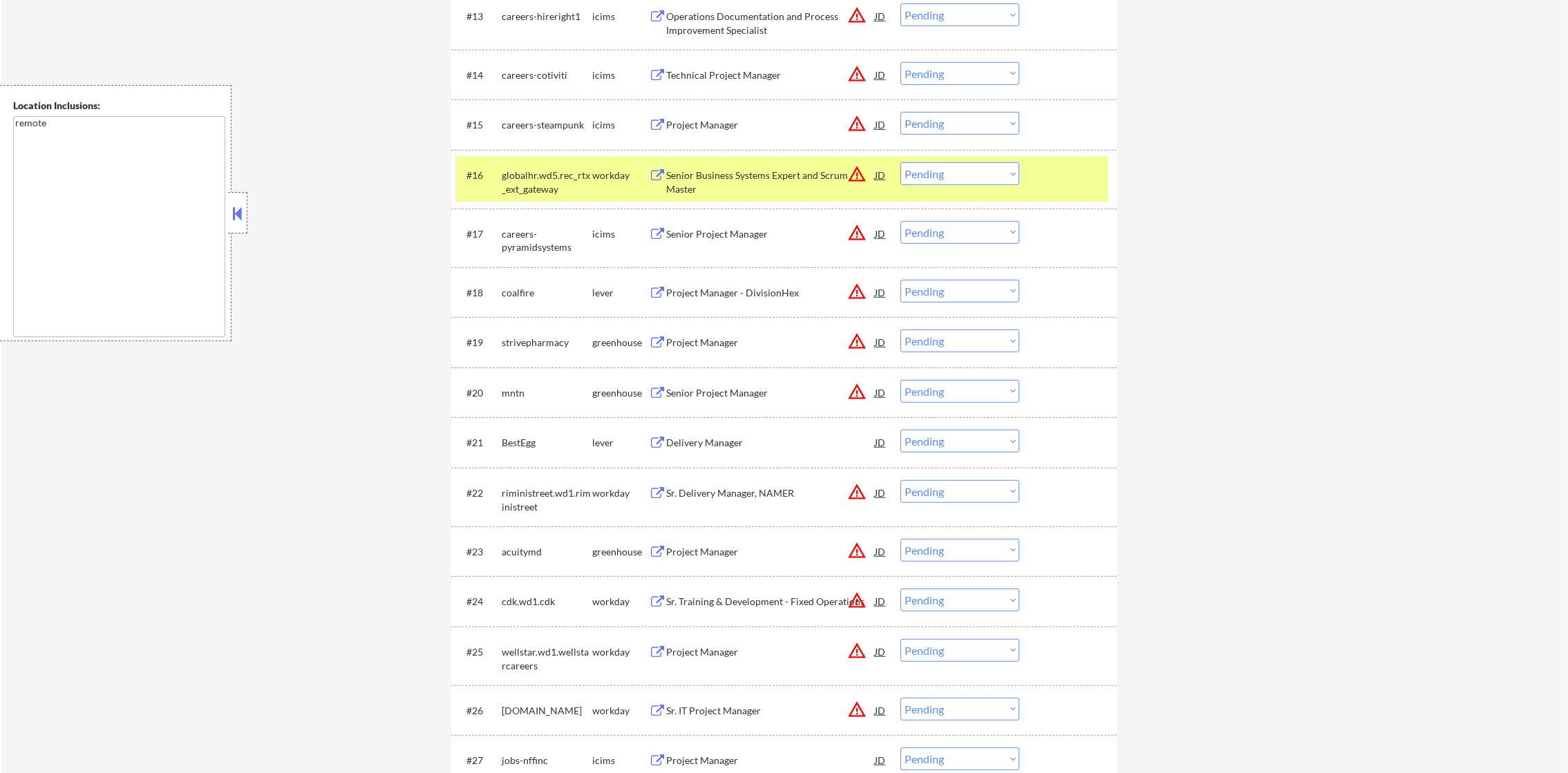
click at [982, 179] on select "Choose an option... Pending Applied Excluded (Questions) Excluded (Expired) Exc…" at bounding box center [959, 173] width 119 height 23
click at [900, 162] on select "Choose an option... Pending Applied Excluded (Questions) Excluded (Expired) Exc…" at bounding box center [959, 173] width 119 height 23
click at [511, 176] on div "globalhr.wd5.rec_rtx_ext_gateway" at bounding box center [547, 181] width 90 height 27
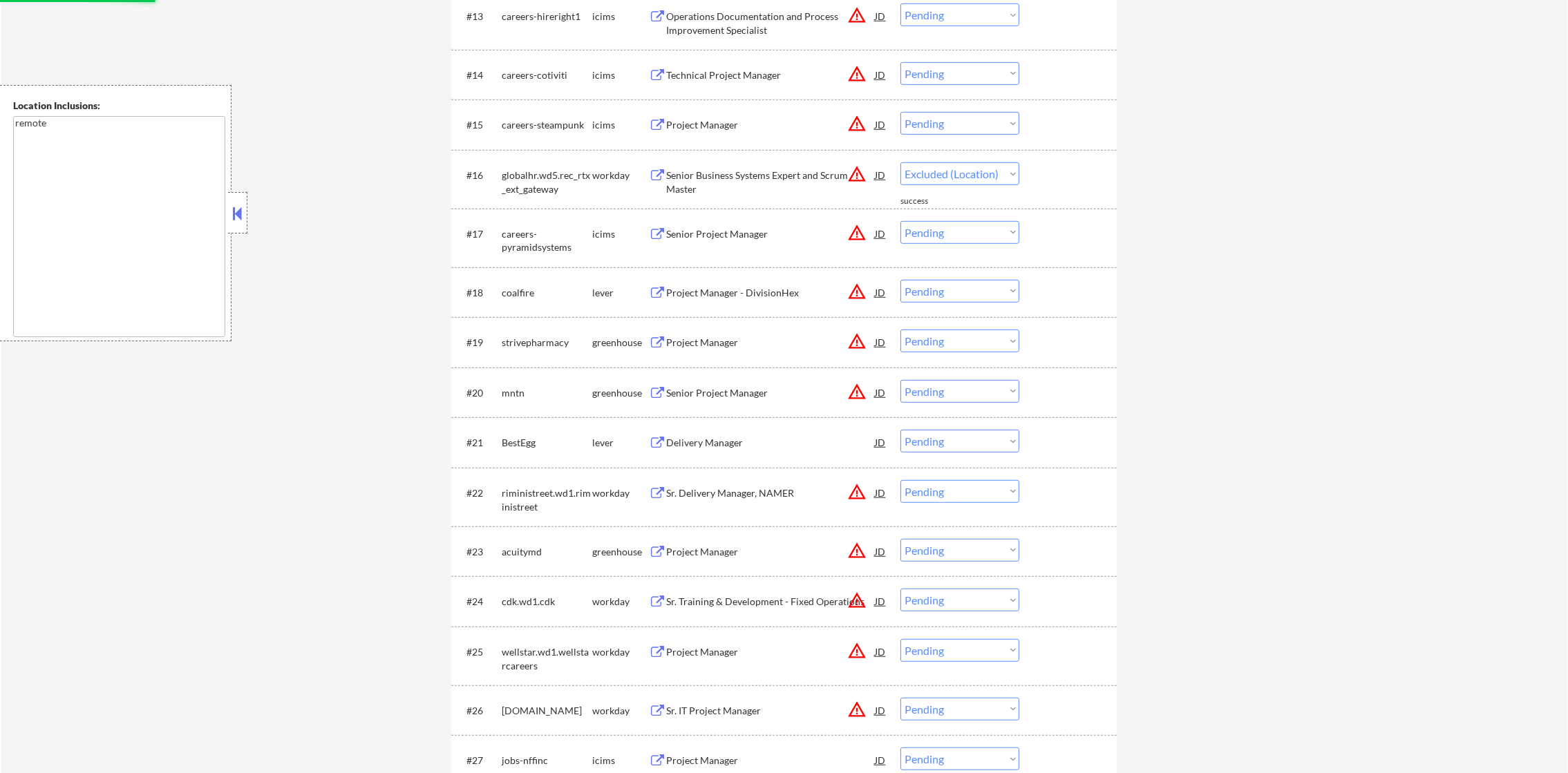
select select ""pending""
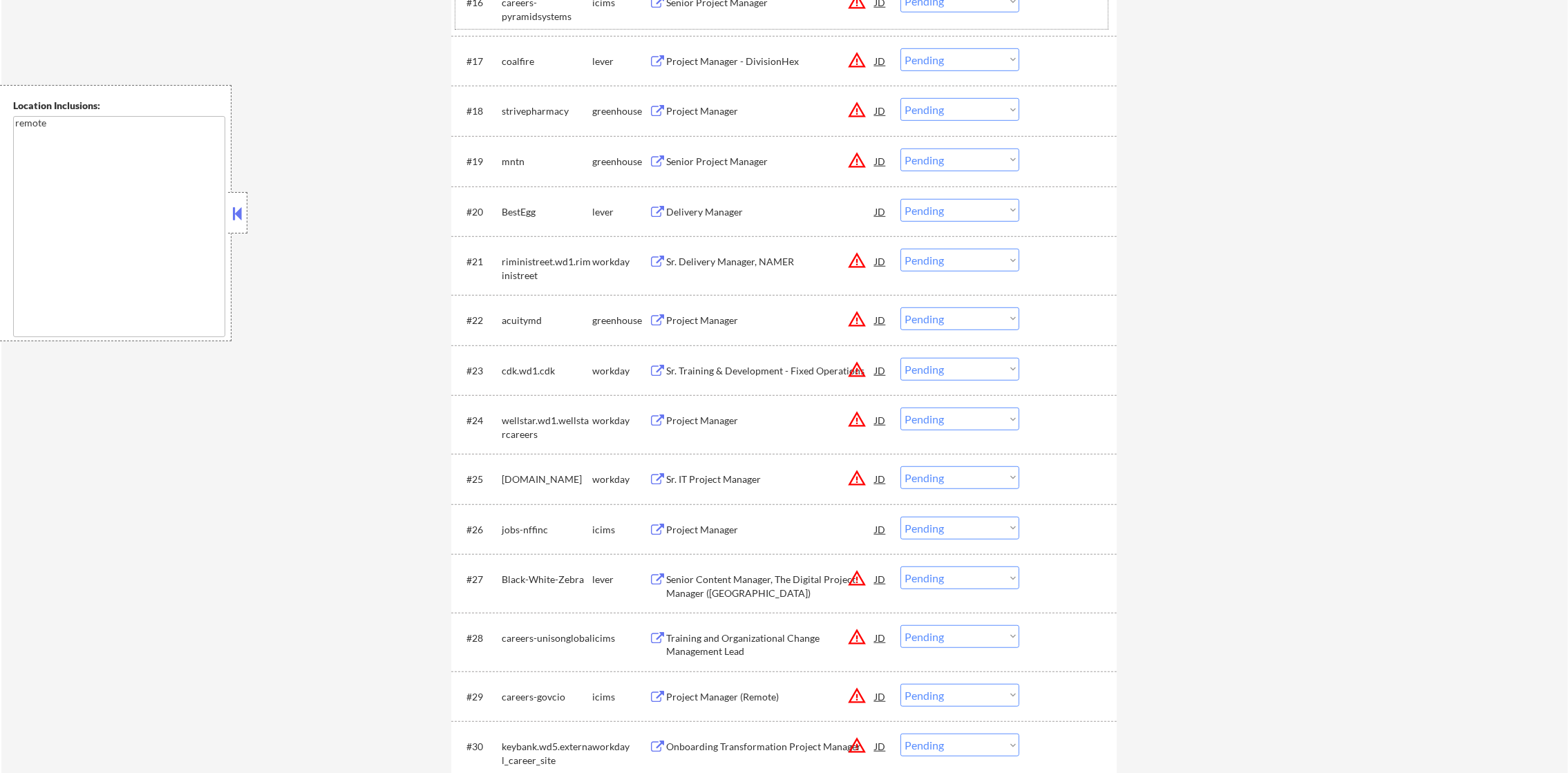
scroll to position [1395, 0]
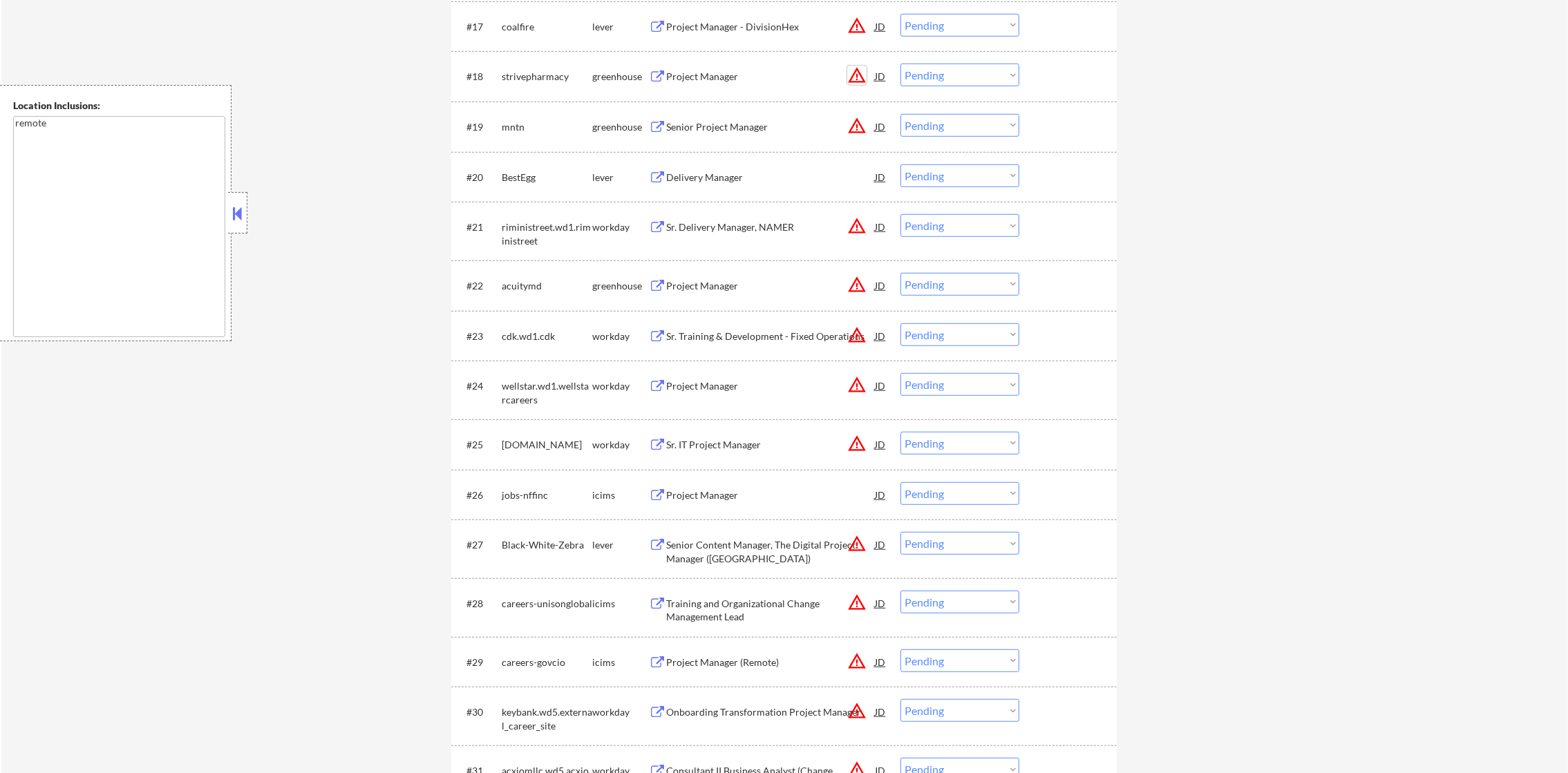
click at [861, 74] on button "warning_amber" at bounding box center [856, 75] width 19 height 19
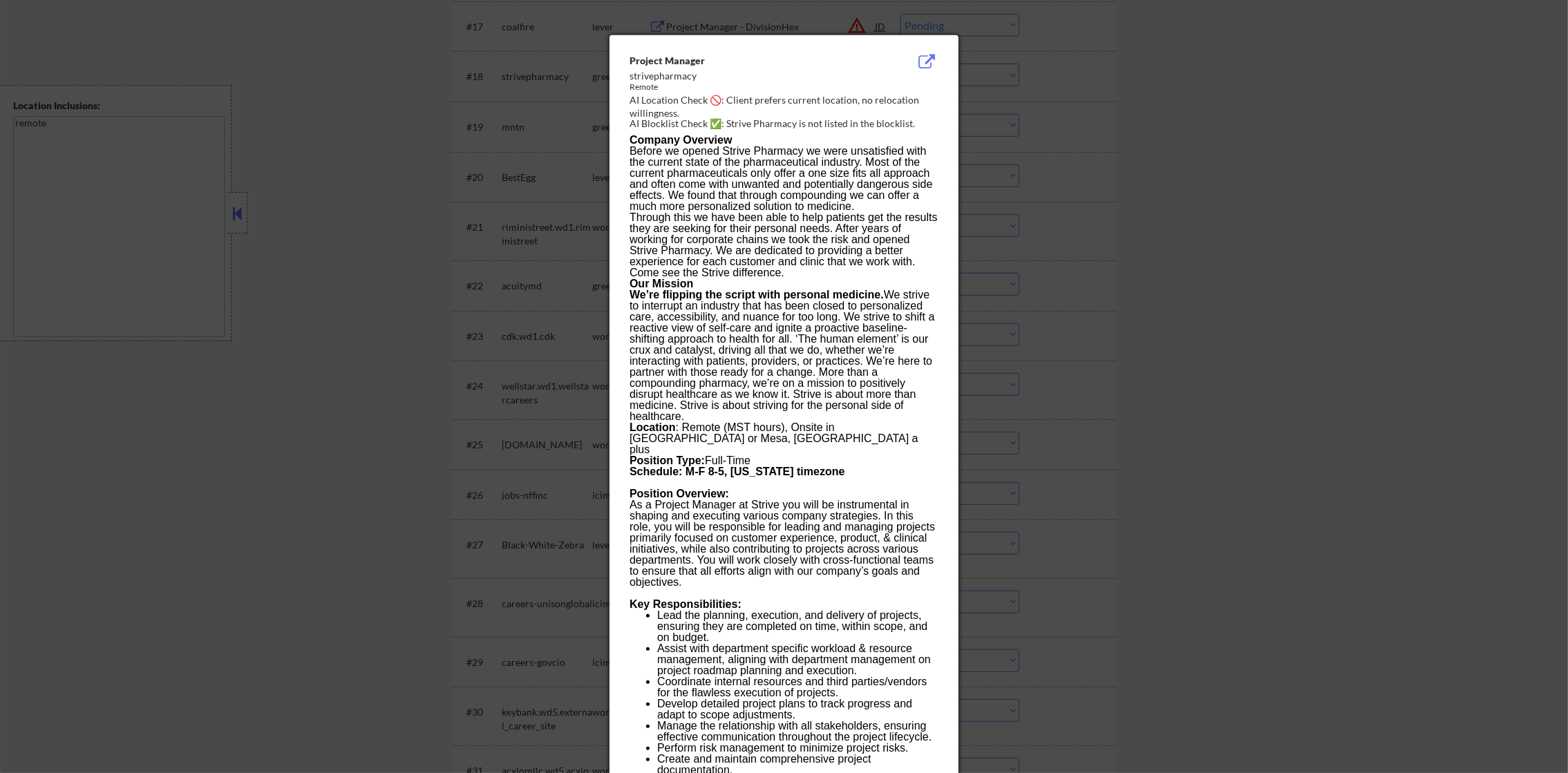
click at [1183, 87] on div at bounding box center [784, 386] width 1568 height 773
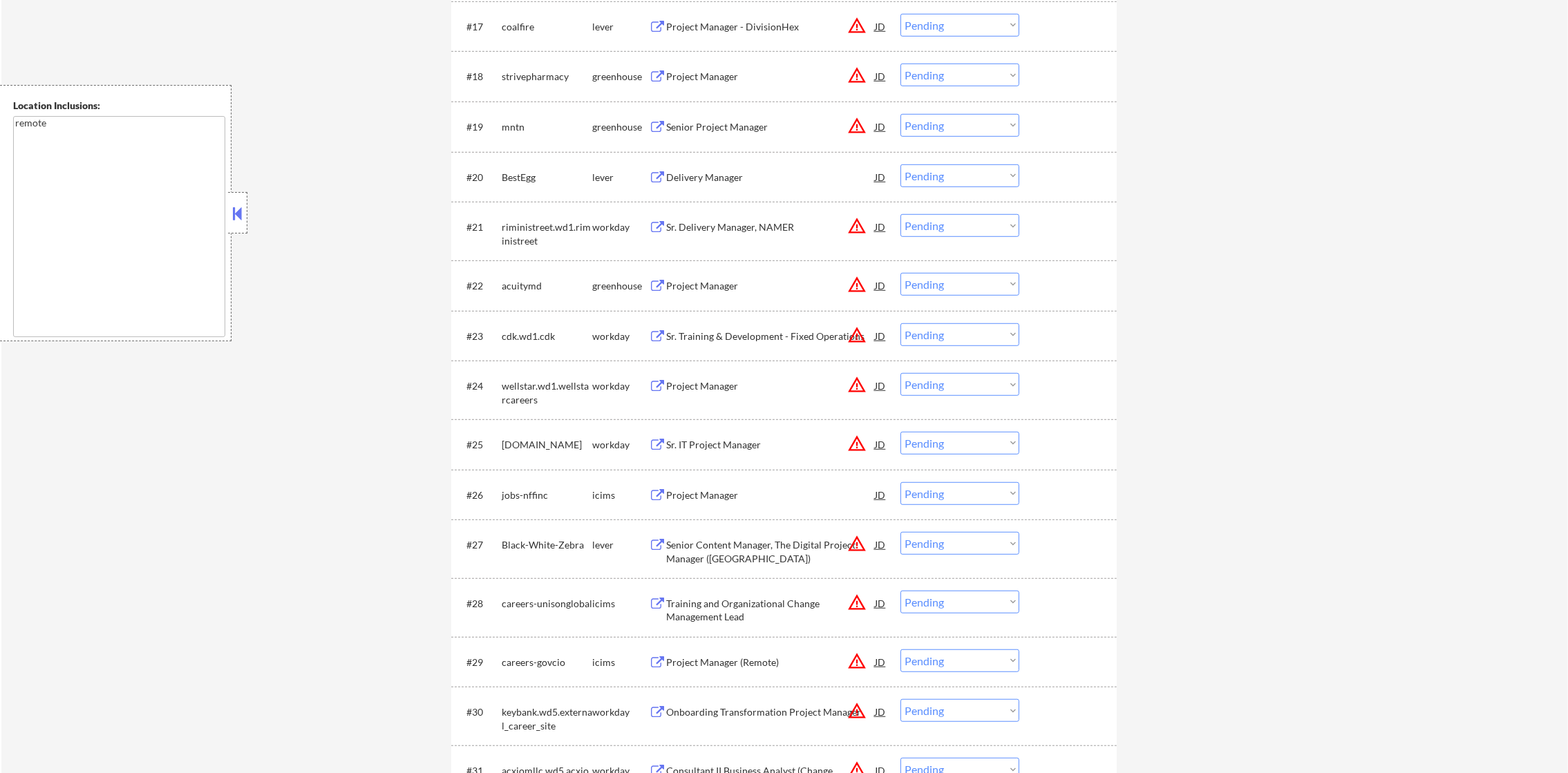
click at [761, 78] on div "Project Manager" at bounding box center [771, 76] width 209 height 14
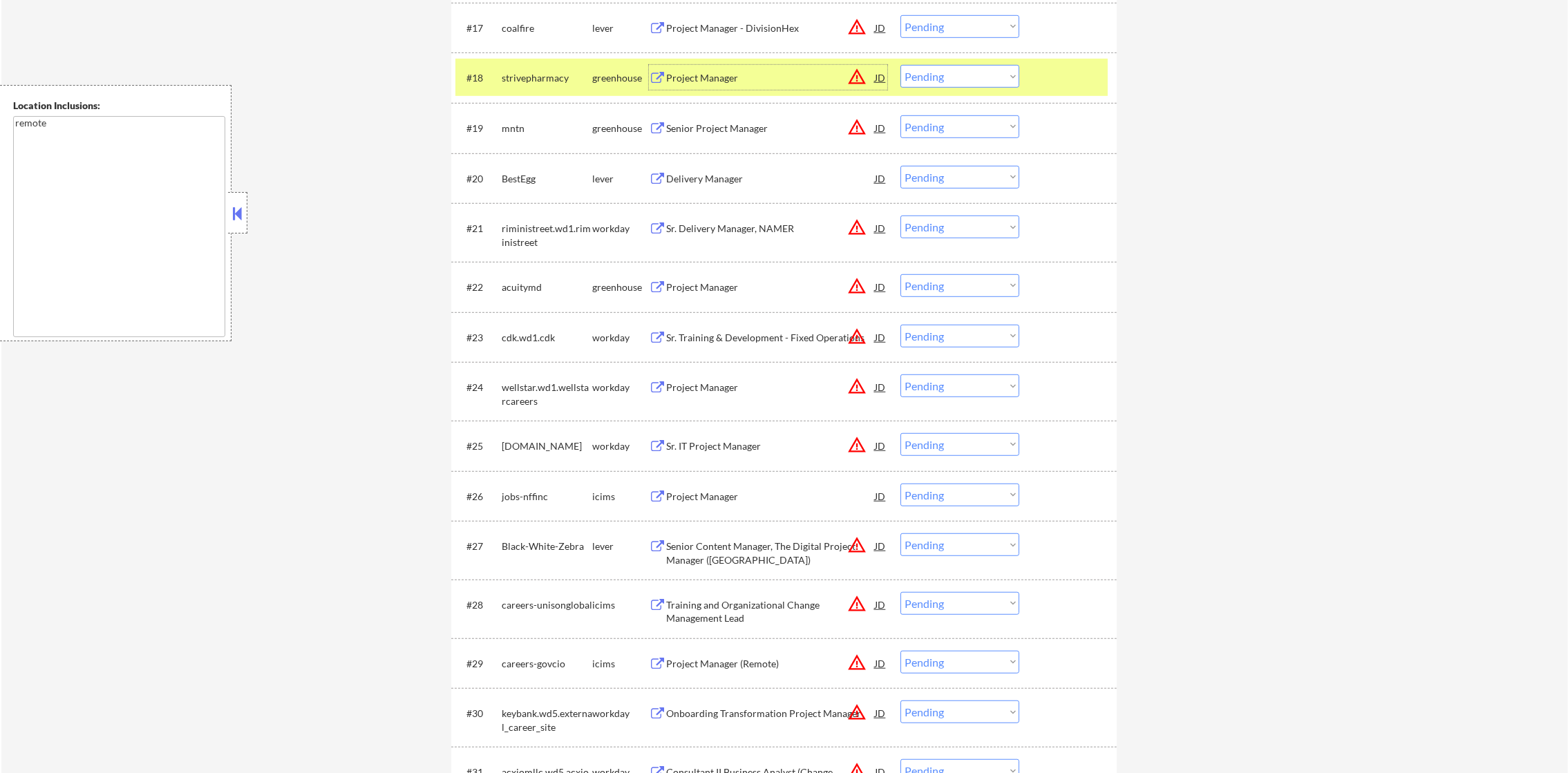
scroll to position [1361, 0]
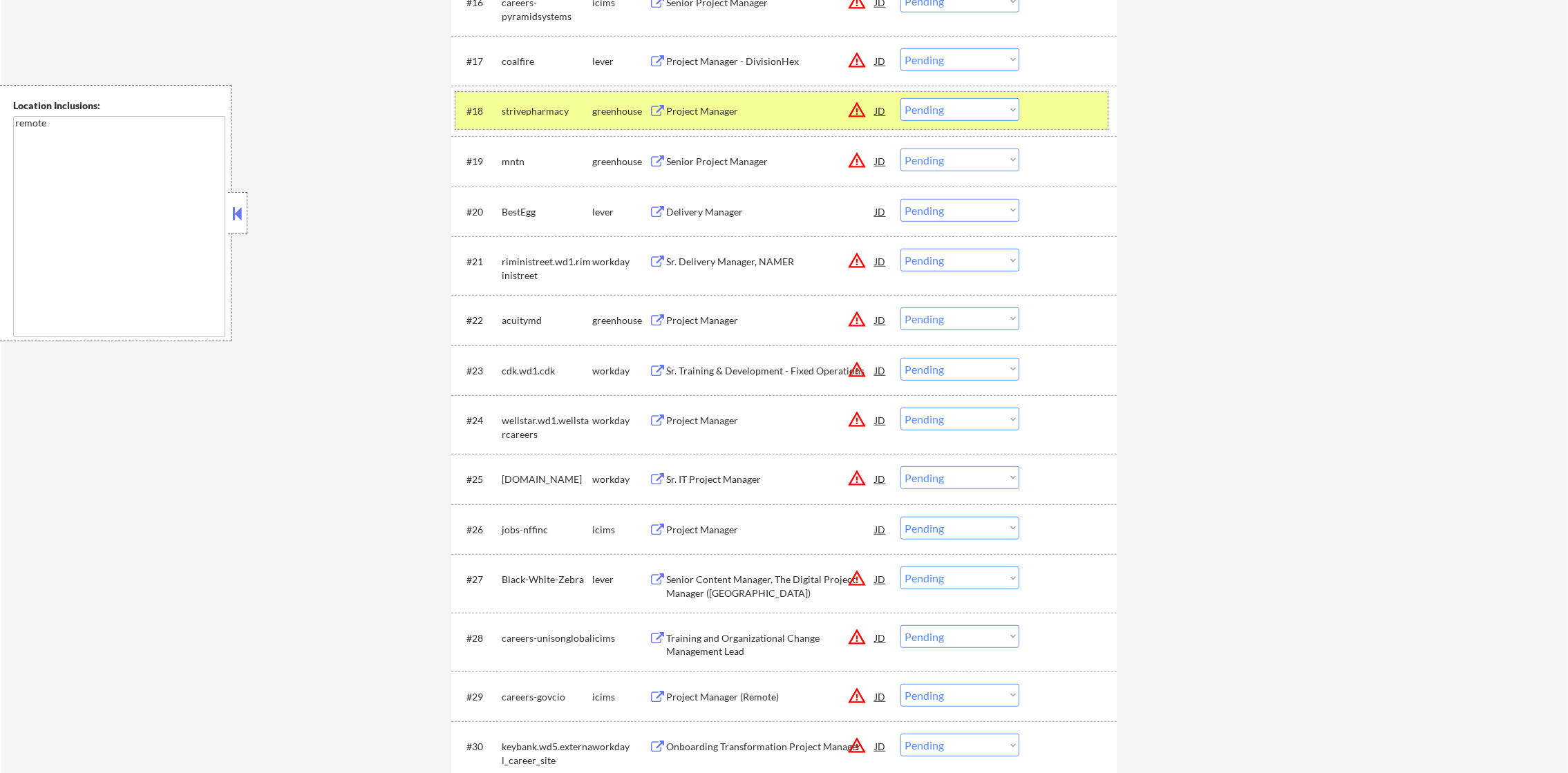
click at [534, 118] on div "strivepharmacy" at bounding box center [547, 110] width 90 height 25
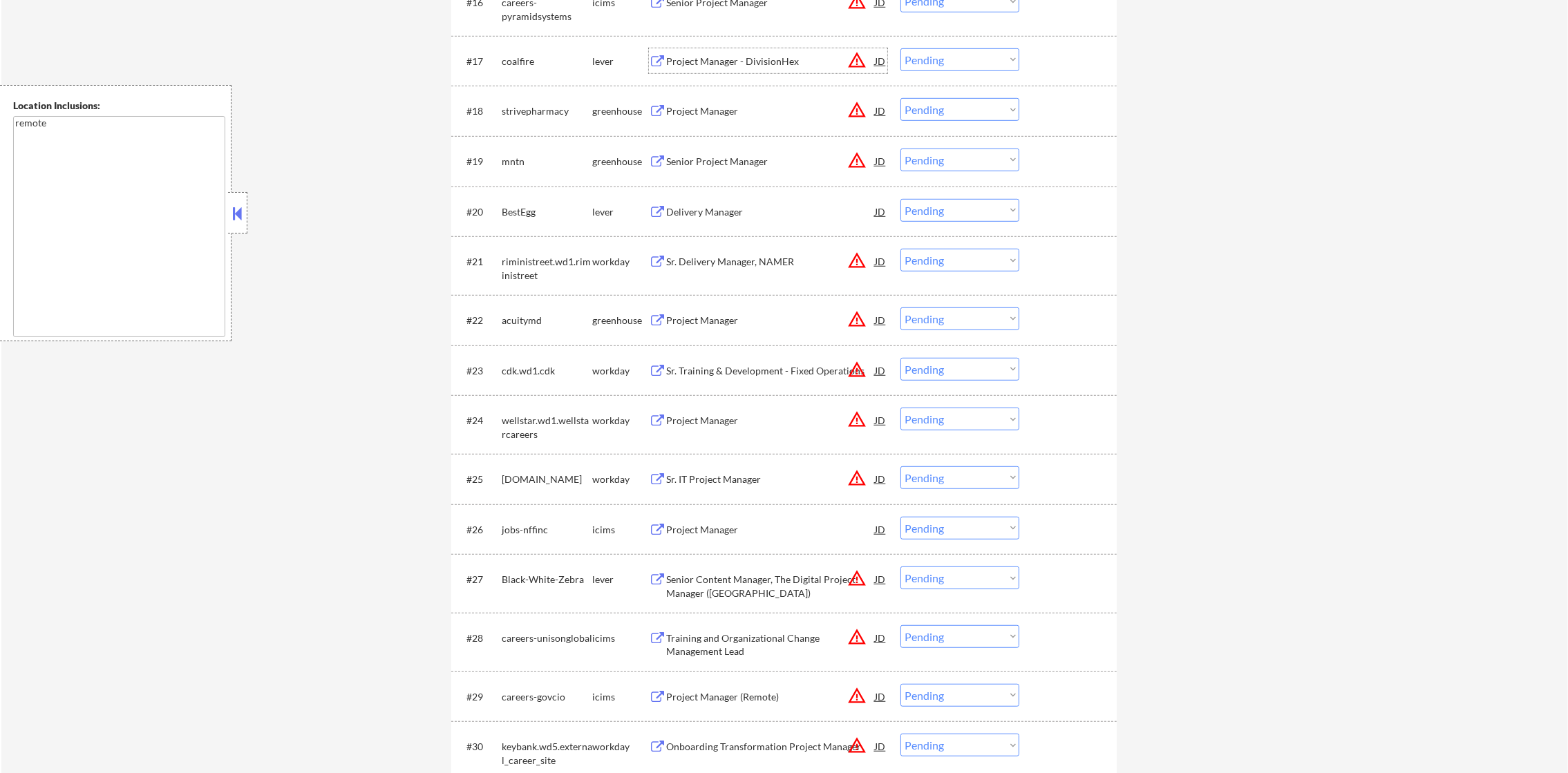
click at [737, 51] on div "Project Manager - DivisionHex" at bounding box center [771, 61] width 209 height 25
